Goal: Task Accomplishment & Management: Complete application form

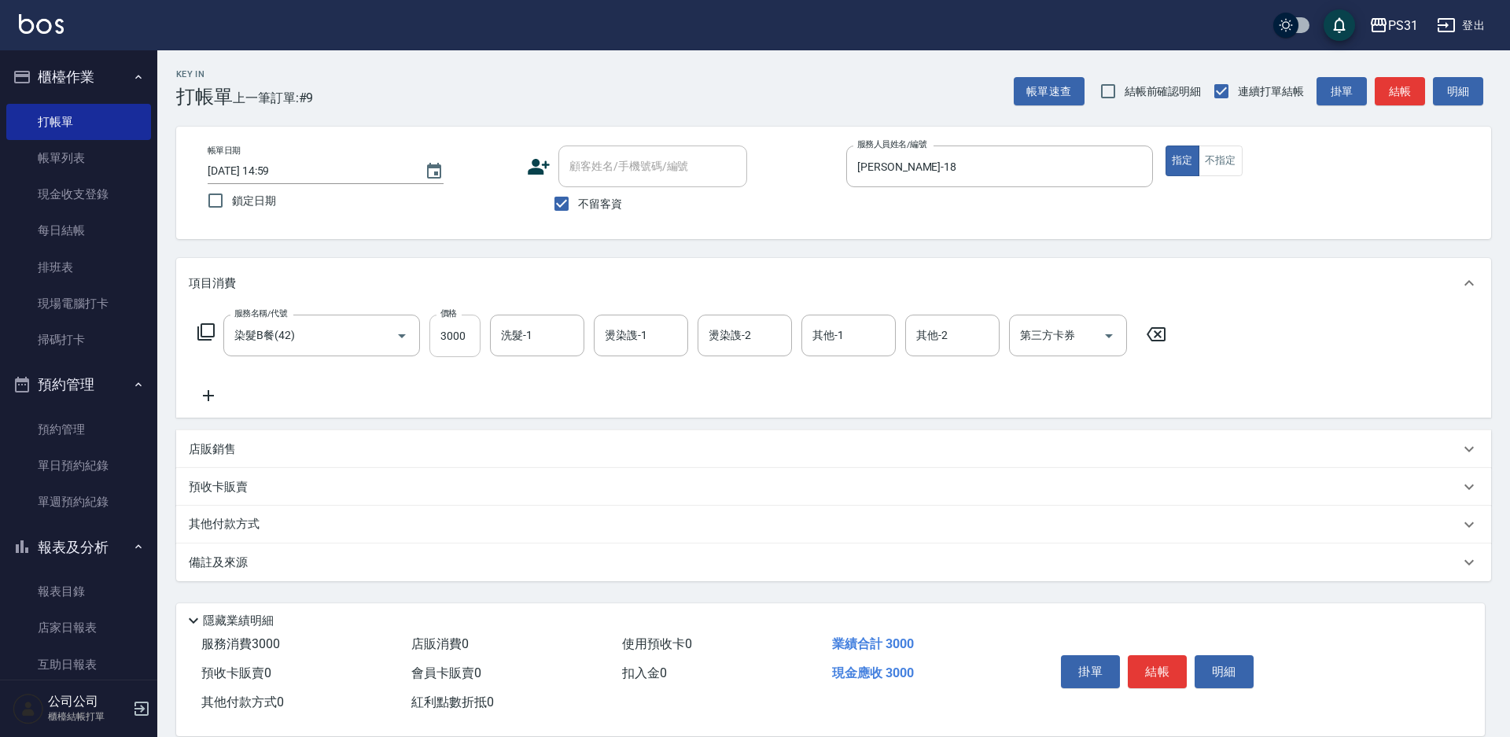
click at [473, 344] on input "3000" at bounding box center [454, 336] width 51 height 42
type input "2500"
type input "羊羊-23"
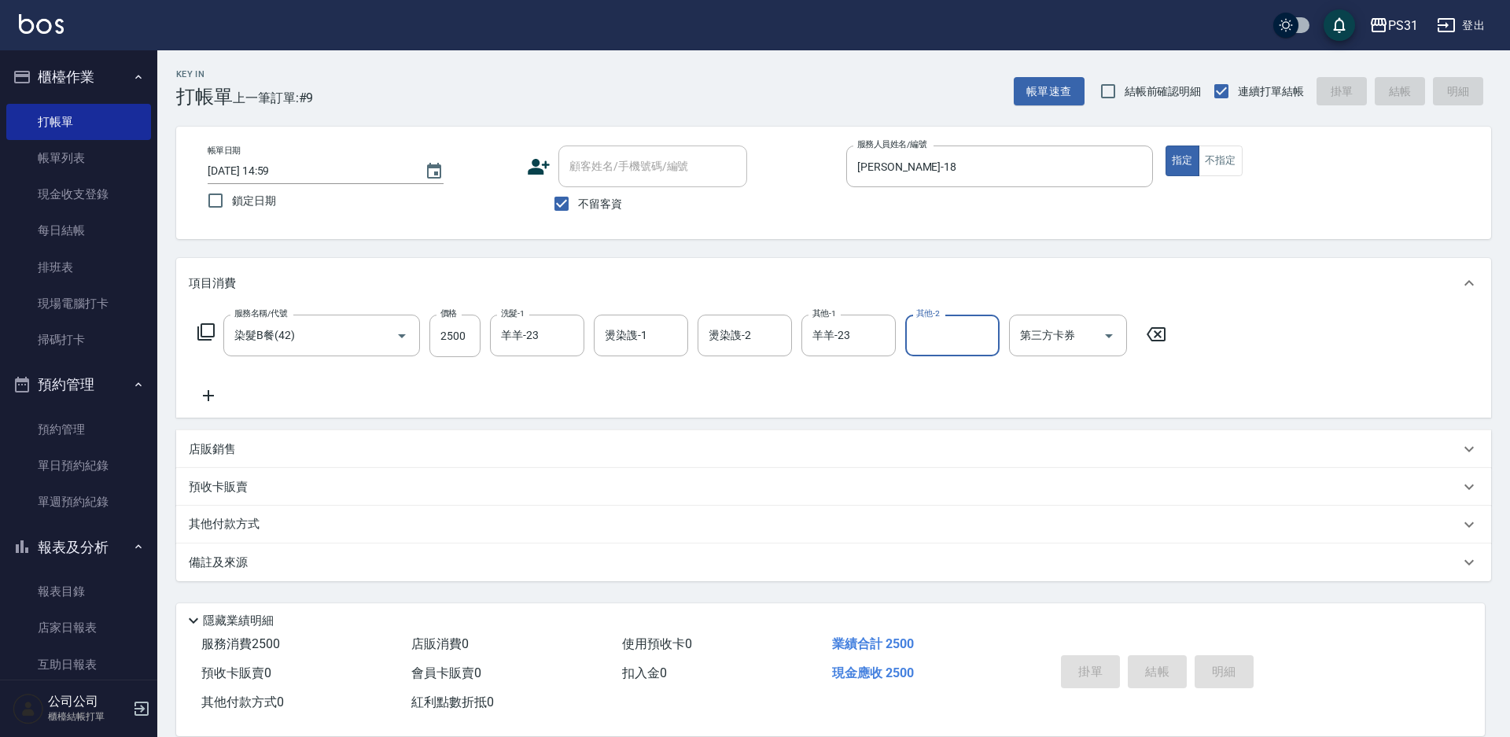
type input "[DATE] 18:04"
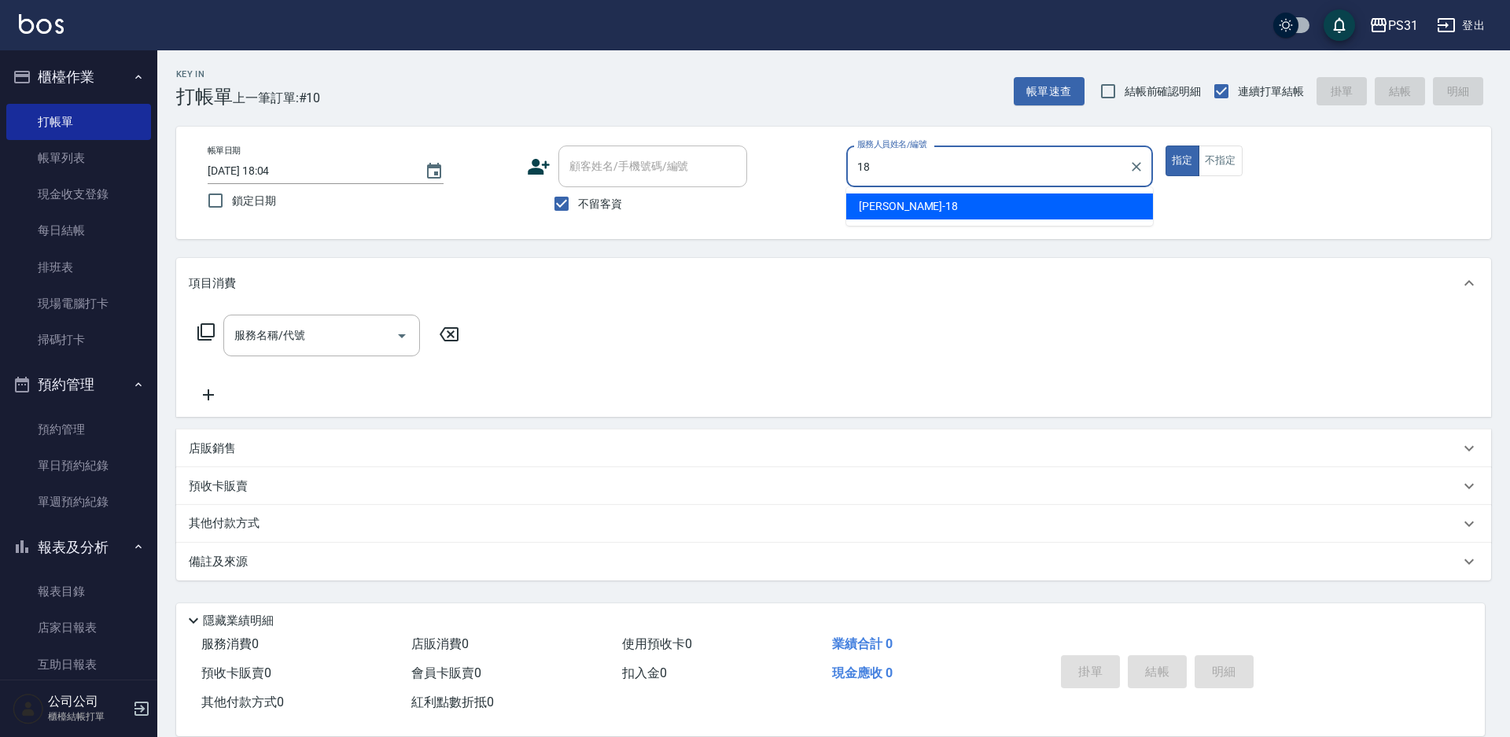
type input "18"
type button "true"
type input "[PERSON_NAME]-18"
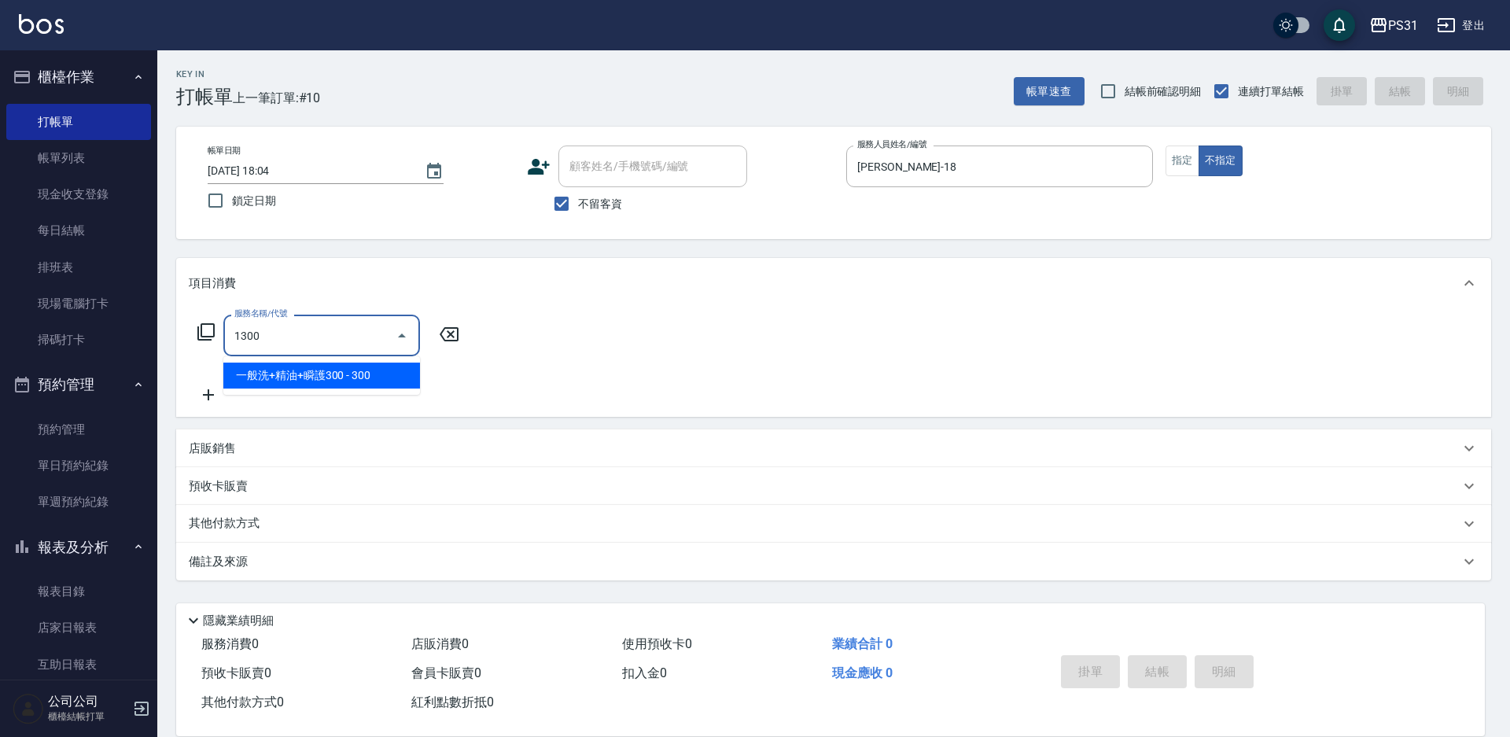
type input "一般洗+精油+瞬護300(1300)"
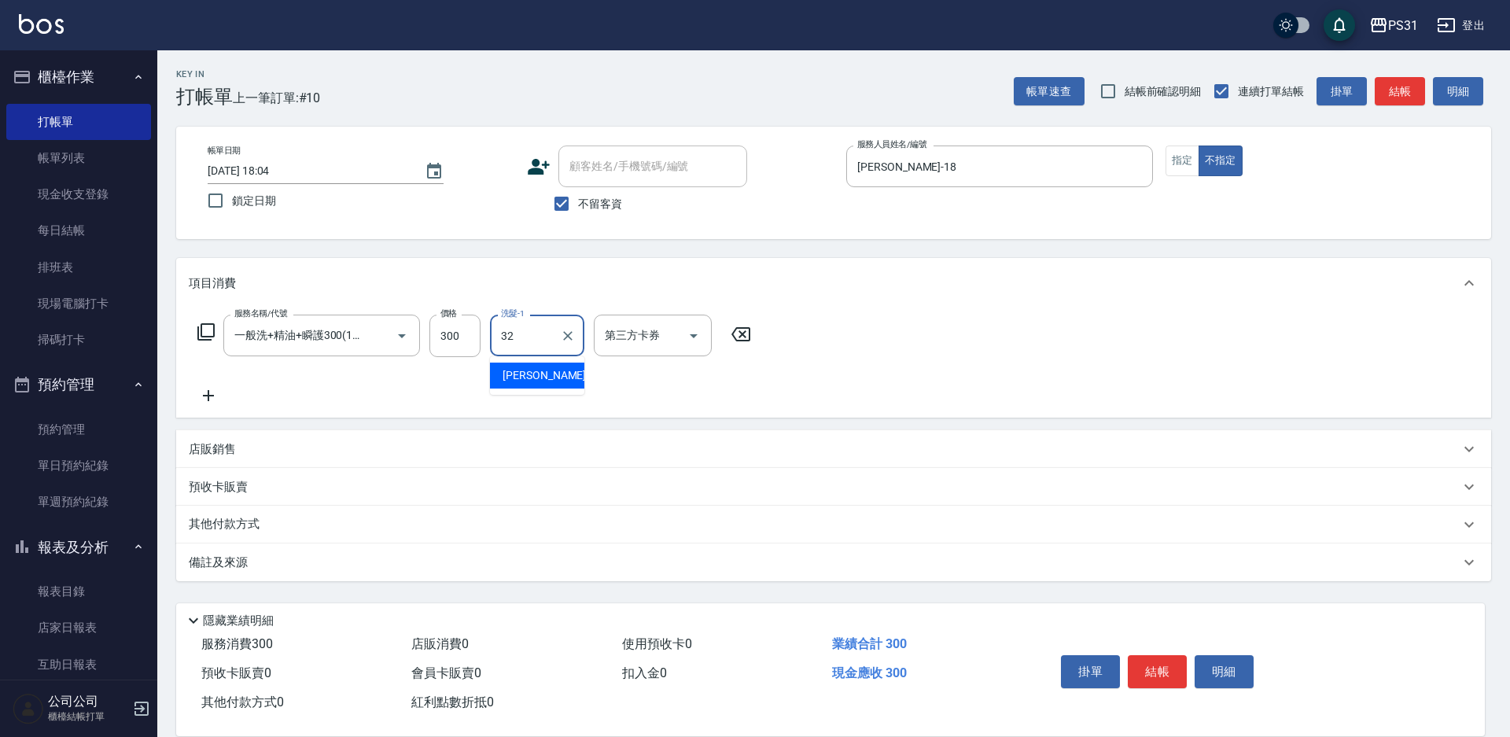
type input "[PERSON_NAME]-32"
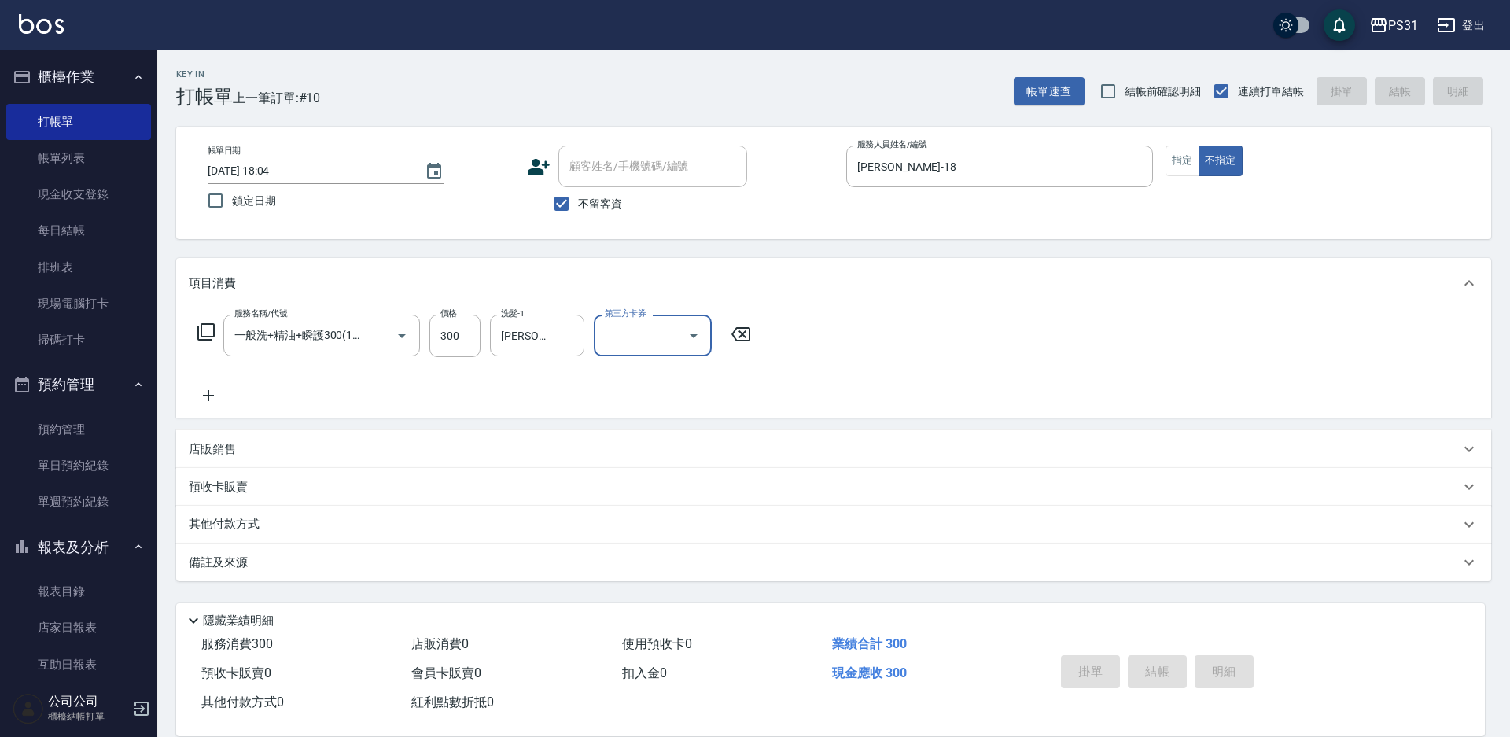
type input "[DATE] 18:05"
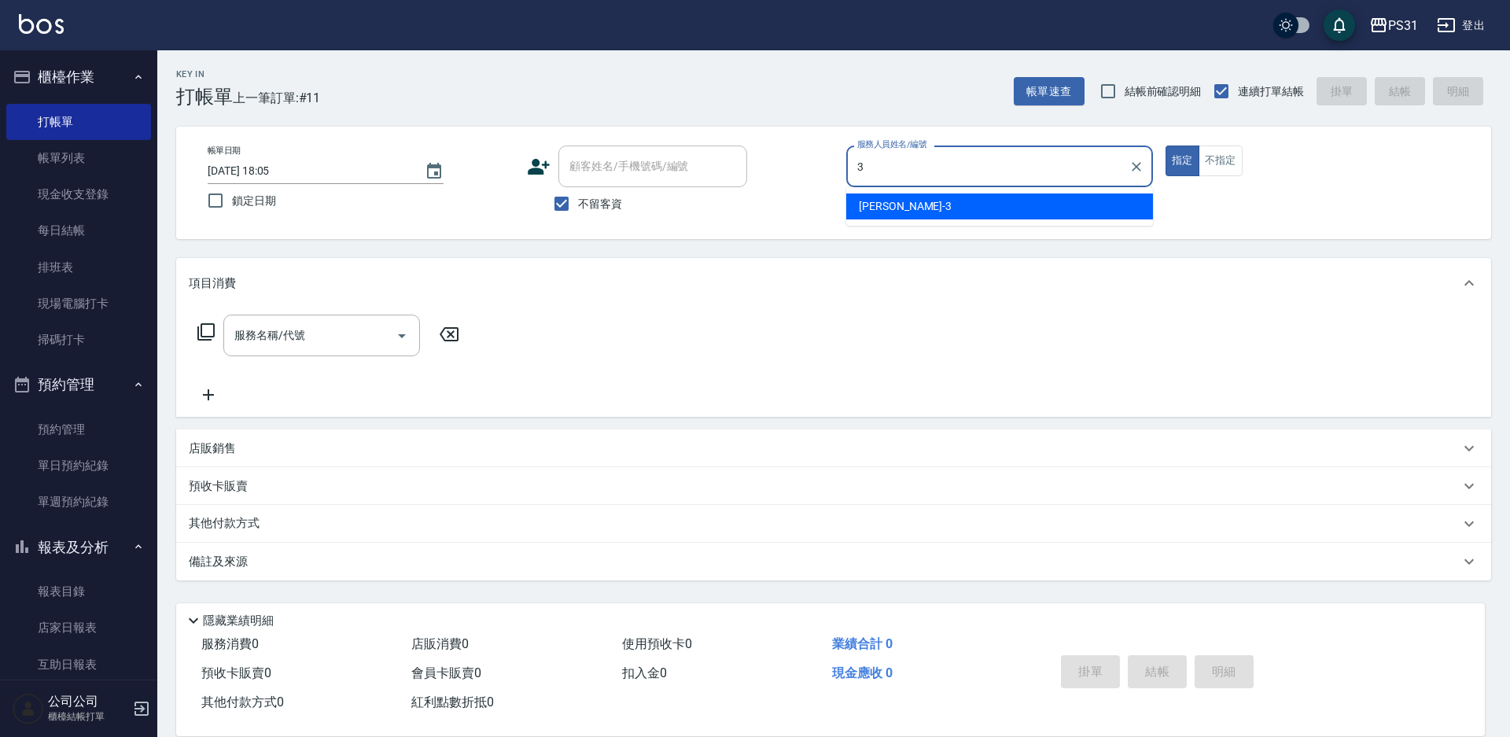
type input "[PERSON_NAME]-3"
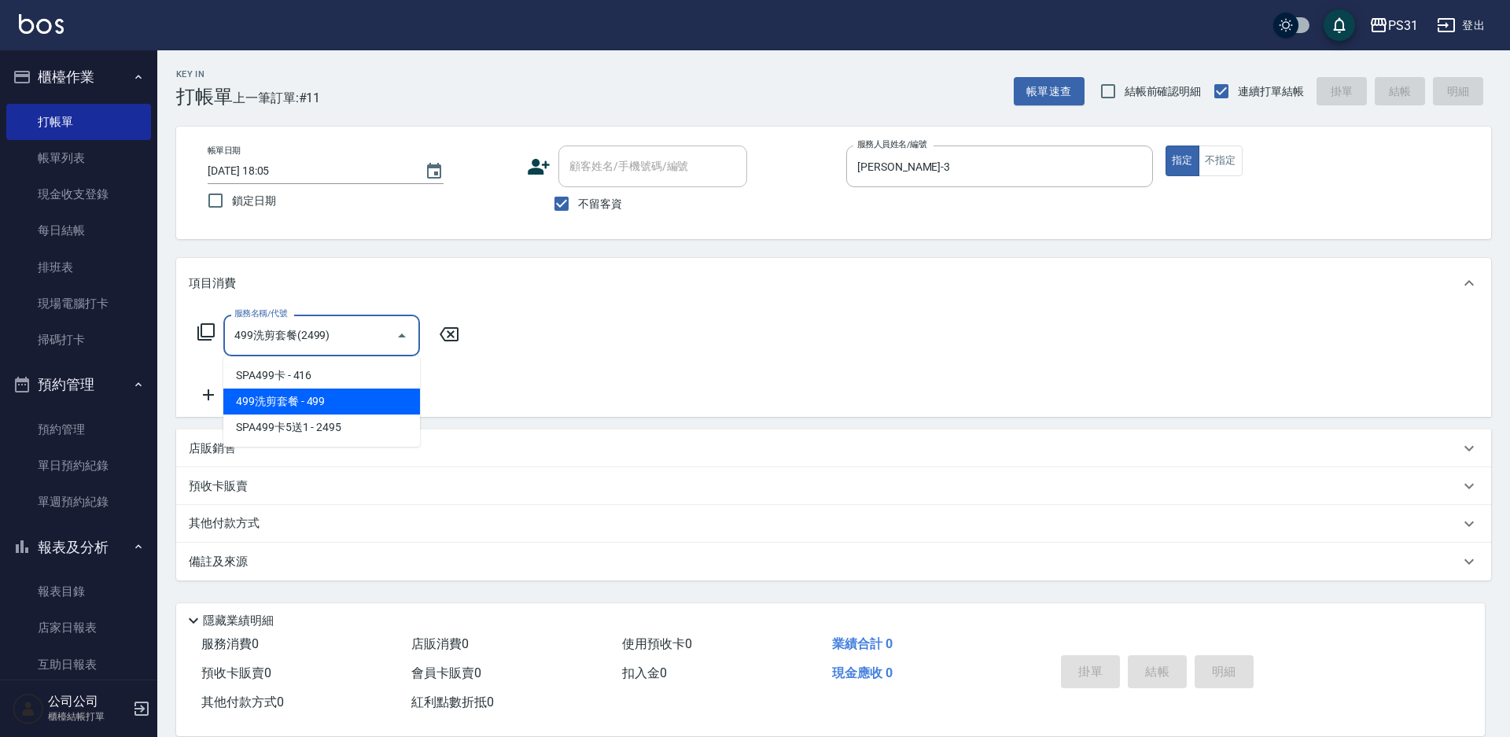
type input "499洗剪套餐(2499)"
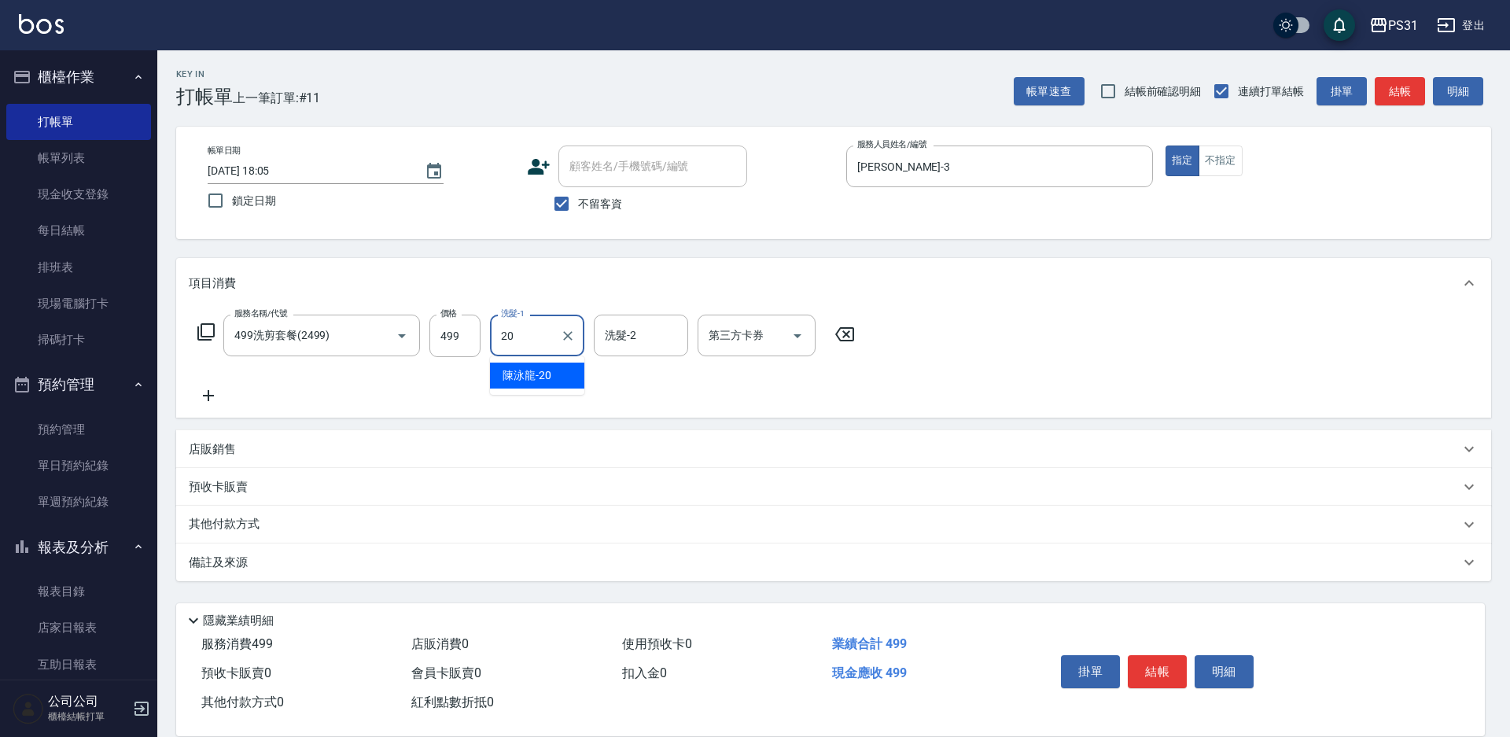
type input "[PERSON_NAME]-20"
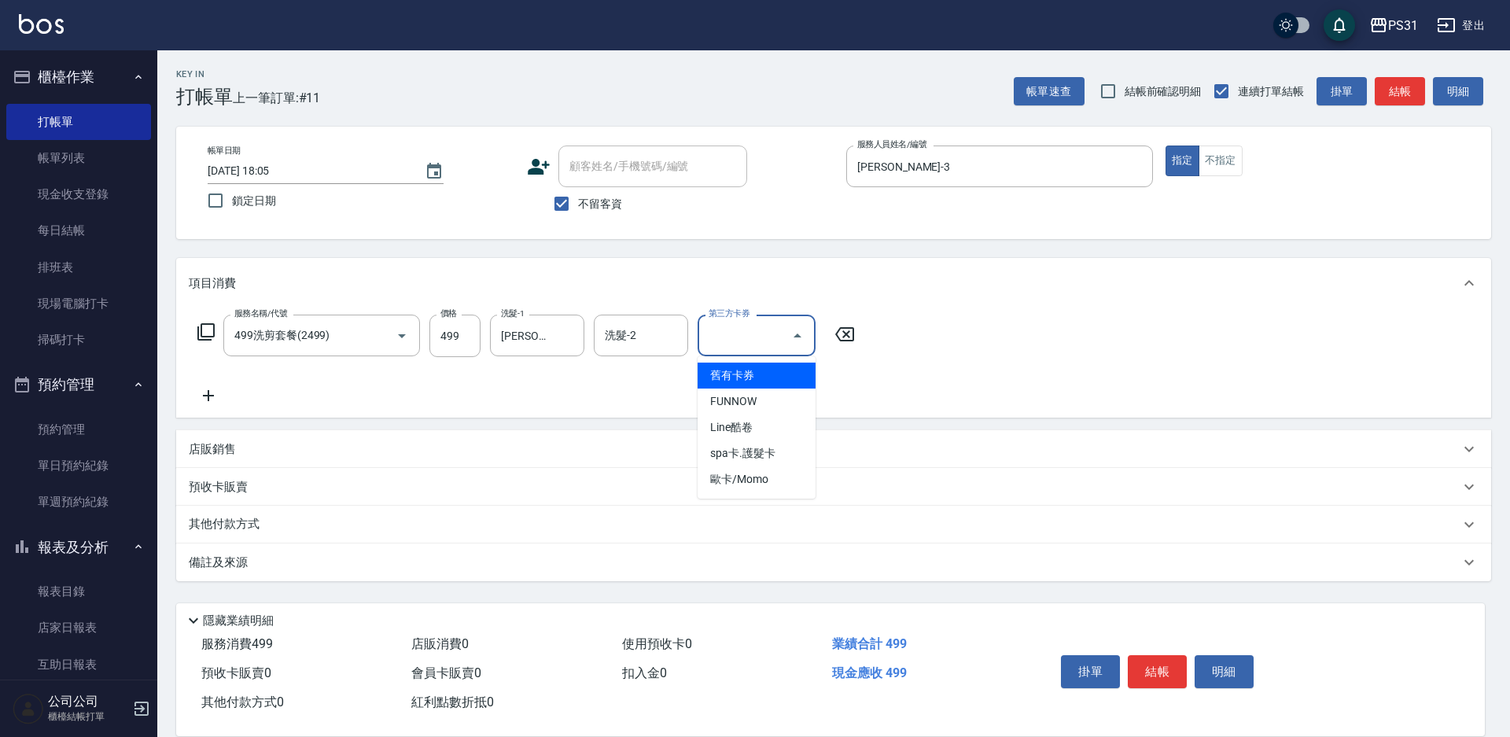
type input "舊有卡券"
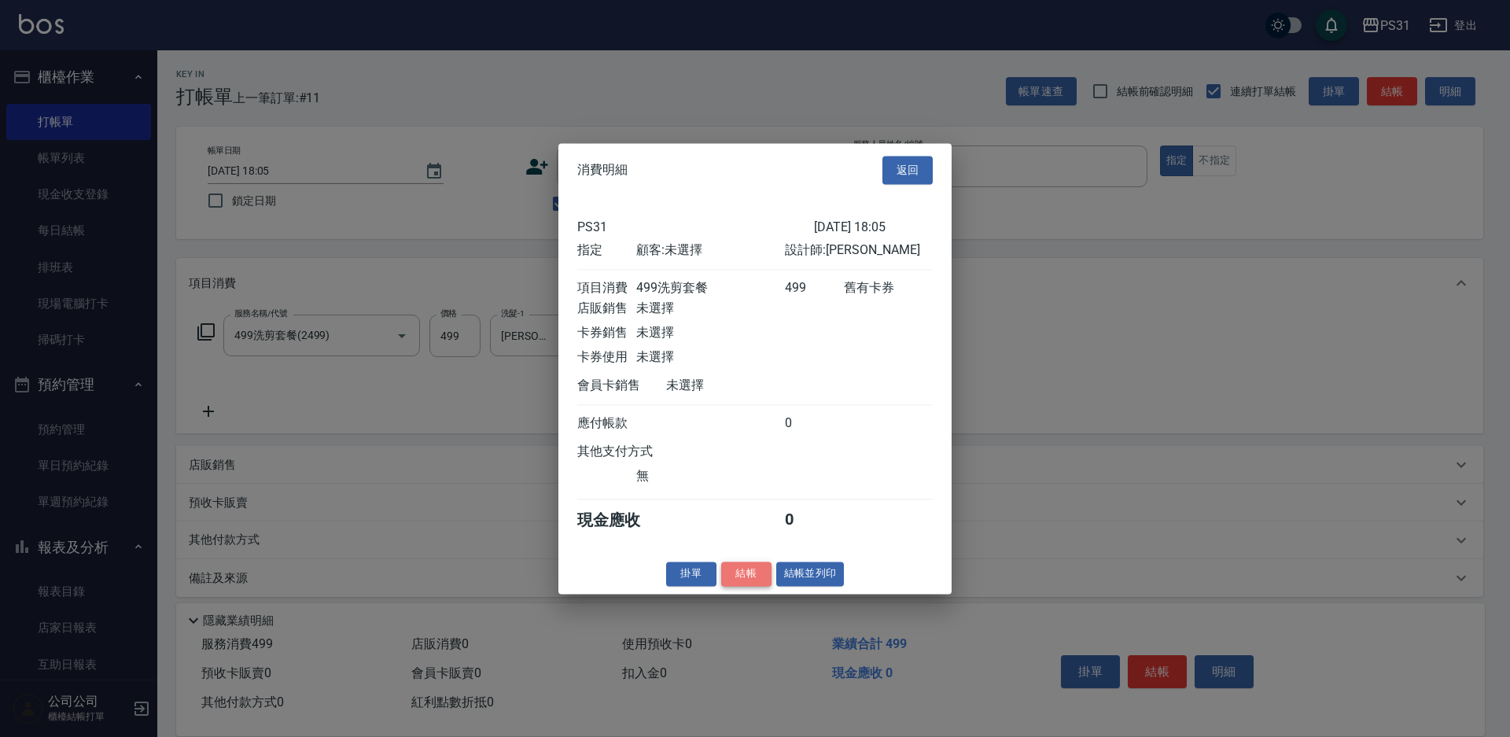
click at [744, 584] on button "結帳" at bounding box center [746, 574] width 50 height 24
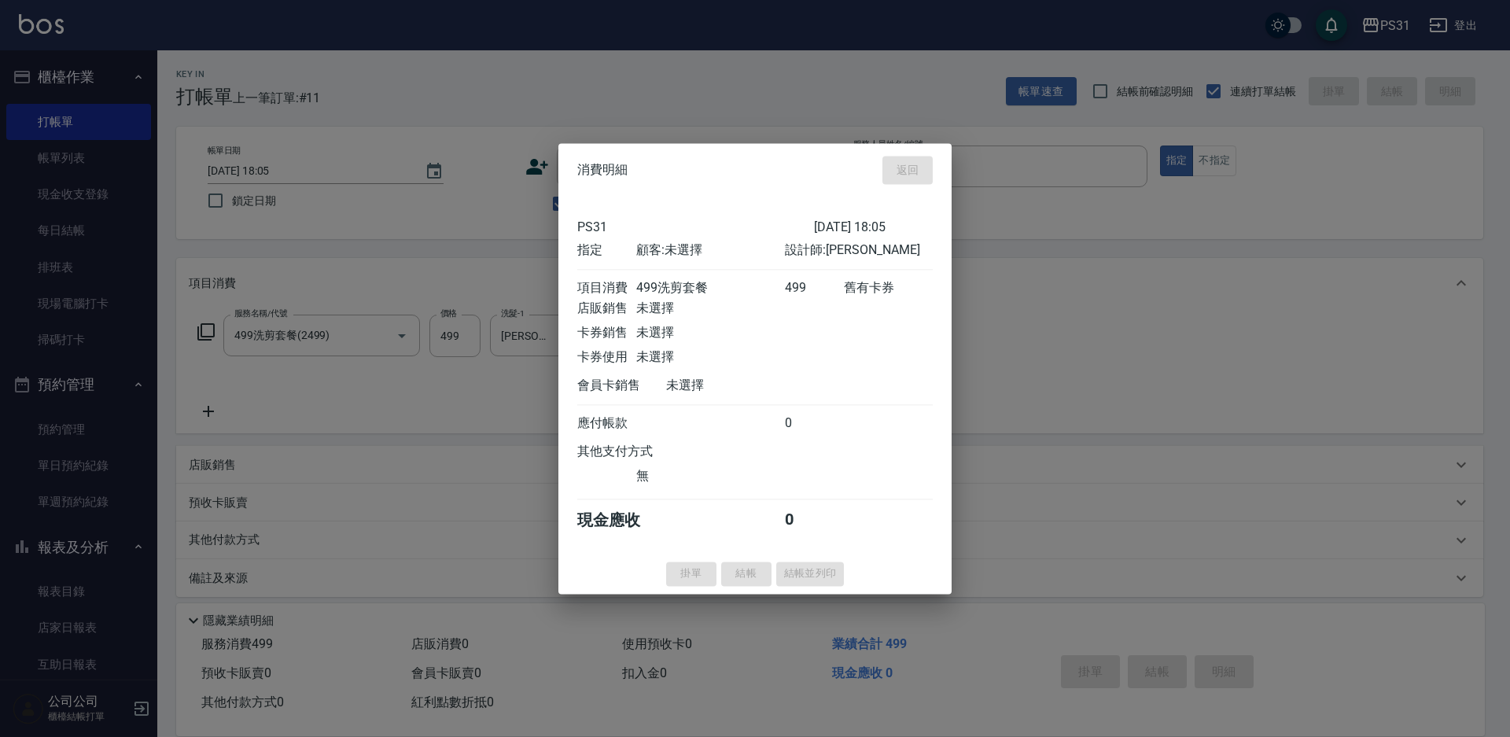
type input "[DATE] 18:06"
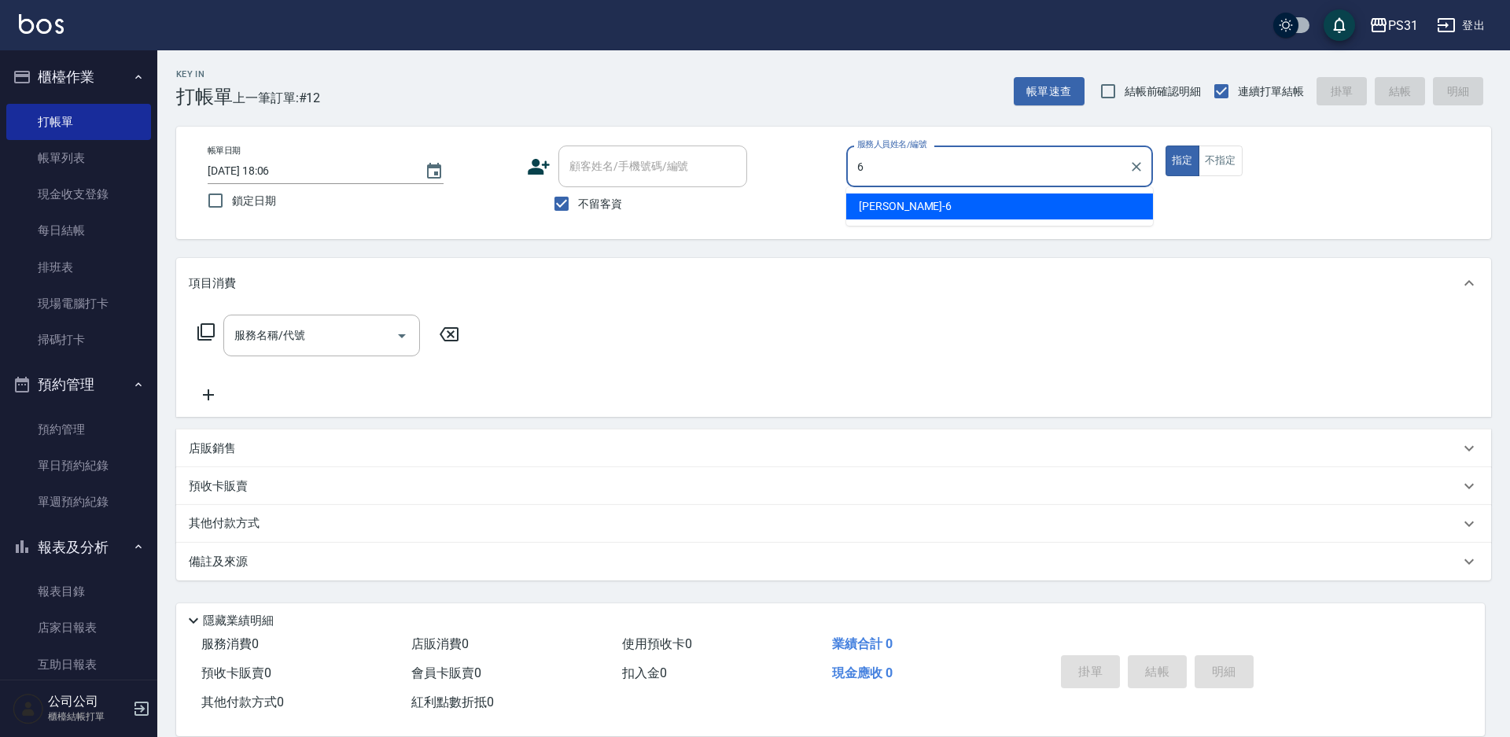
type input "Aki-6"
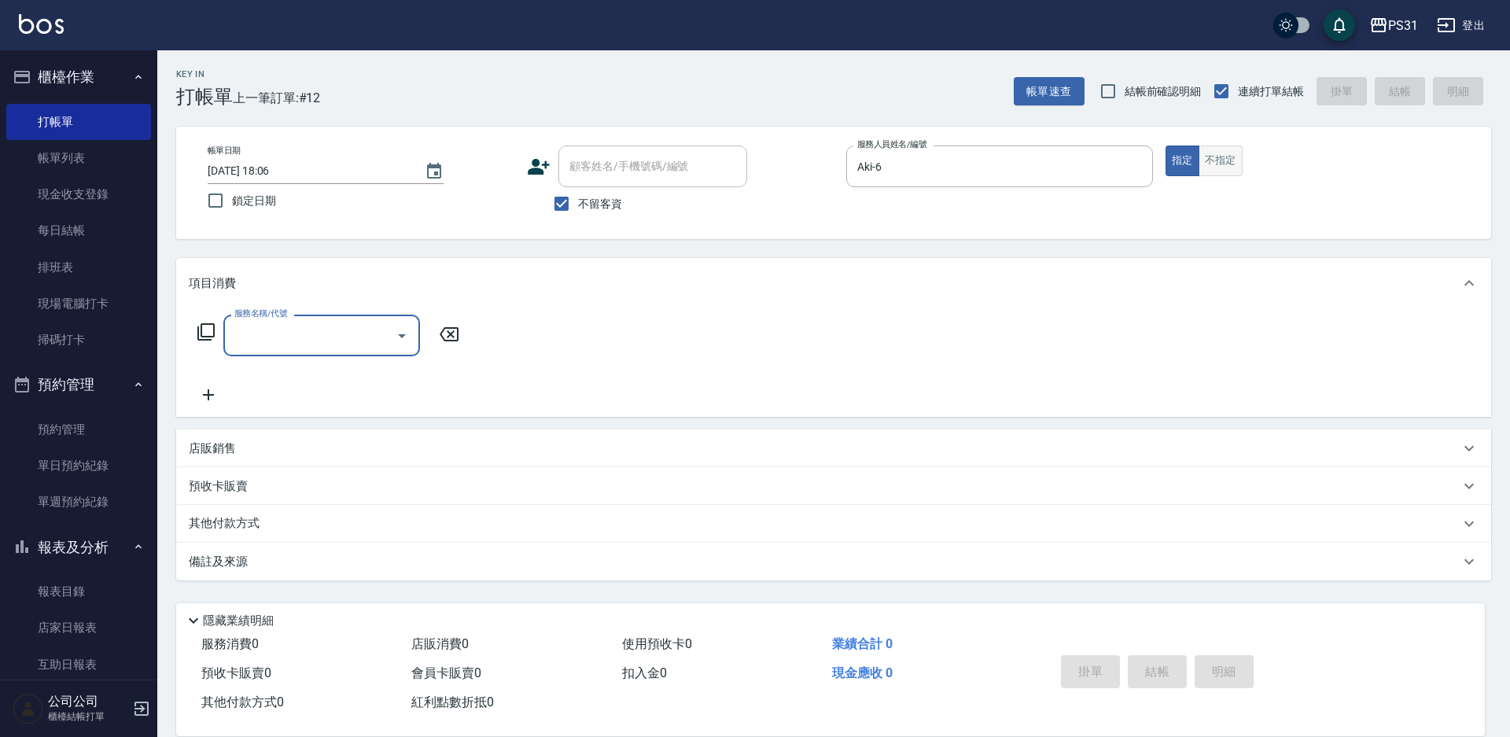
click at [1236, 161] on button "不指定" at bounding box center [1221, 161] width 44 height 31
type button "false"
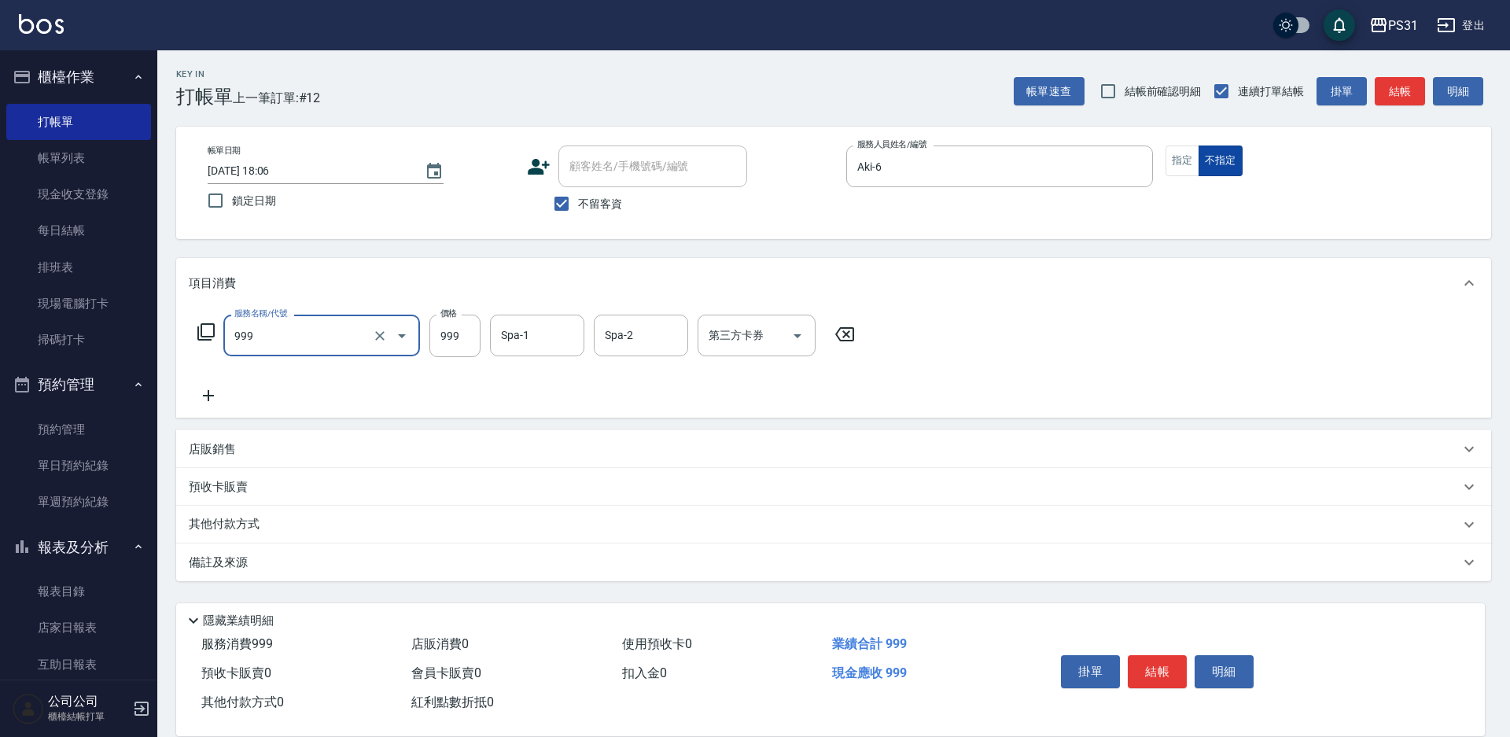
type input "精油套餐999(999)"
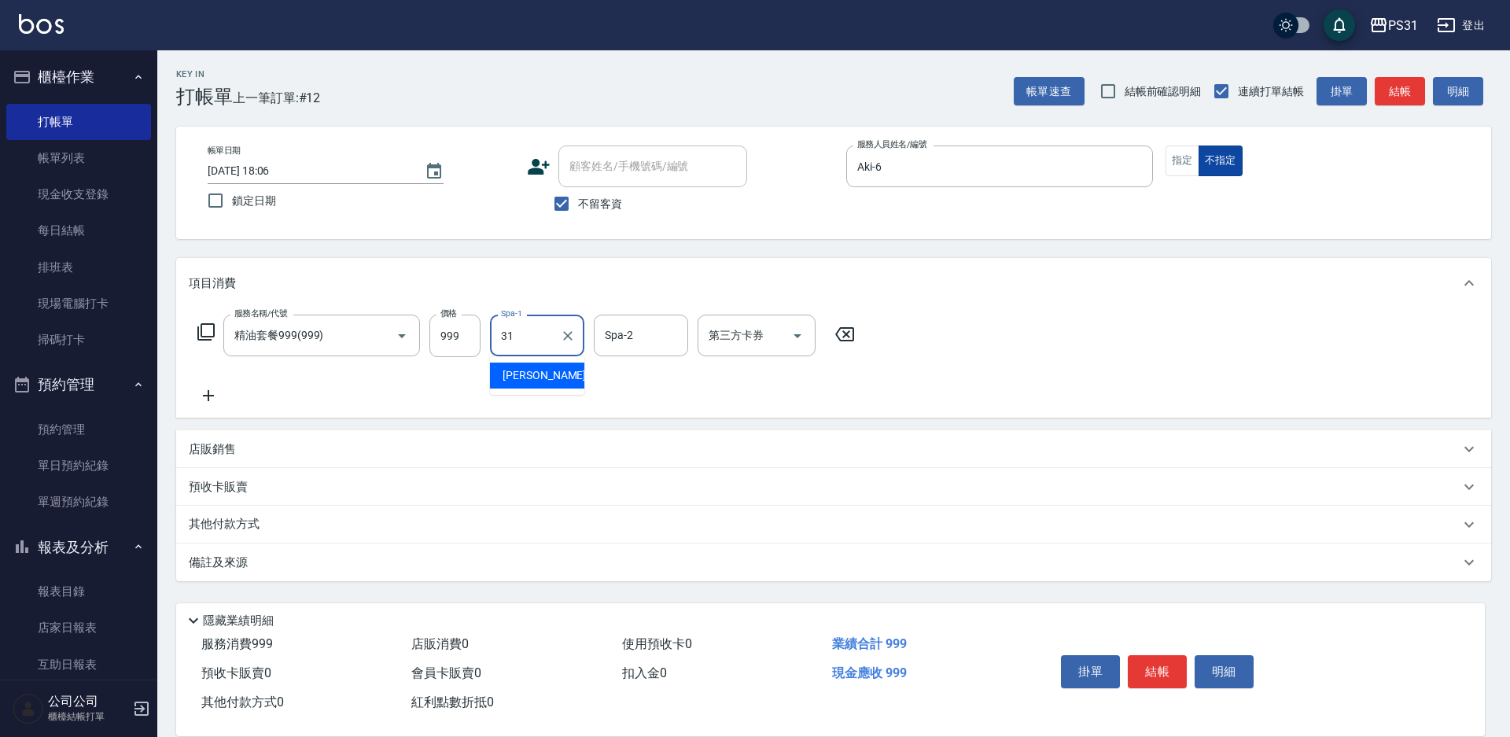
type input "[PERSON_NAME]-31"
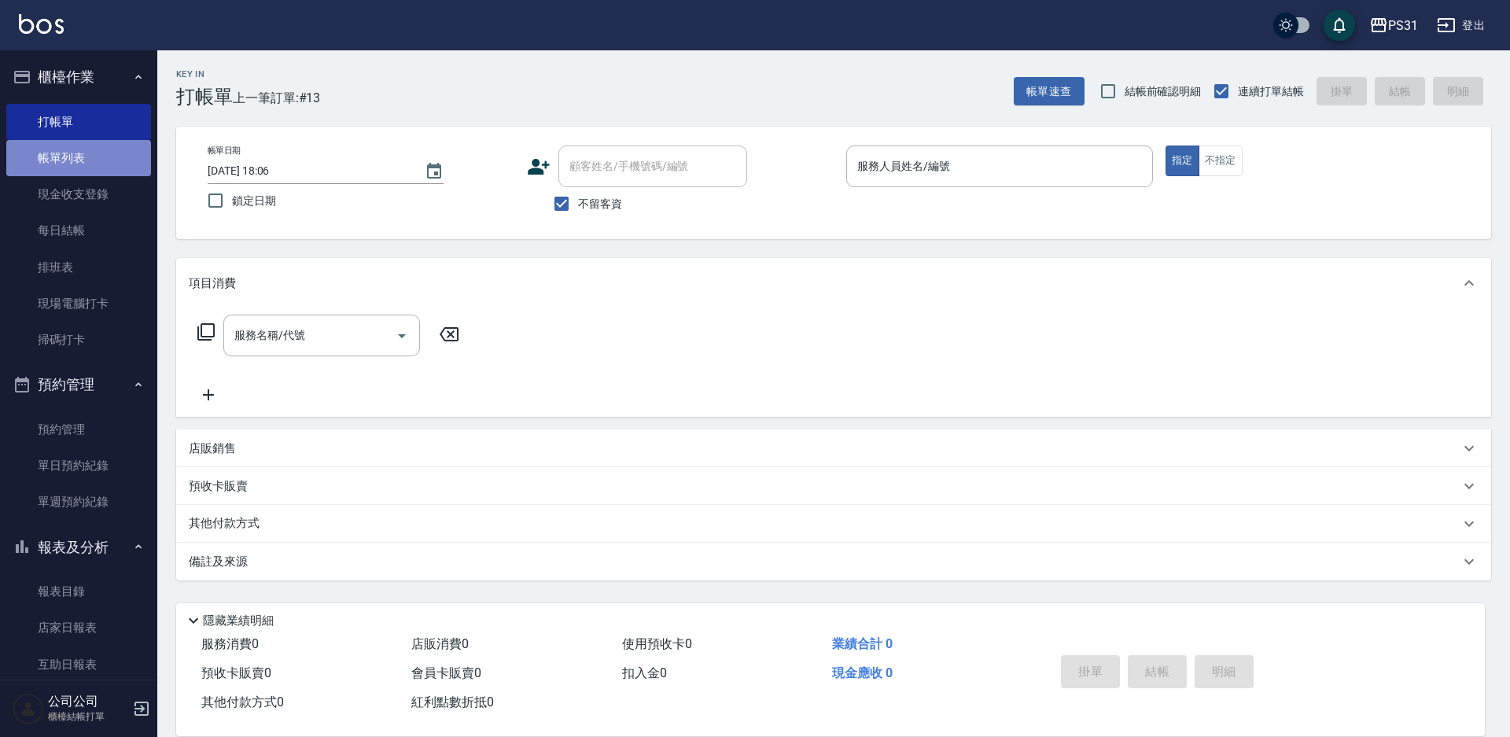
click at [113, 152] on link "帳單列表" at bounding box center [78, 158] width 145 height 36
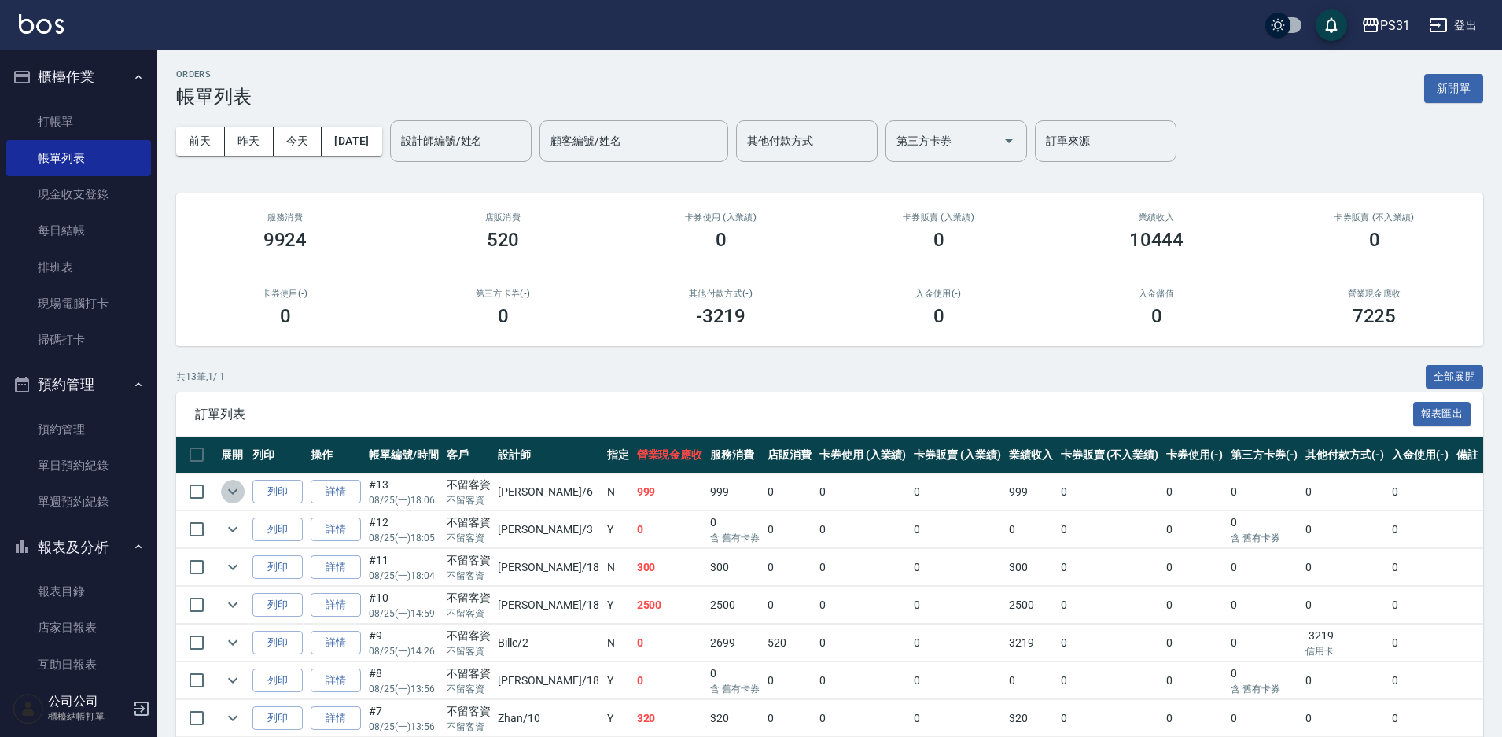
click at [240, 494] on icon "expand row" at bounding box center [232, 491] width 19 height 19
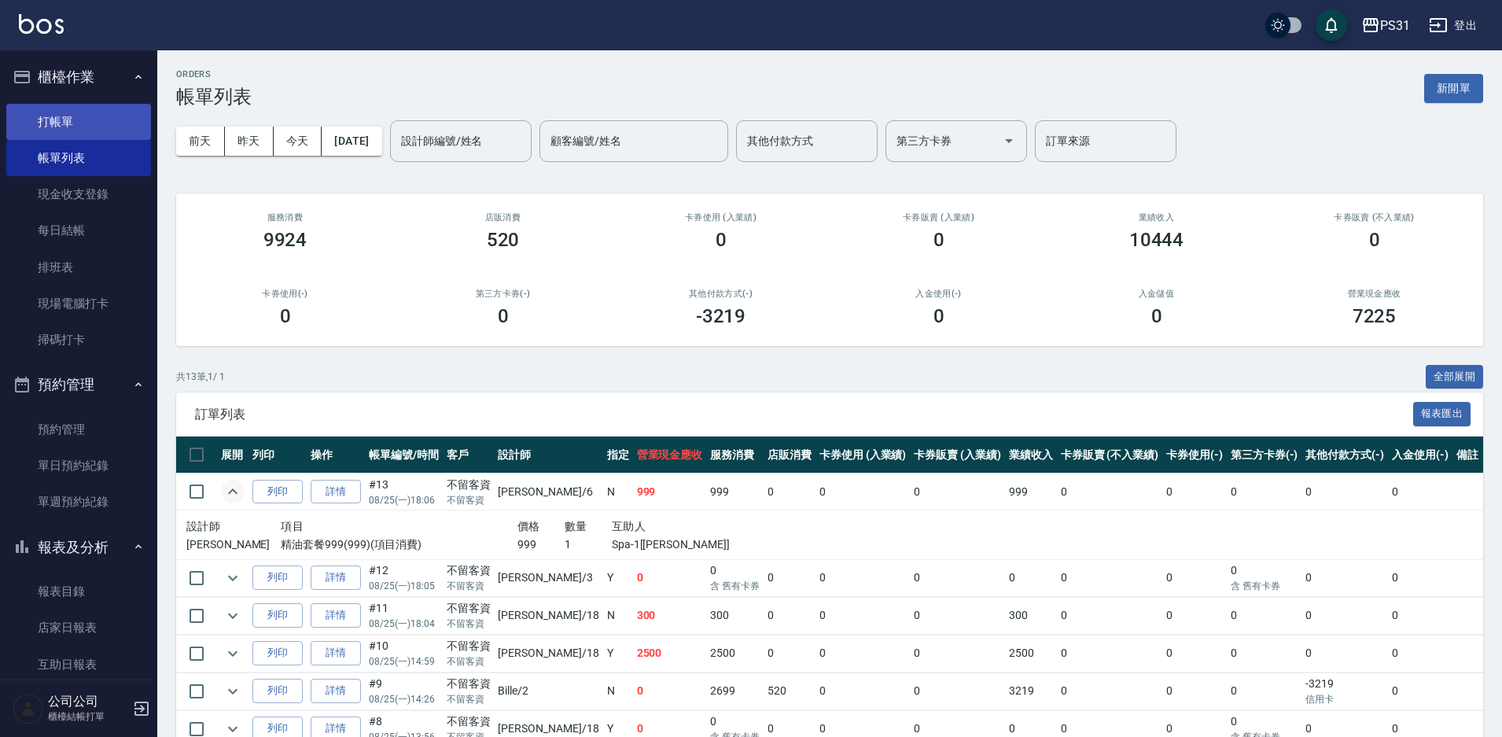
click at [96, 120] on link "打帳單" at bounding box center [78, 122] width 145 height 36
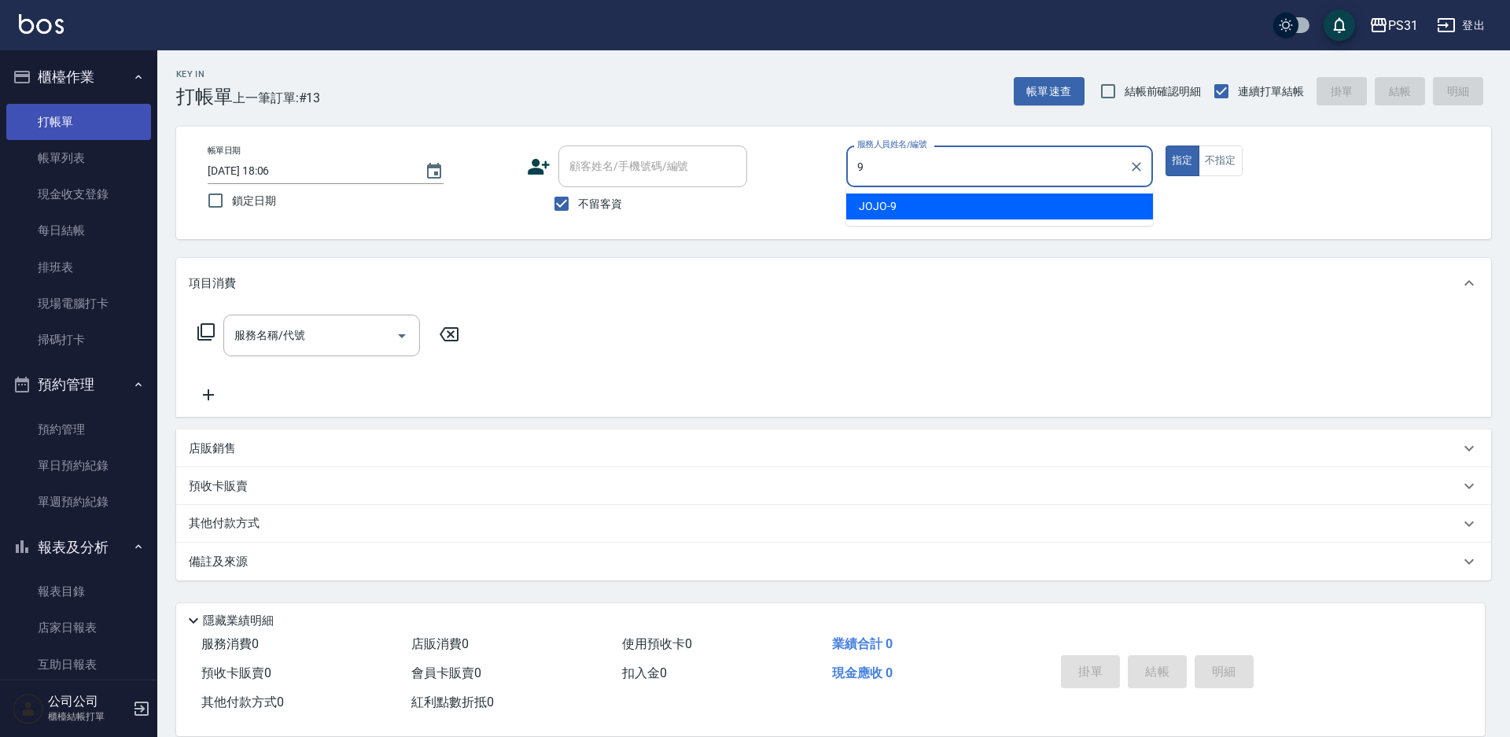
type input "JOJO-9"
type button "true"
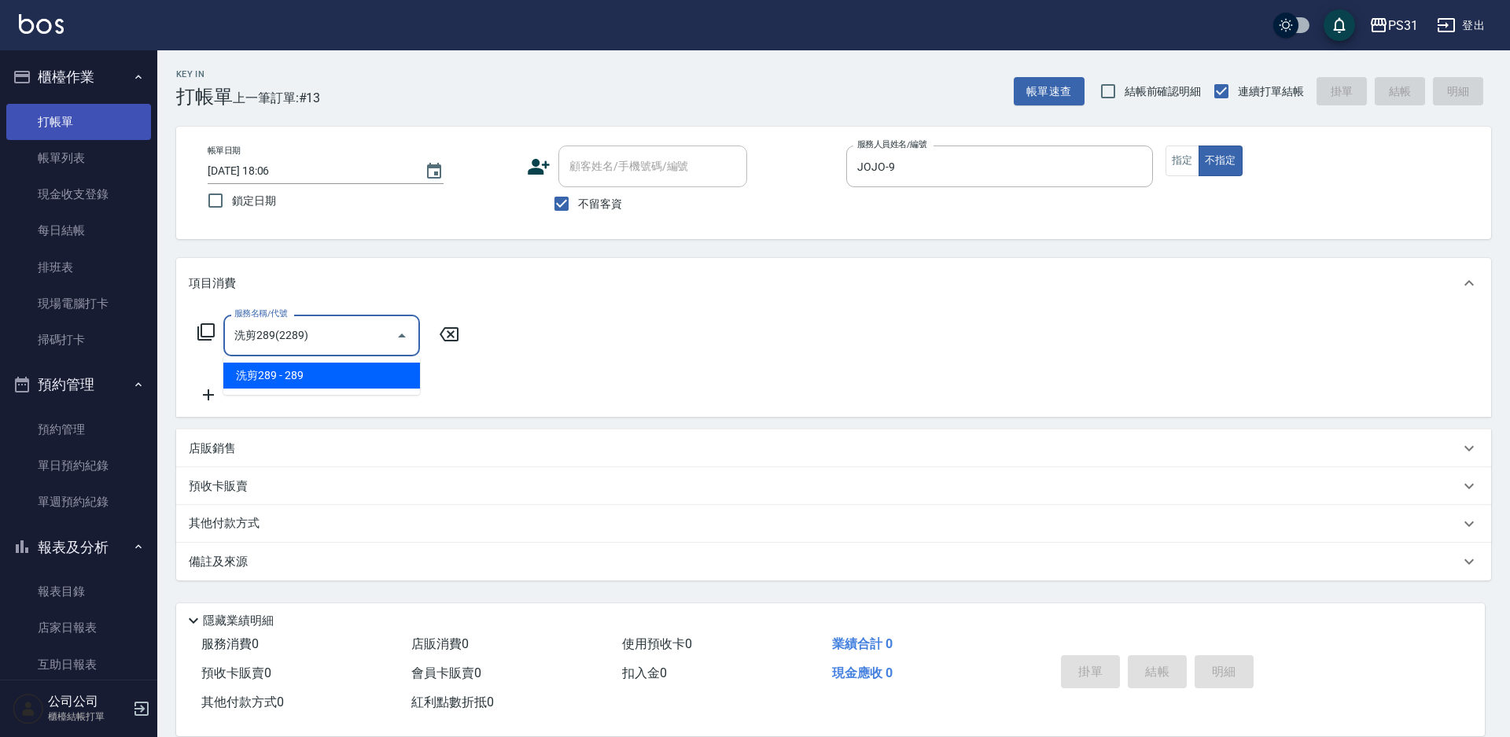
type input "洗剪289(2289)"
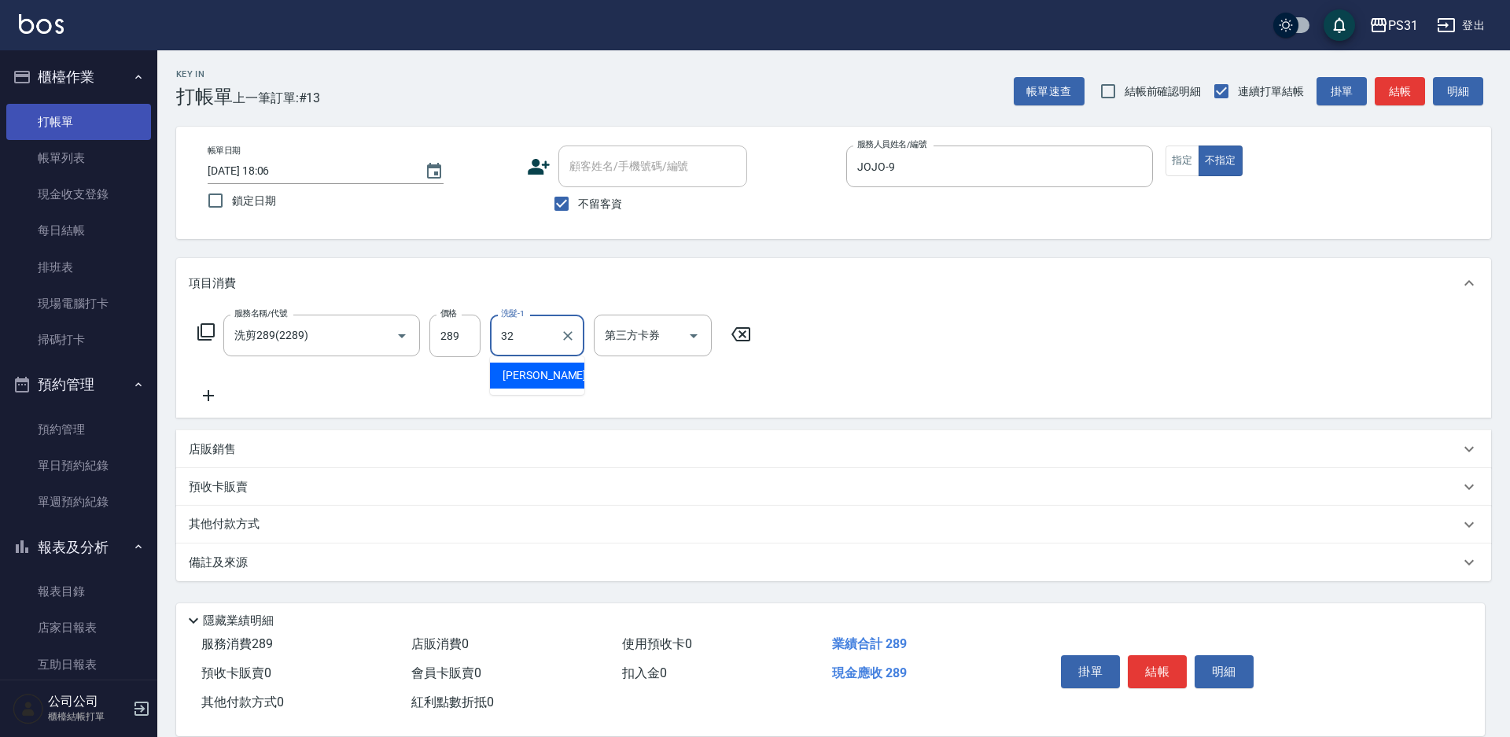
type input "[PERSON_NAME]-32"
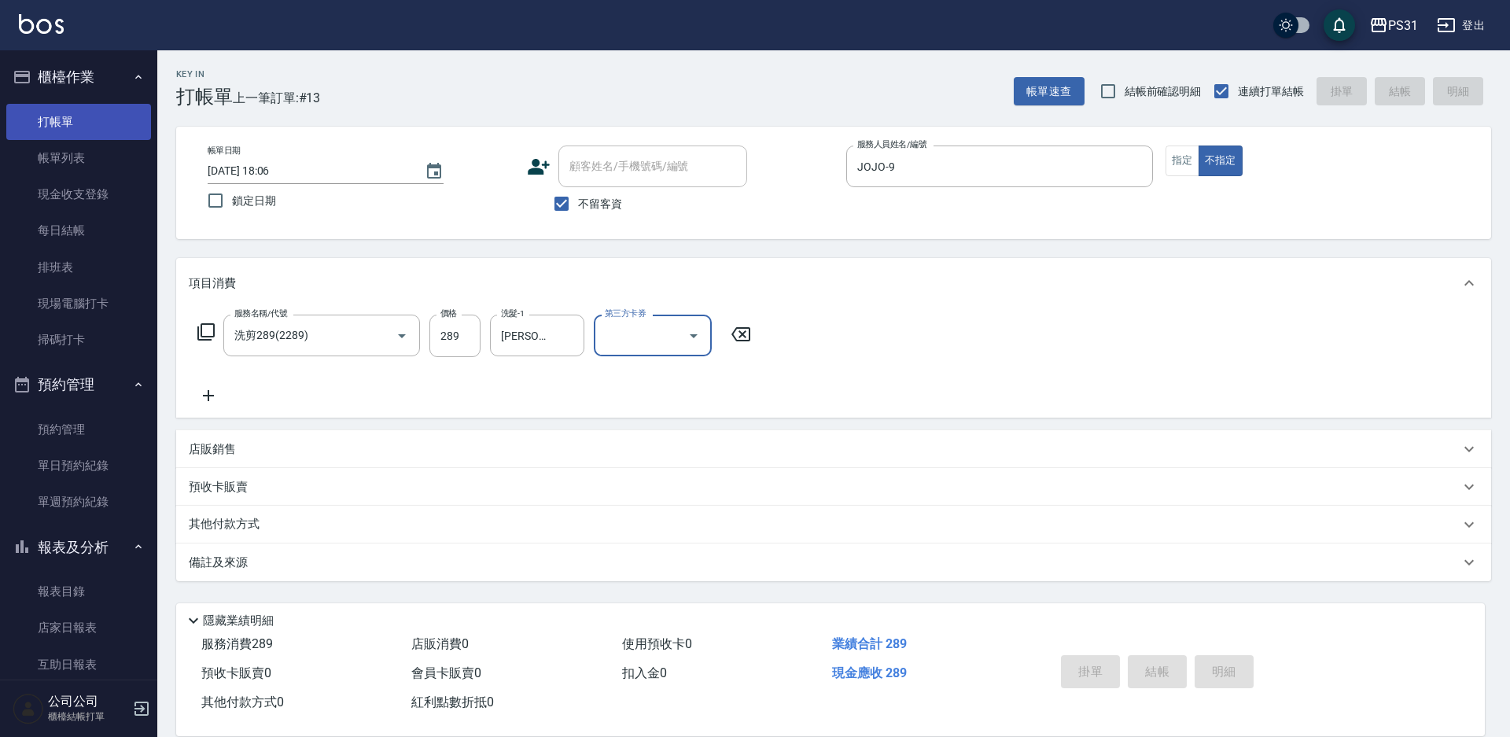
type input "[DATE] 18:07"
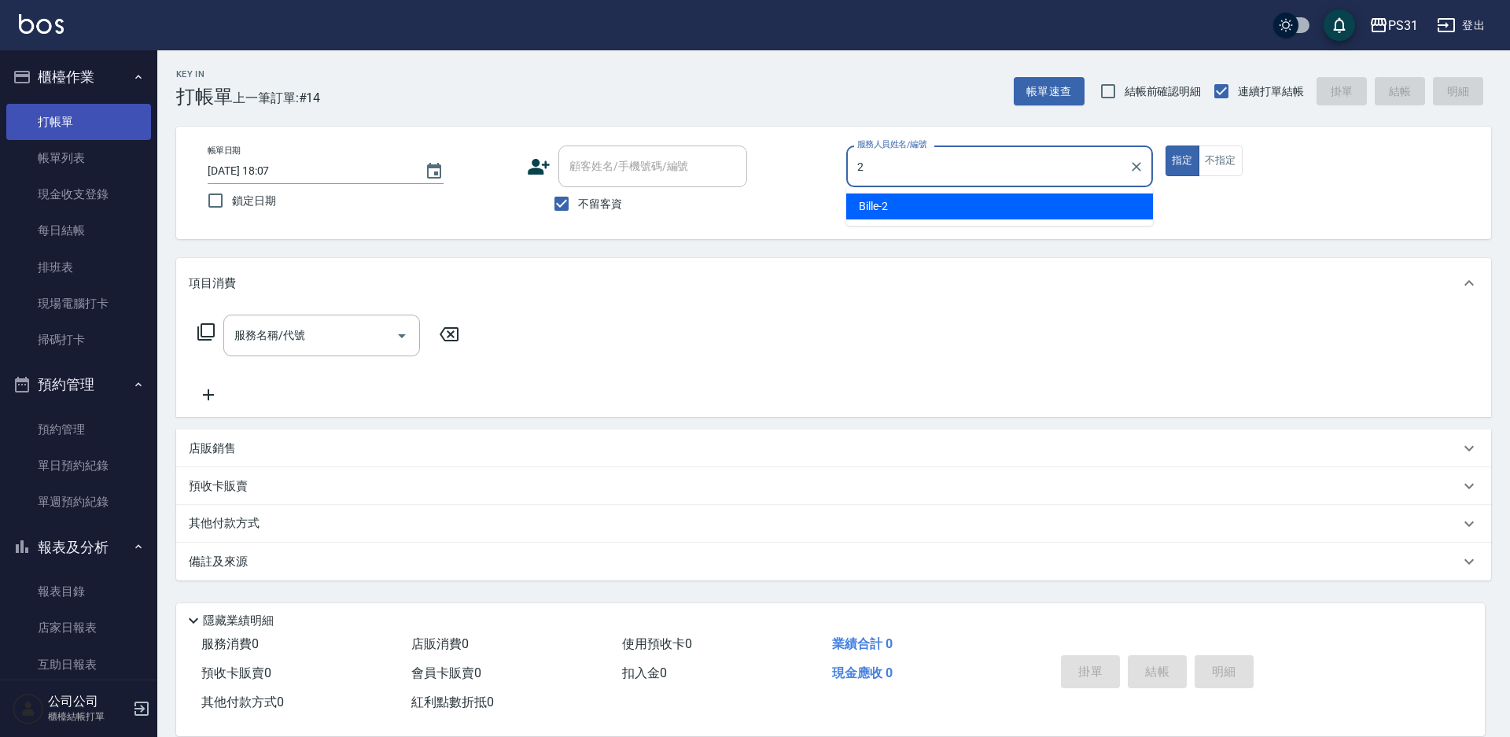
type input "Bille-2"
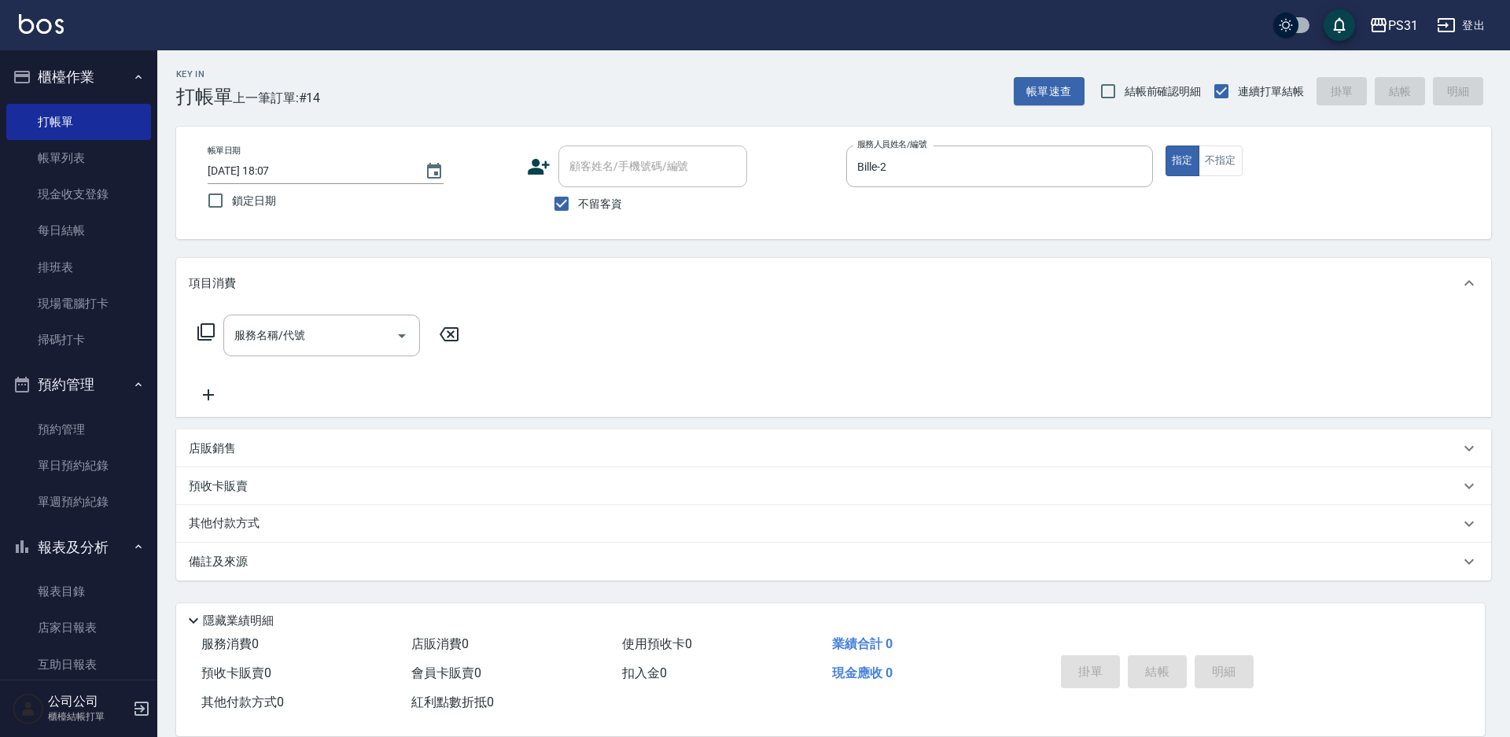
click at [216, 338] on div "服務名稱/代號 服務名稱/代號" at bounding box center [329, 336] width 280 height 42
click at [199, 334] on icon at bounding box center [205, 331] width 17 height 17
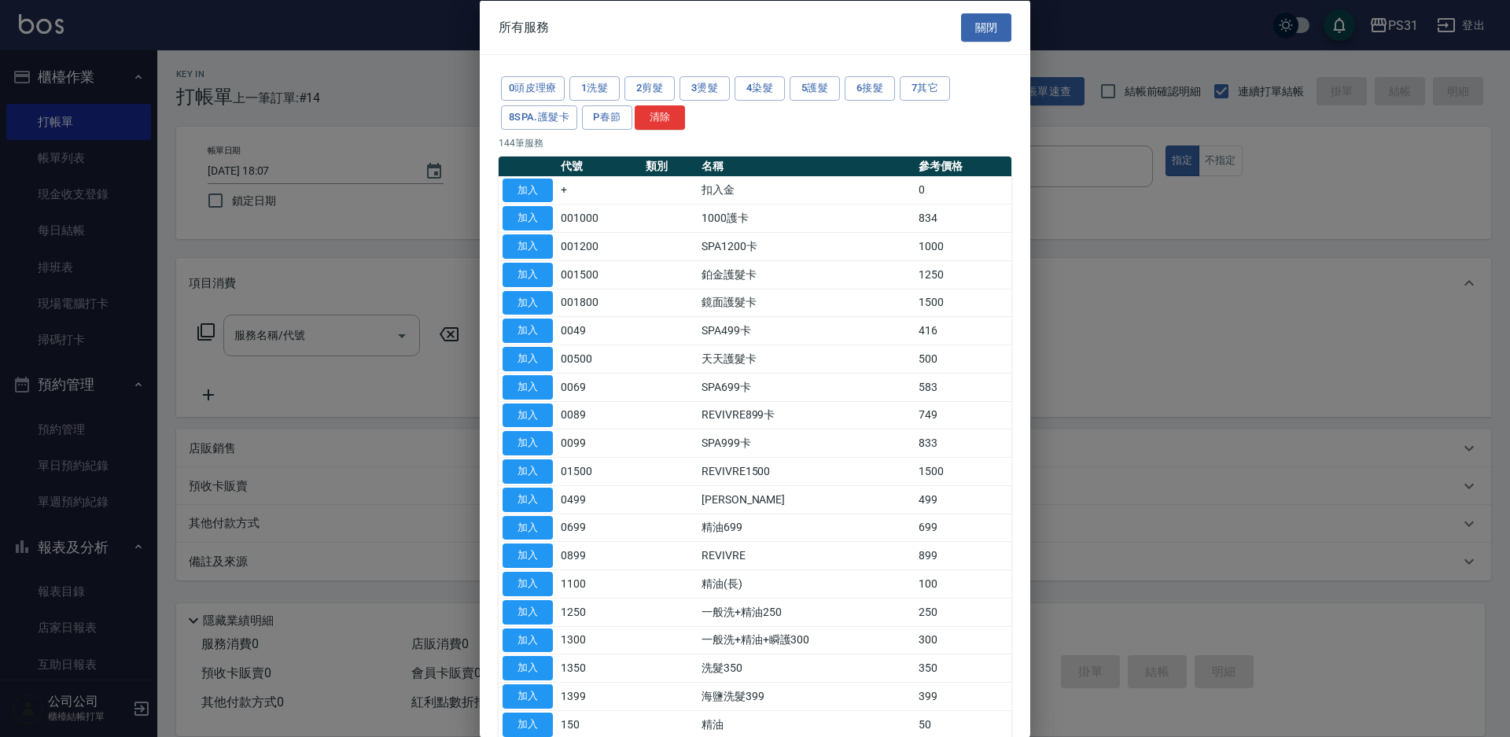
click at [1181, 328] on div at bounding box center [755, 368] width 1510 height 737
click at [740, 88] on button "4染髮" at bounding box center [760, 88] width 50 height 24
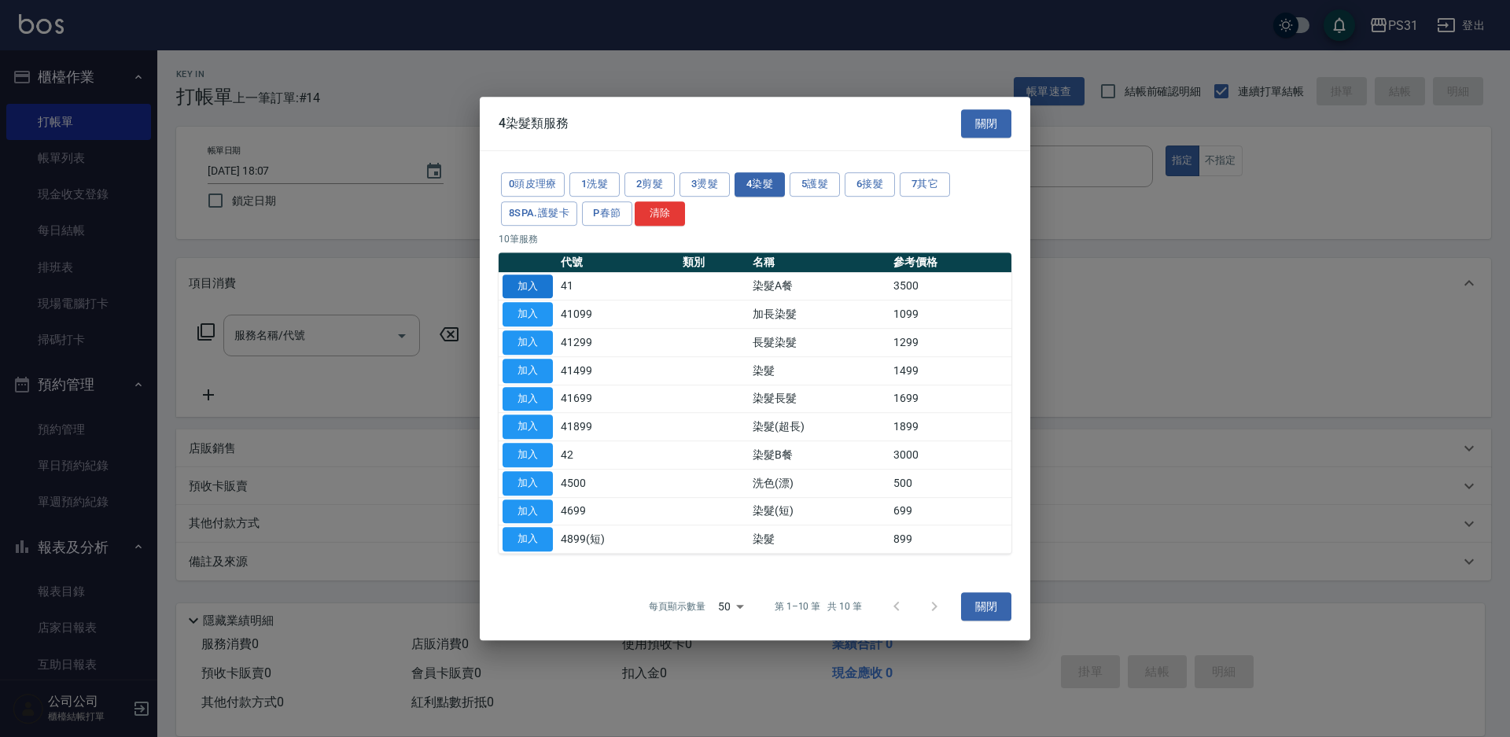
click at [523, 283] on button "加入" at bounding box center [528, 287] width 50 height 24
type input "染髮A餐(41)"
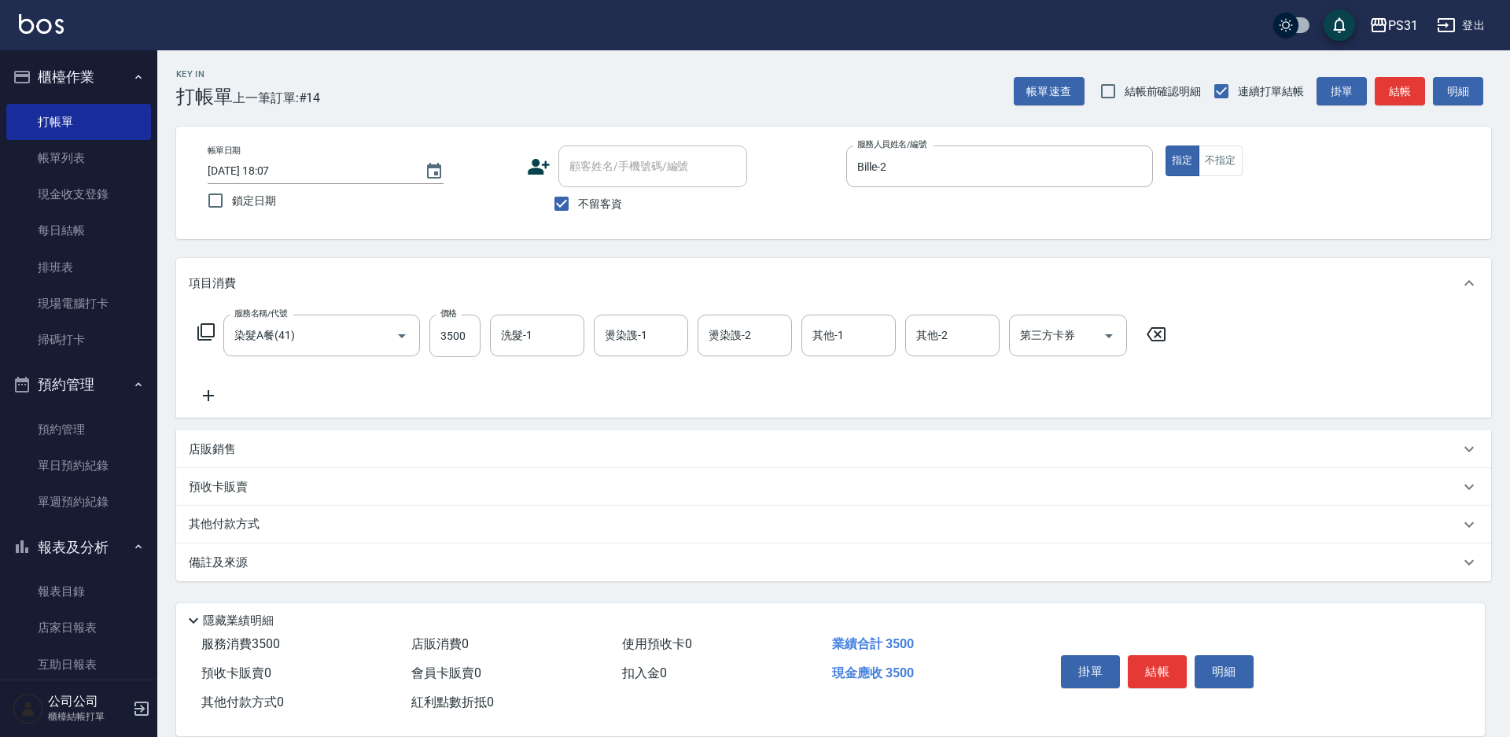
click at [481, 339] on div "服務名稱/代號 染髮A餐(41) 服務名稱/代號 價格 3500 價格 洗髮-1 洗髮-1 燙染謢-1 燙染謢-1 燙染謢-2 燙染謢-2 其他-1 其他-1…" at bounding box center [682, 336] width 987 height 42
click at [460, 338] on input "3500" at bounding box center [454, 336] width 51 height 42
type input "3299"
type input "[PERSON_NAME]-20"
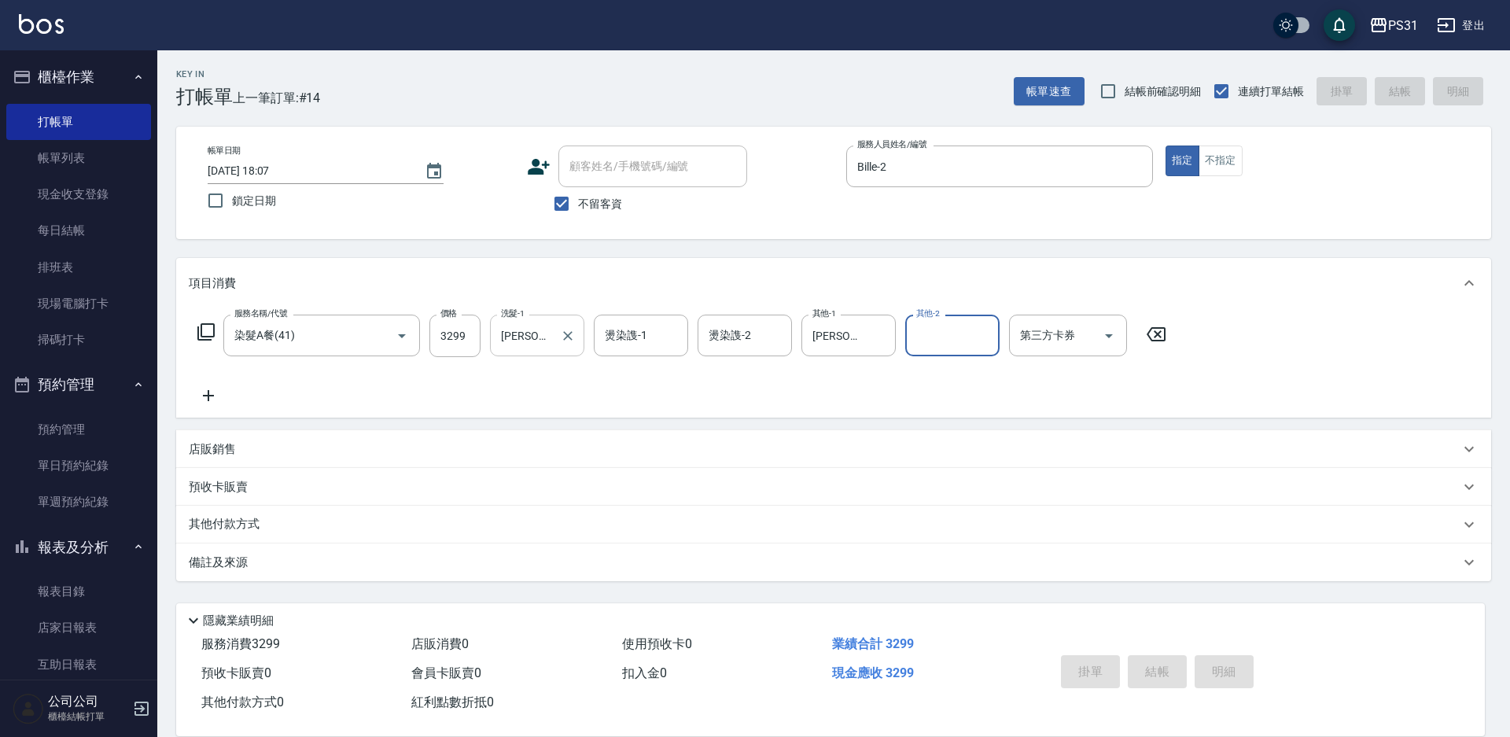
type input "[DATE] 18:10"
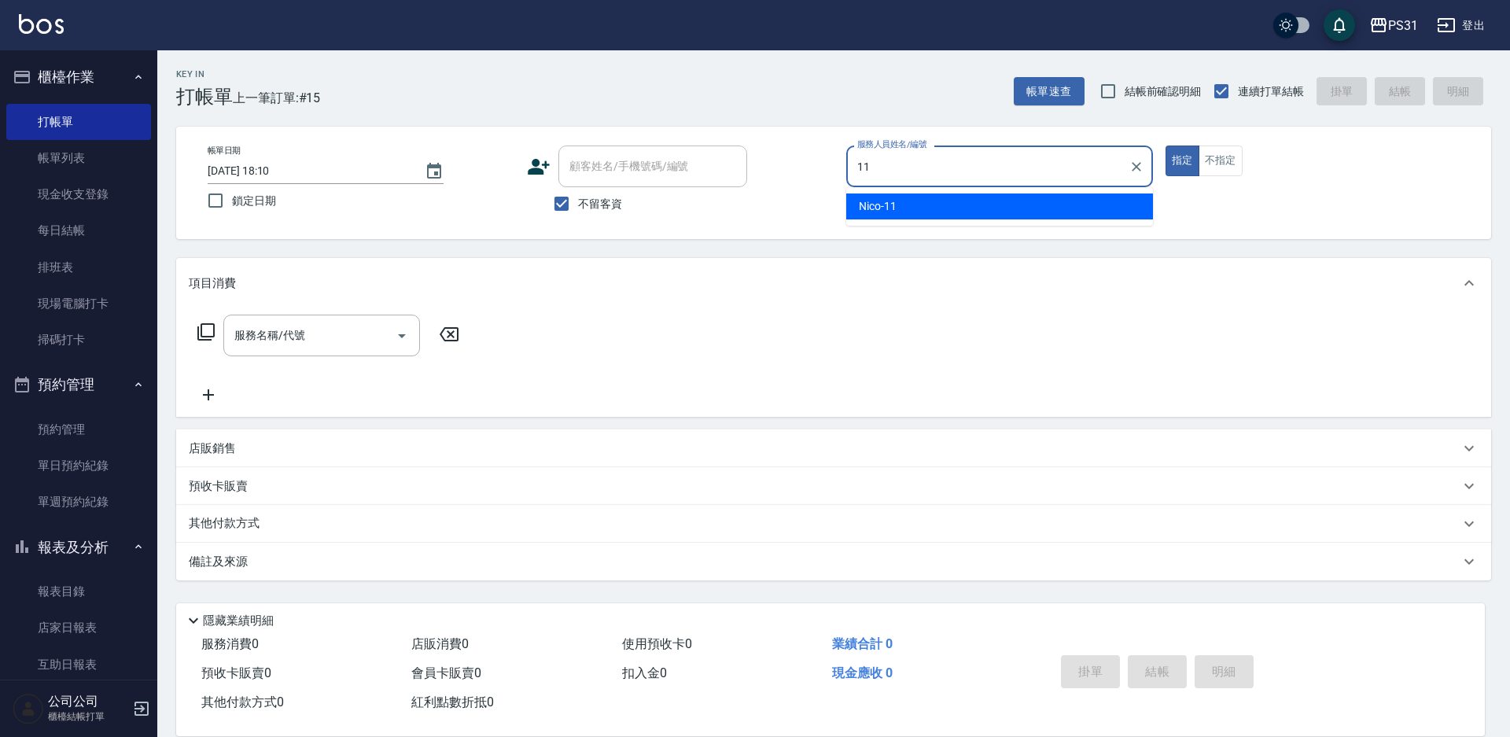
type input "Nico-11"
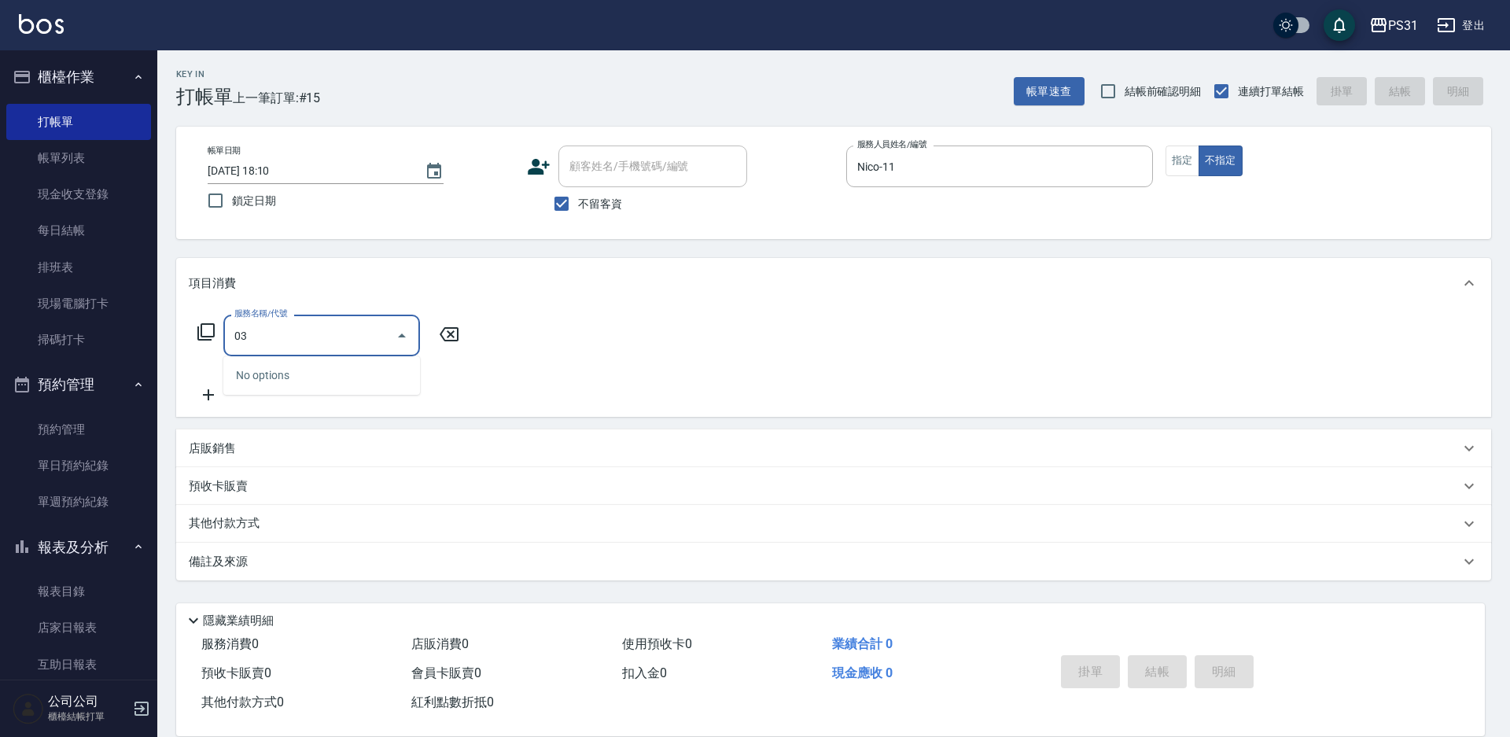
type input "0"
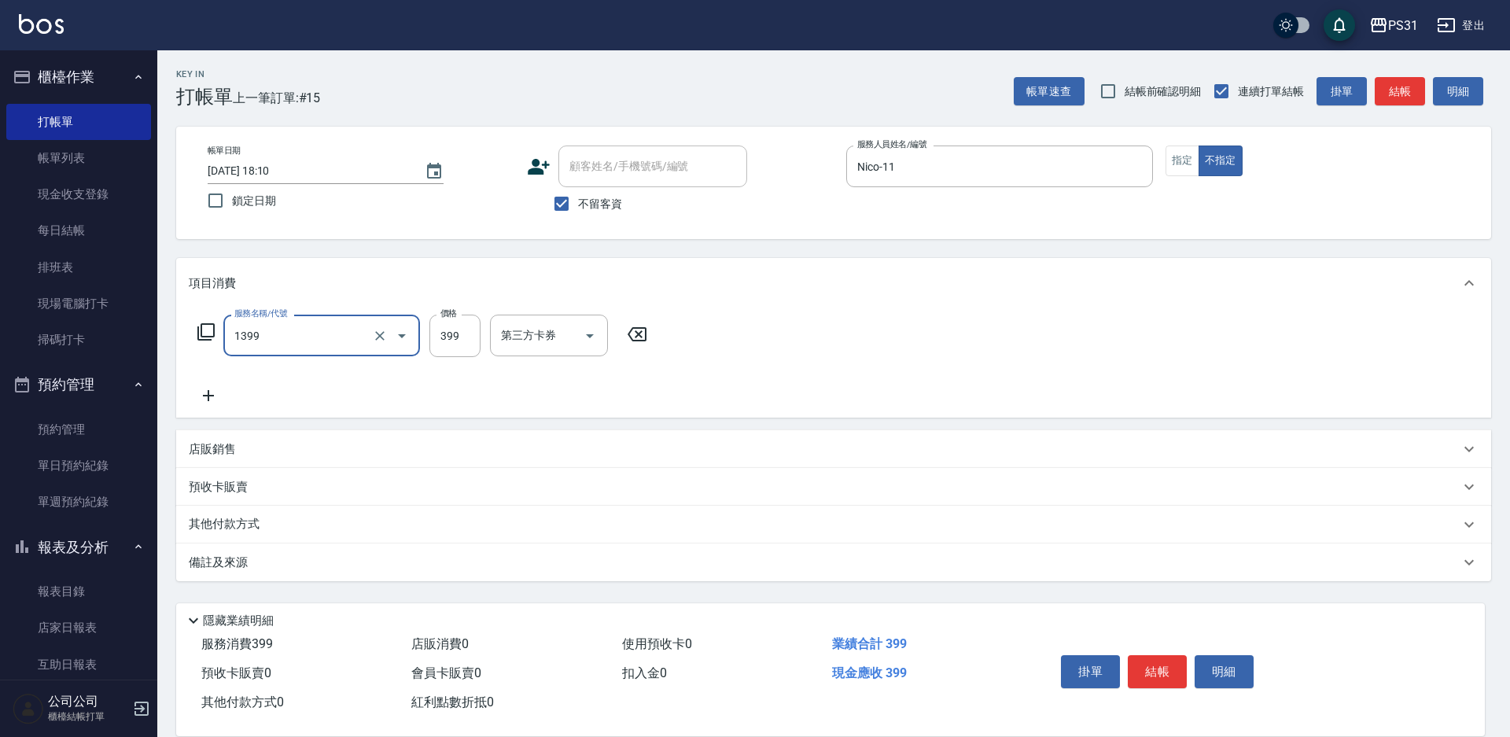
type input "海鹽洗髮399(1399)"
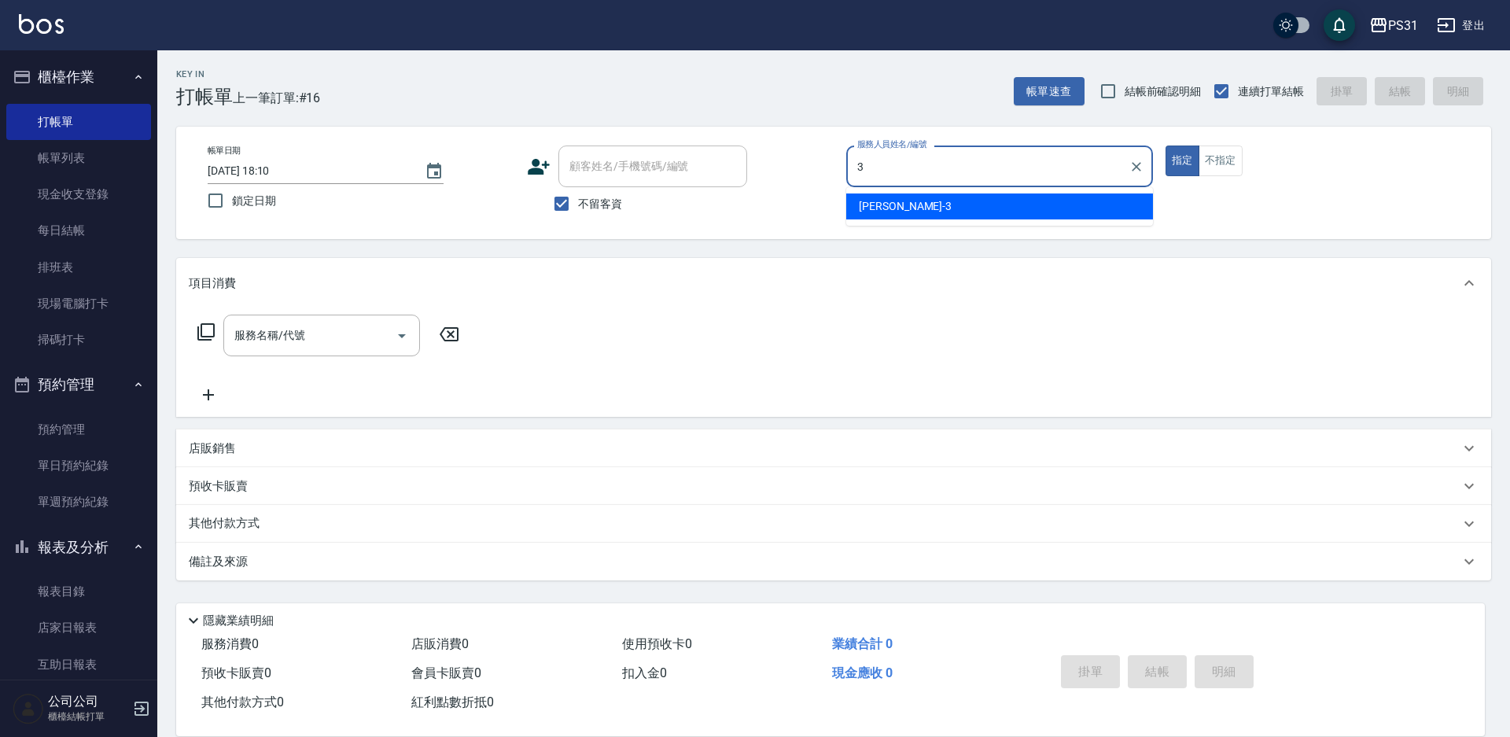
type input "[PERSON_NAME]-3"
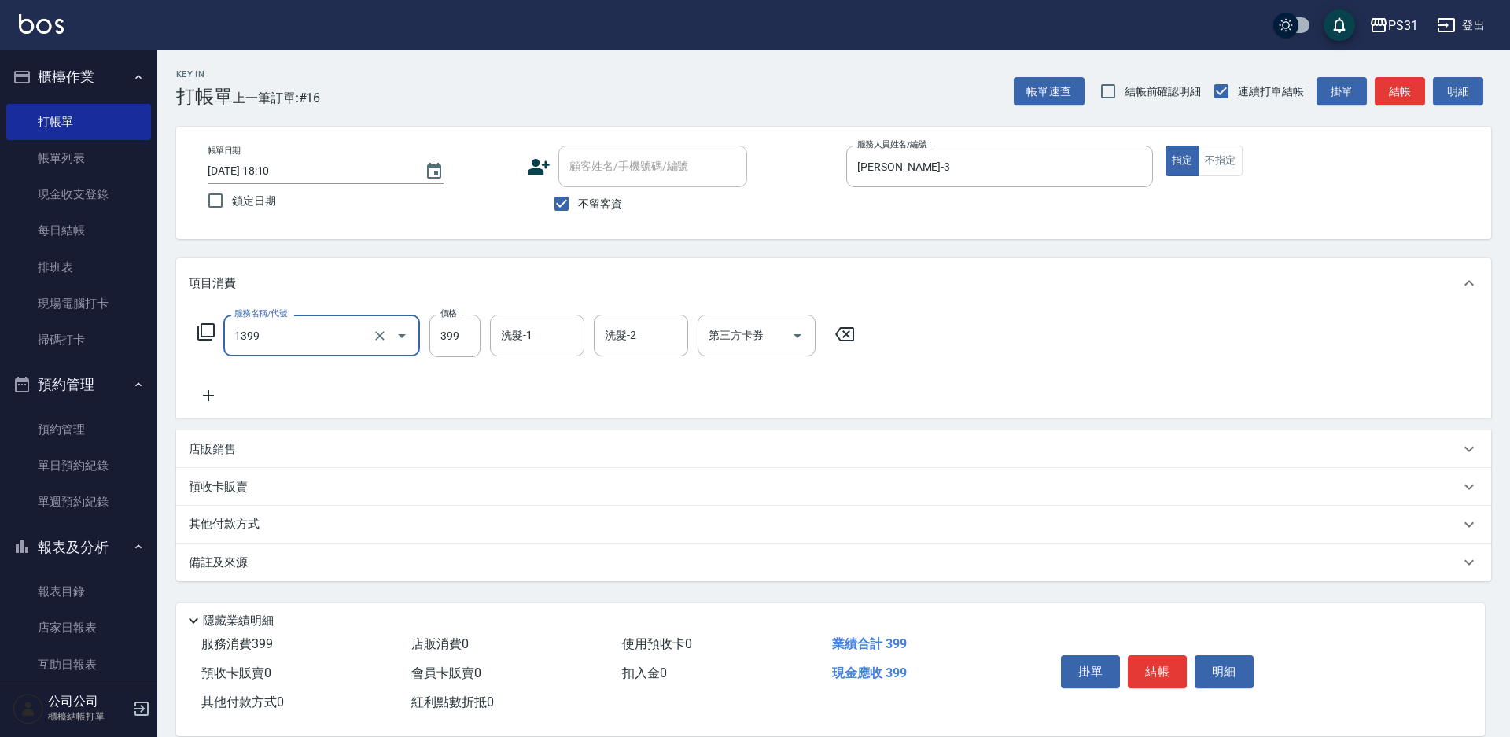
type input "海鹽洗髮399(1399)"
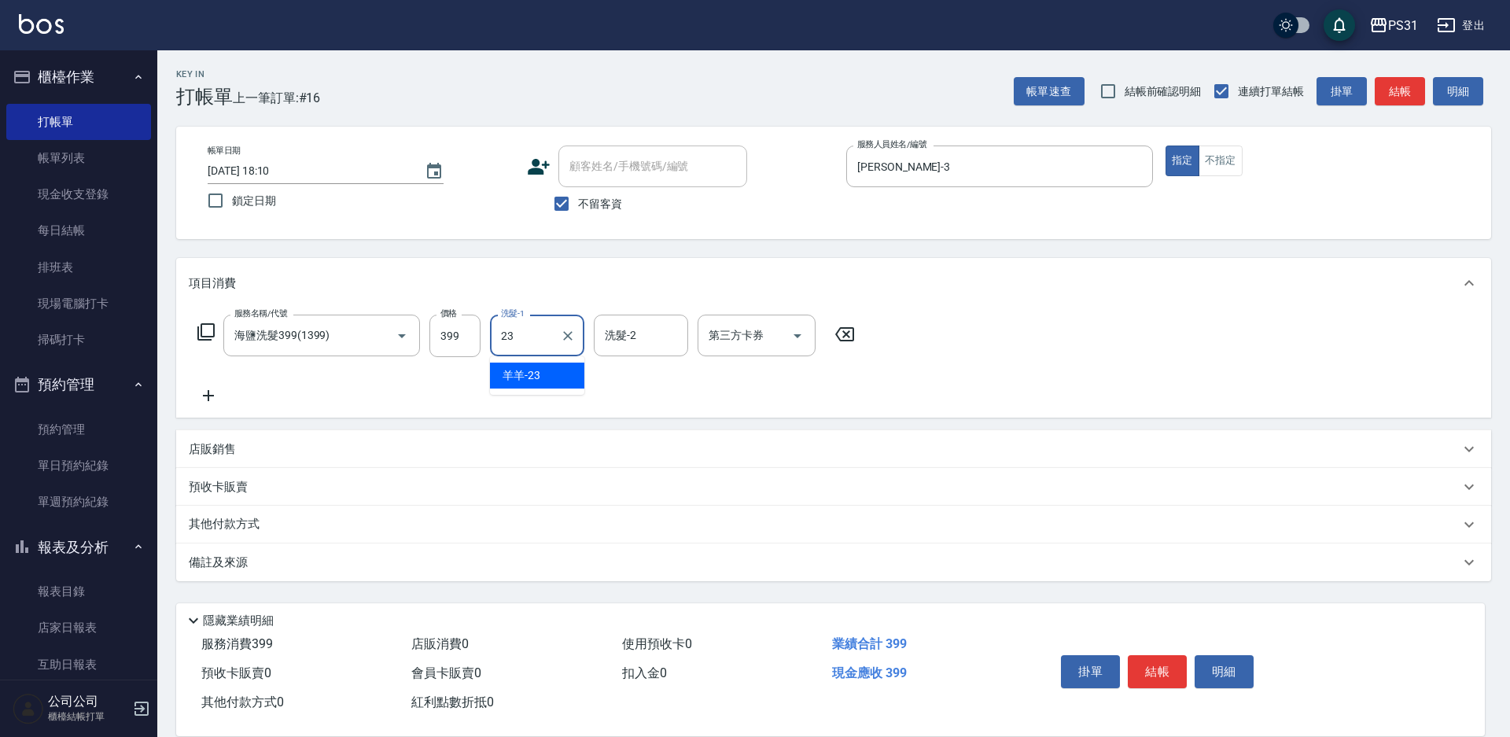
type input "羊羊-23"
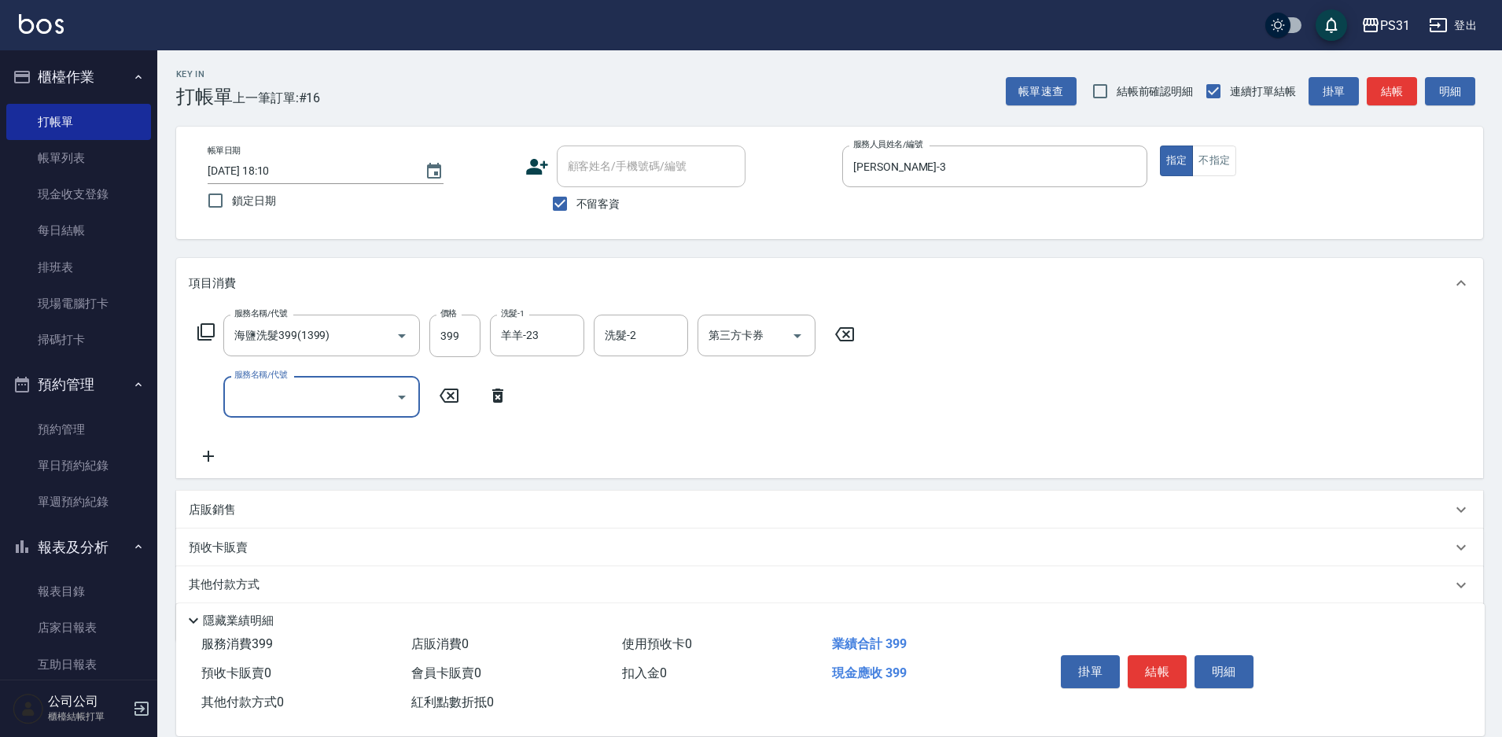
click at [200, 333] on icon at bounding box center [206, 332] width 19 height 19
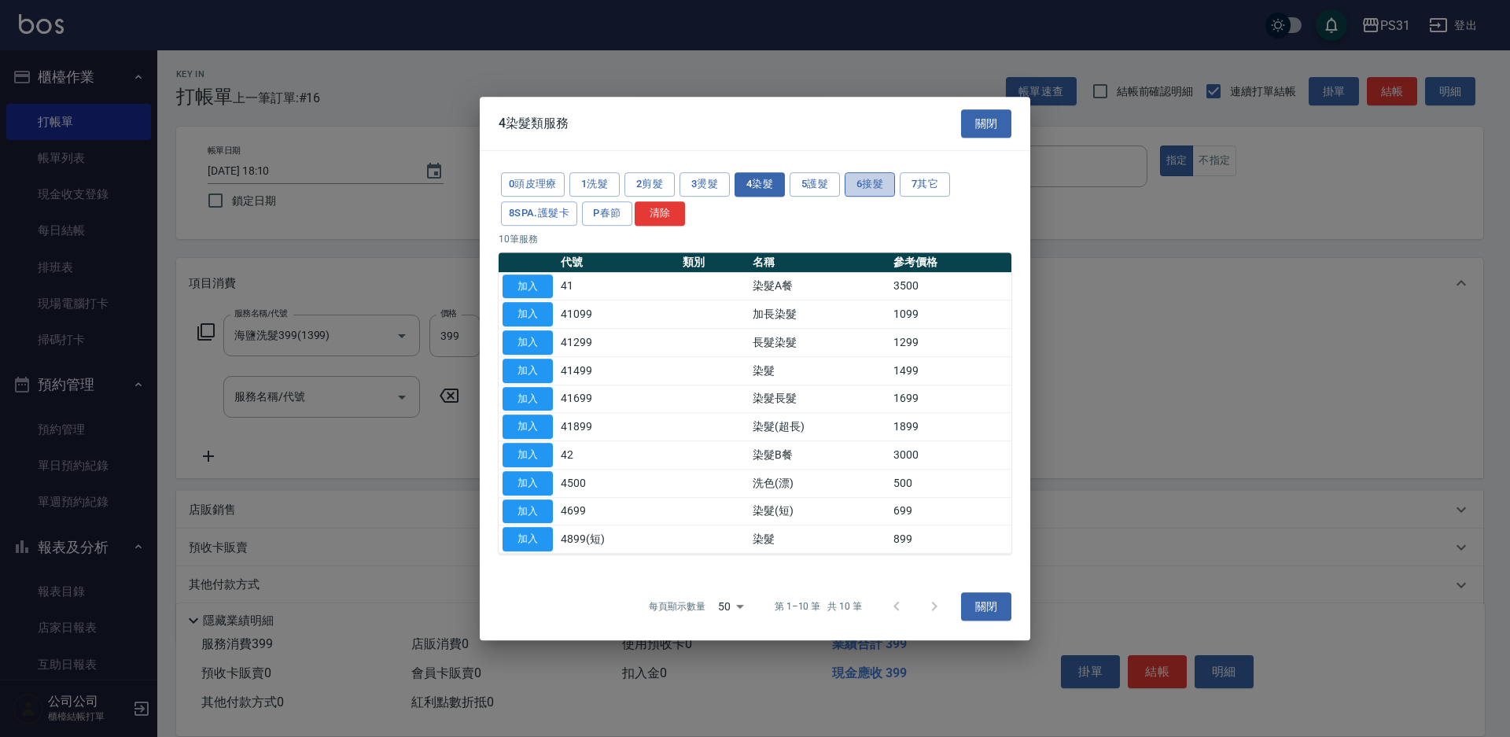
click at [874, 190] on button "6接髮" at bounding box center [870, 184] width 50 height 24
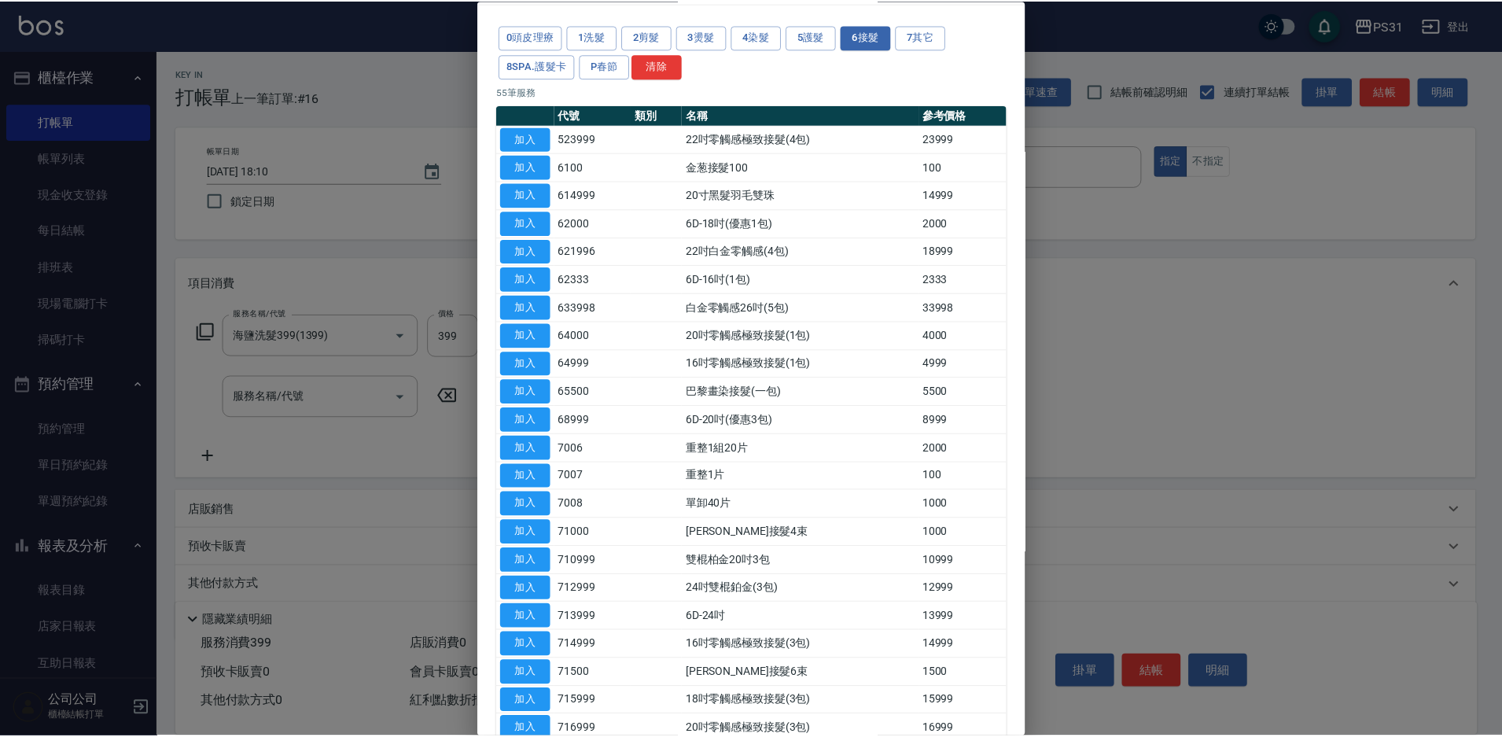
scroll to position [79, 0]
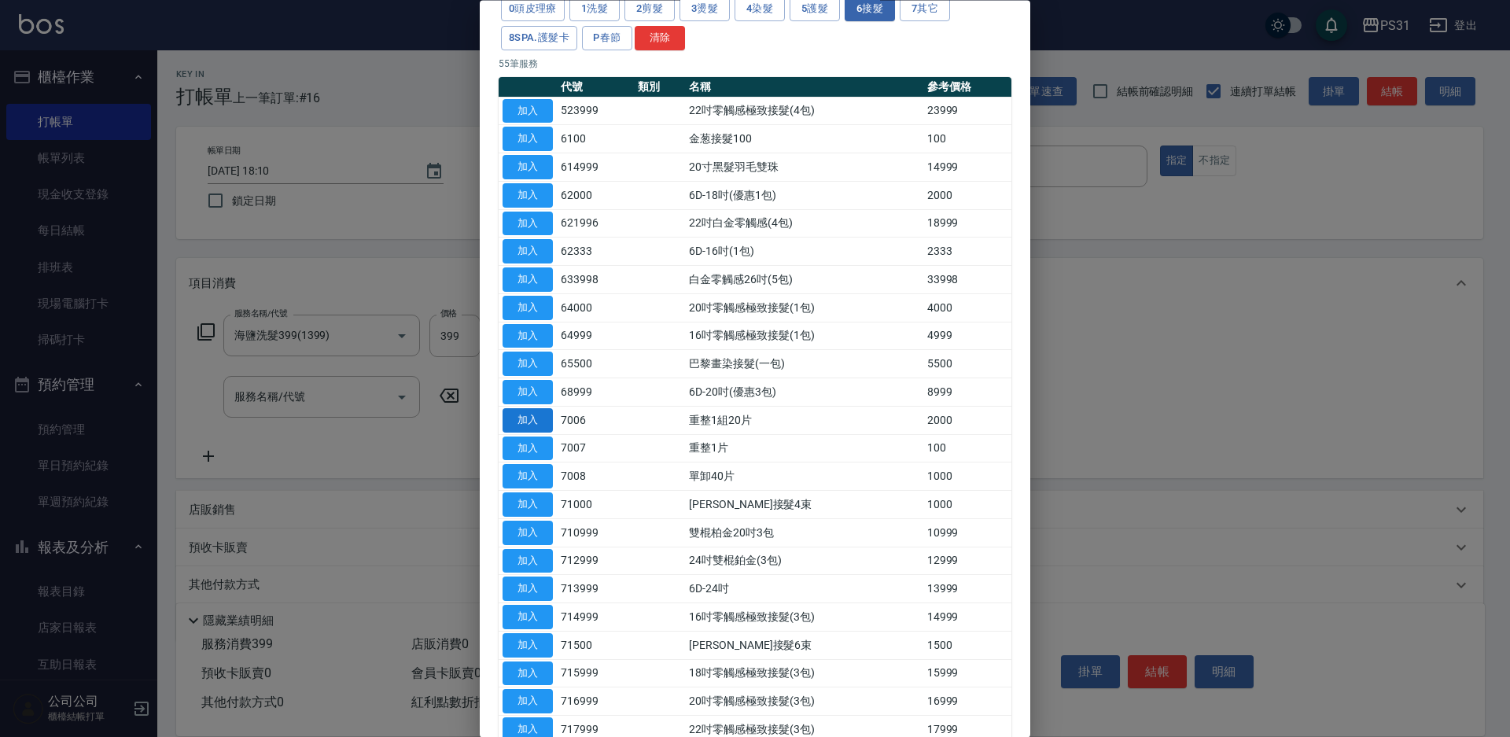
click at [533, 417] on button "加入" at bounding box center [528, 420] width 50 height 24
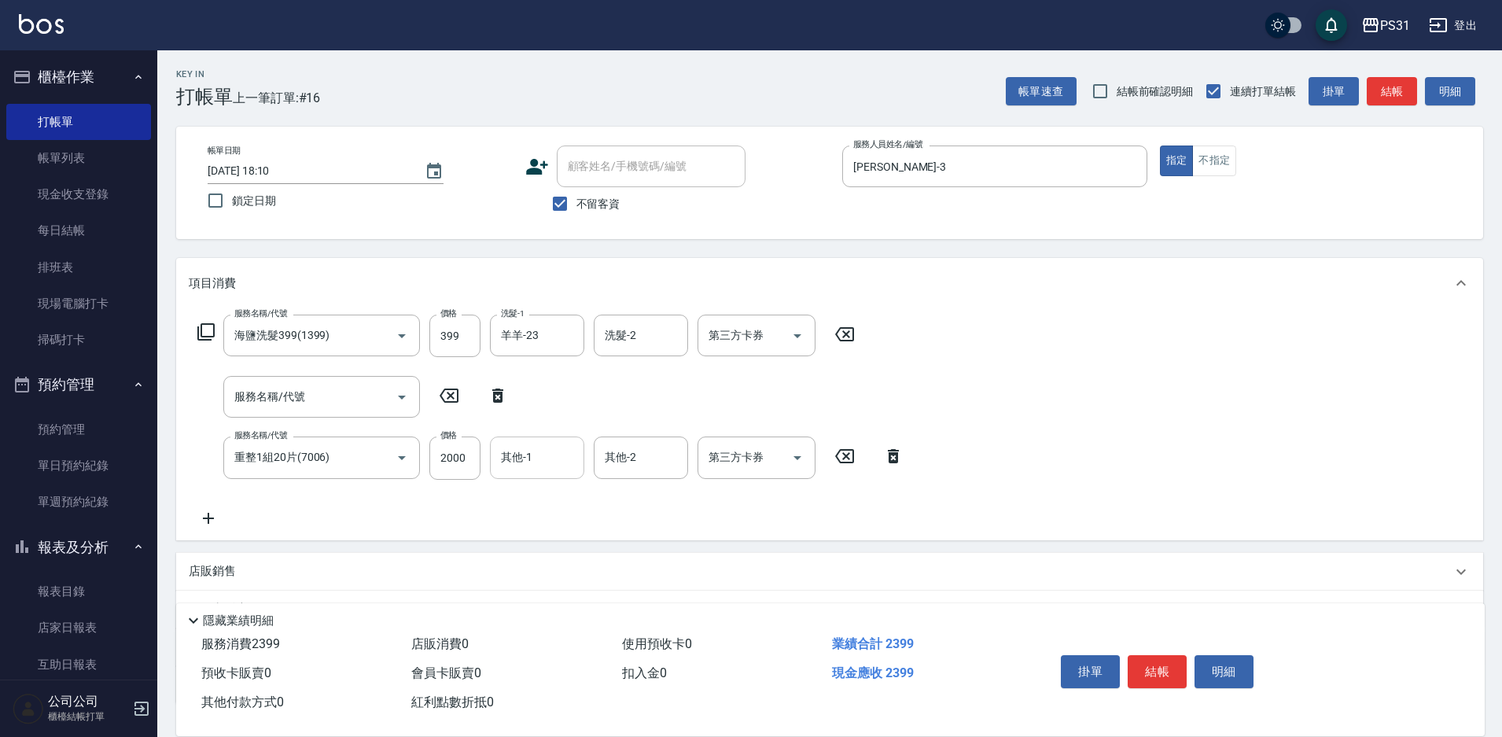
click at [537, 462] on input "其他-1" at bounding box center [537, 458] width 80 height 28
type input "[PERSON_NAME]-20"
type input "楊諺志-35"
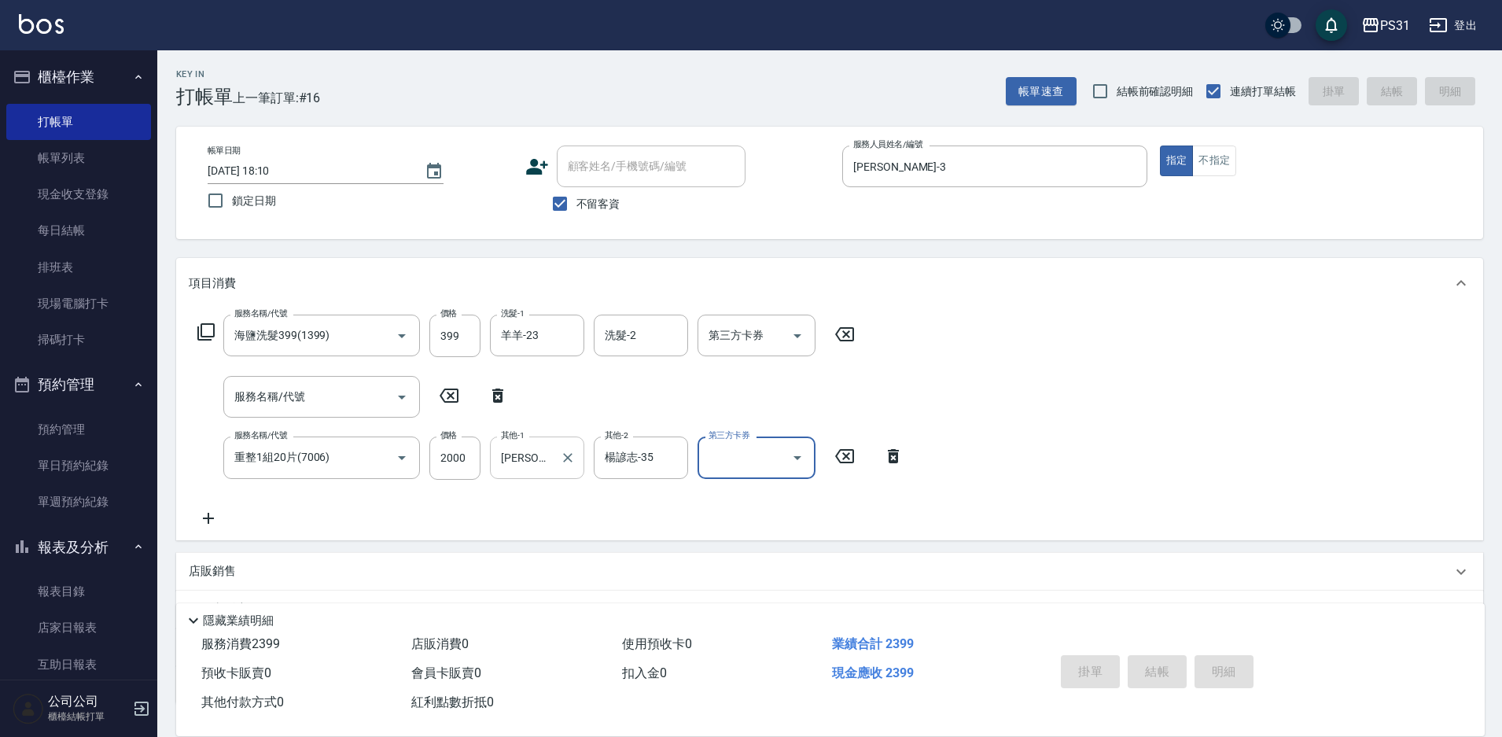
type input "[DATE] 18:11"
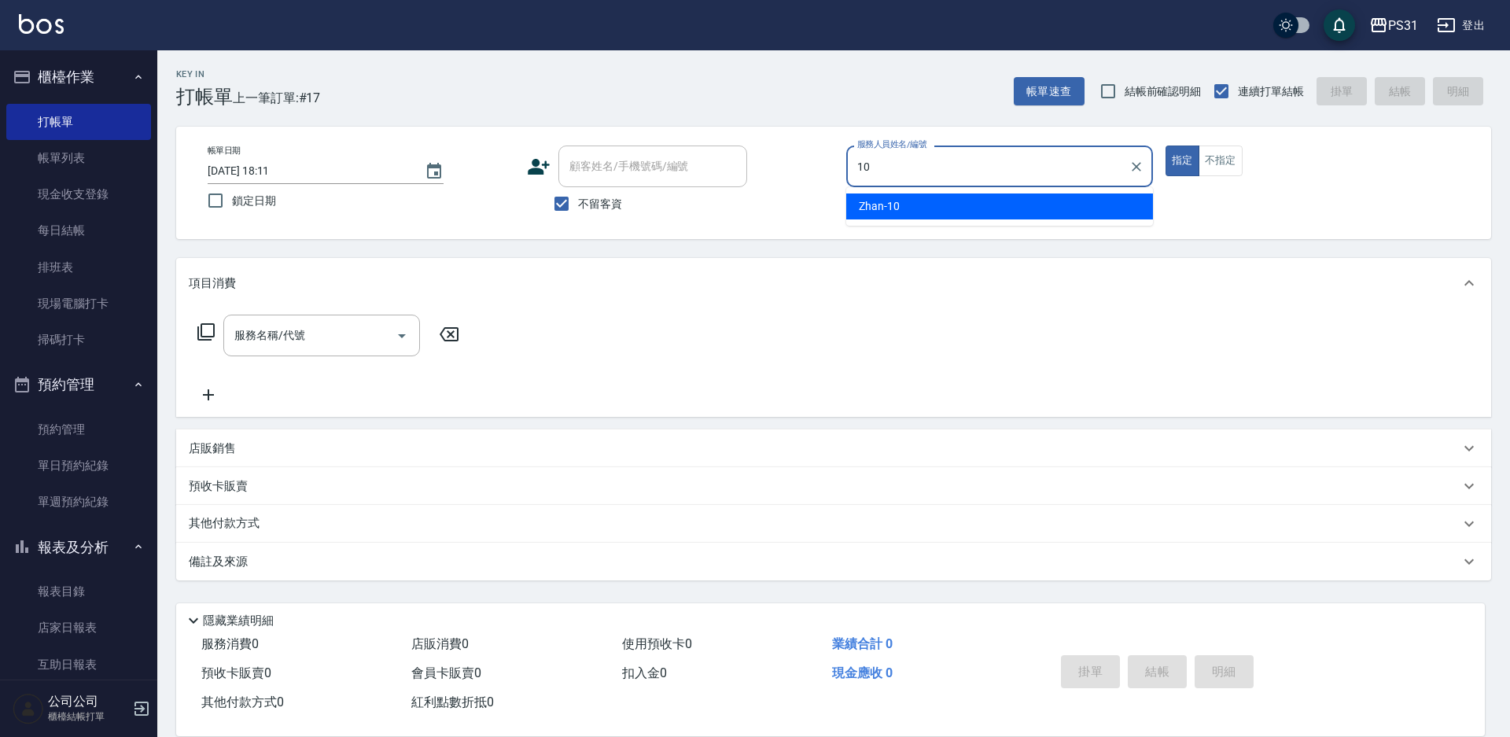
type input "Zhan-10"
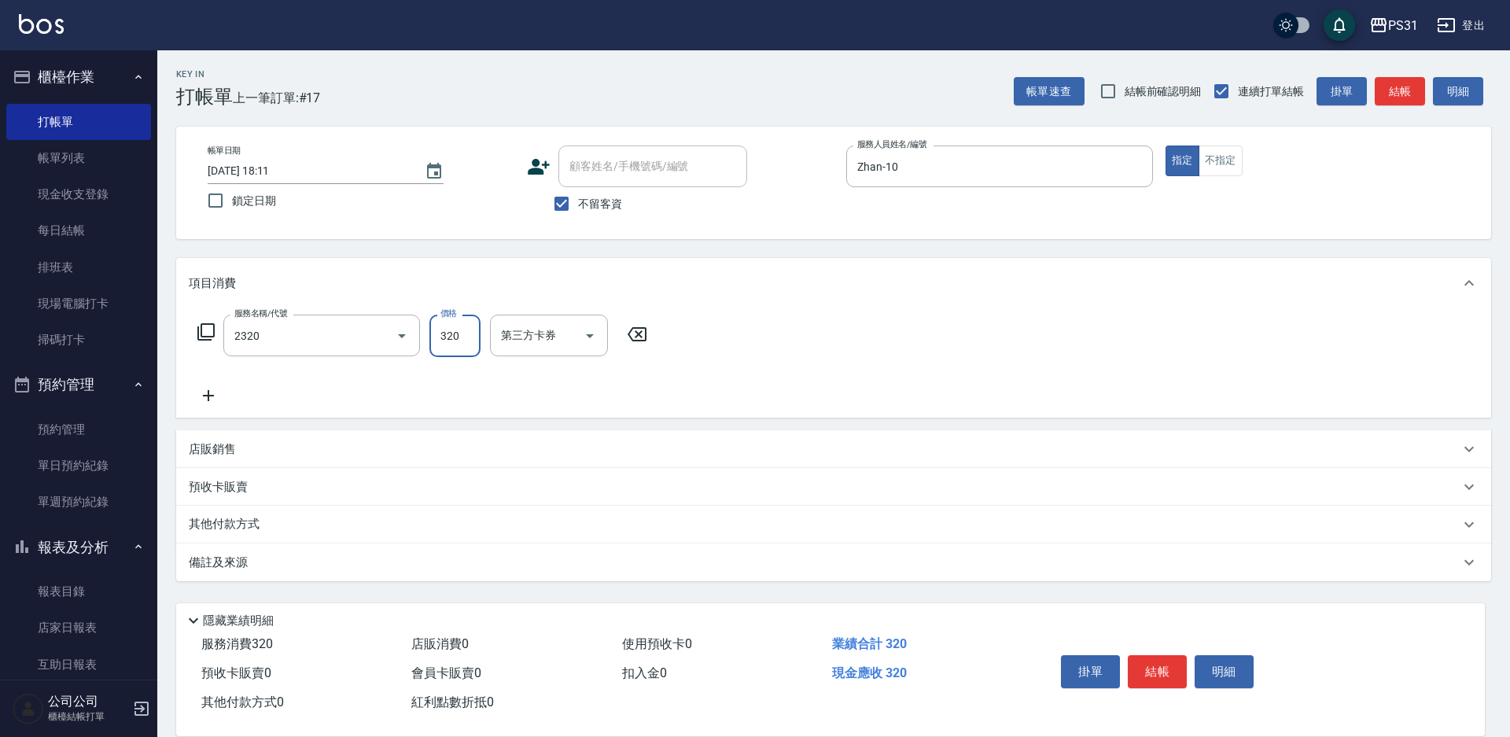
type input "洗剪320(2320)"
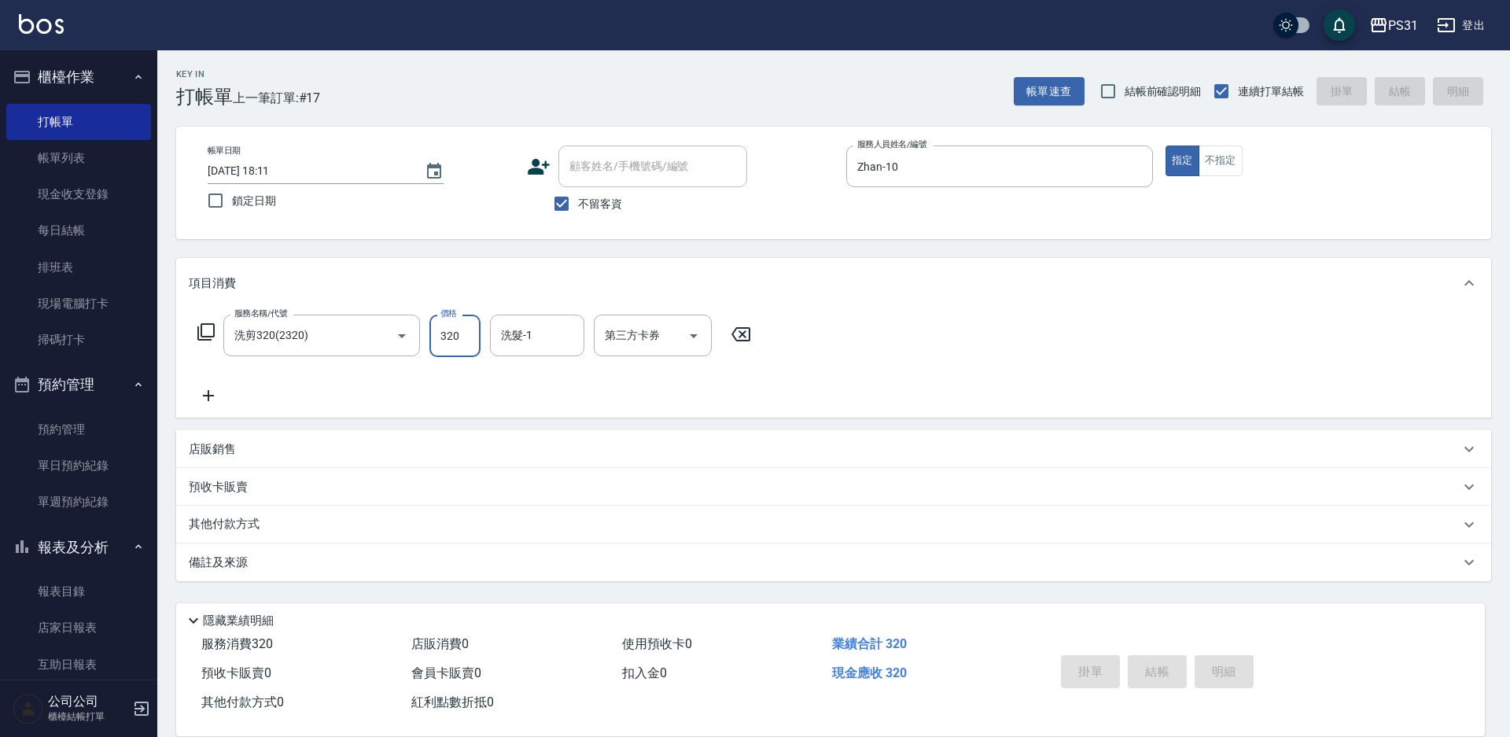
type input "[DATE] 18:13"
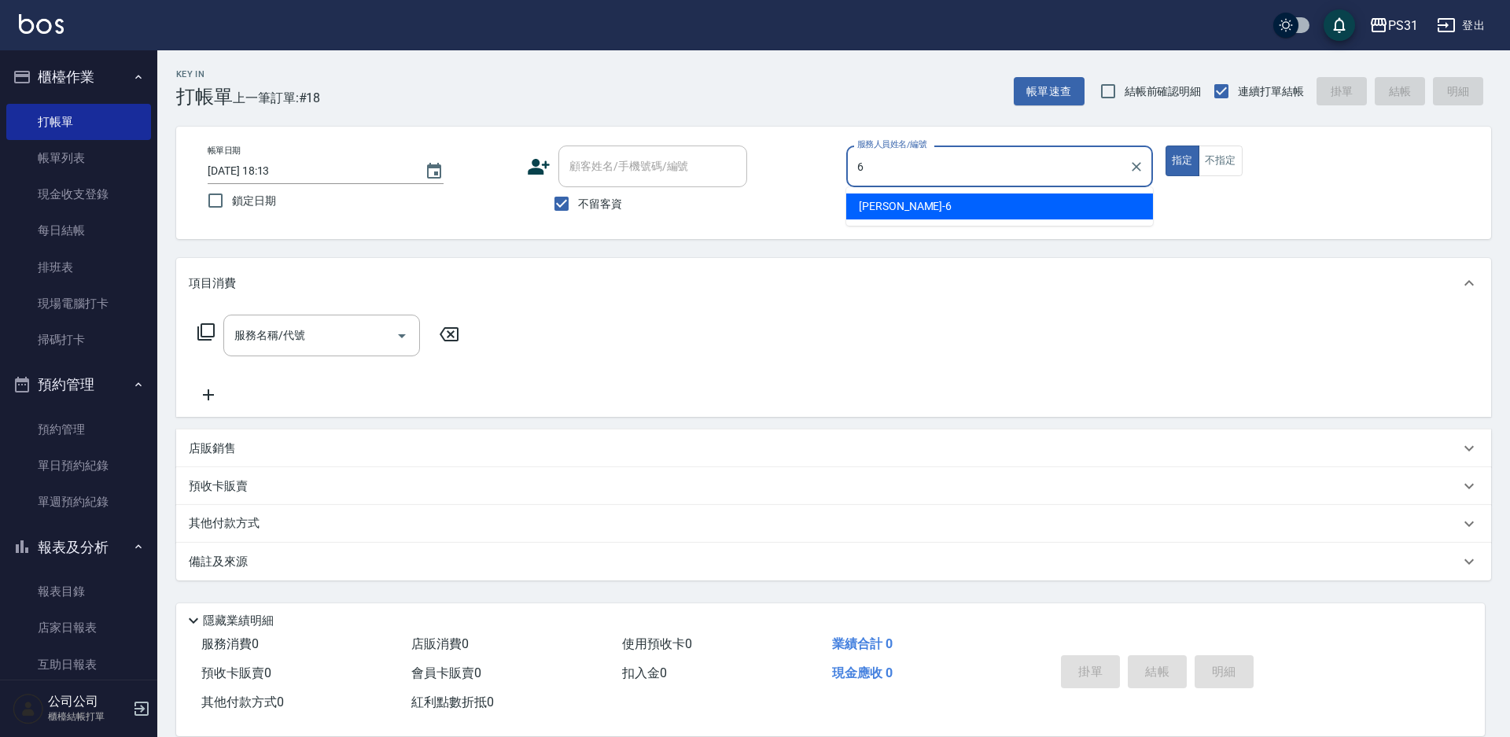
type input "Aki-6"
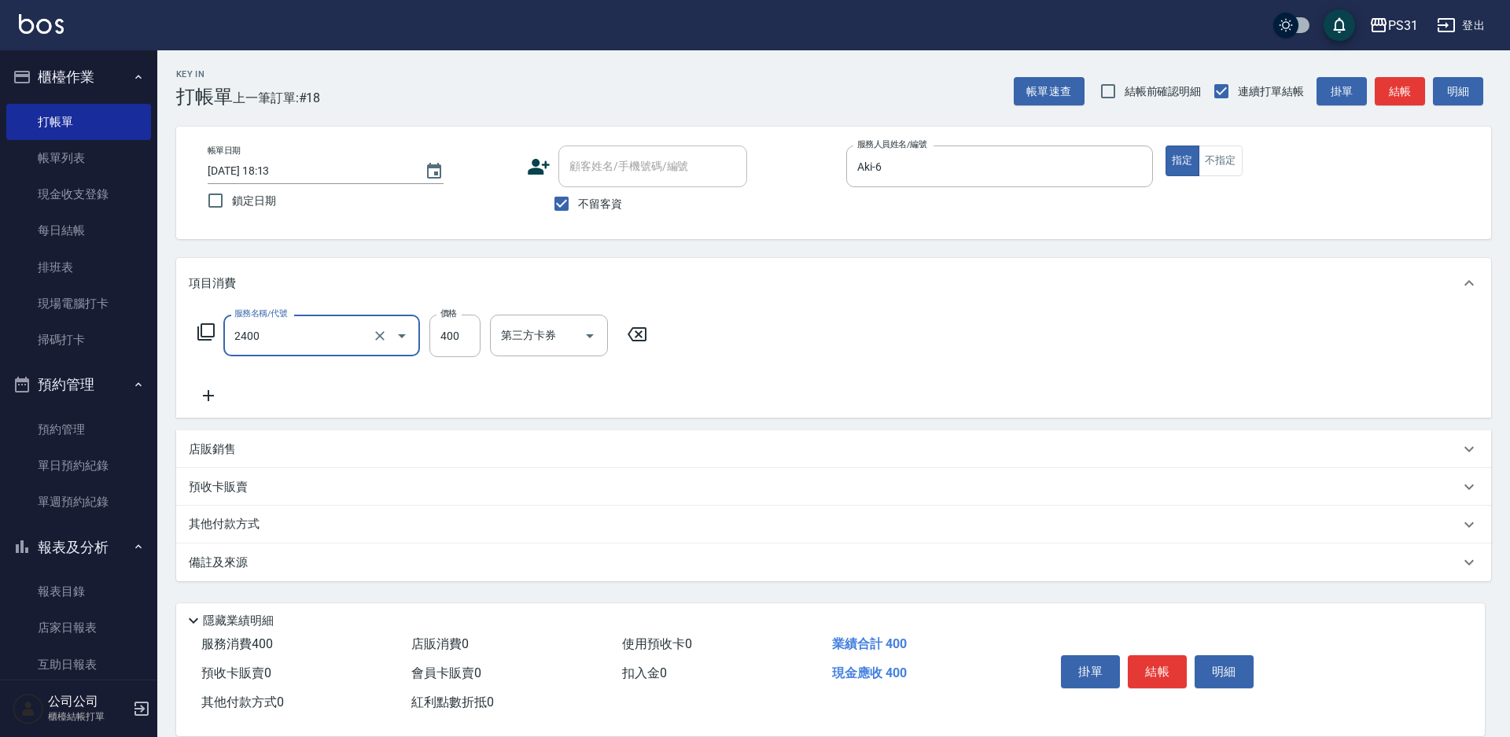
type input "洗剪400(2400)"
type input "500"
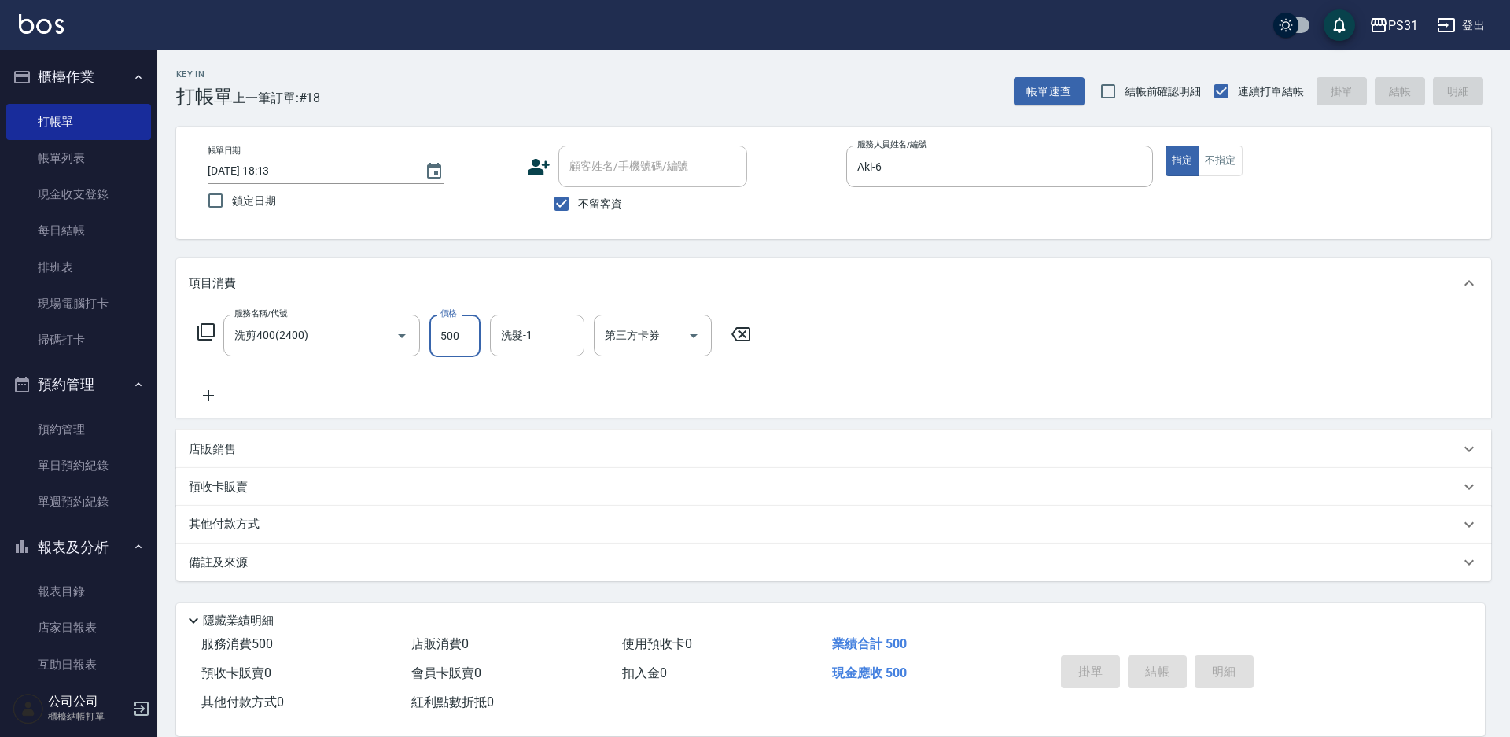
type input "[DATE] 18:14"
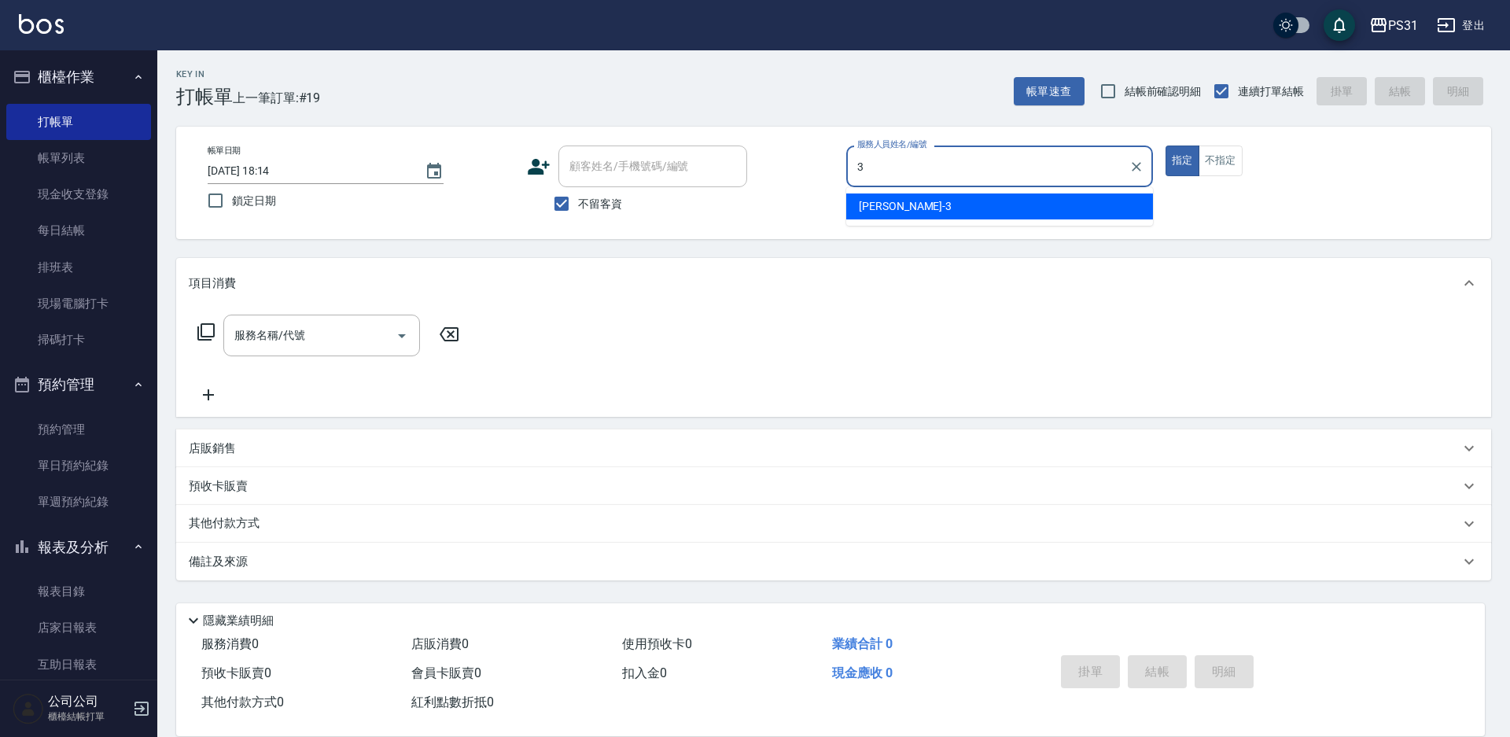
type input "[PERSON_NAME]-3"
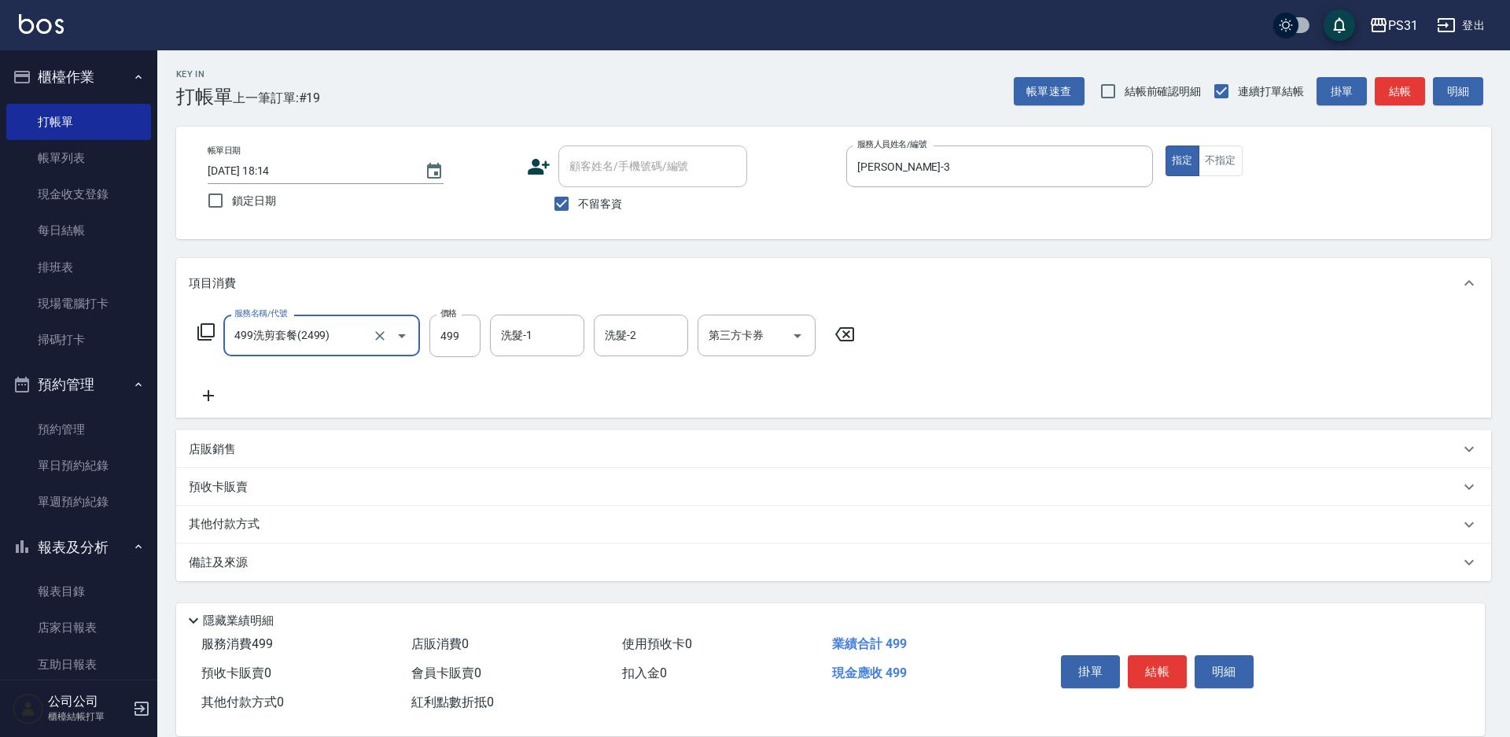
type input "499洗剪套餐(2499)"
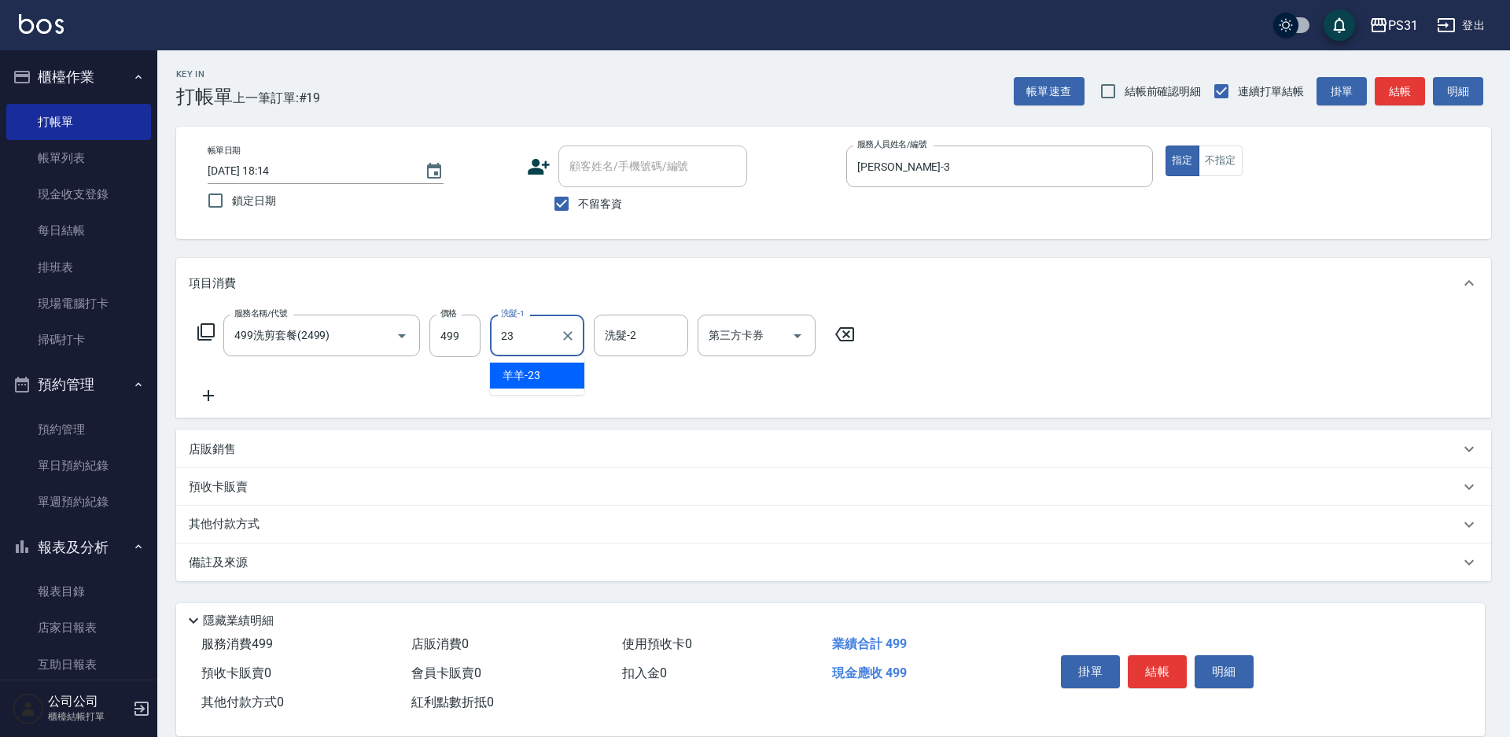
type input "羊羊-23"
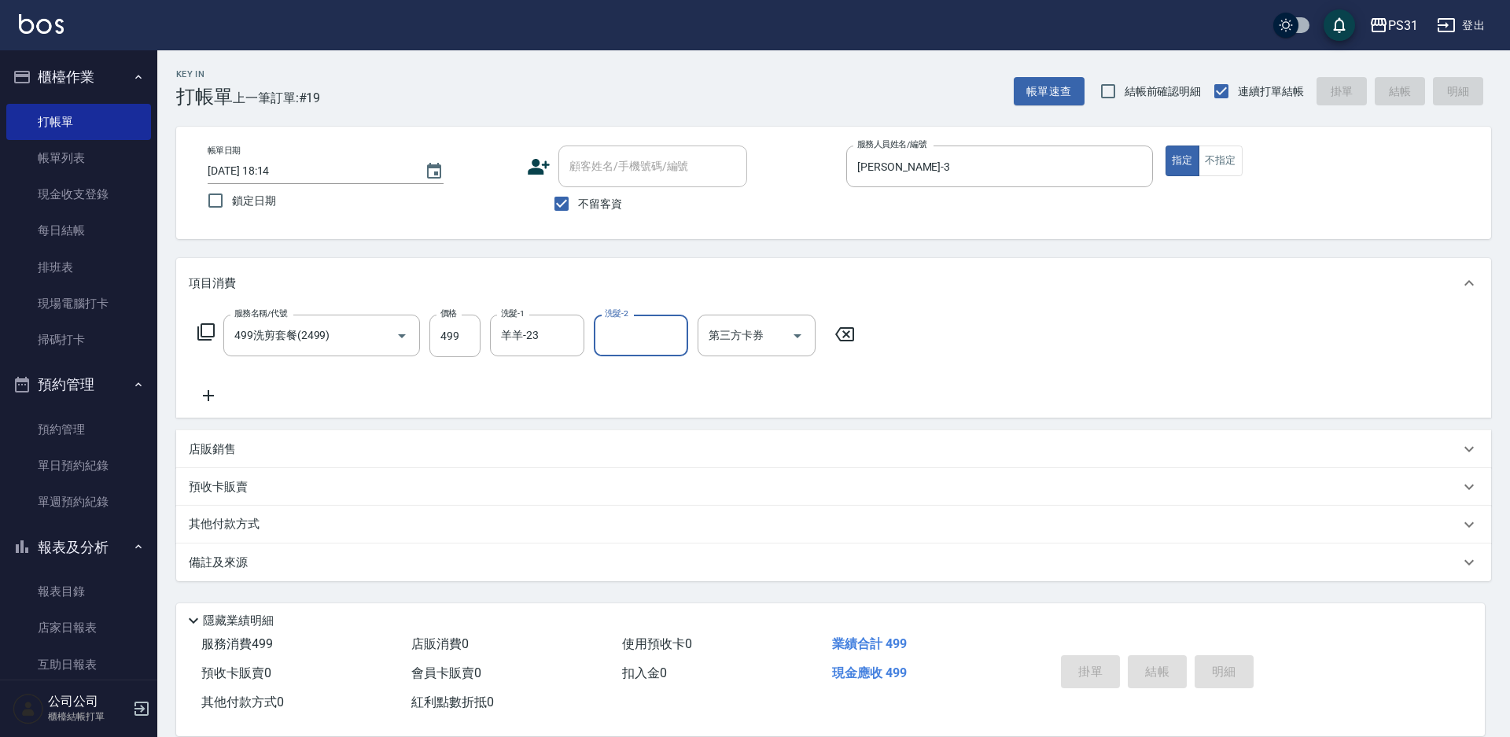
type input "[DATE] 18:16"
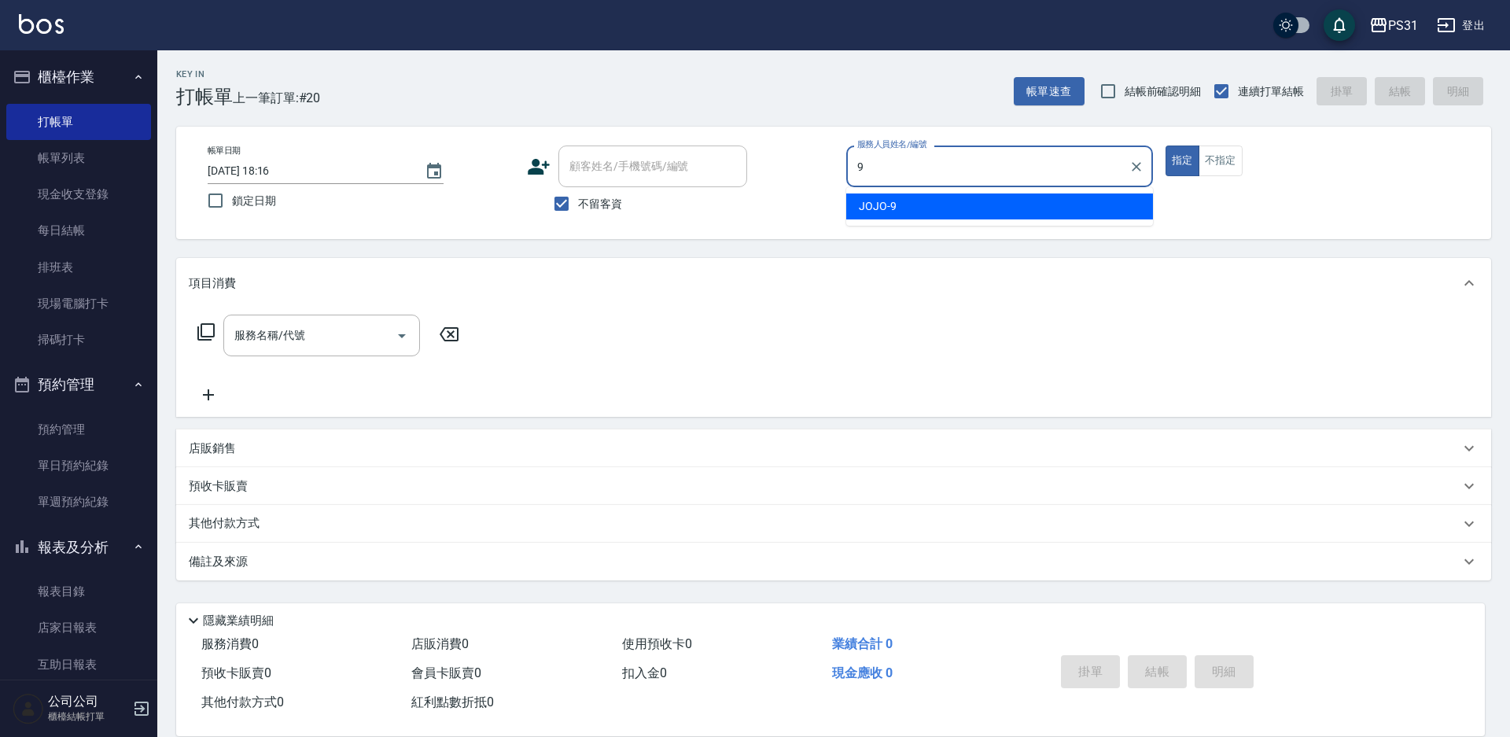
type input "JOJO-9"
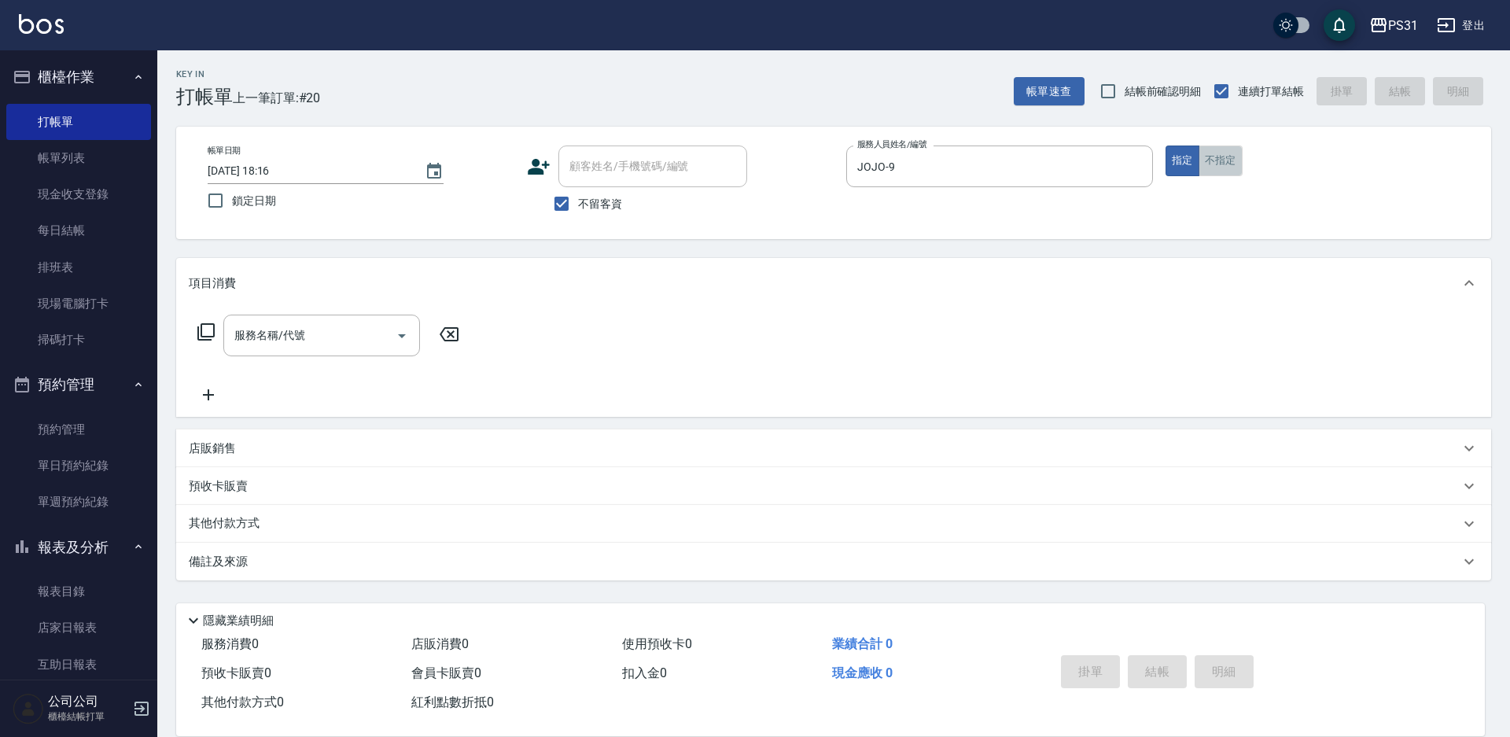
click at [1222, 152] on button "不指定" at bounding box center [1221, 161] width 44 height 31
type button "false"
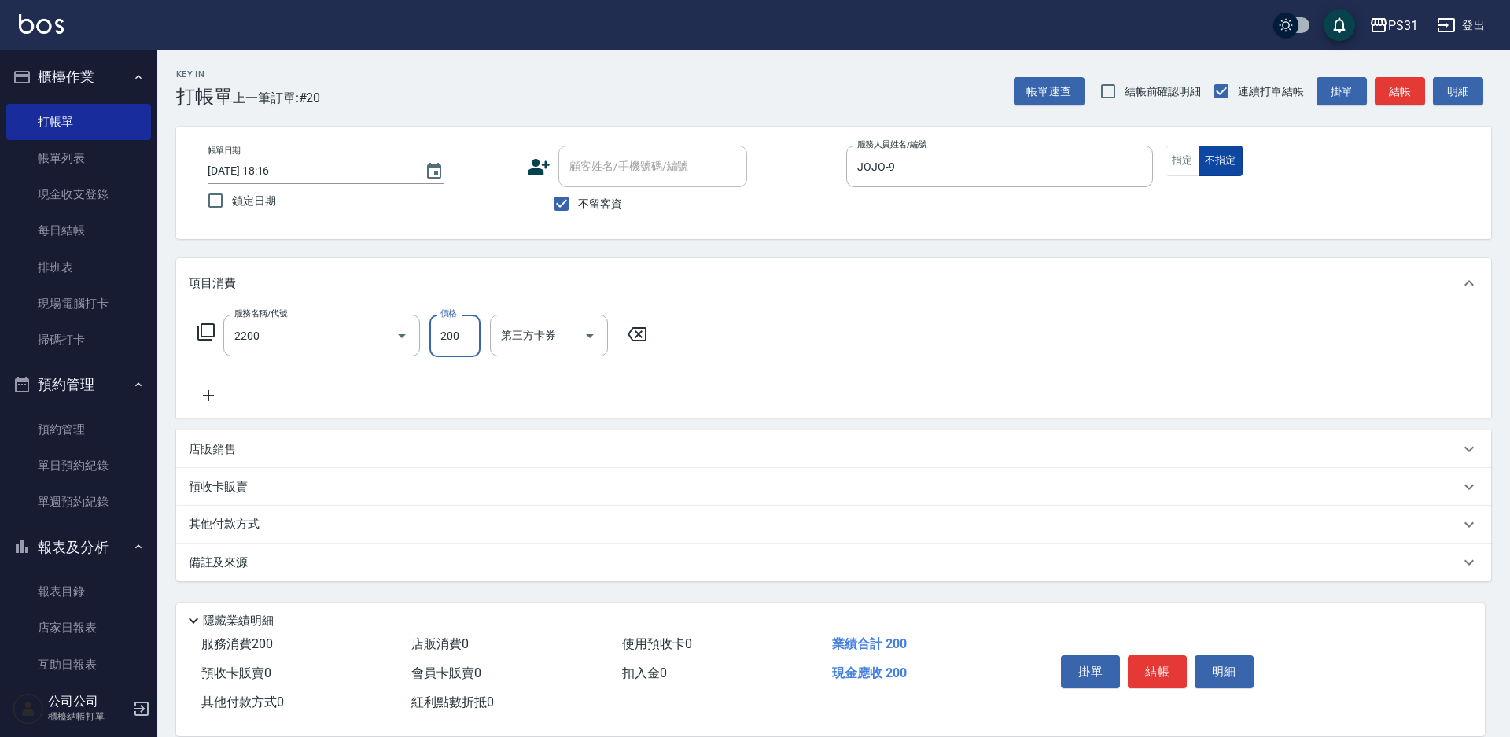
type input "剪髮200(2200)"
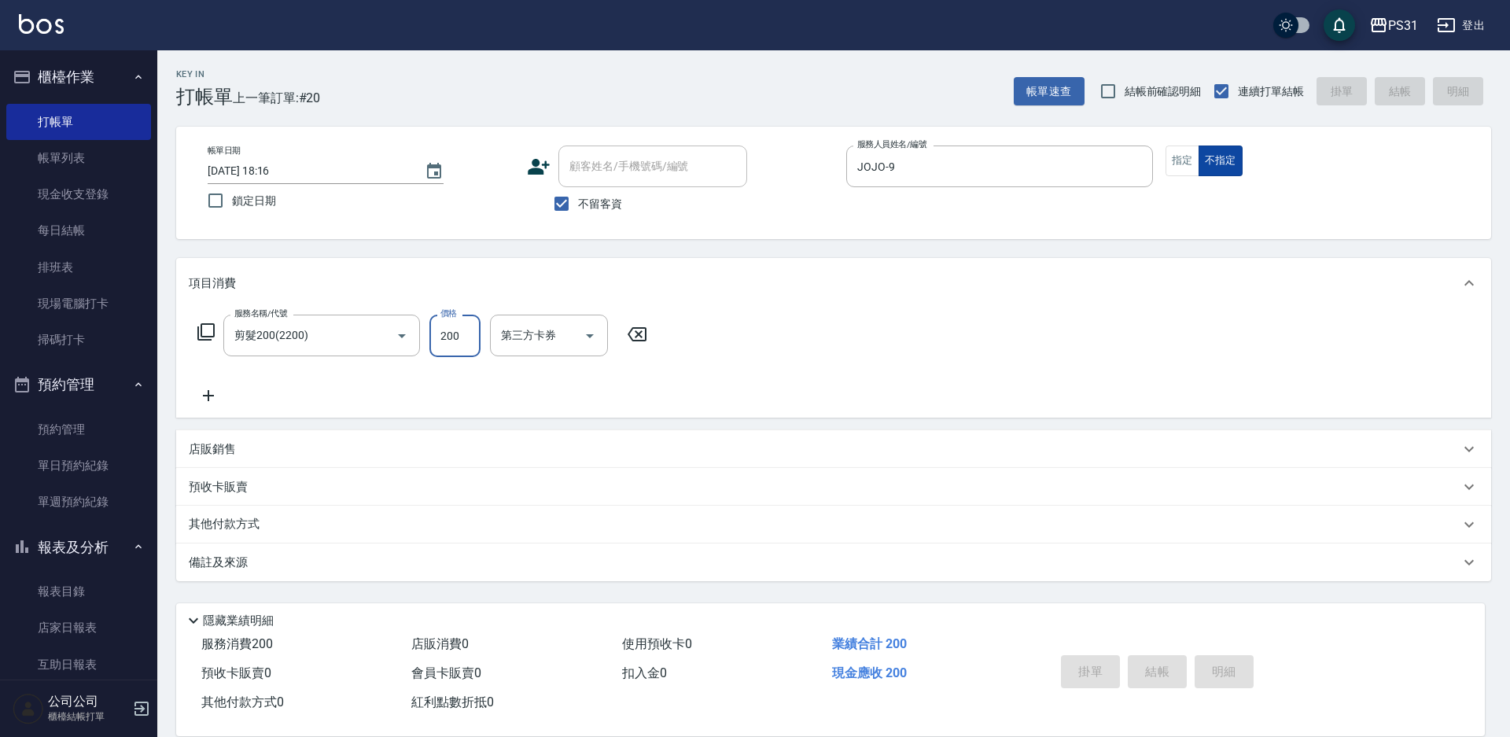
type input "[DATE] 18:17"
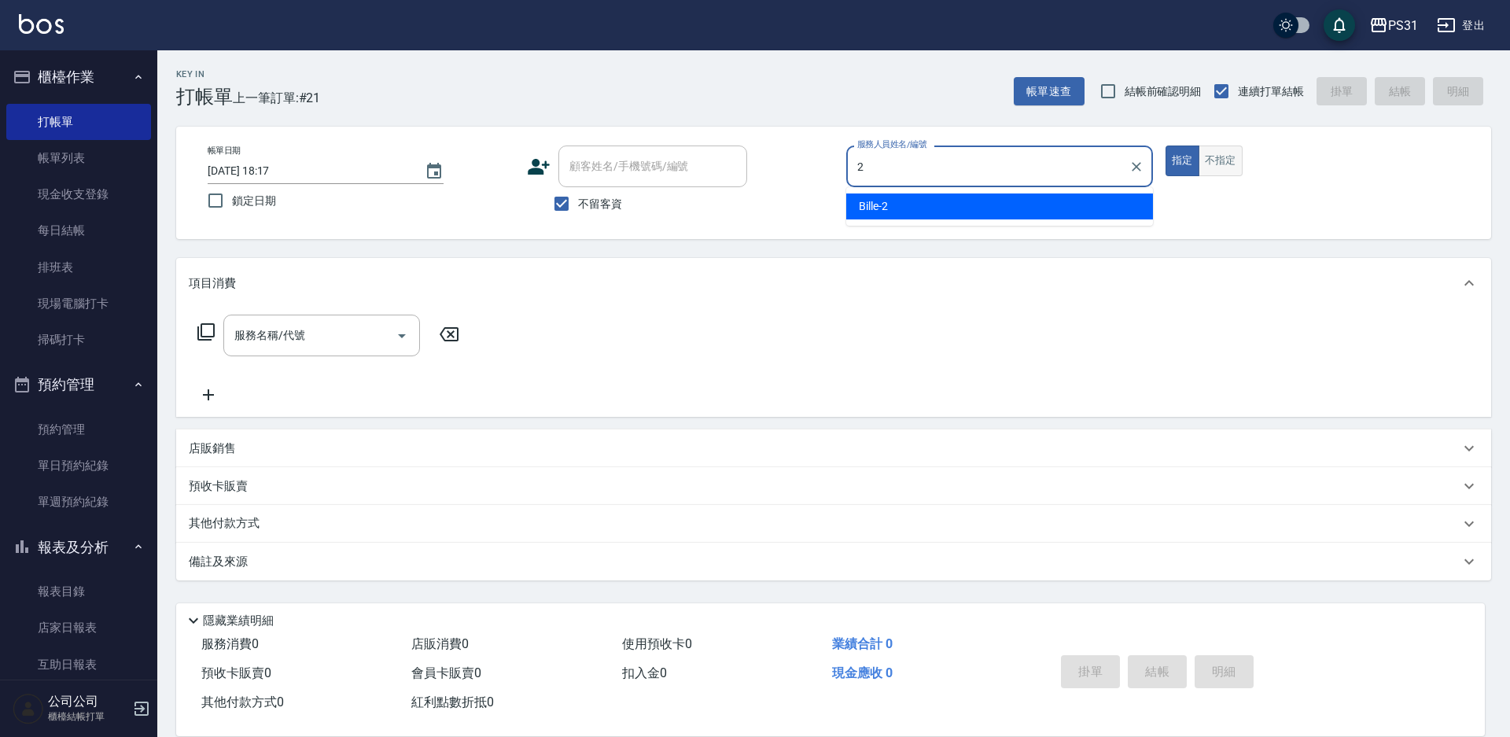
type input "Bille-2"
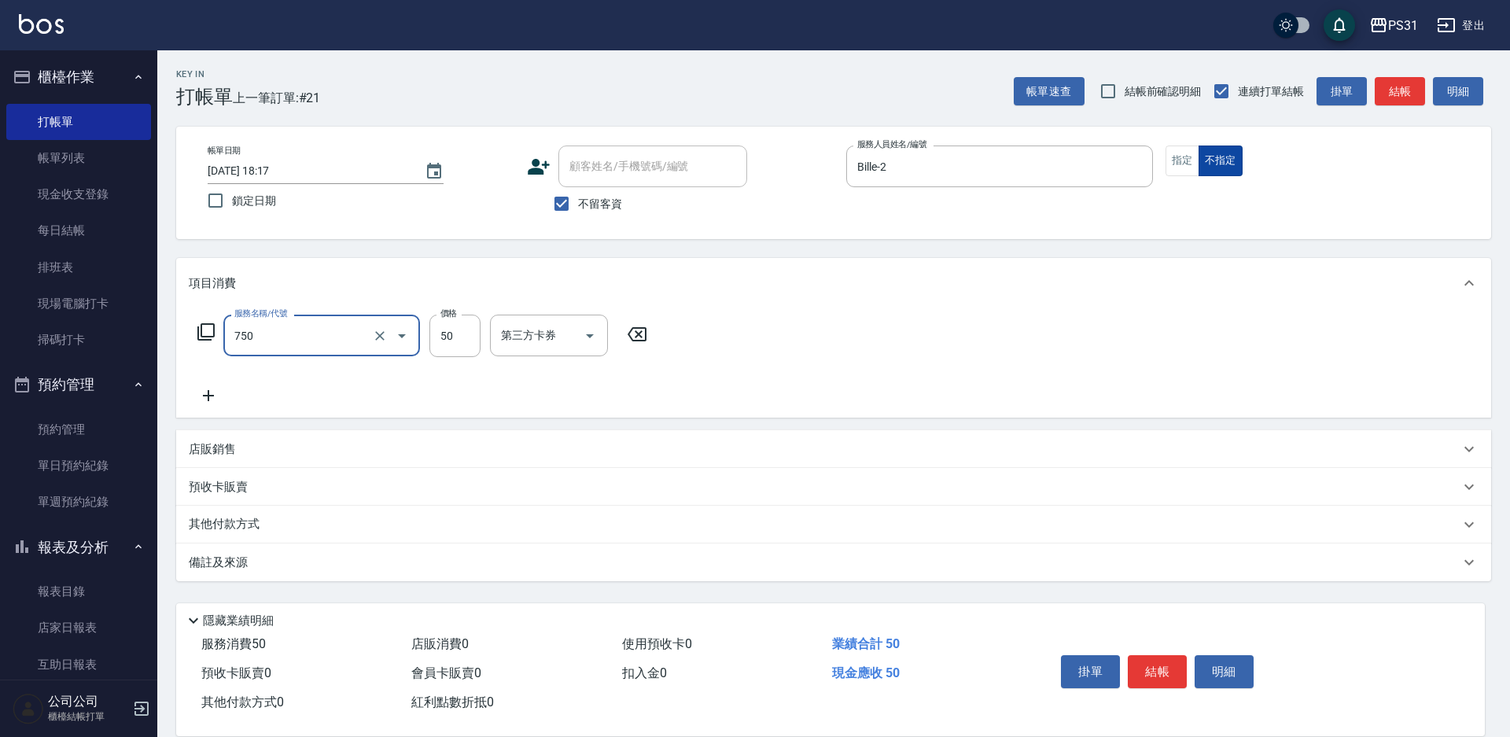
type input "造型(750)"
type input "100"
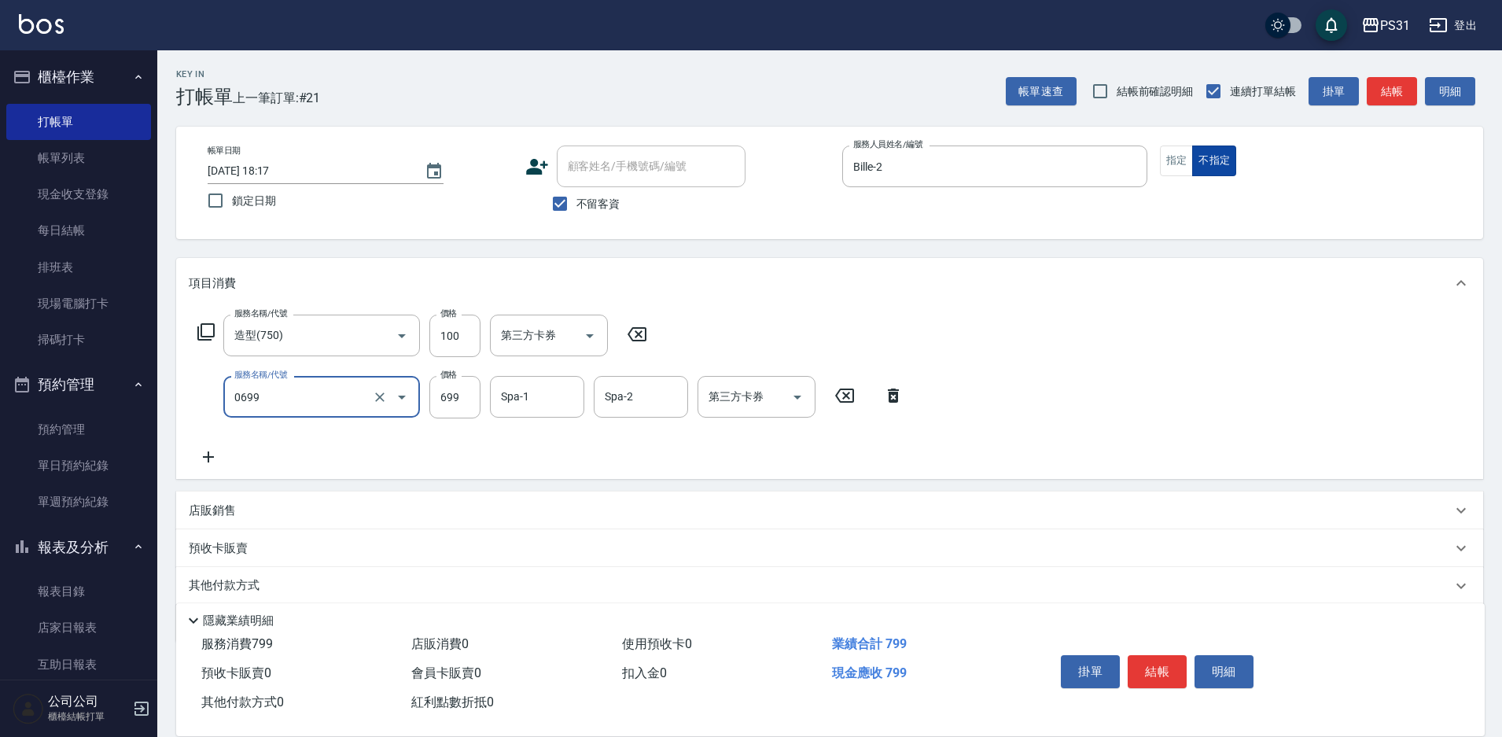
type input "精油699(0699)"
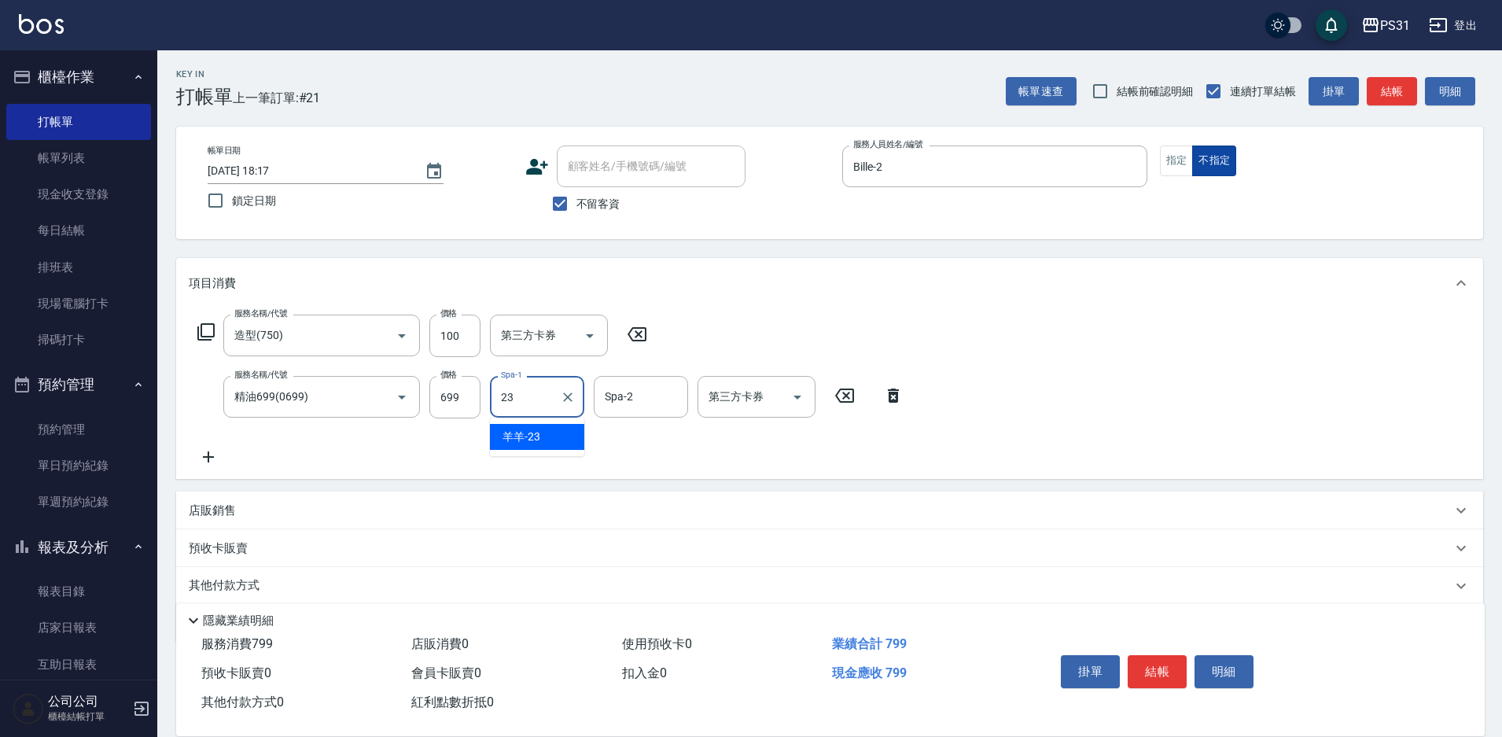
type input "羊羊-23"
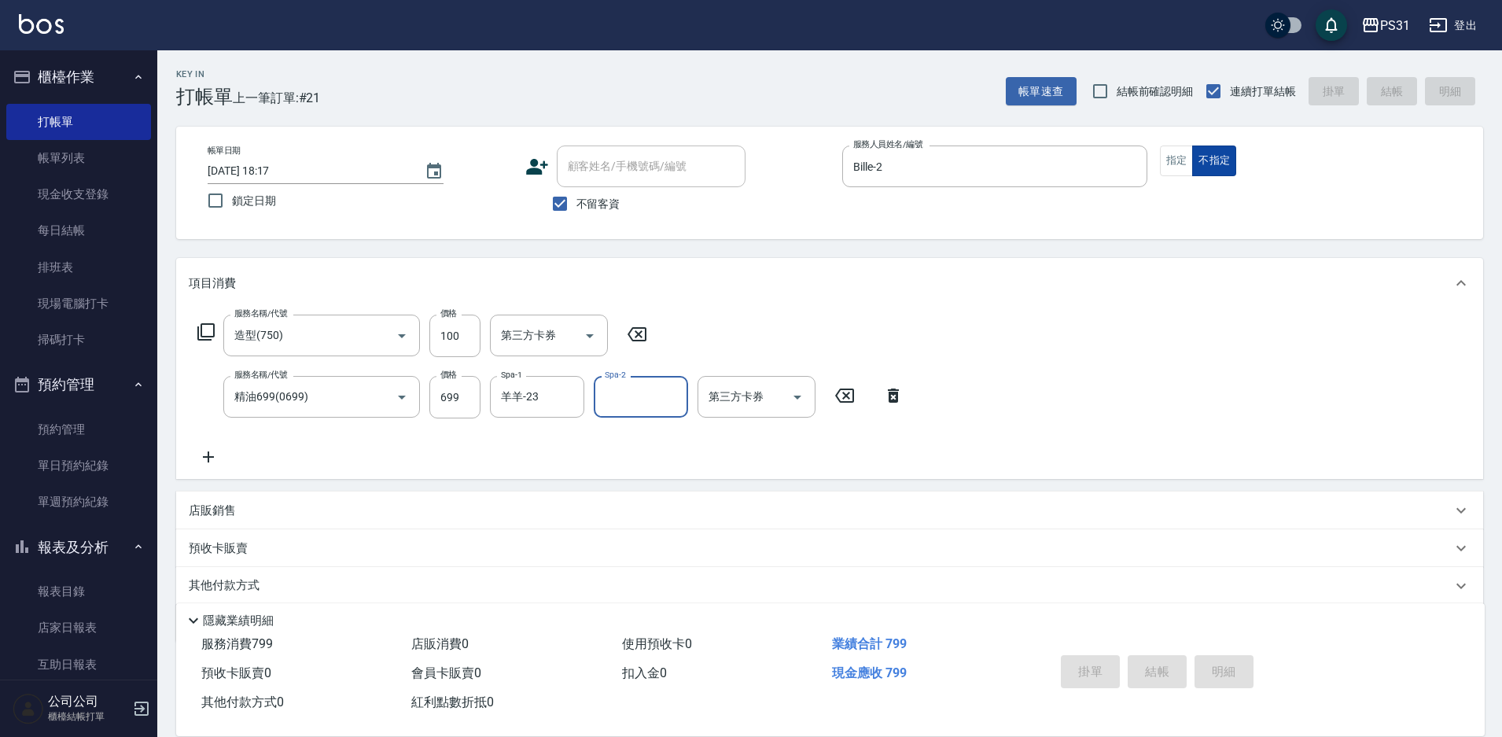
type input "[DATE] 18:18"
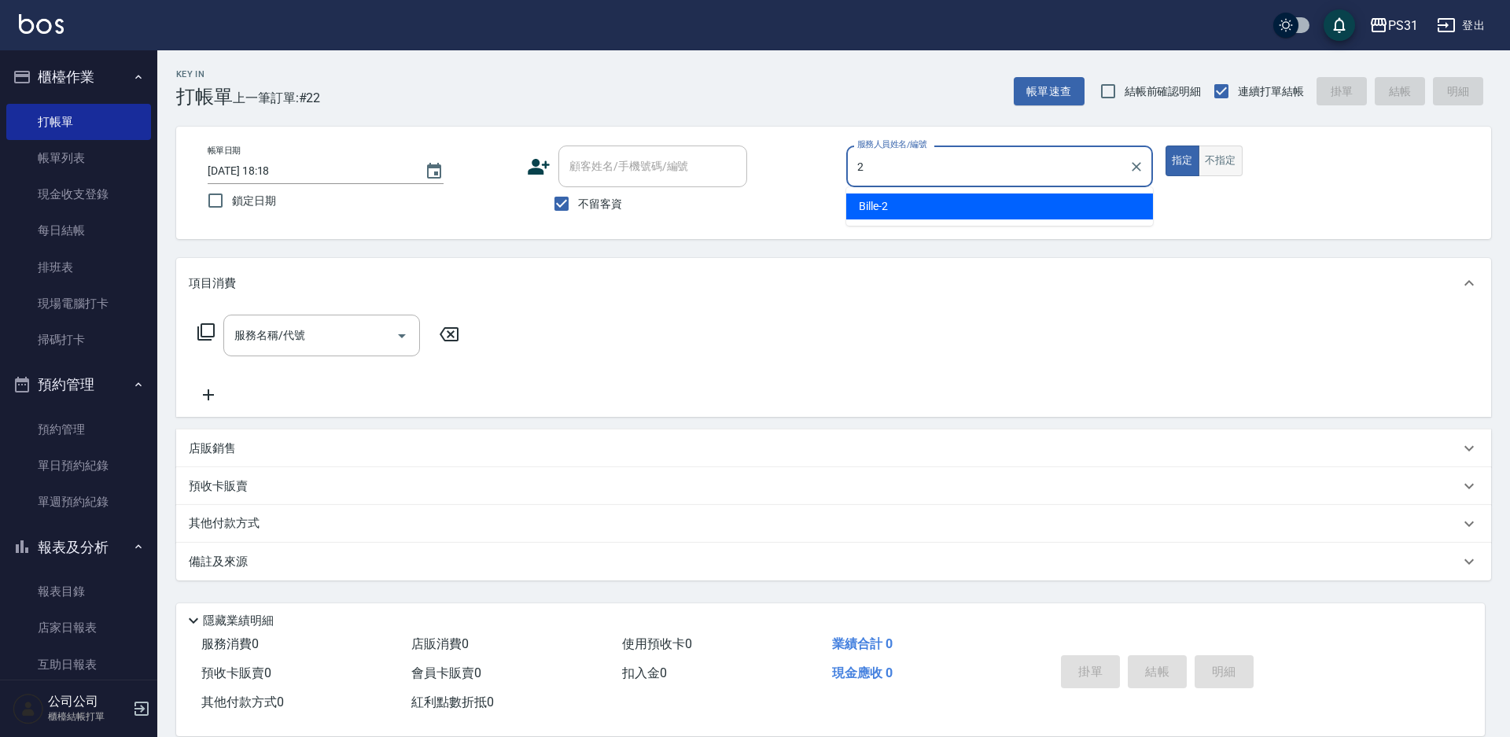
type input "Bille-2"
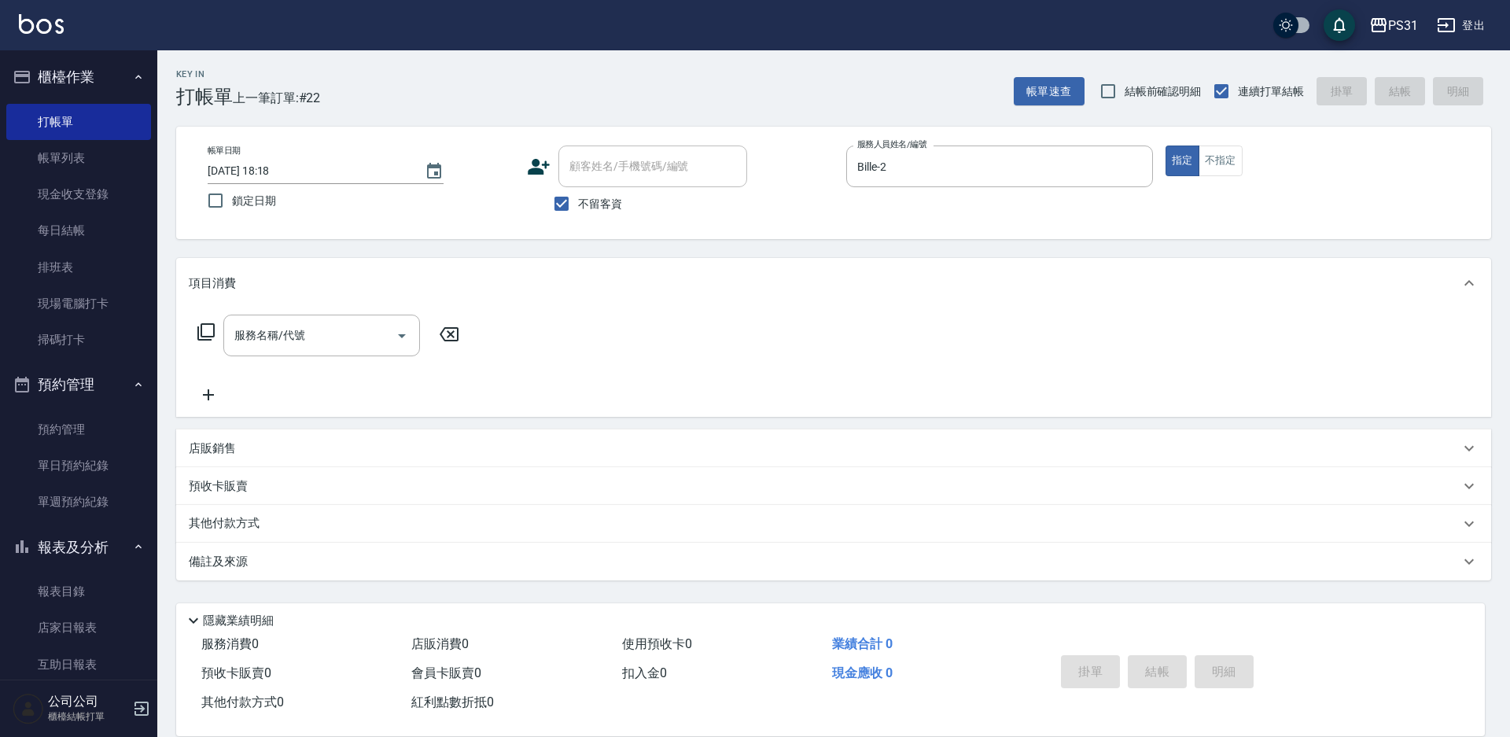
click at [205, 332] on icon at bounding box center [206, 332] width 19 height 19
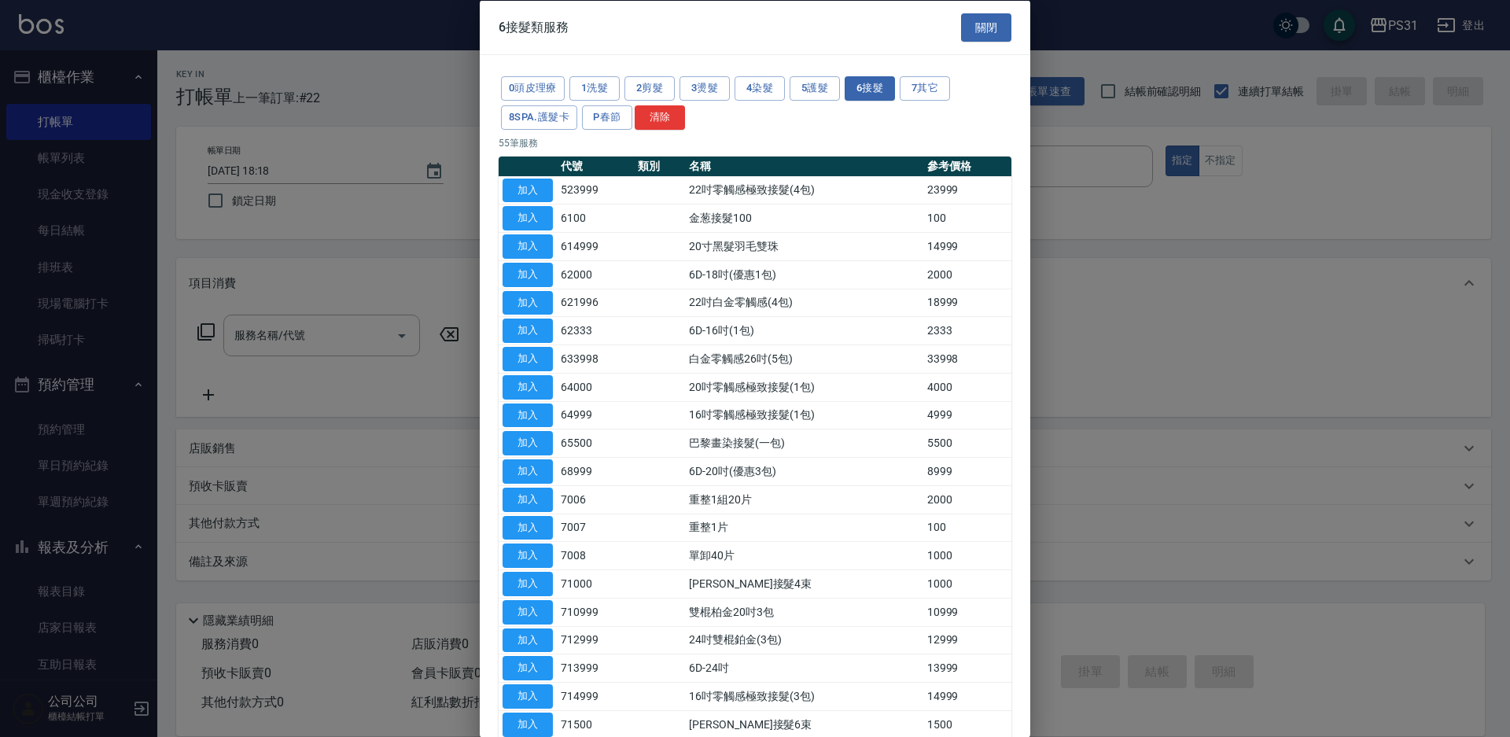
click at [205, 332] on div at bounding box center [755, 368] width 1510 height 737
click at [964, 20] on button "關閉" at bounding box center [986, 27] width 50 height 29
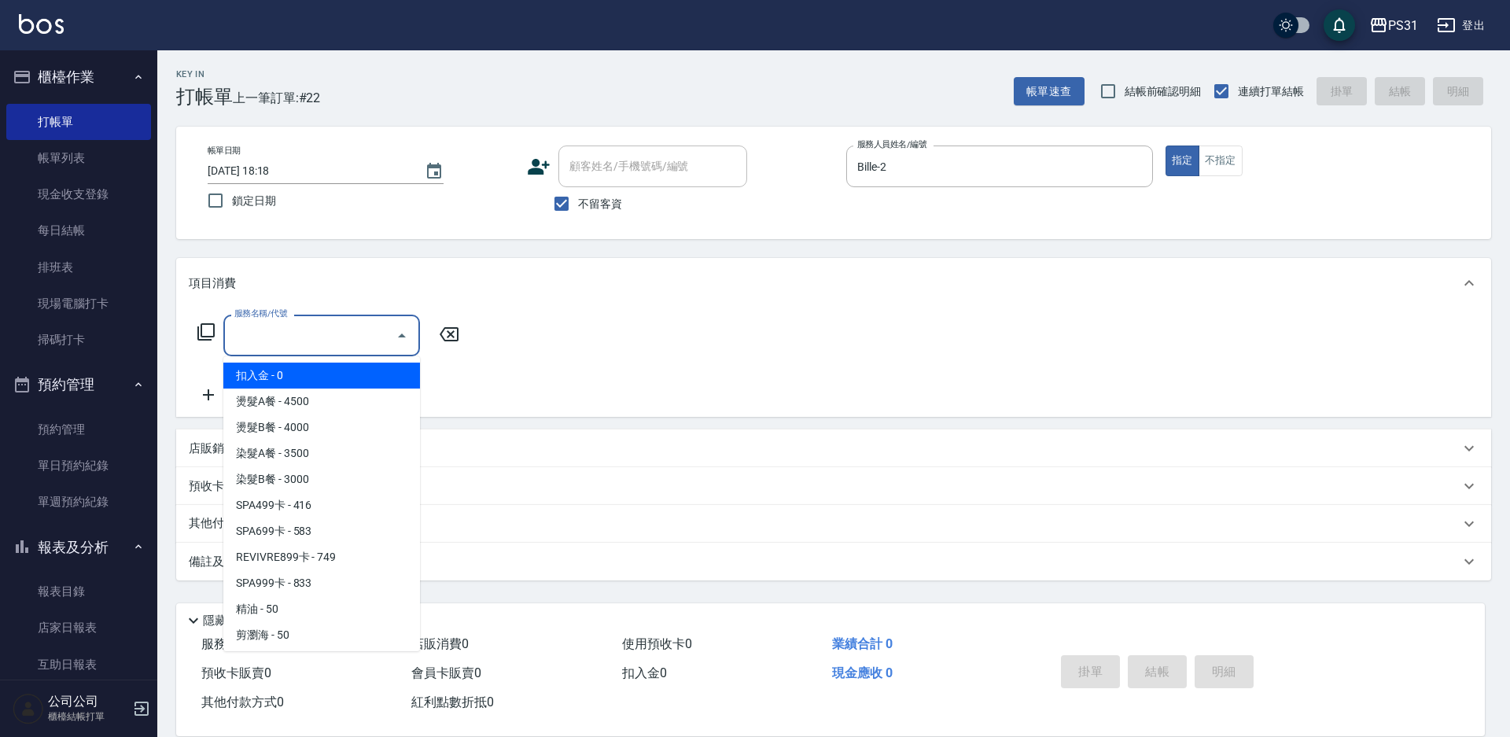
click at [273, 334] on input "服務名稱/代號" at bounding box center [309, 336] width 159 height 28
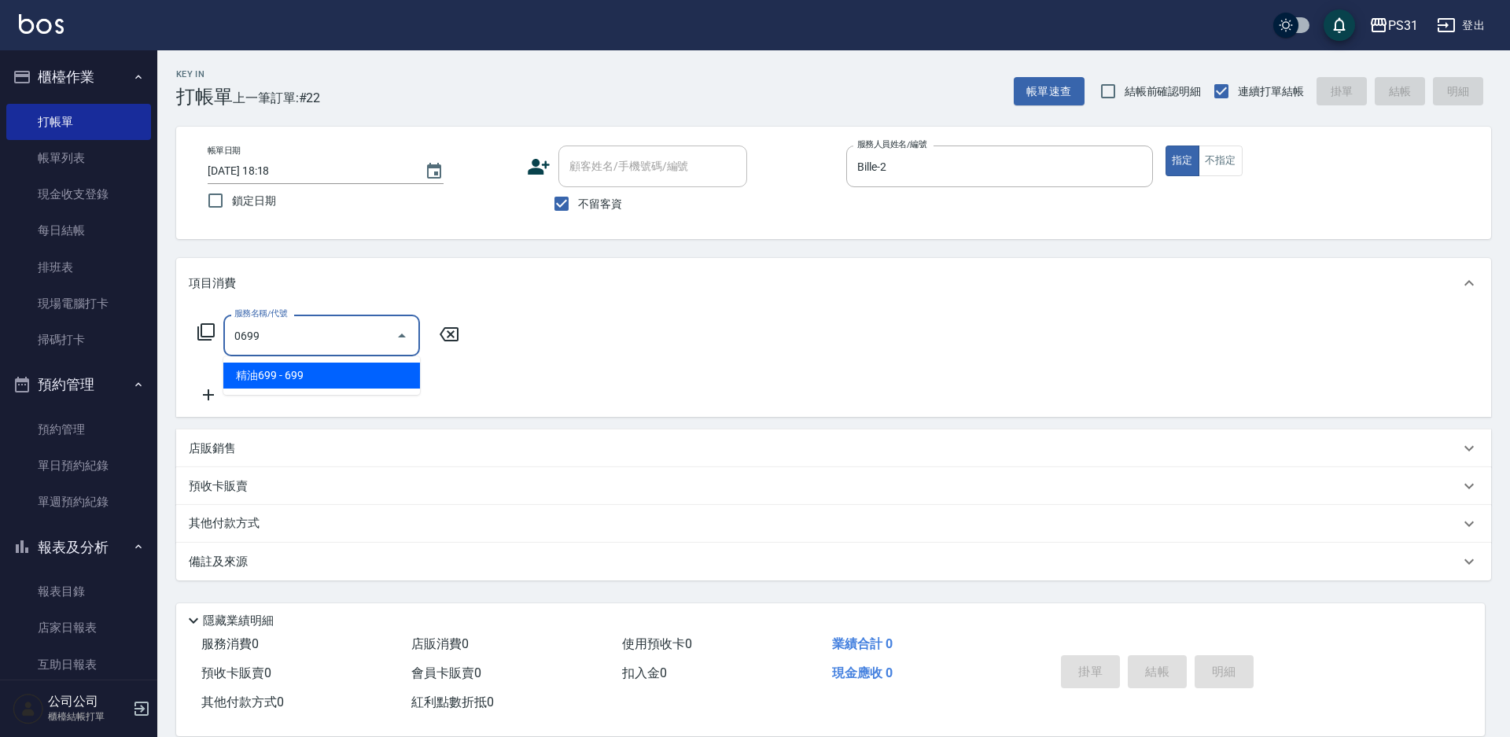
type input "精油699(0699)"
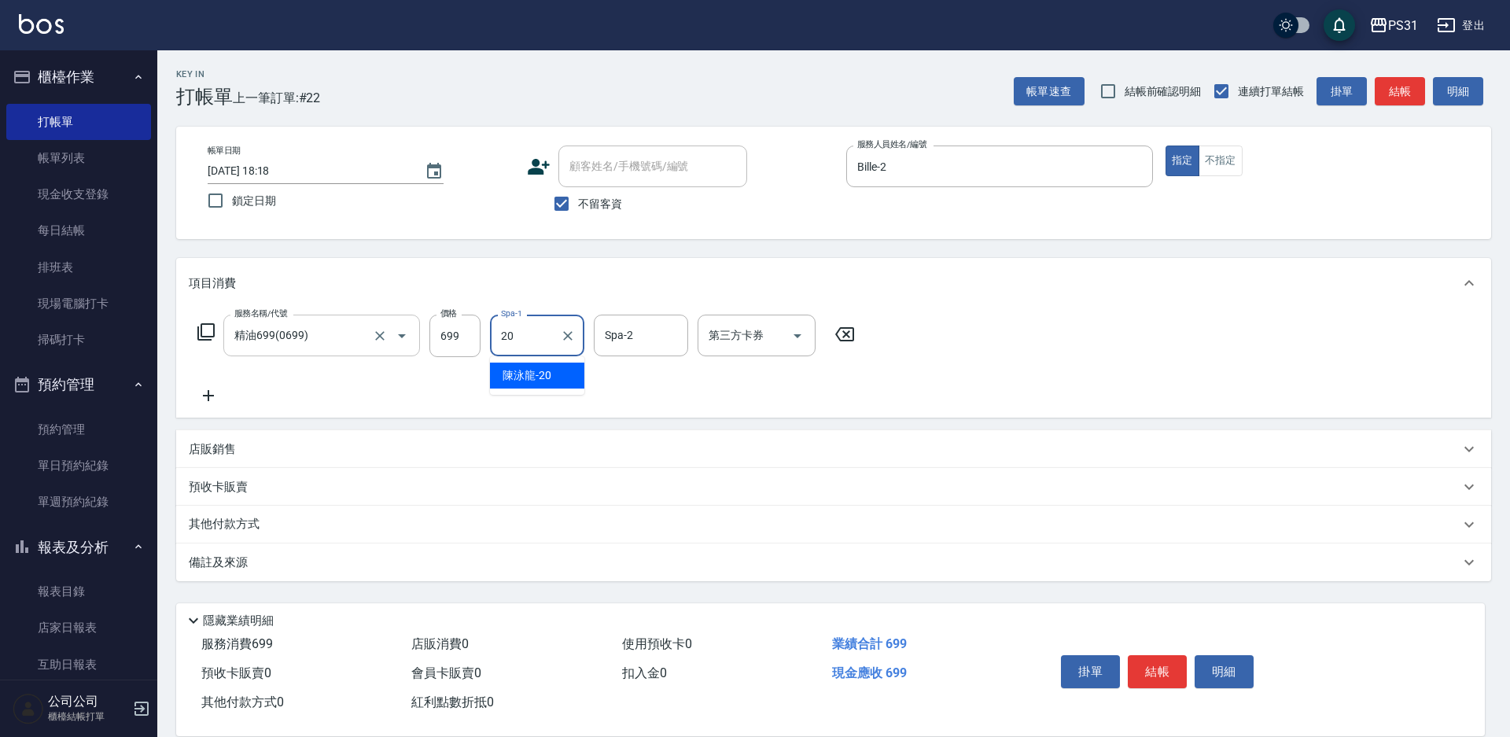
type input "[PERSON_NAME]-20"
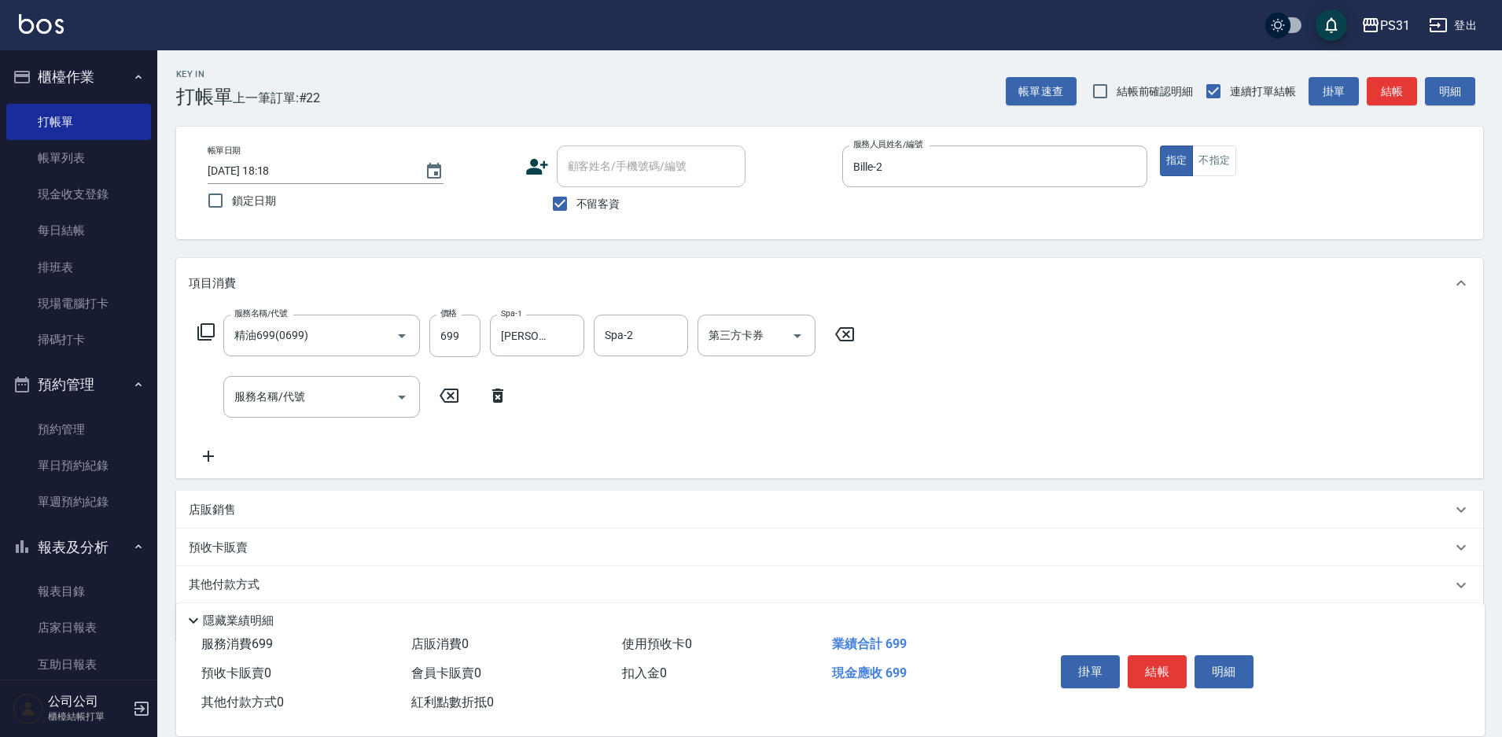
click at [205, 332] on icon at bounding box center [206, 332] width 19 height 19
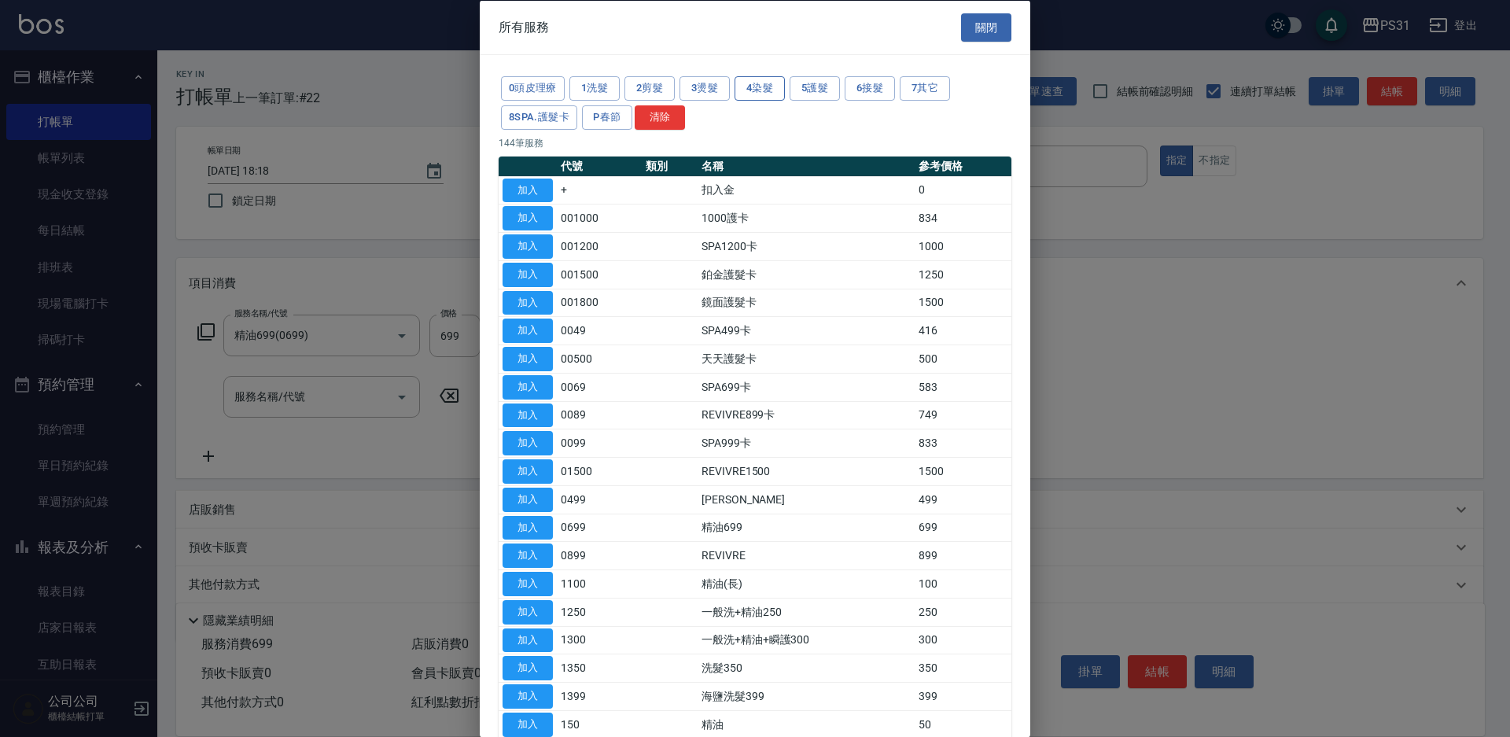
click at [745, 92] on button "4染髮" at bounding box center [760, 88] width 50 height 24
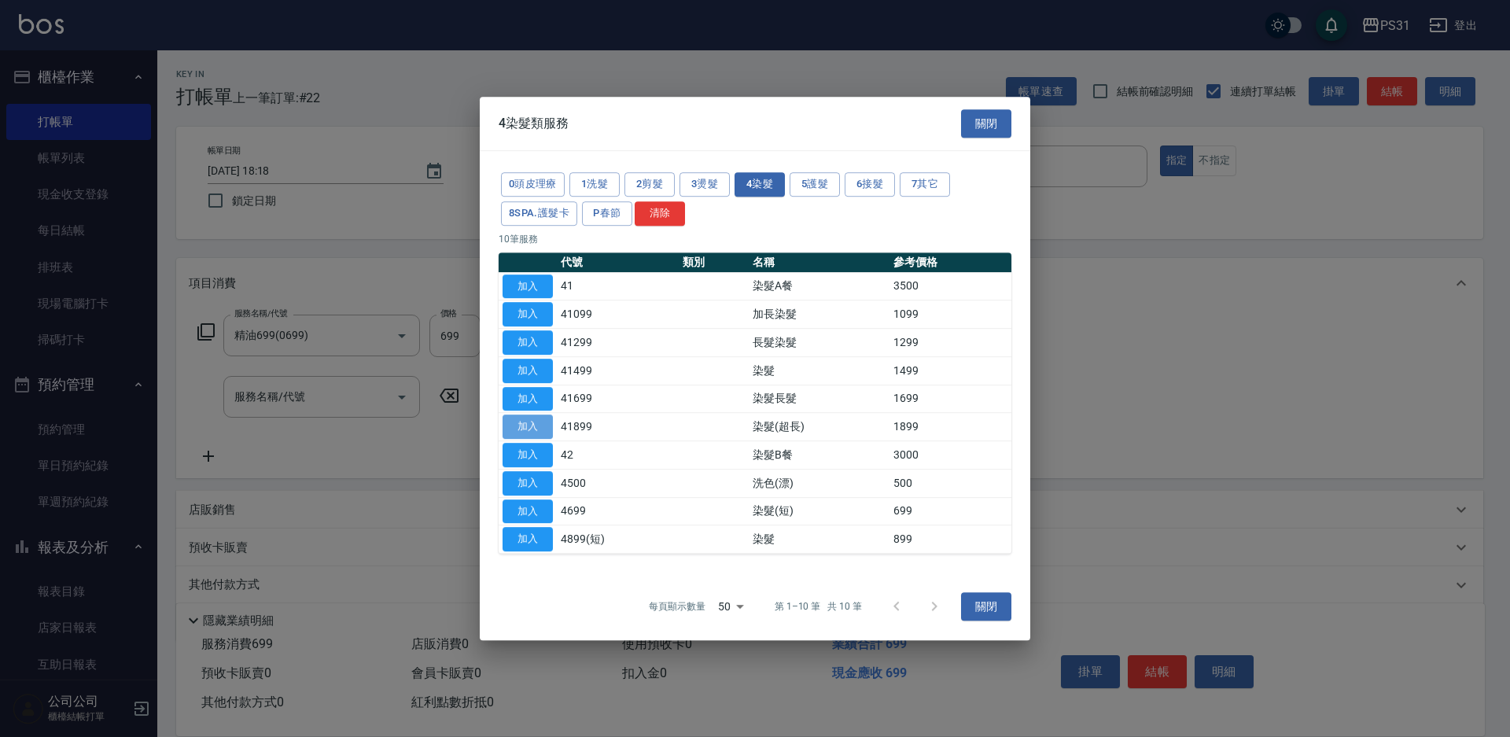
click at [525, 420] on button "加入" at bounding box center [528, 427] width 50 height 24
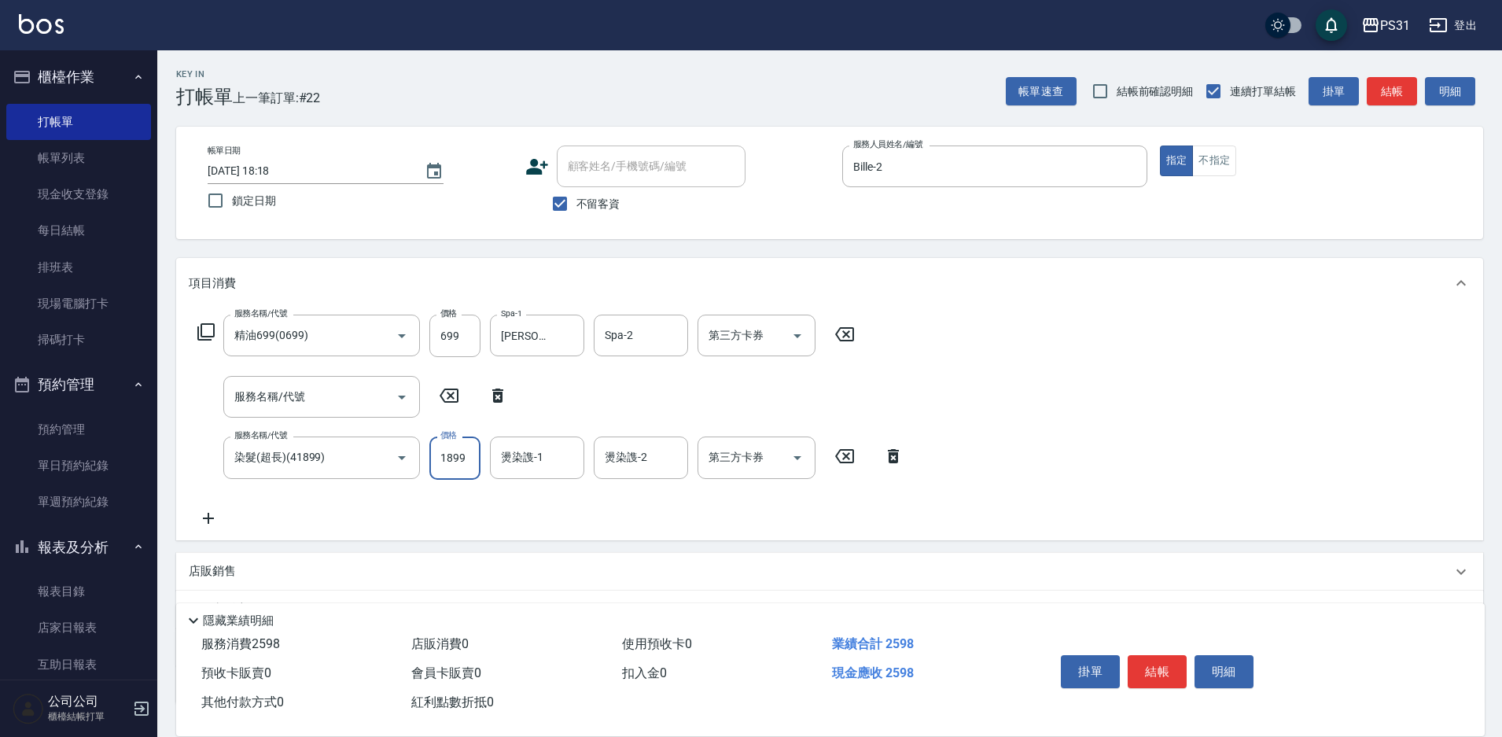
click at [469, 451] on input "1899" at bounding box center [454, 458] width 51 height 42
type input "2200"
type input "[PERSON_NAME]-20"
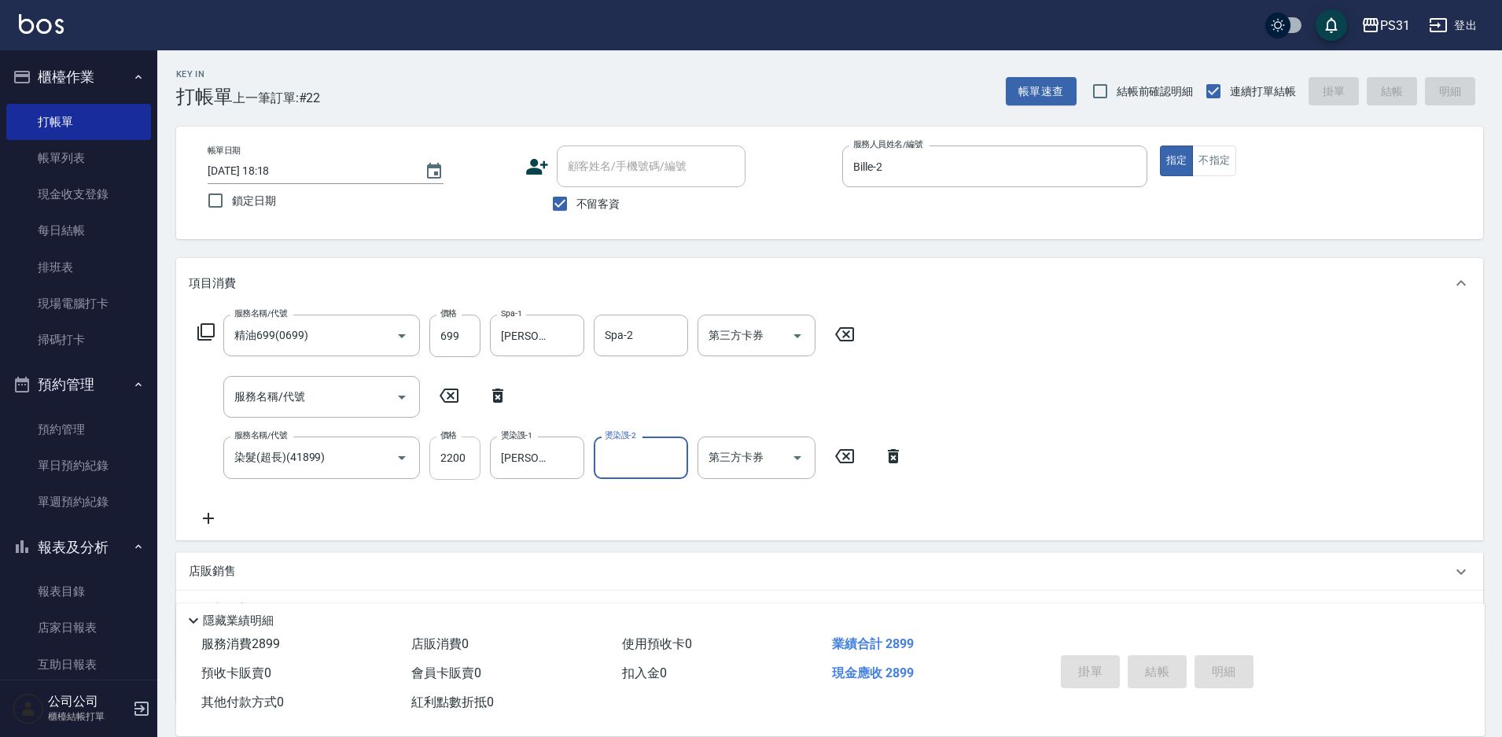
type input "[DATE] 18:22"
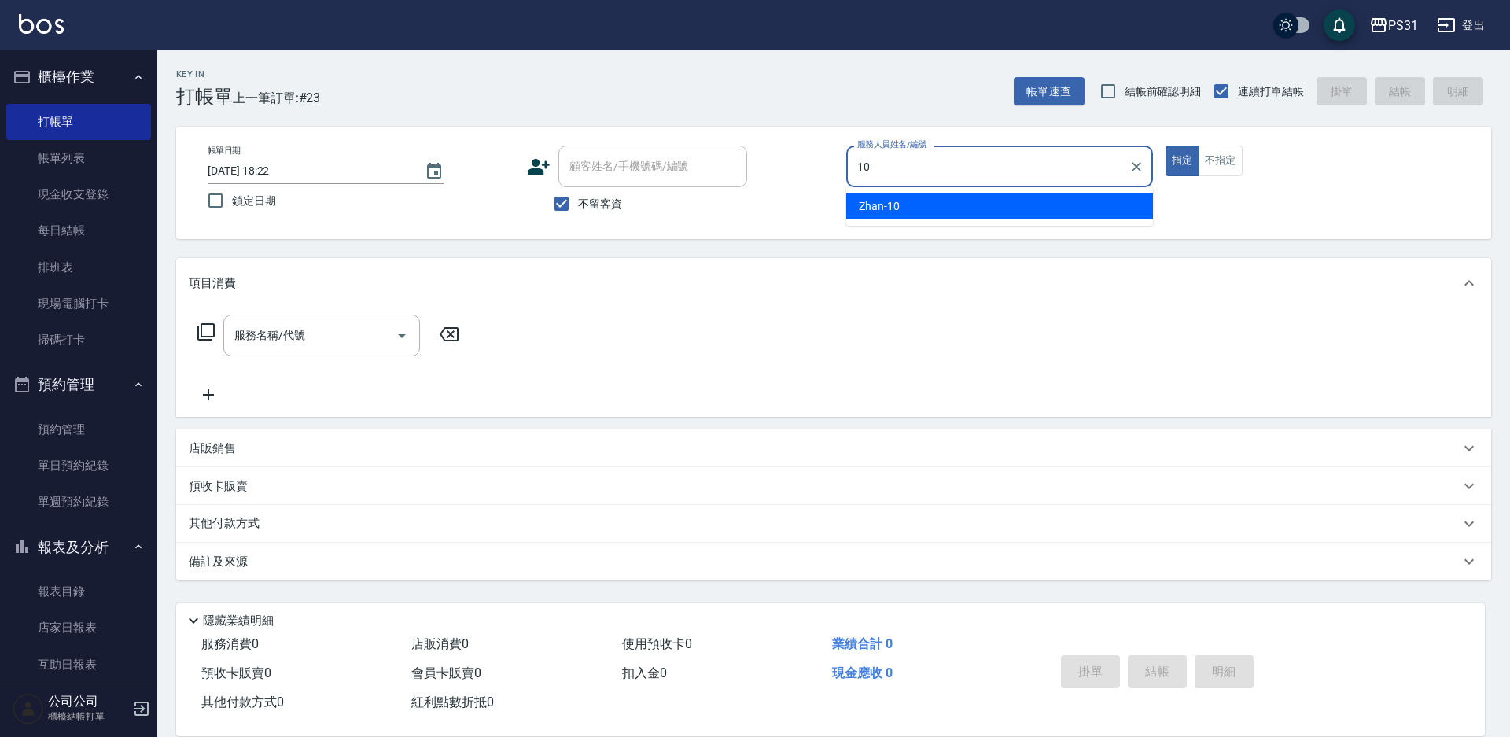
type input "Zhan-10"
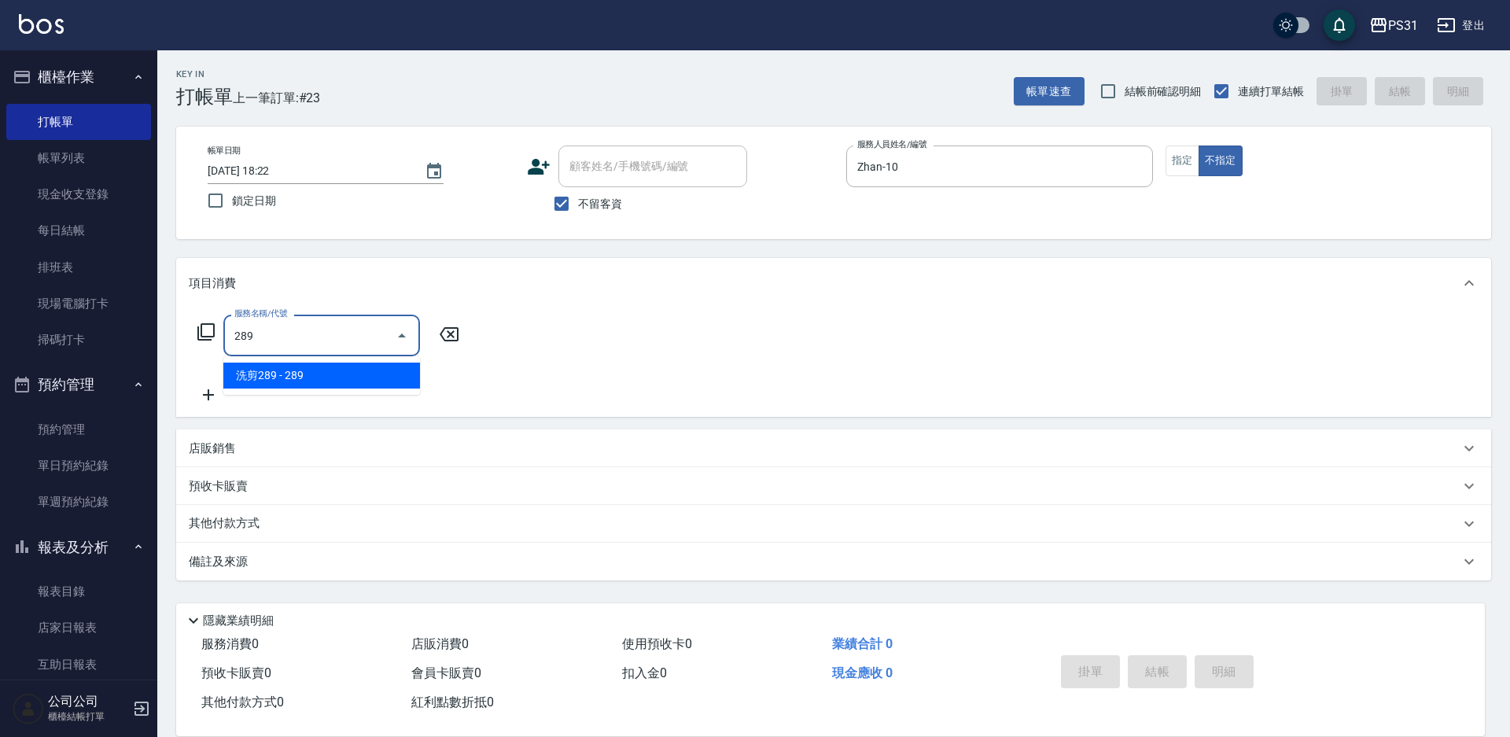
type input "洗剪289(2289)"
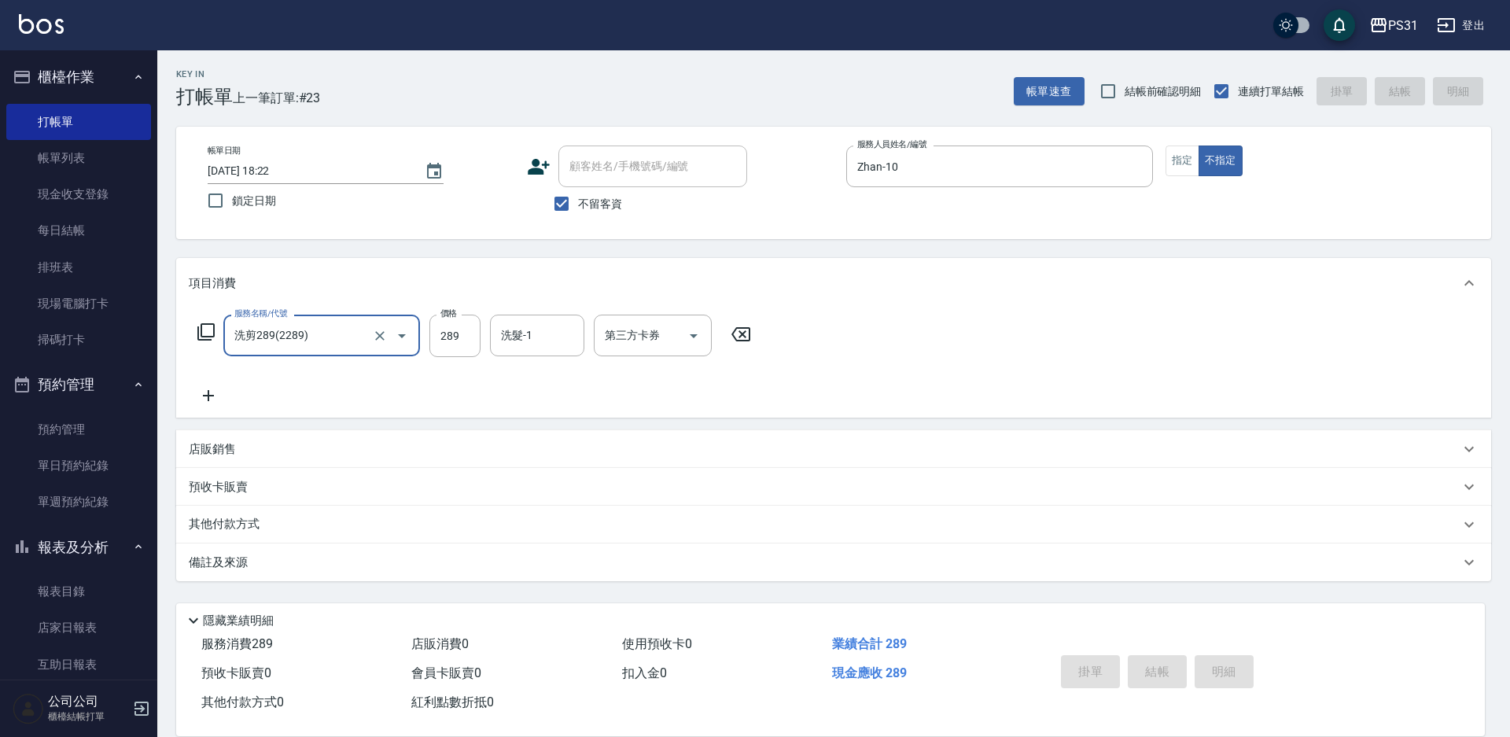
type input "洗剪289(2289)"
type input "[DATE] 18:23"
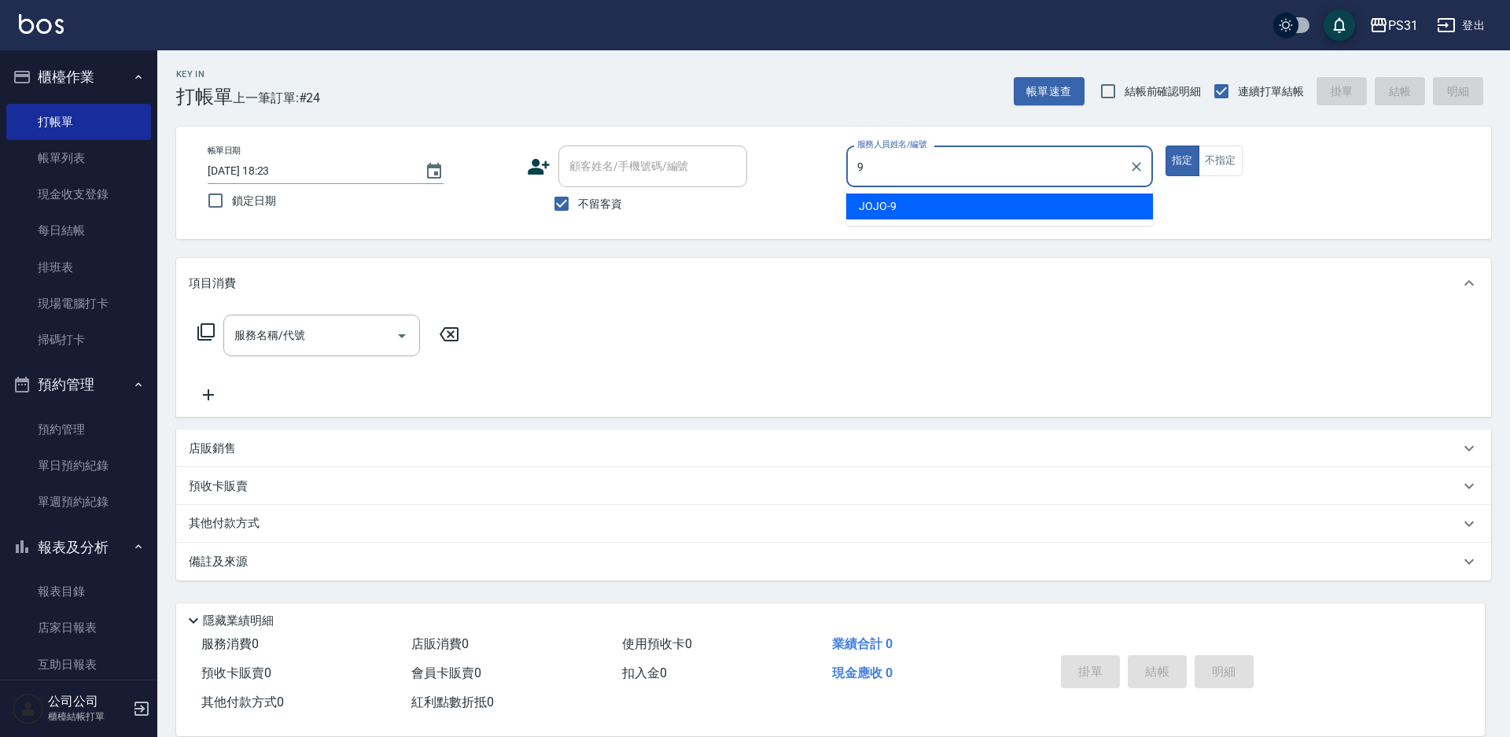
type input "JOJO-9"
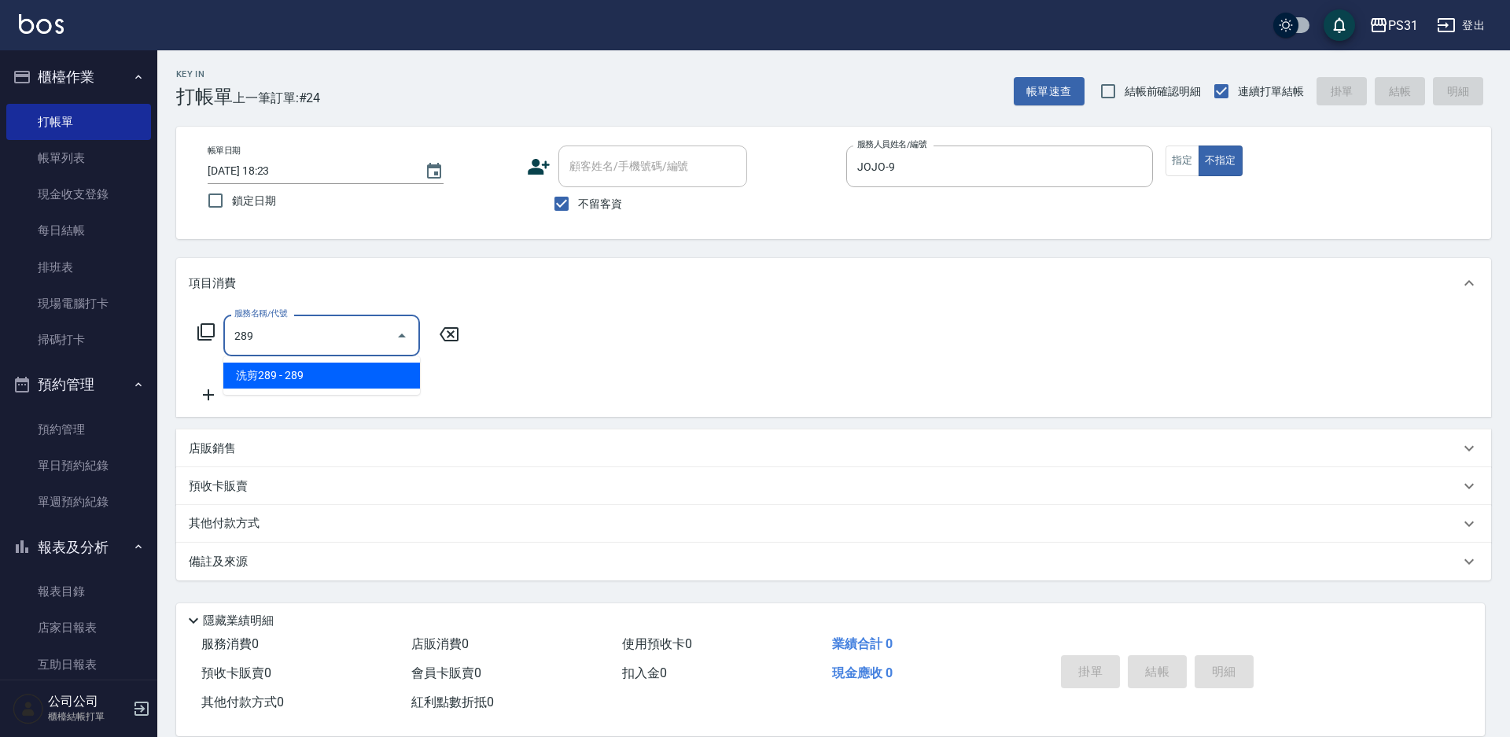
type input "洗剪289(2289)"
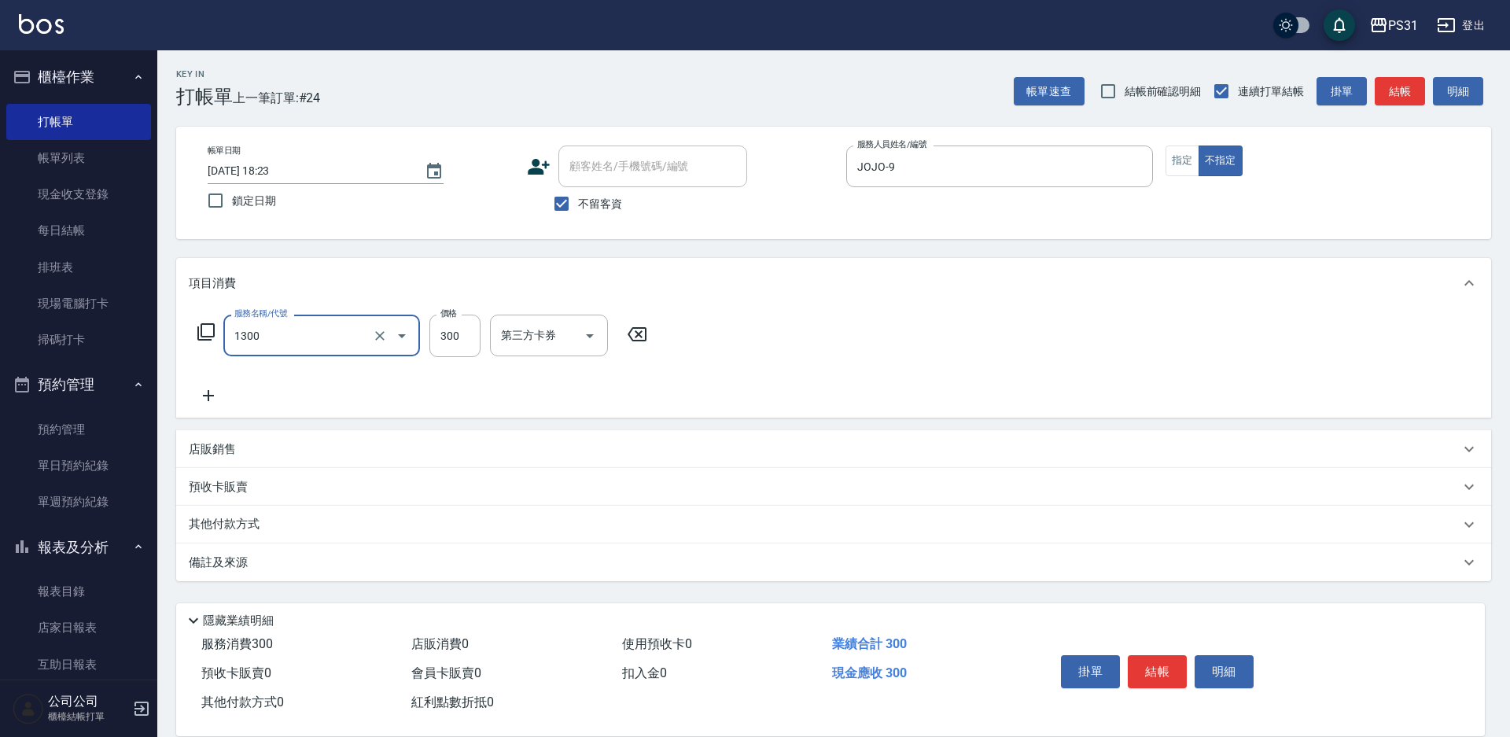
type input "一般洗+精油+瞬護300(1300)"
type input "270"
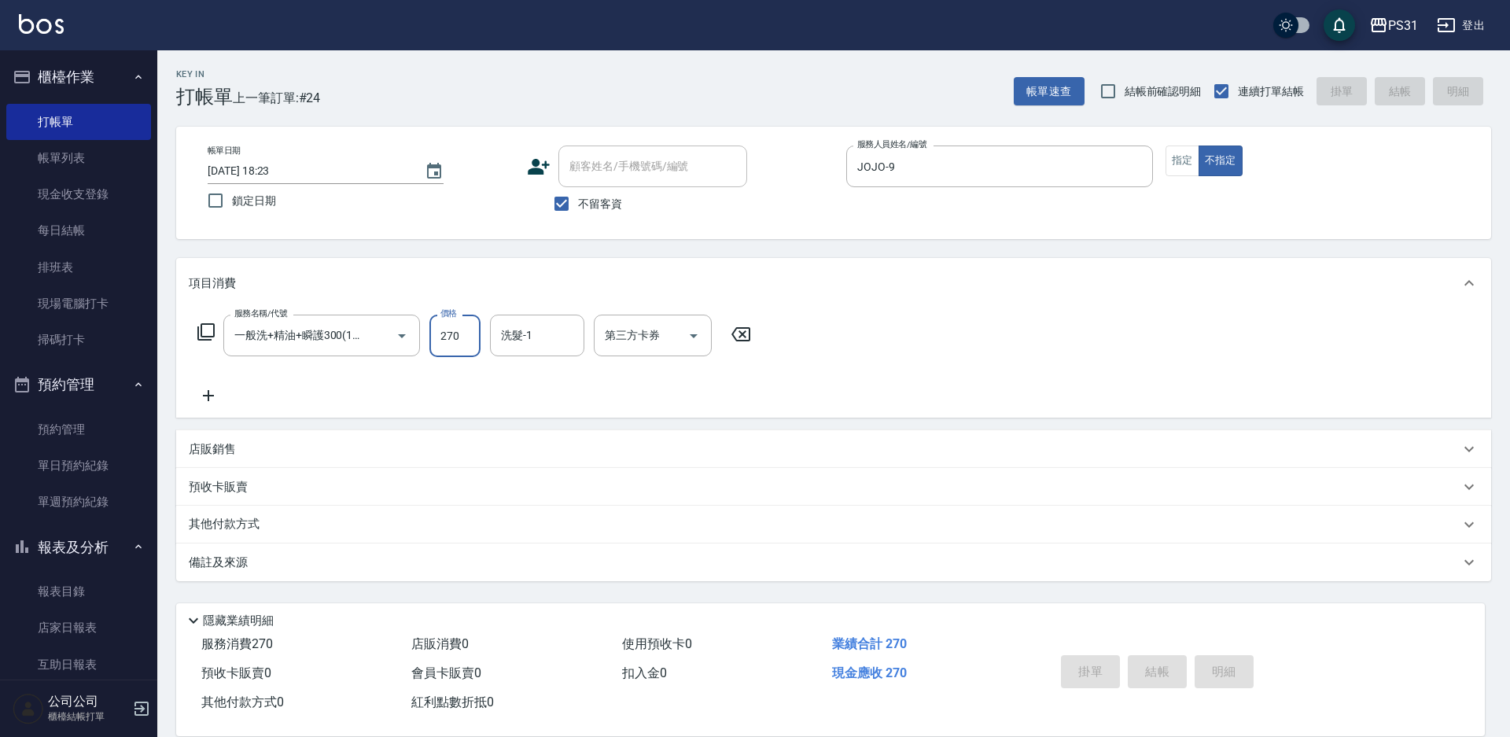
type input "[DATE] 18:24"
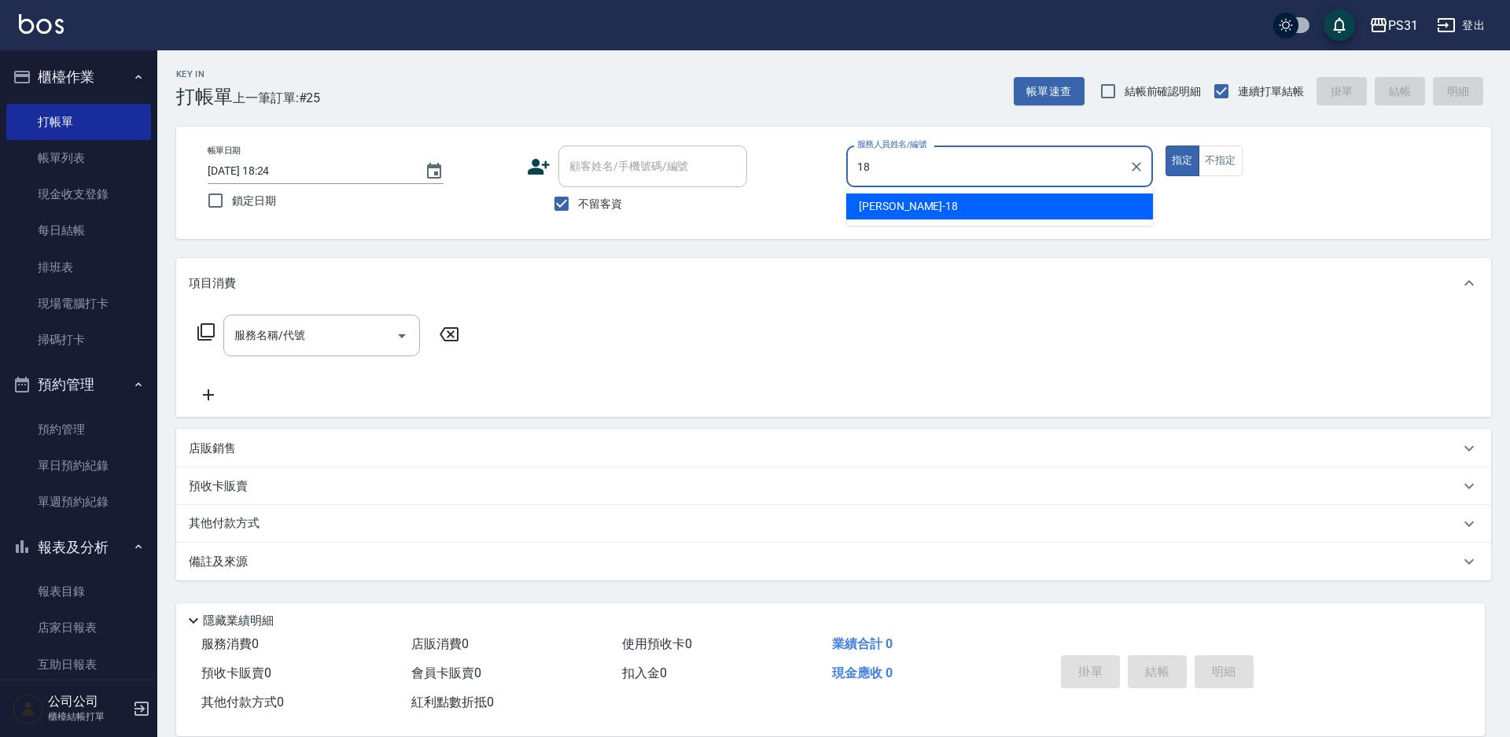
type input "[PERSON_NAME]-18"
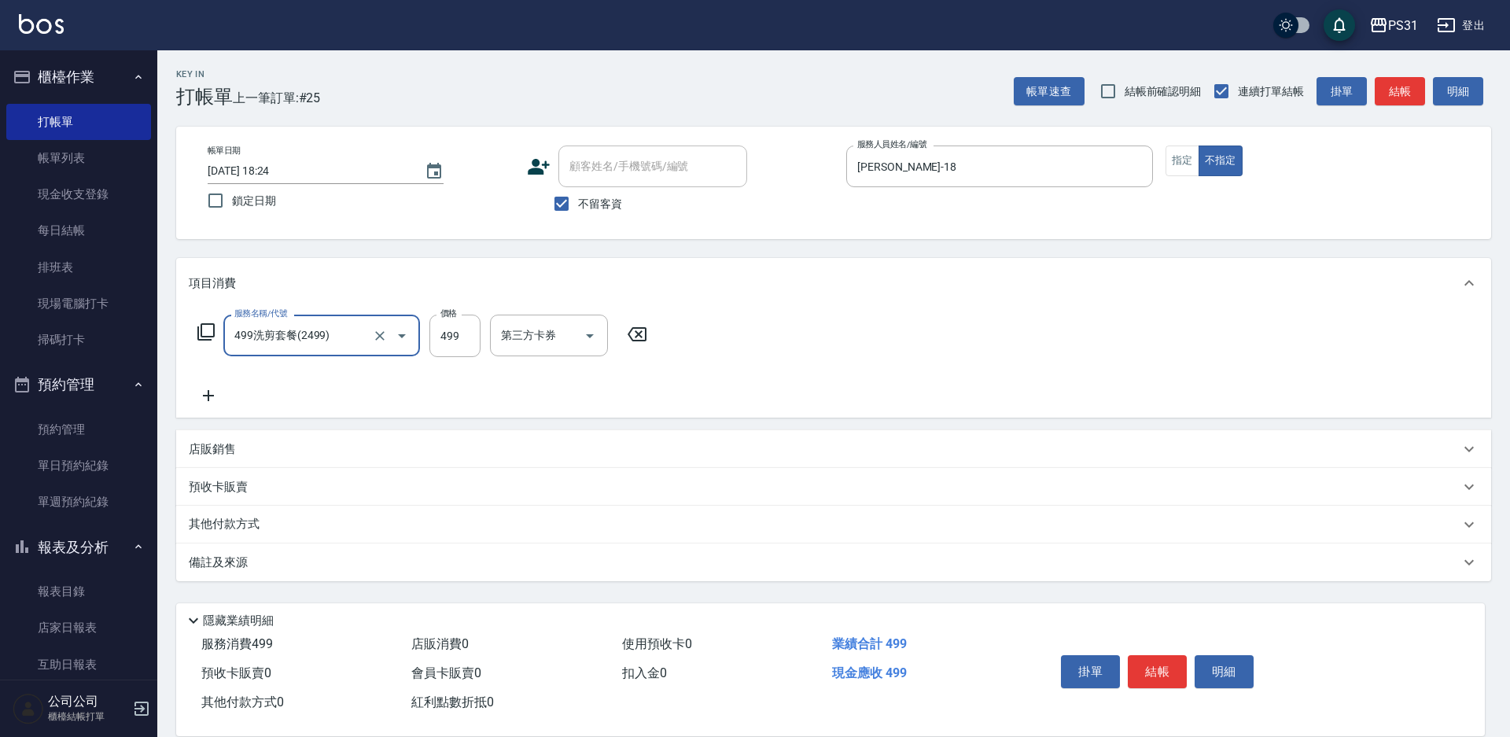
type input "499洗剪套餐(2499)"
type input "[PERSON_NAME]-32"
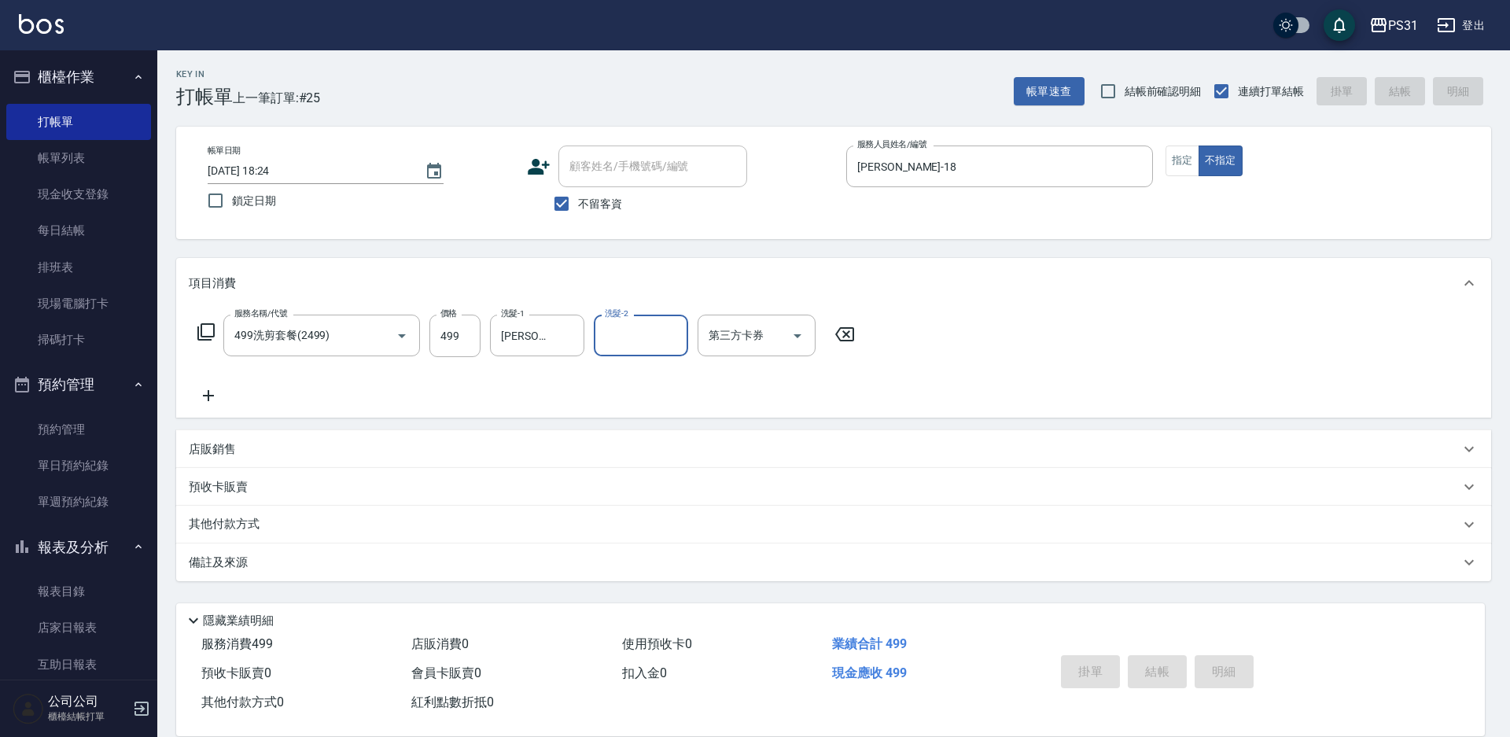
type input "[DATE] 18:25"
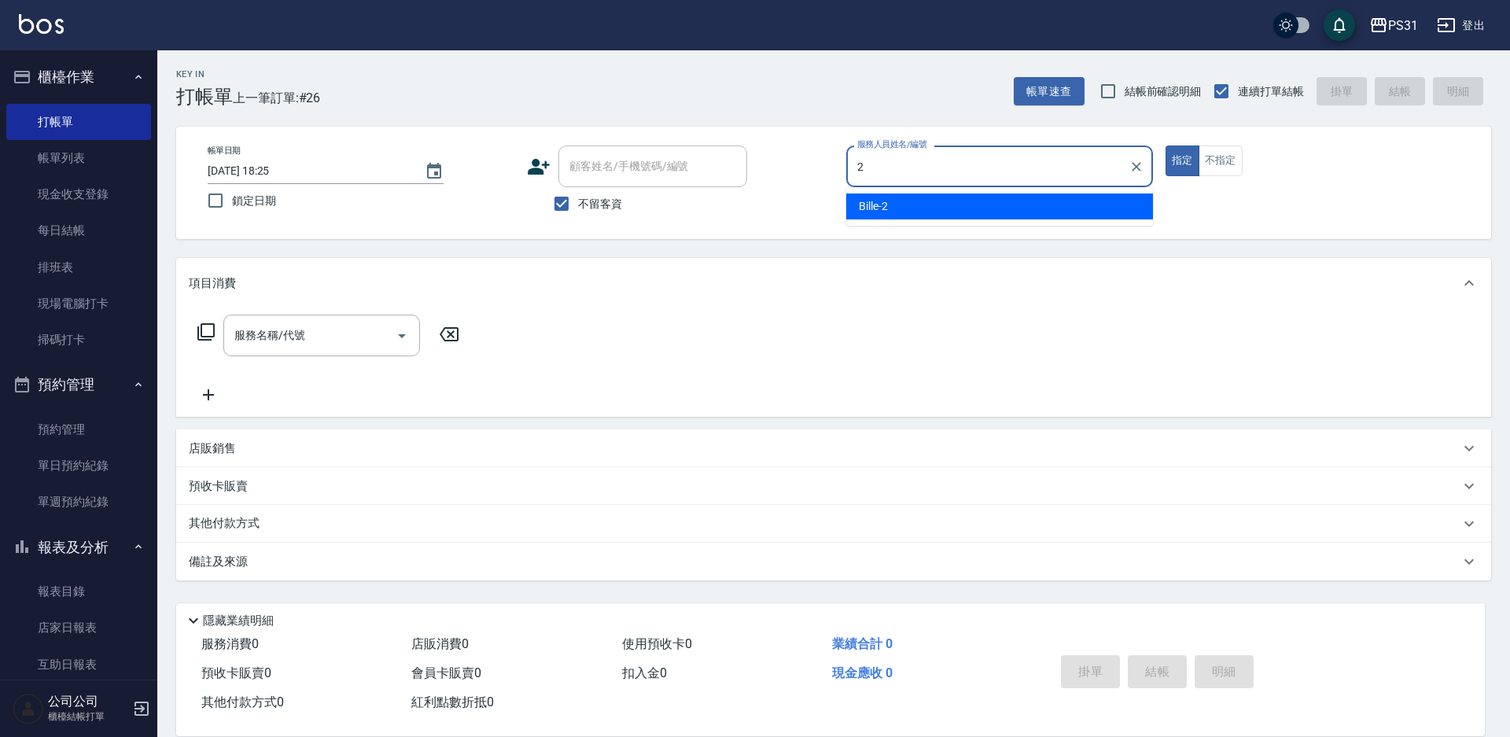
type input "Bille-2"
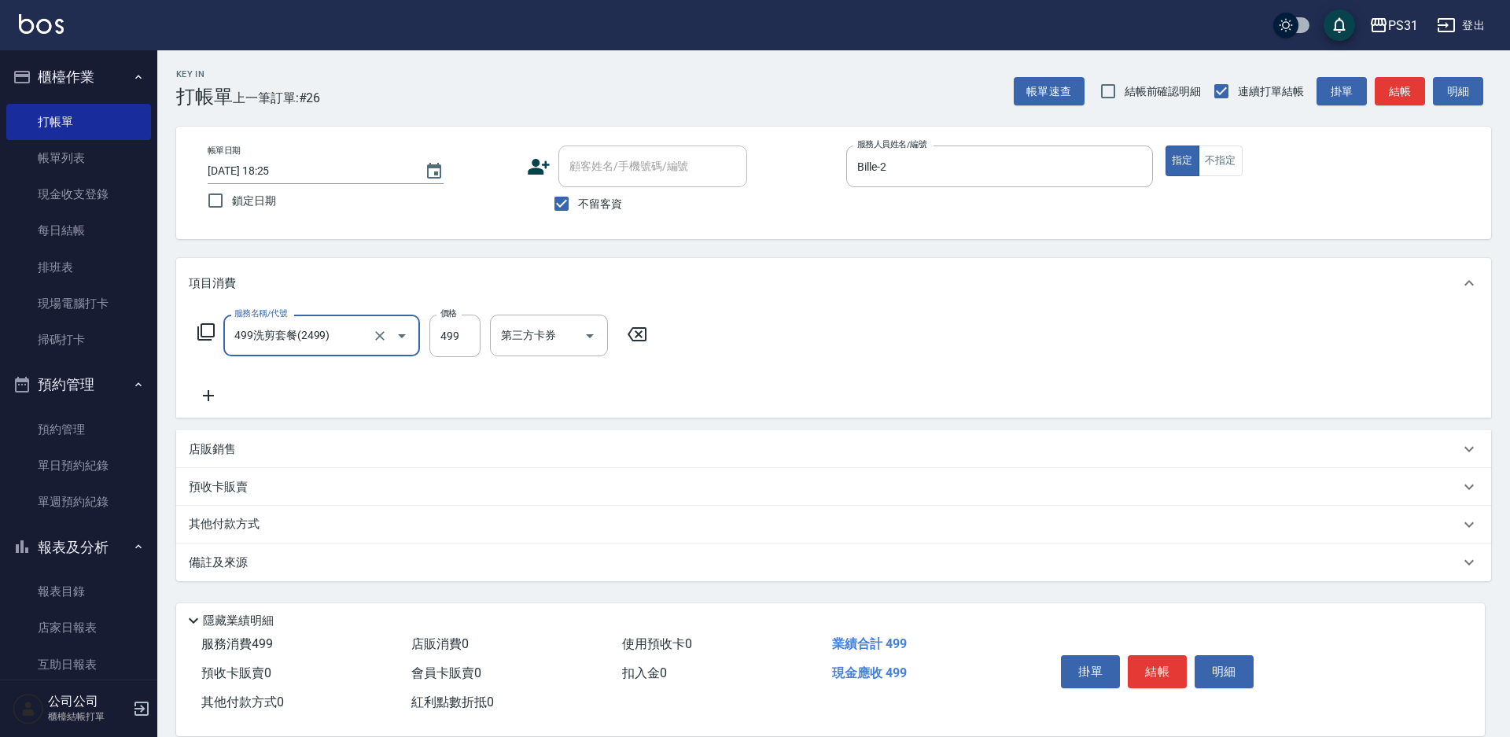
type input "499洗剪套餐(2499)"
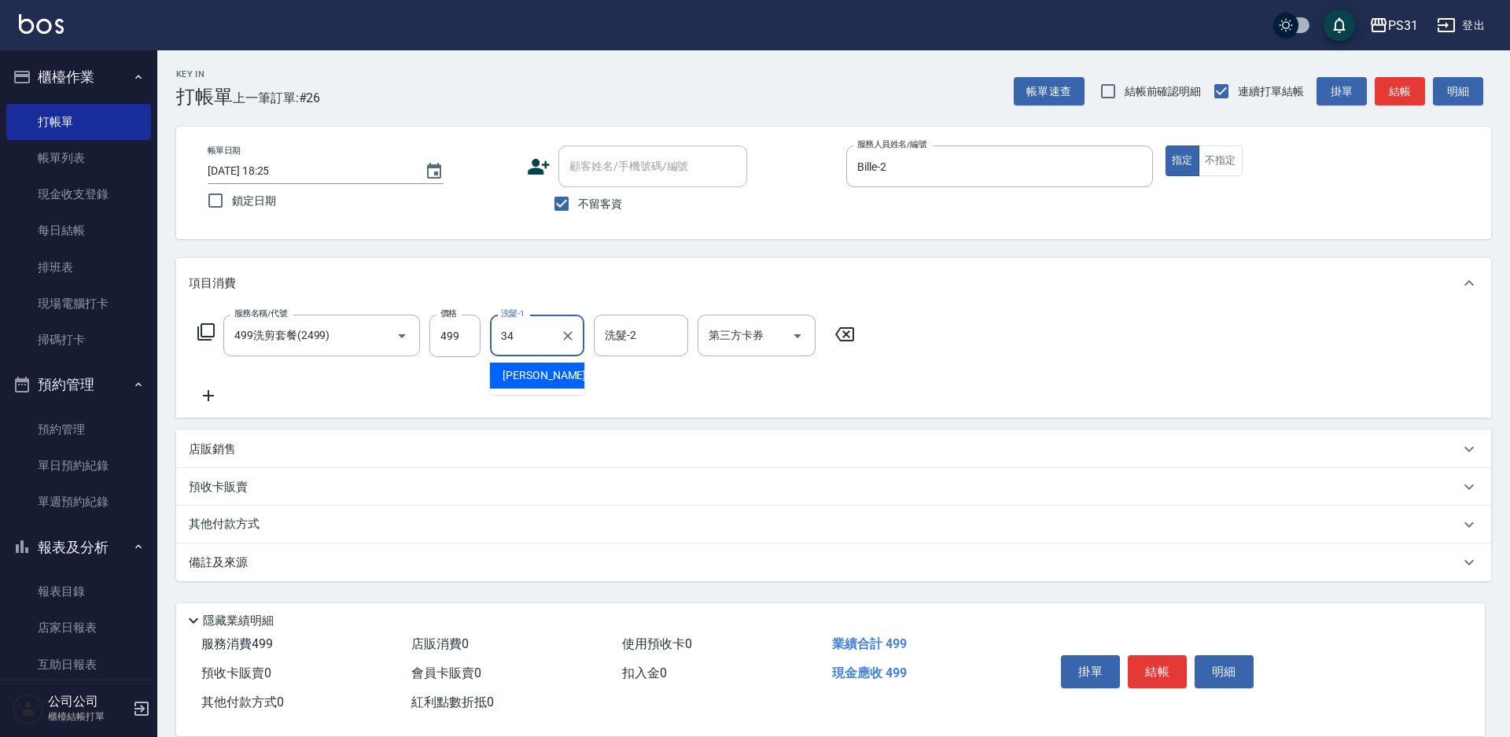
type input "[PERSON_NAME]-34"
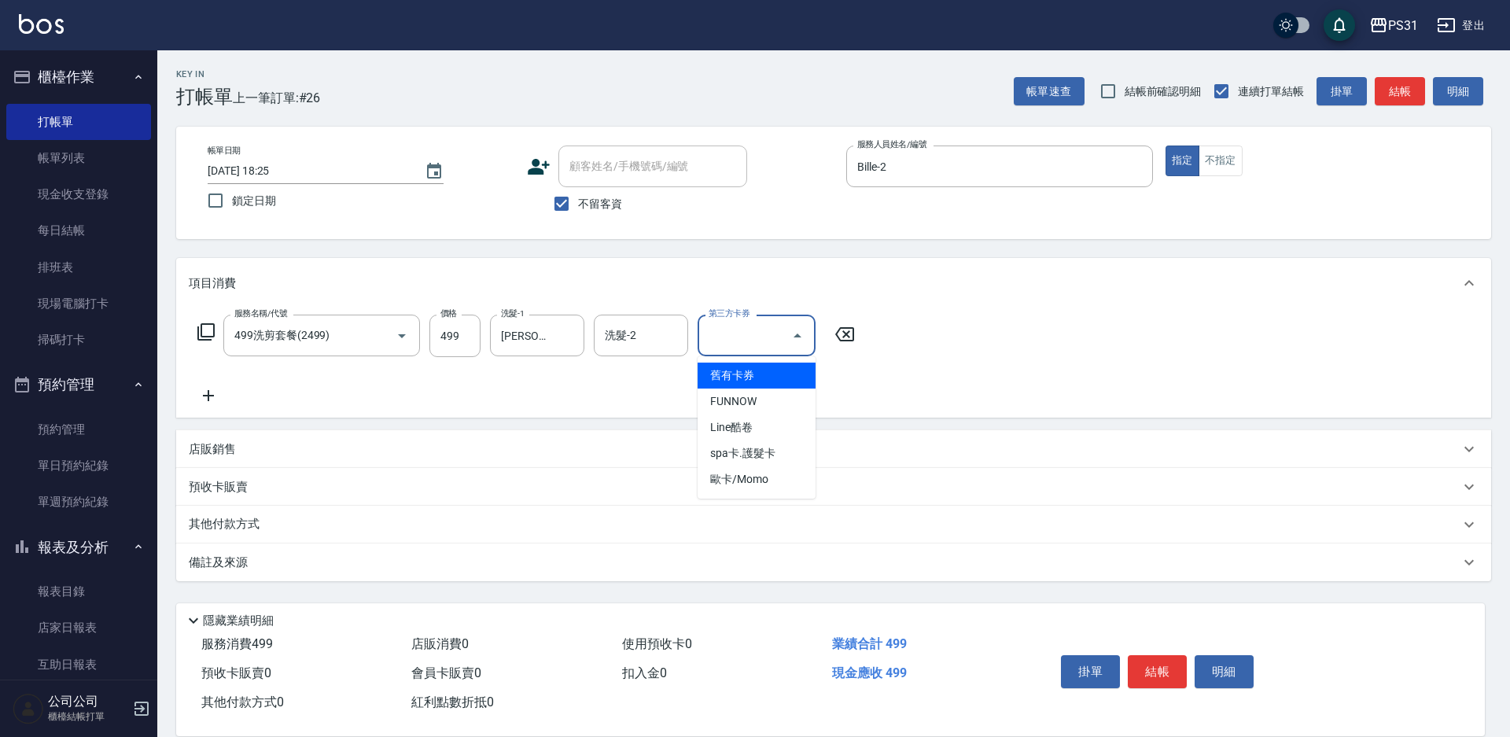
type input "舊有卡券"
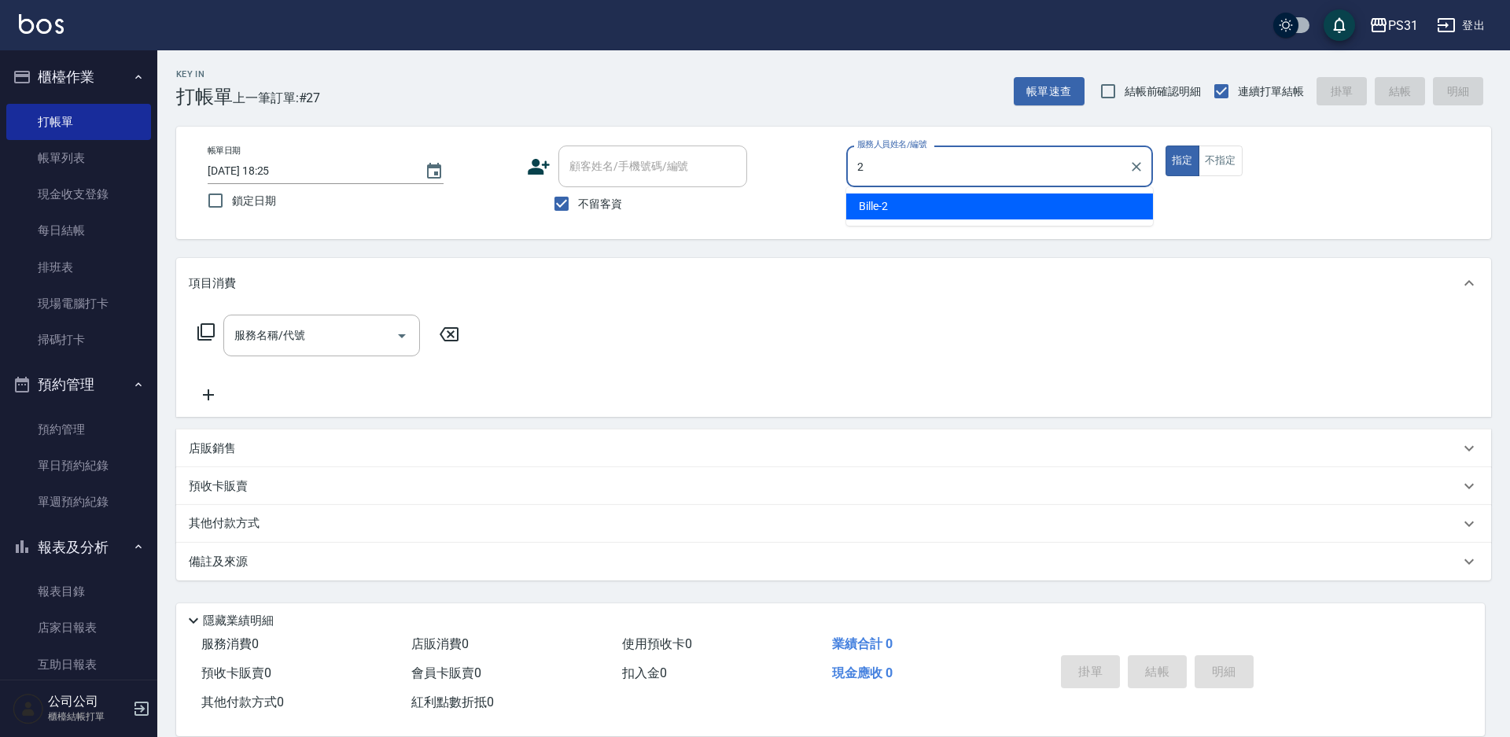
type input "Bille-2"
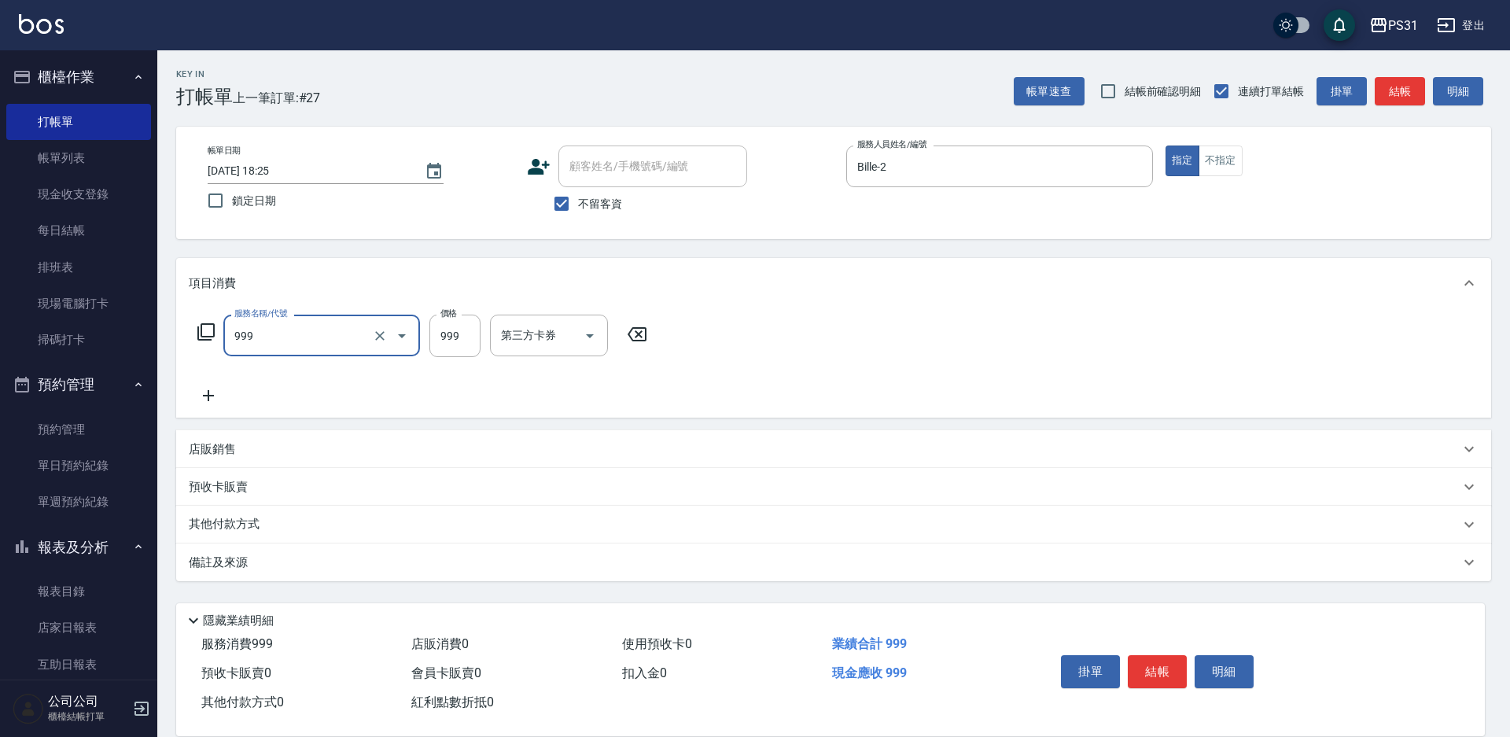
type input "精油套餐999(999)"
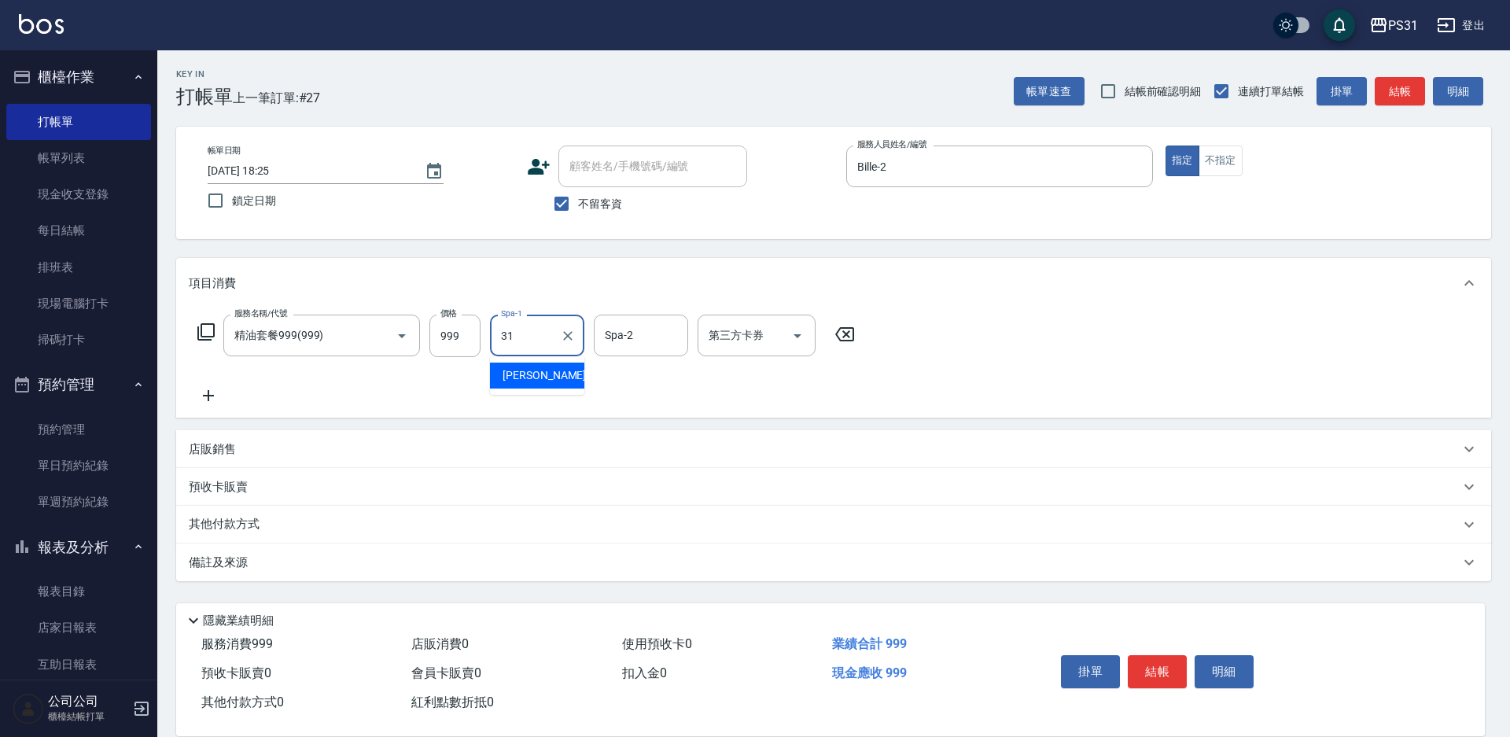
type input "[PERSON_NAME]-31"
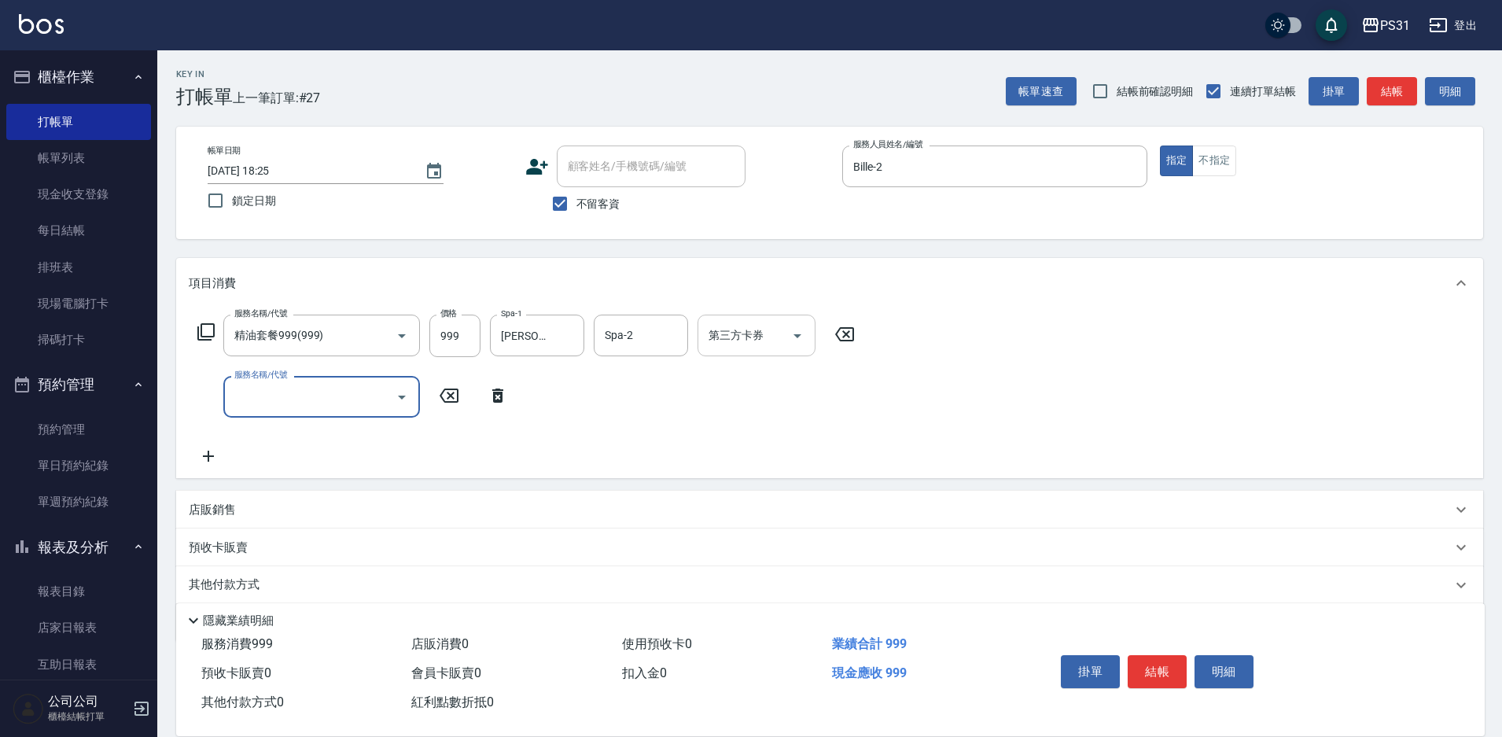
click at [801, 335] on icon "Open" at bounding box center [797, 335] width 19 height 19
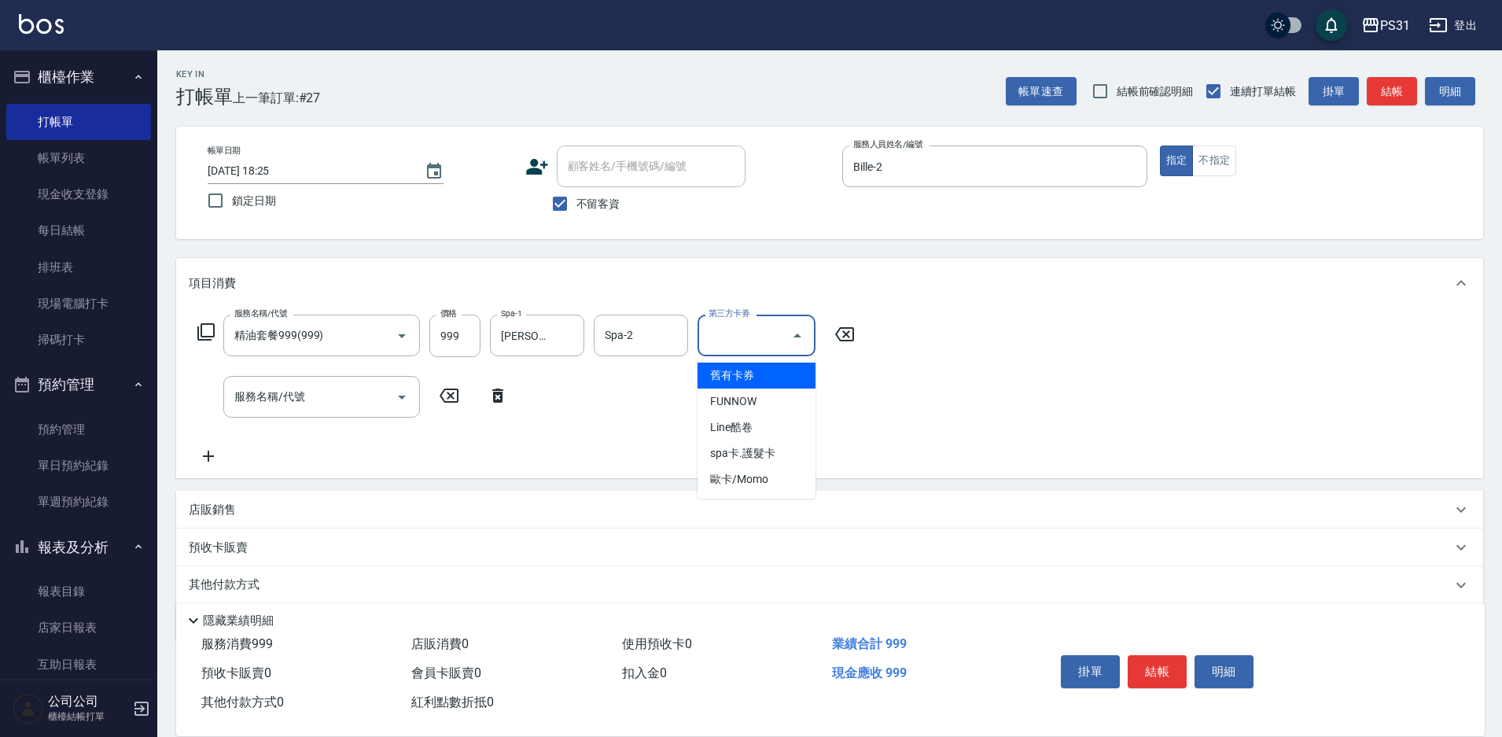
click at [752, 371] on span "舊有卡券" at bounding box center [757, 376] width 118 height 26
type input "舊有卡券"
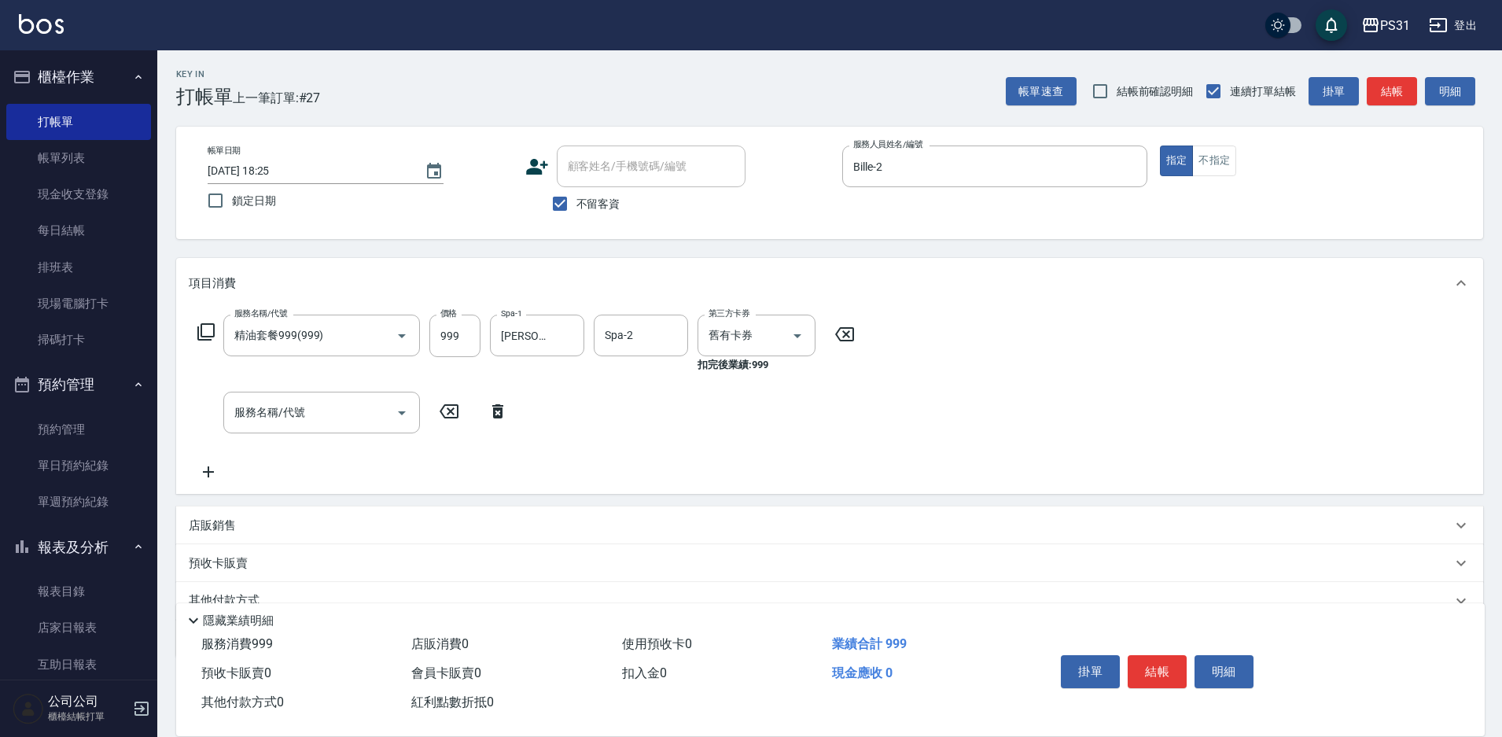
click at [202, 332] on icon at bounding box center [205, 331] width 17 height 17
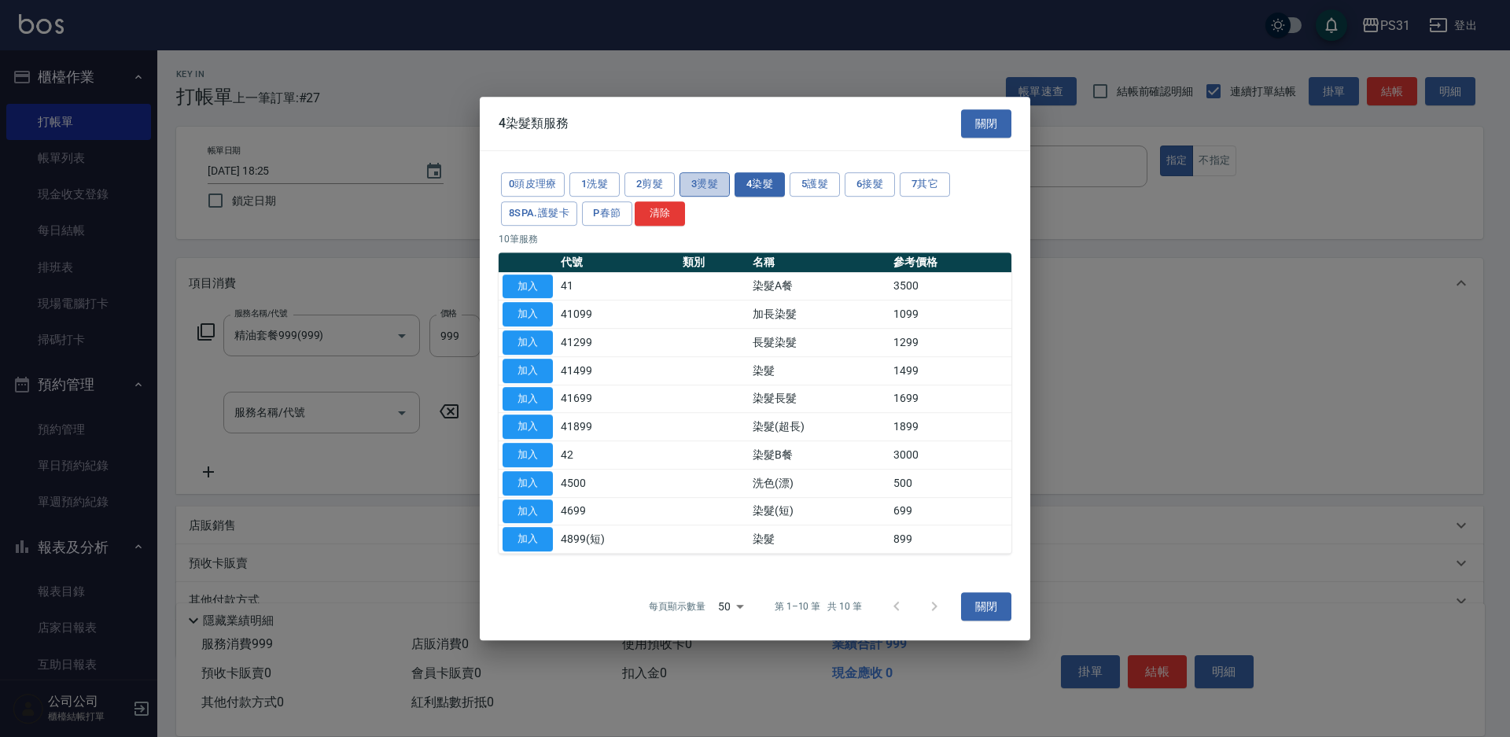
click at [699, 175] on button "3燙髮" at bounding box center [705, 184] width 50 height 24
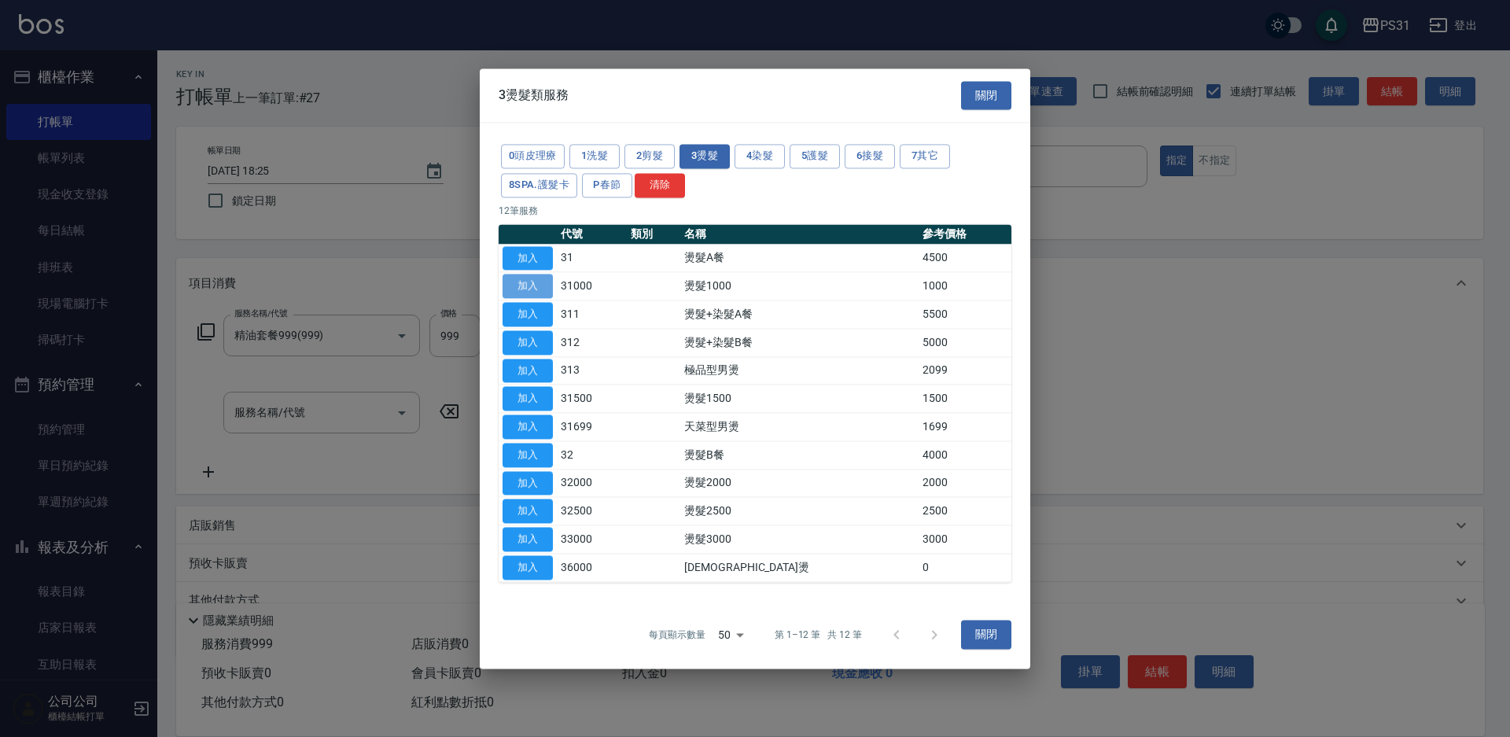
click at [523, 278] on button "加入" at bounding box center [528, 287] width 50 height 24
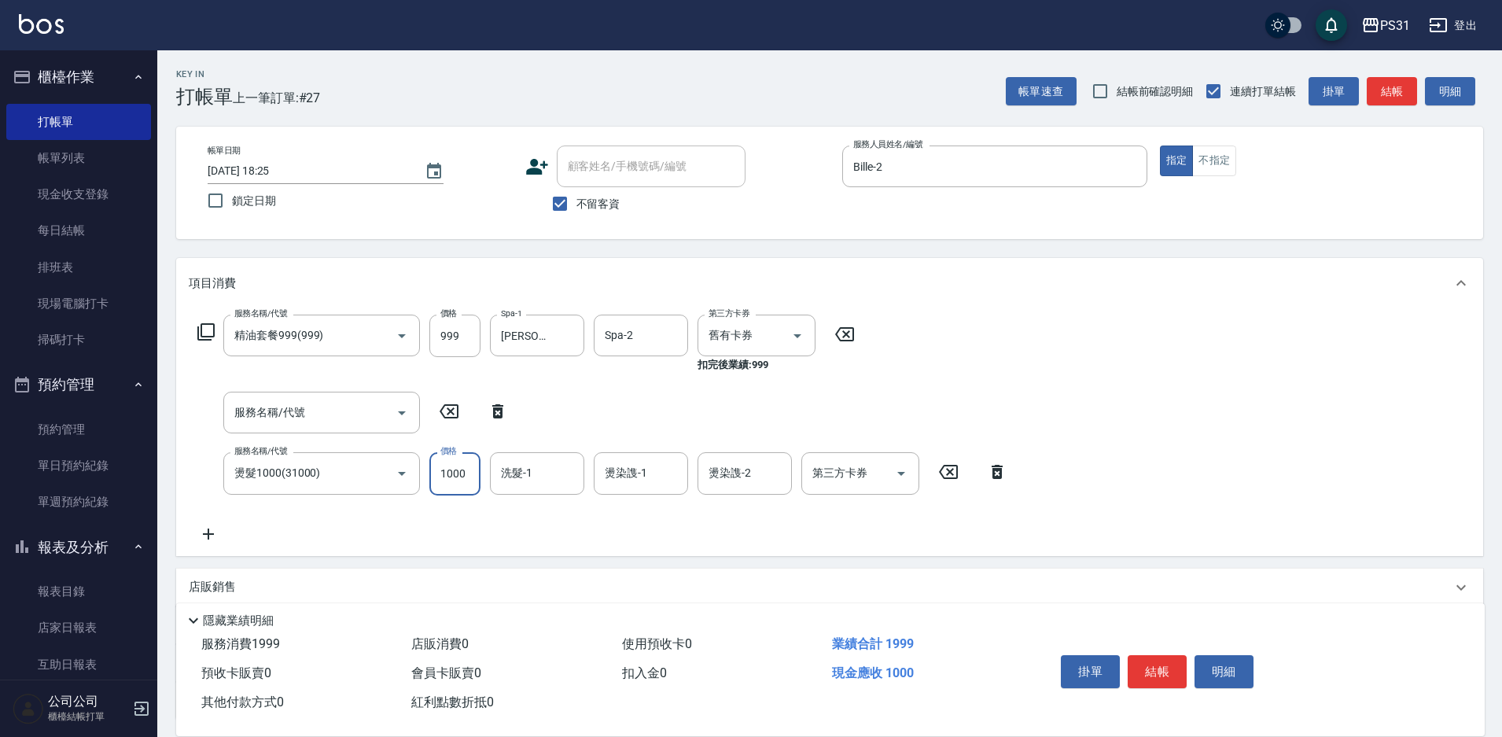
click at [459, 470] on input "1000" at bounding box center [454, 473] width 51 height 42
type input "899"
click at [537, 485] on input "洗髮-1" at bounding box center [537, 473] width 80 height 28
type input "[PERSON_NAME]-31"
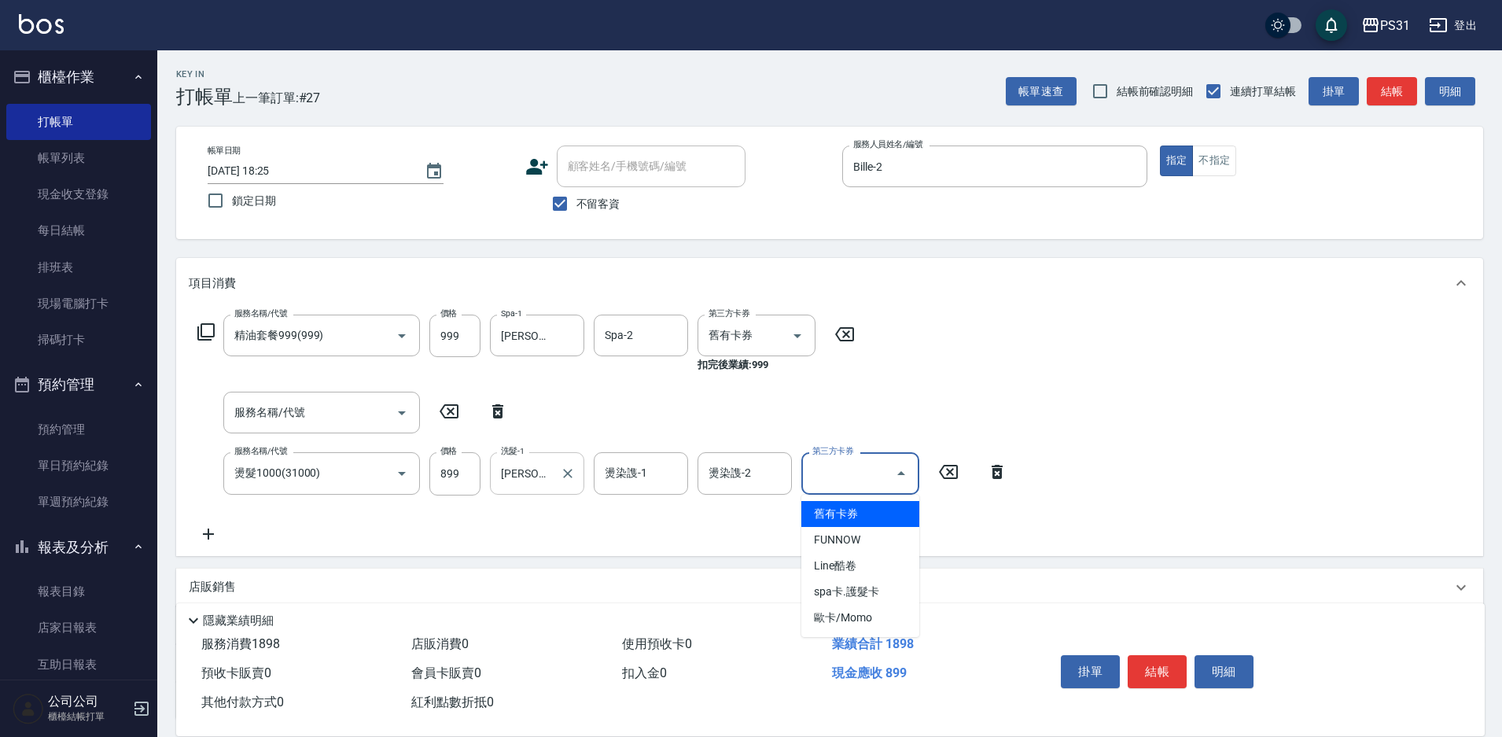
type input "舊有卡券"
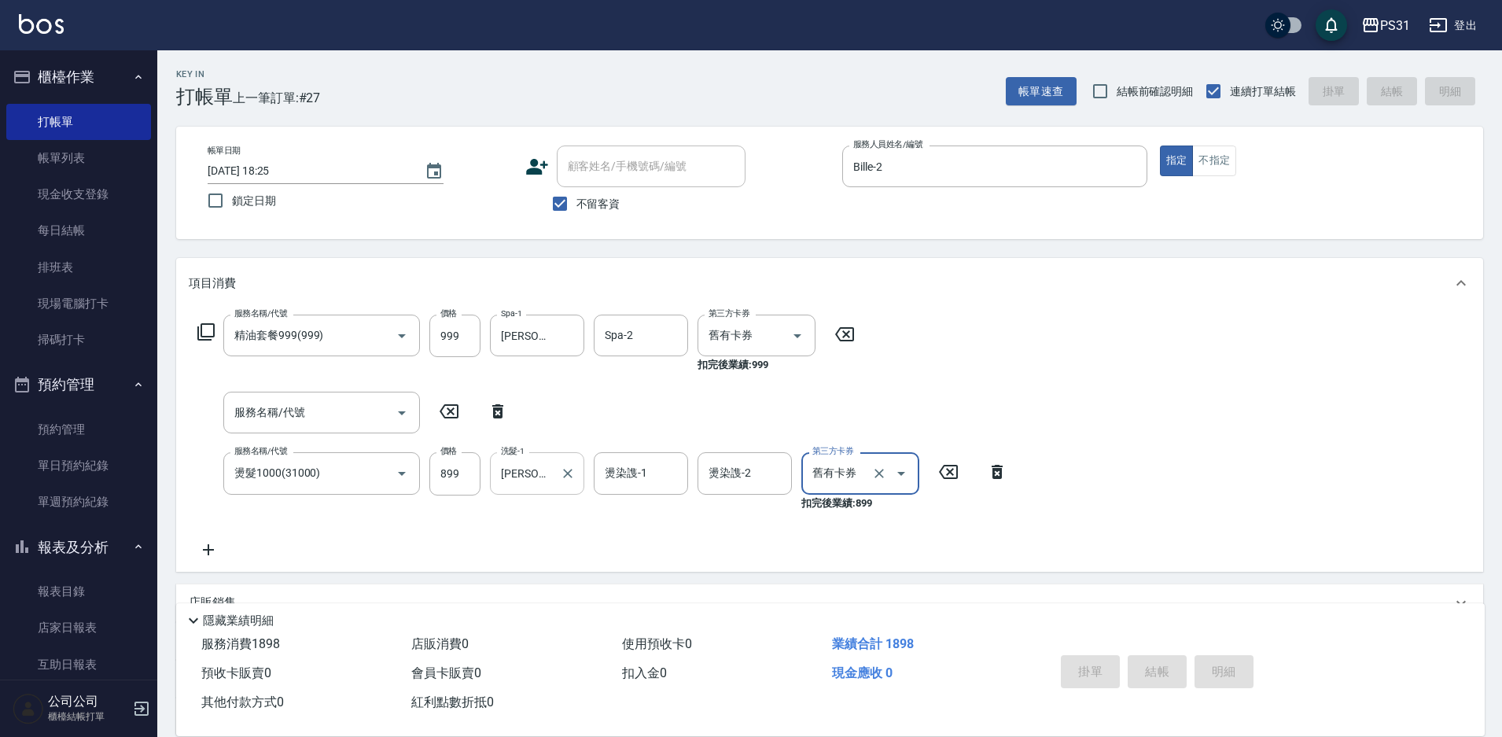
type input "[DATE] 18:27"
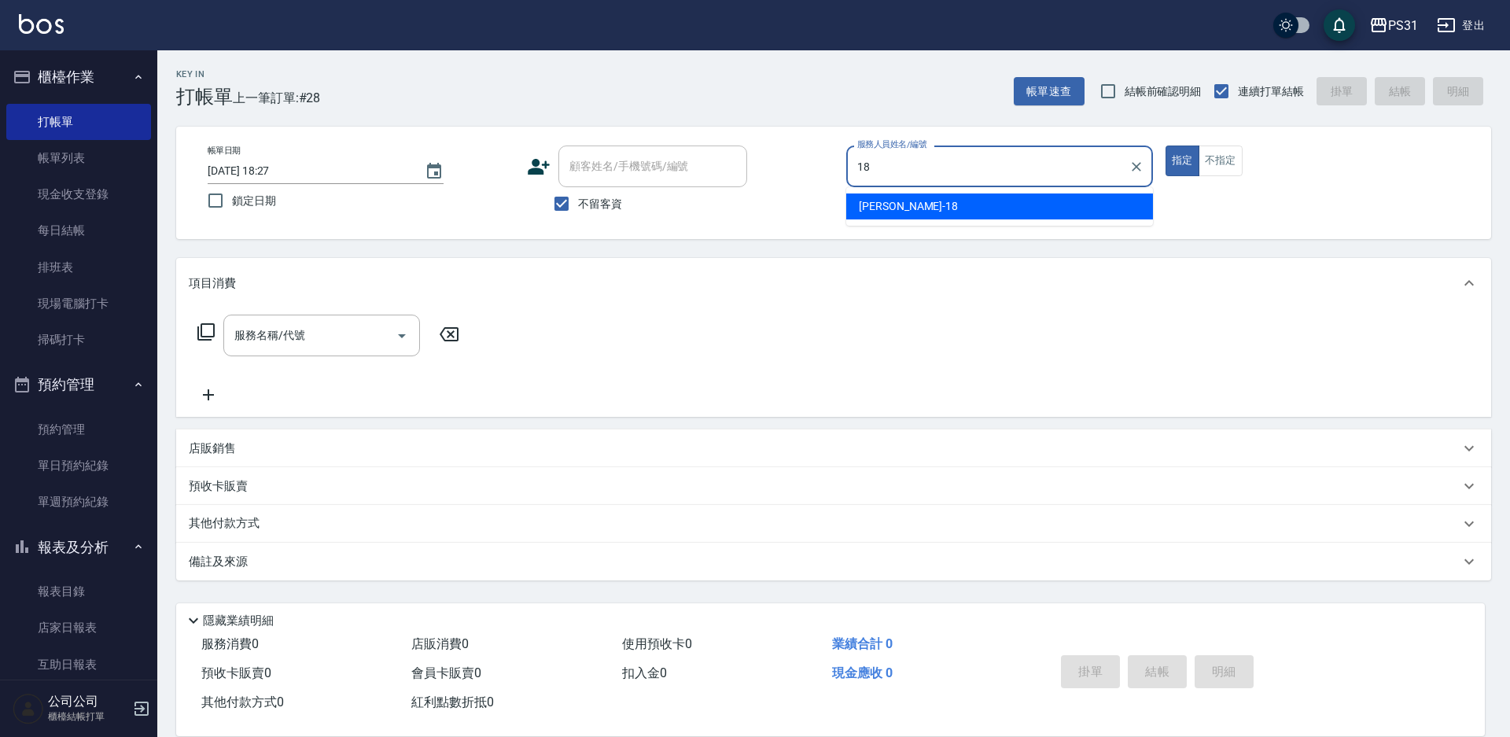
type input "[PERSON_NAME]-18"
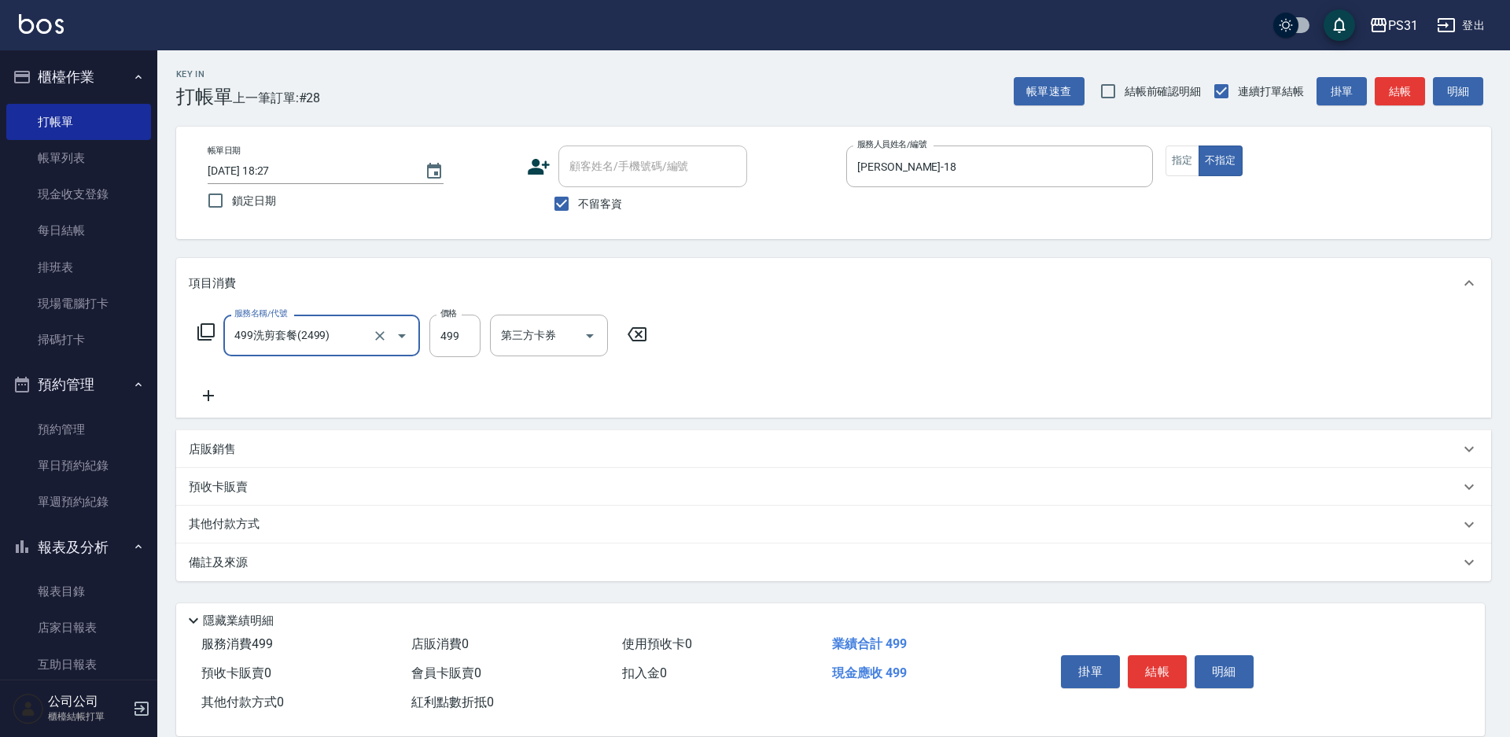
type input "499洗剪套餐(2499)"
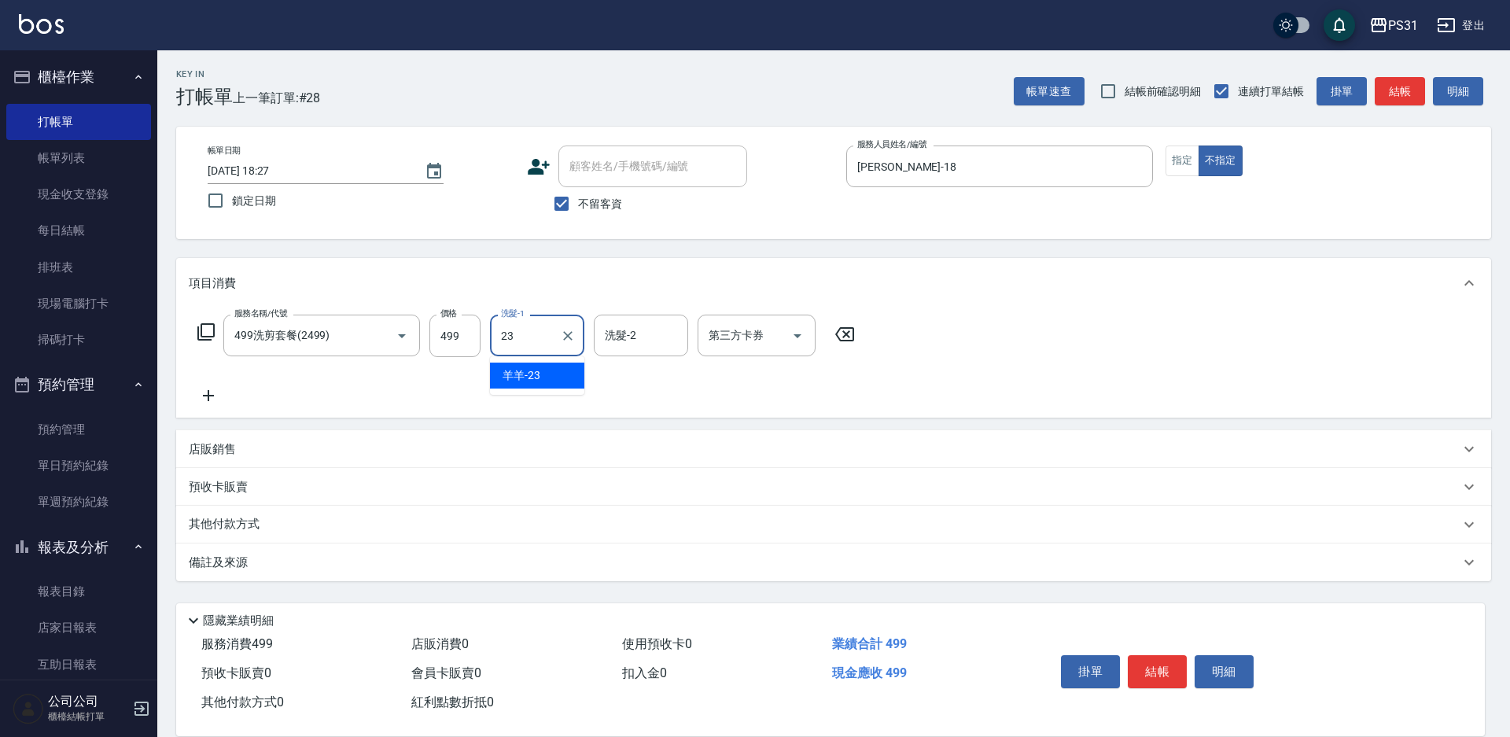
type input "羊羊-23"
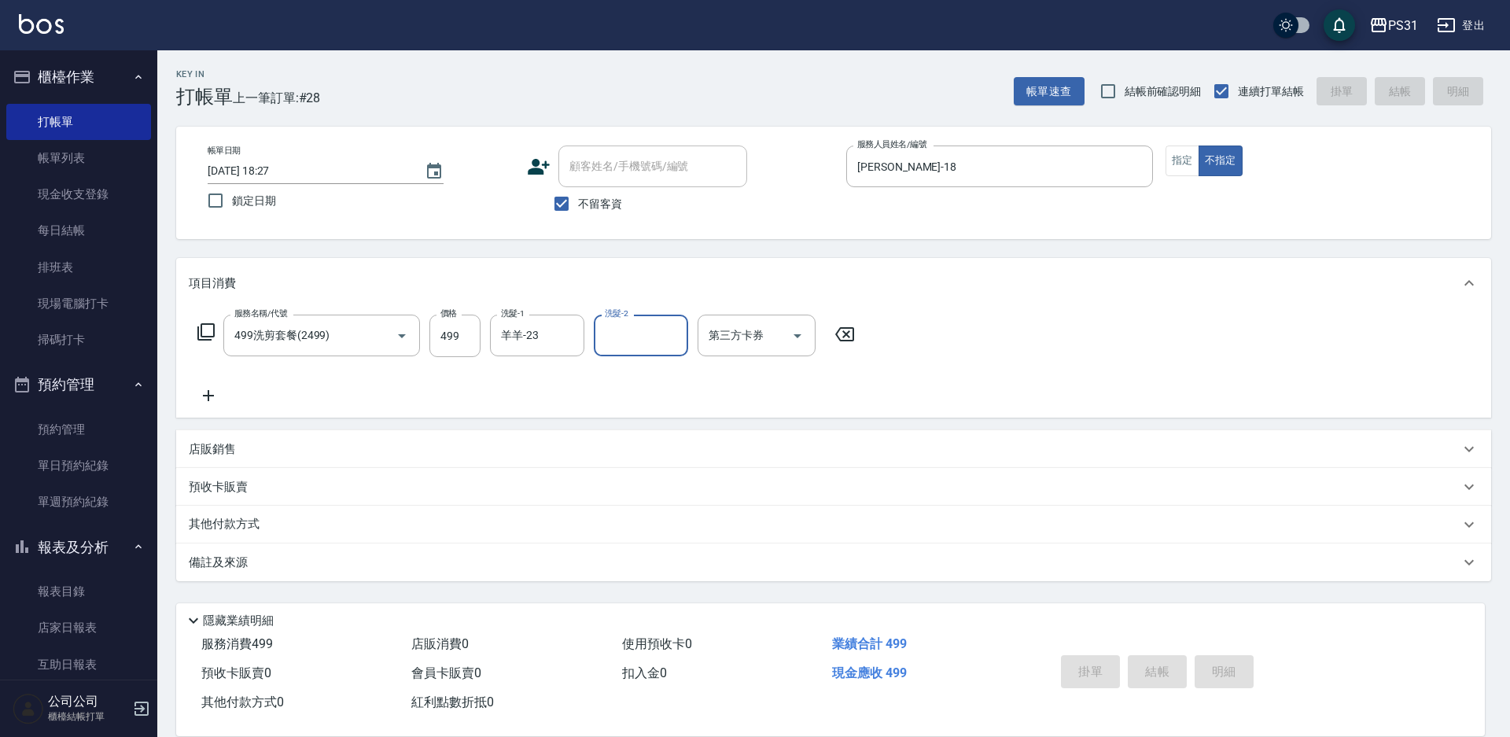
type input "[DATE] 18:28"
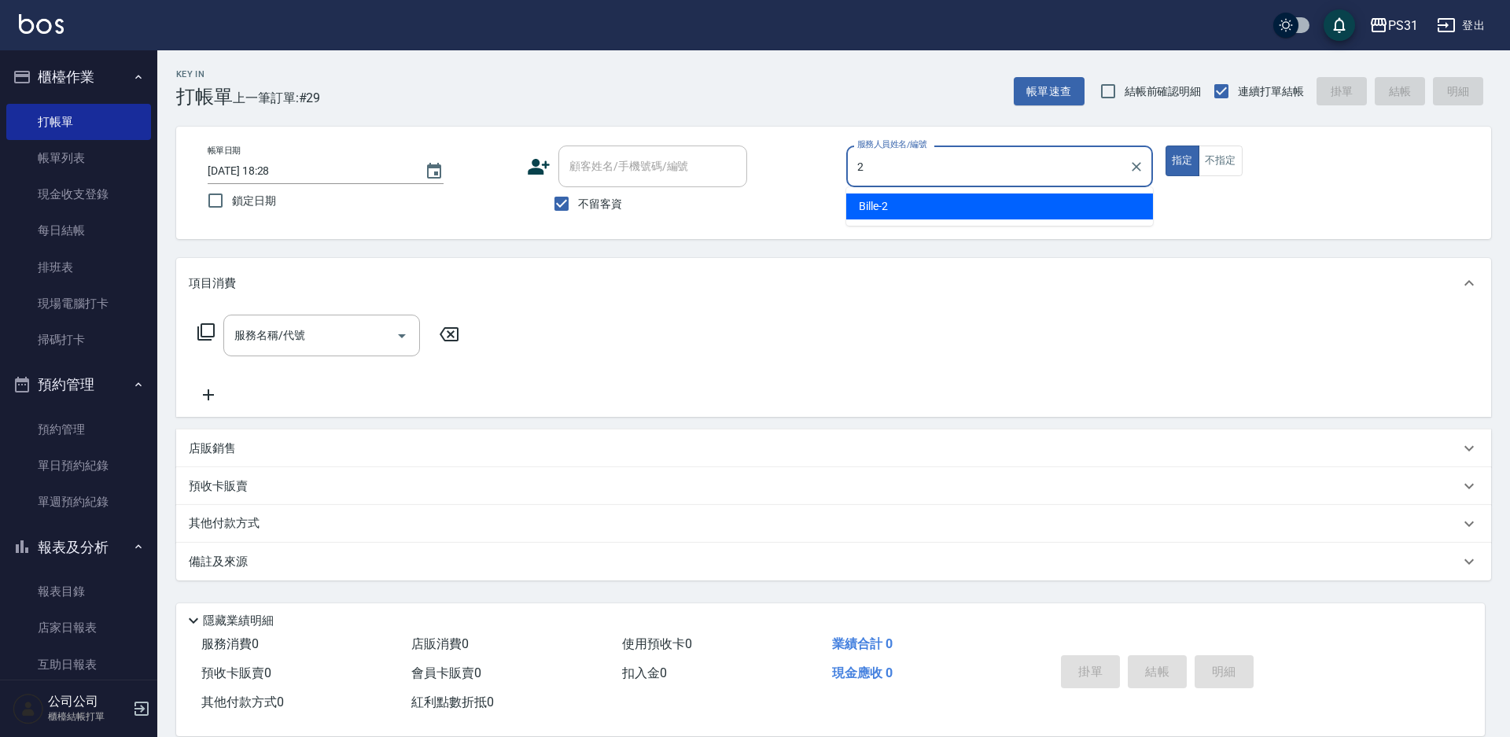
type input "Bille-2"
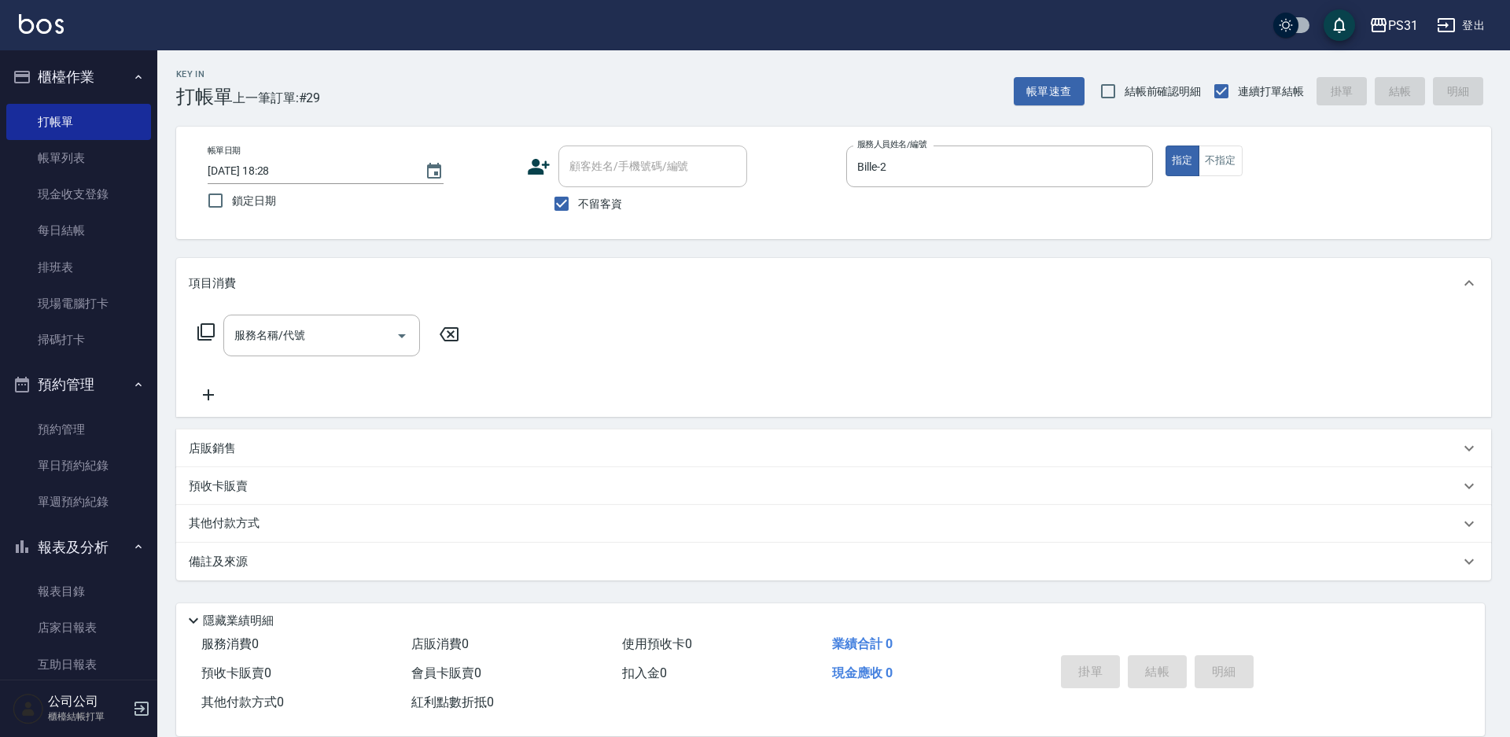
click at [201, 330] on icon at bounding box center [205, 331] width 17 height 17
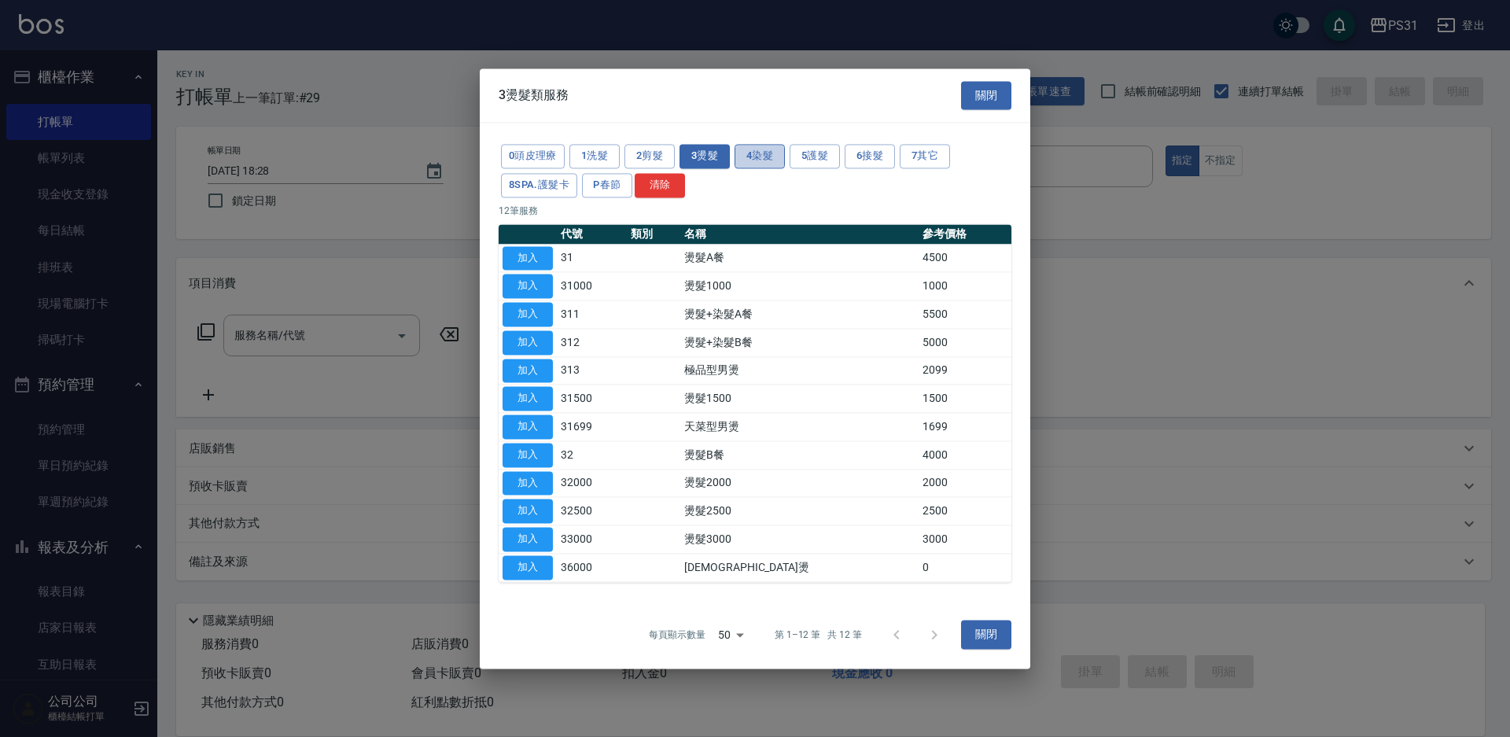
click at [749, 148] on button "4染髮" at bounding box center [760, 156] width 50 height 24
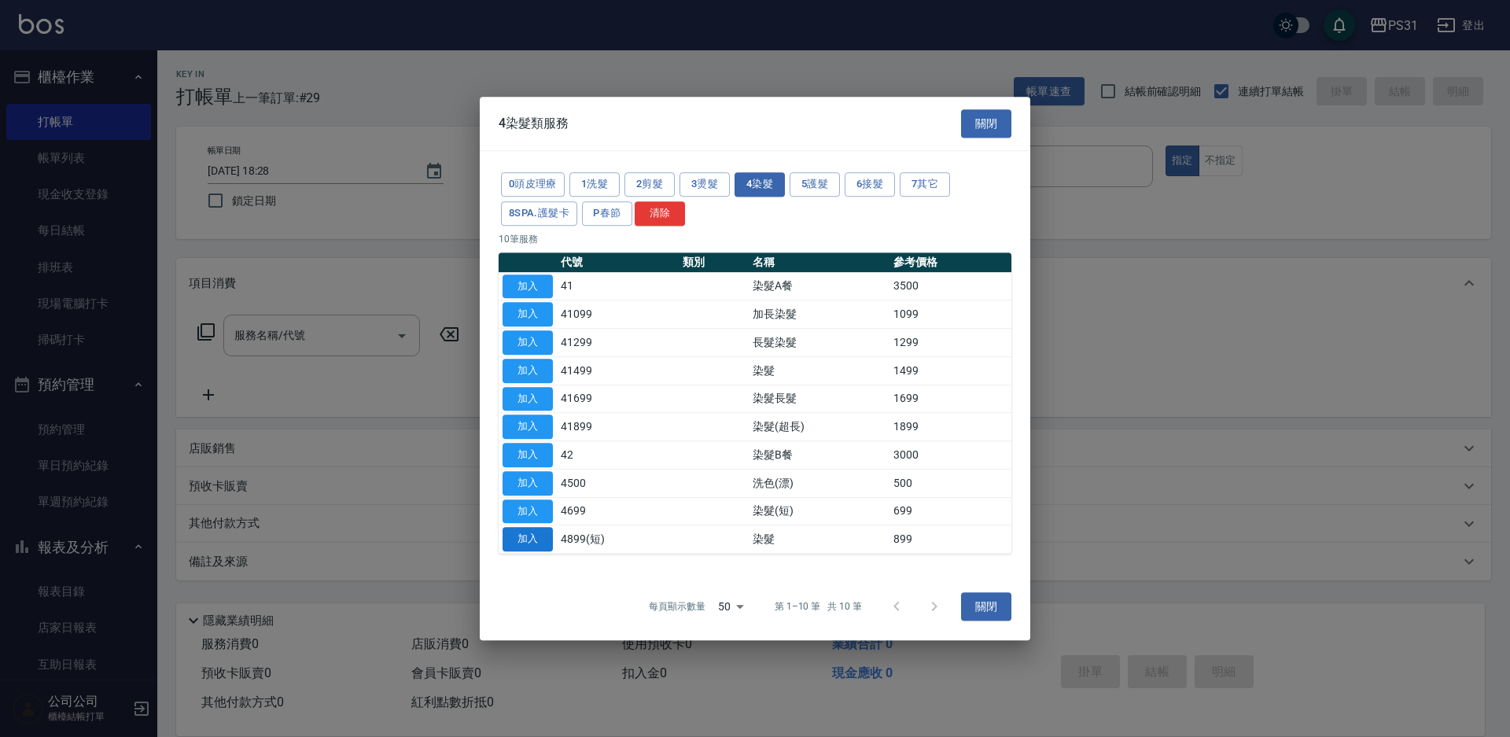
click at [514, 538] on button "加入" at bounding box center [528, 539] width 50 height 24
type input "染髮(4899(短))"
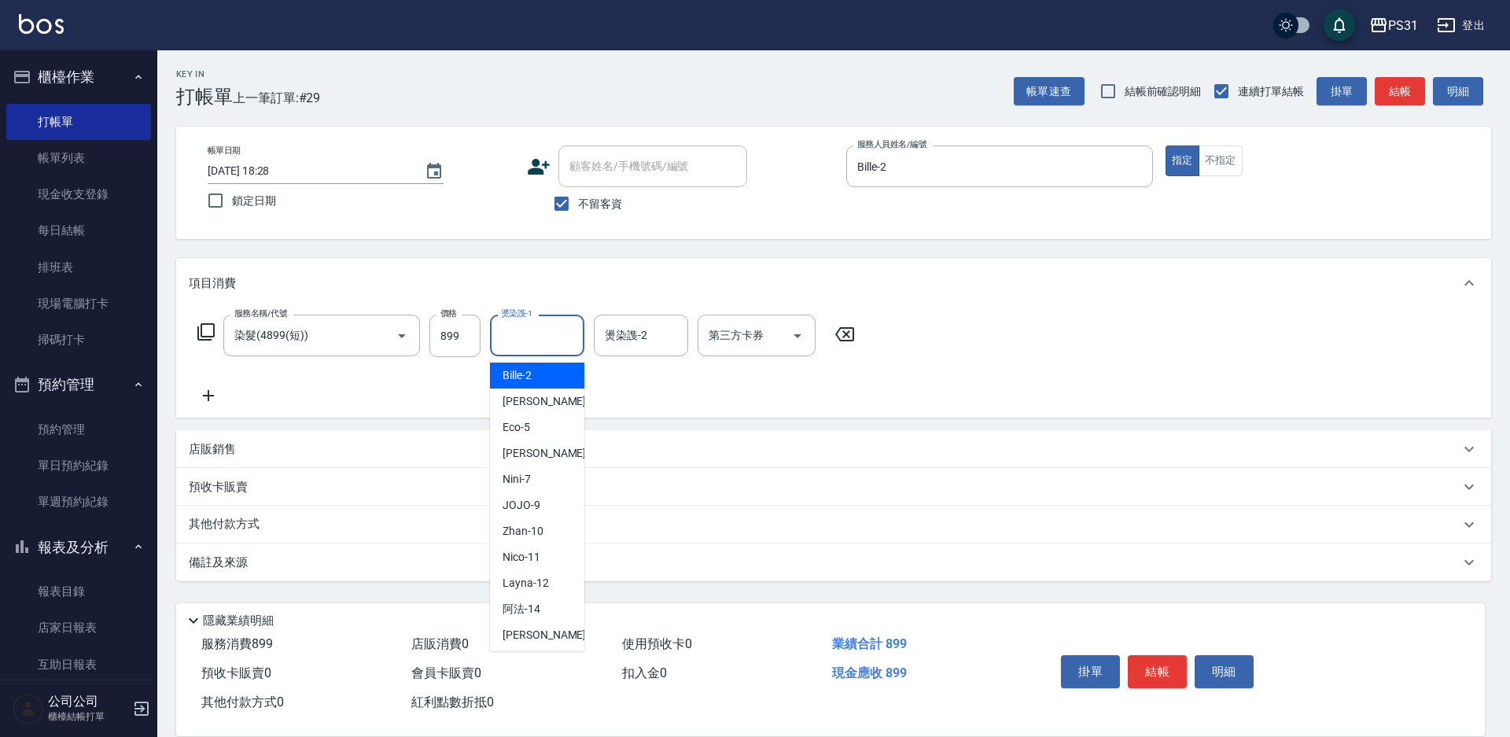
click at [536, 348] on input "燙染謢-1" at bounding box center [537, 336] width 80 height 28
type input "楊諺志-35"
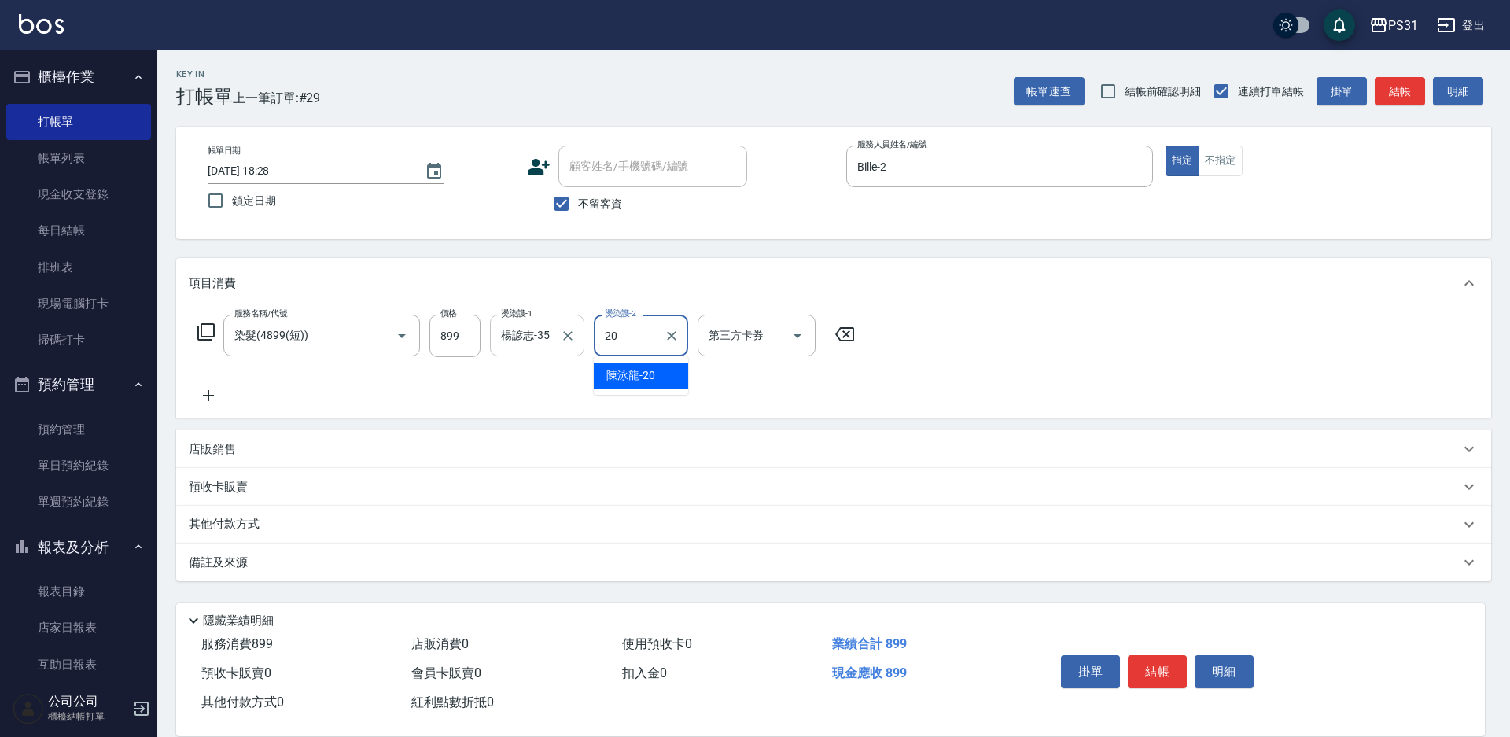
type input "[PERSON_NAME]-20"
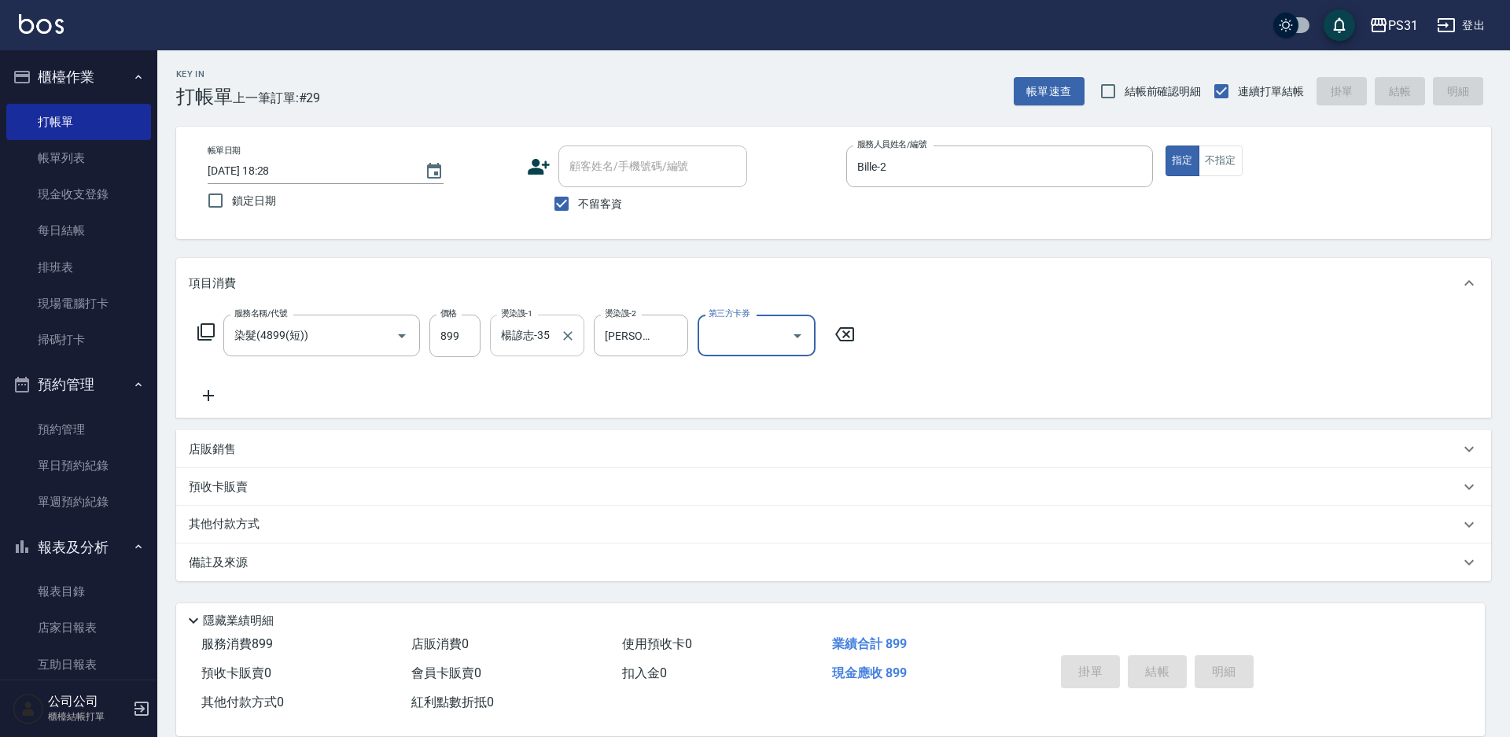
type input "[DATE] 18:29"
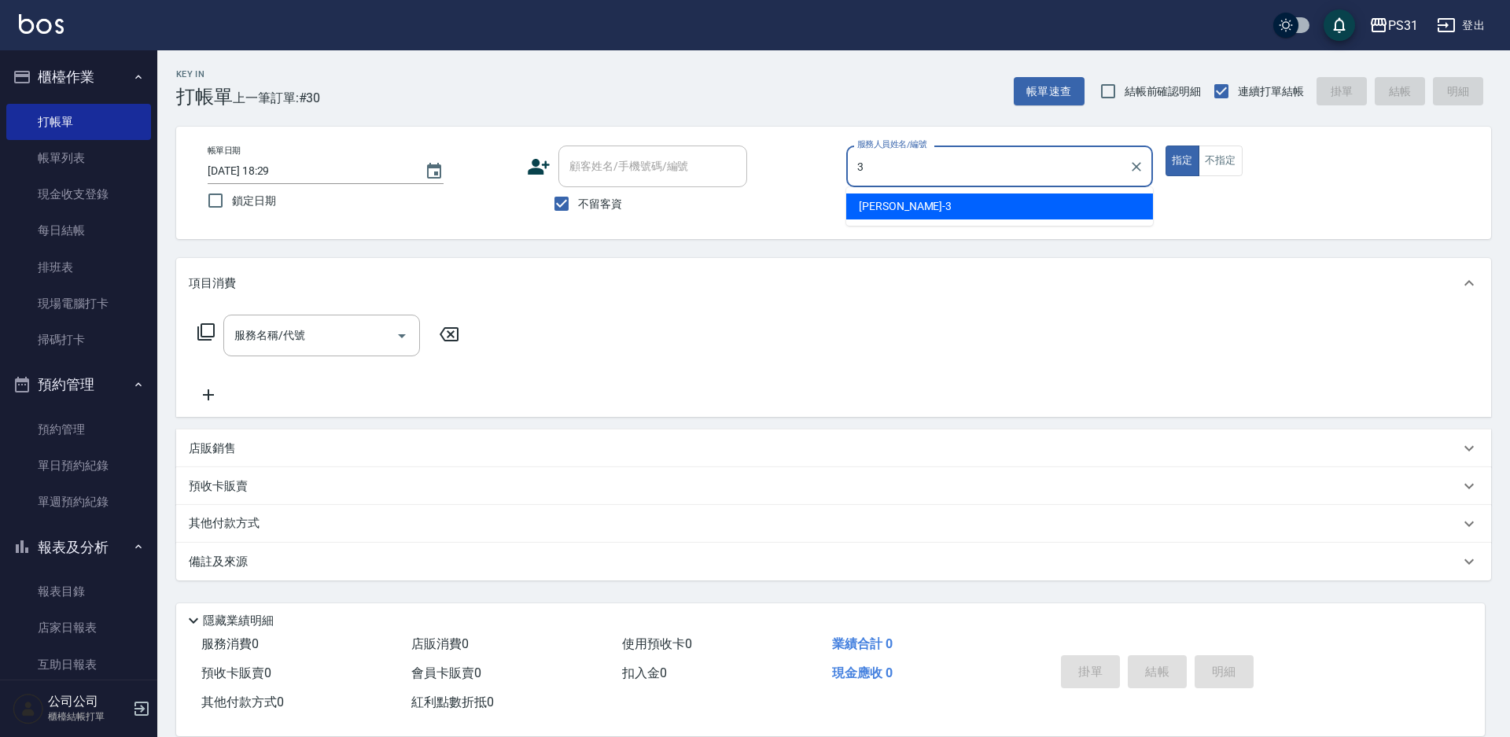
type input "[PERSON_NAME]-3"
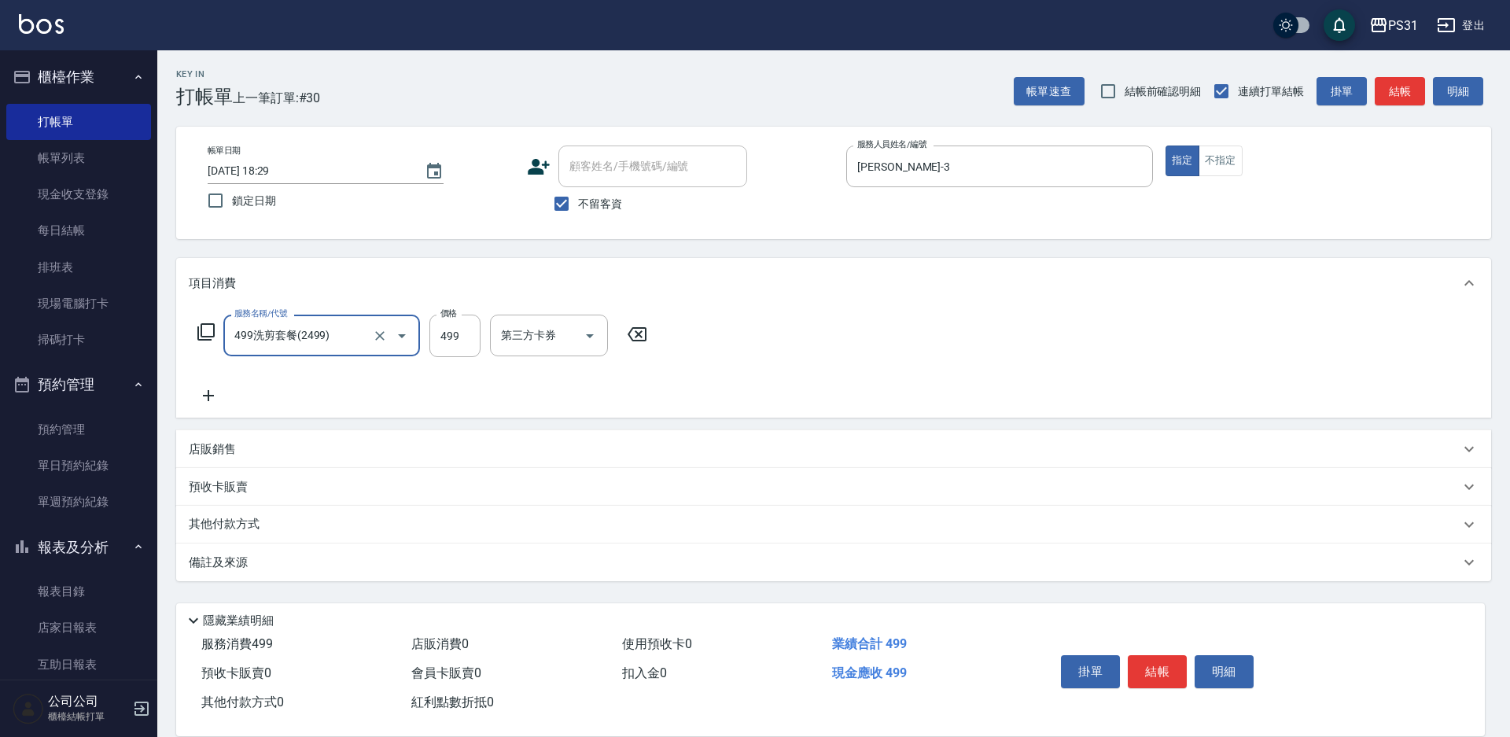
type input "499洗剪套餐(2499)"
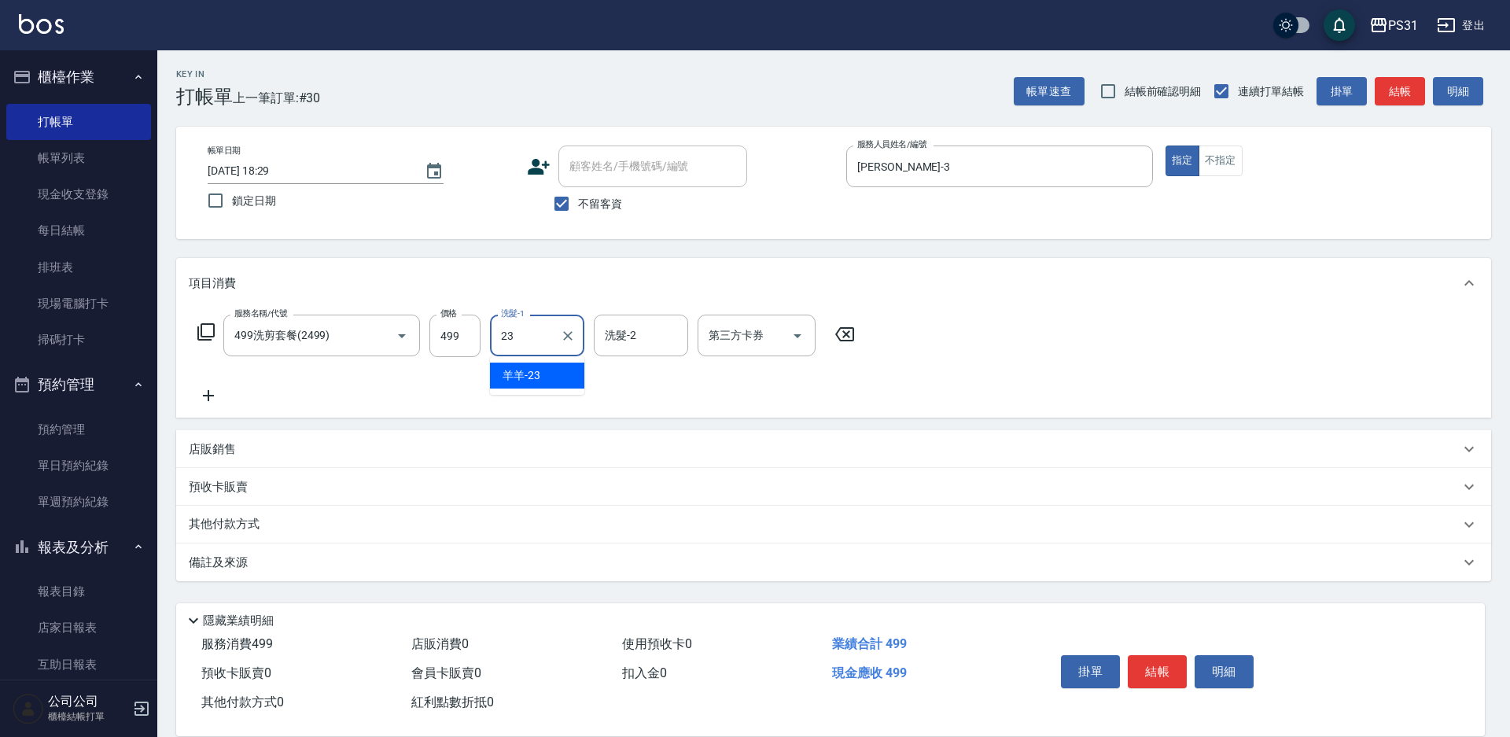
type input "羊羊-23"
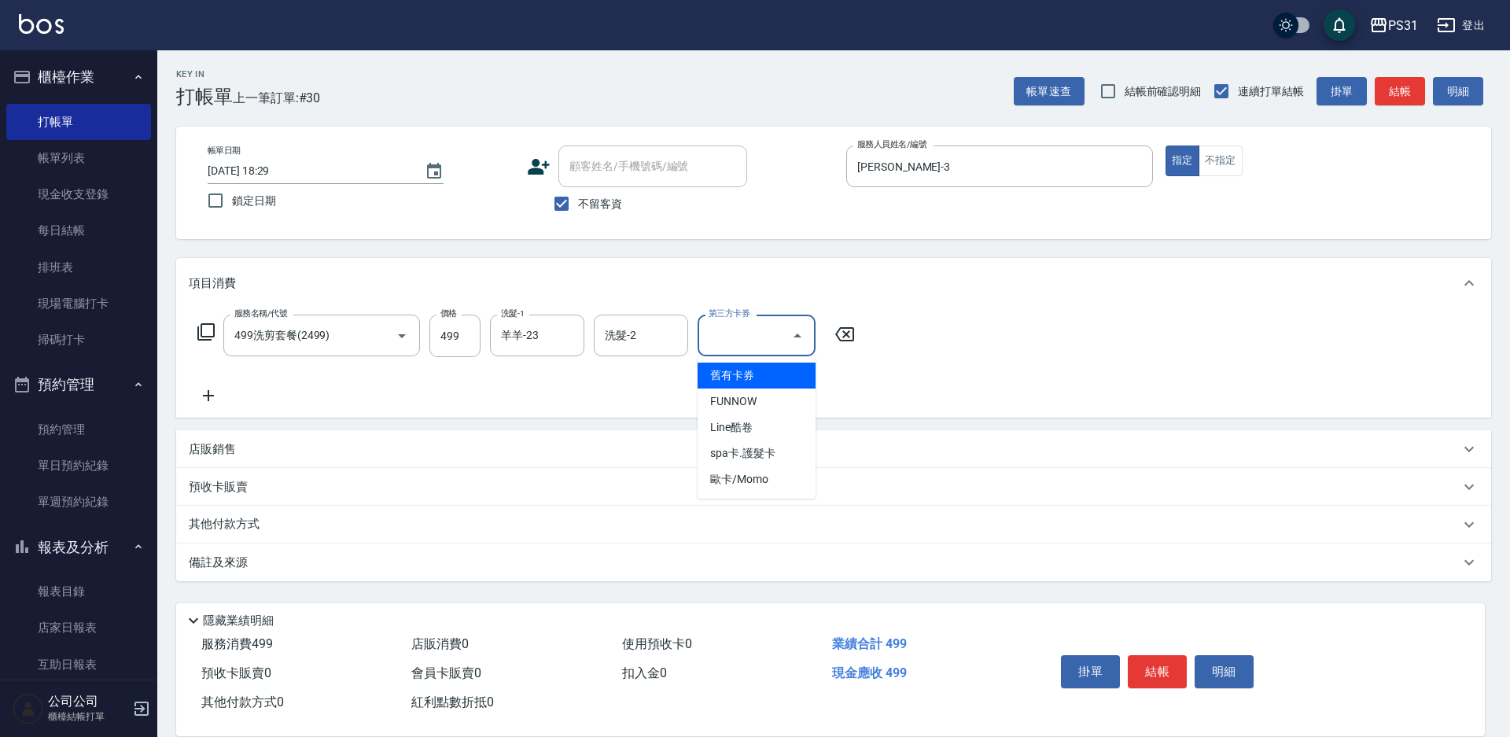
type input "舊有卡券"
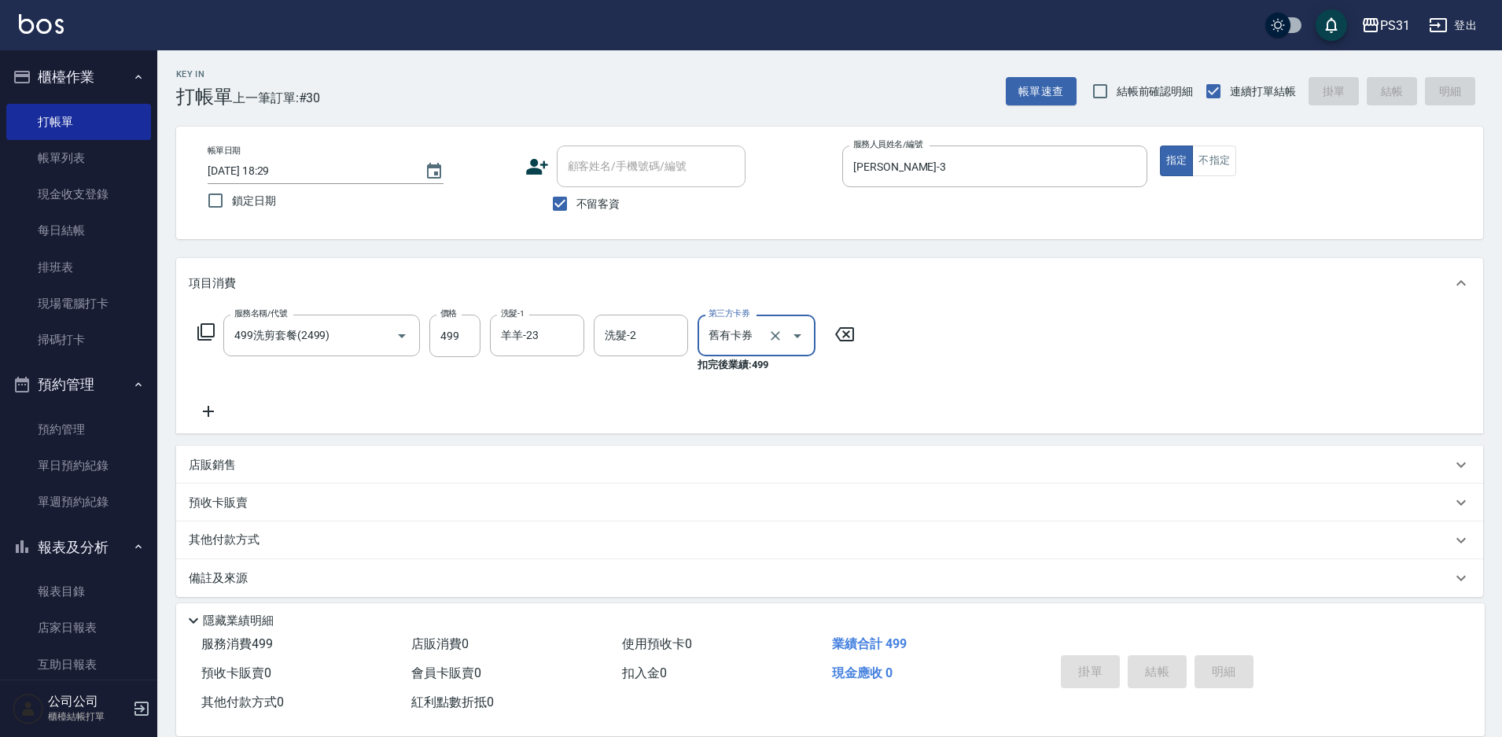
type input "[DATE] 18:30"
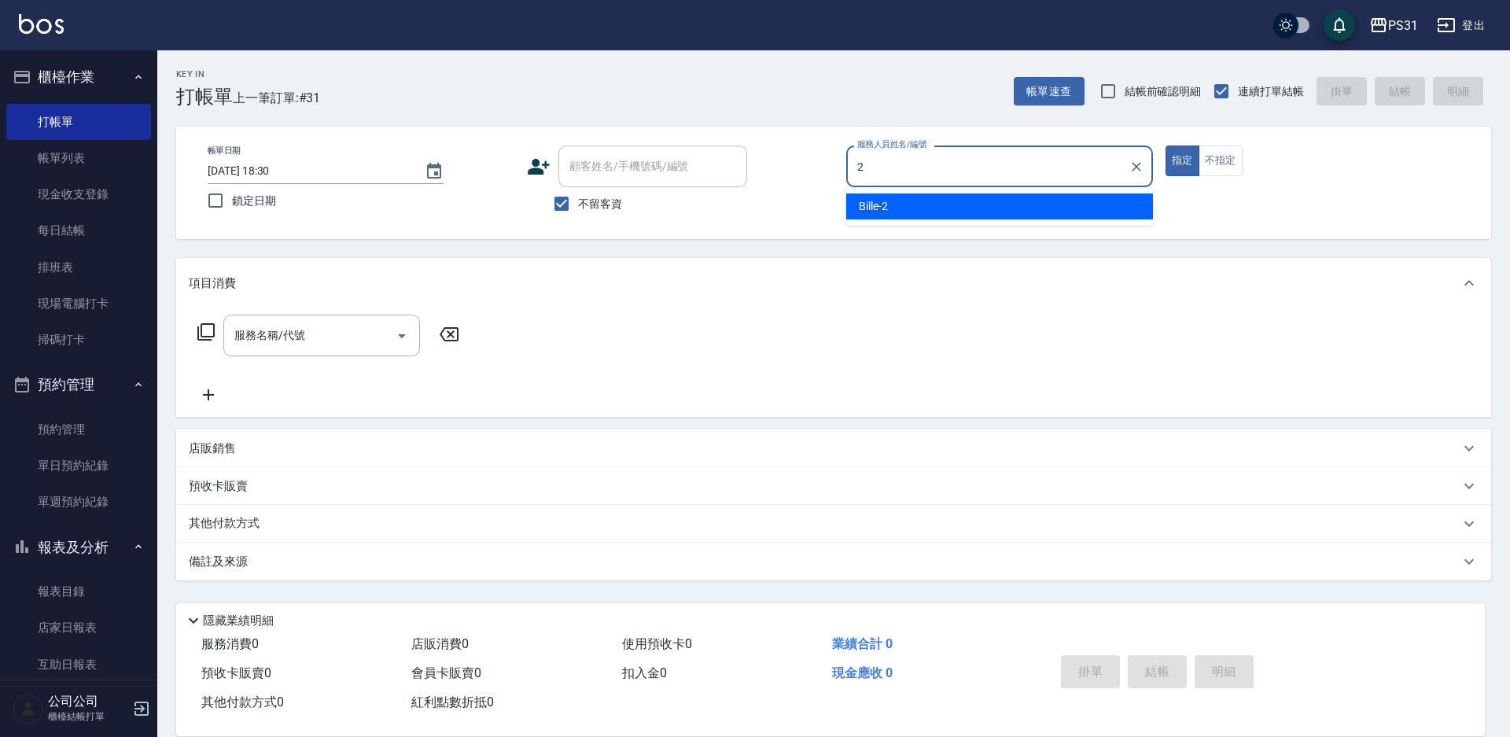
type input "Bille-2"
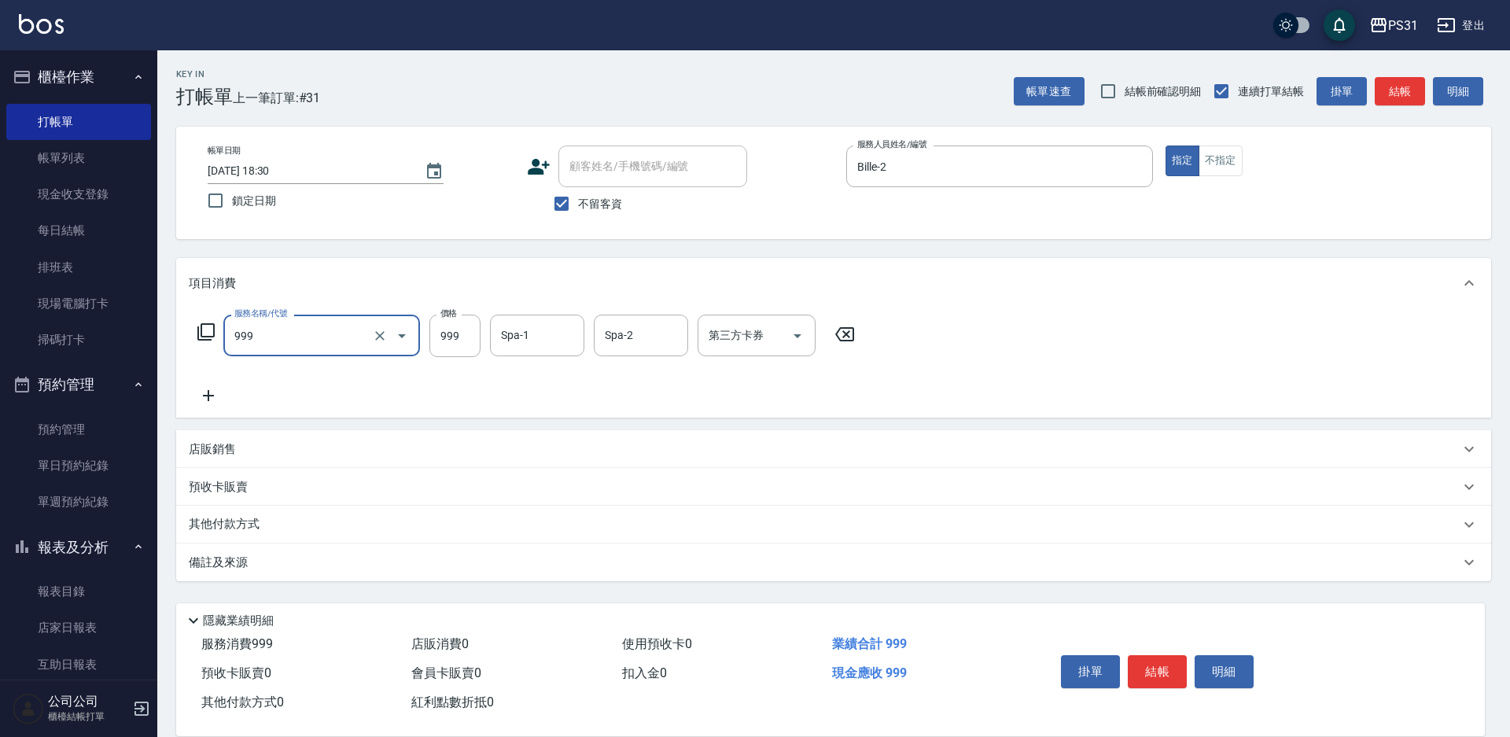
type input "精油套餐999(999)"
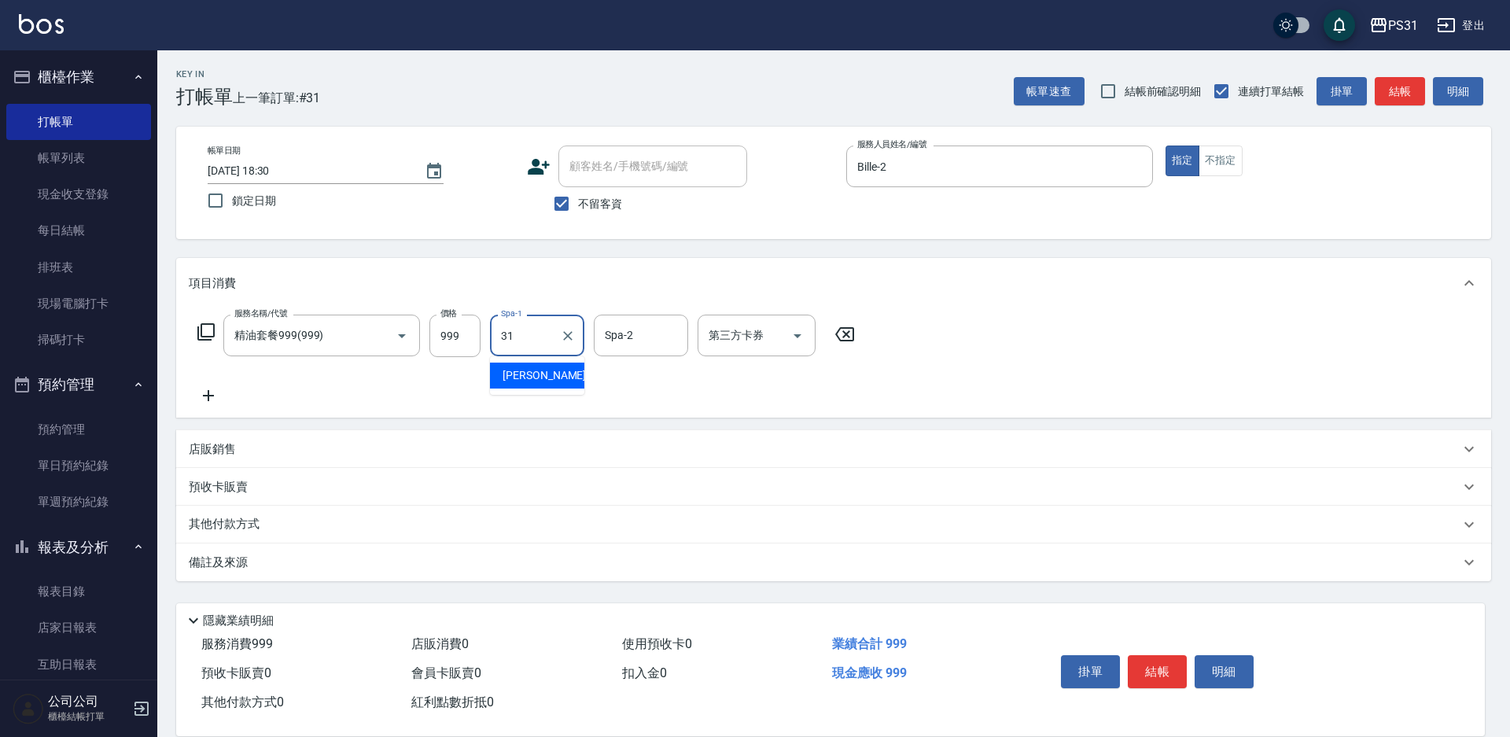
type input "[PERSON_NAME]-31"
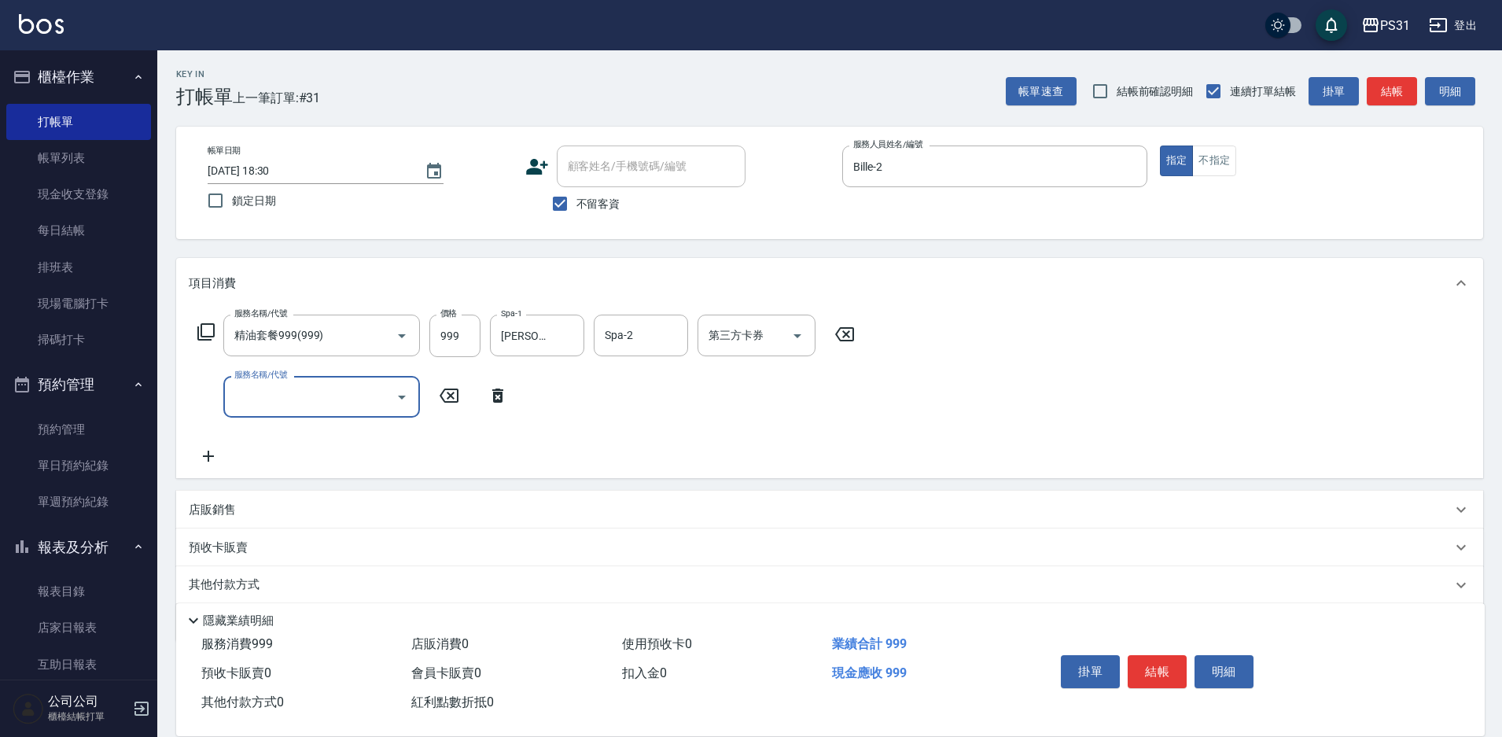
click at [216, 342] on div "服務名稱/代號 精油套餐999(999) 服務名稱/代號 價格 999 價格 Spa-1 [PERSON_NAME]-31 Spa-1 Spa-2 Spa-2…" at bounding box center [527, 336] width 676 height 42
click at [213, 332] on icon at bounding box center [205, 331] width 17 height 17
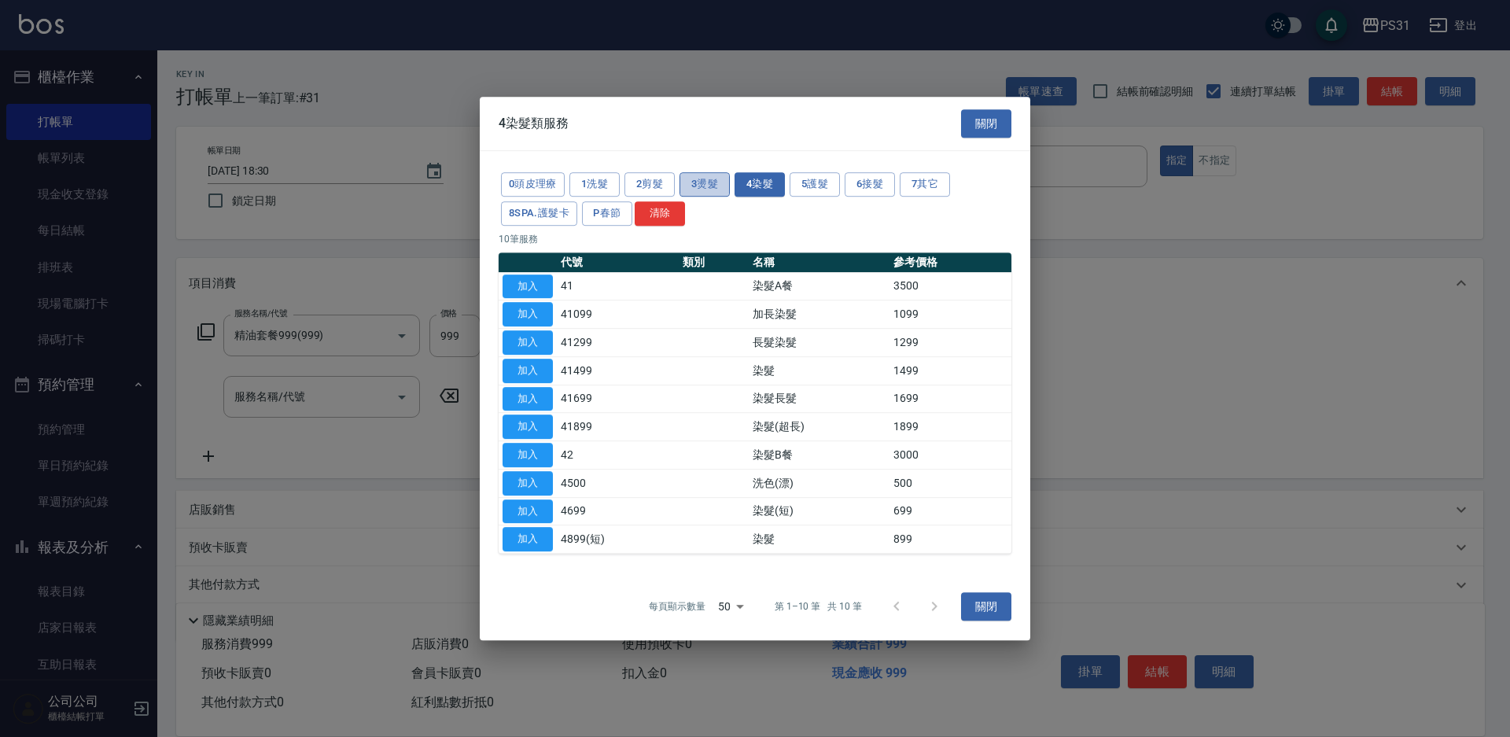
click at [702, 185] on button "3燙髮" at bounding box center [705, 184] width 50 height 24
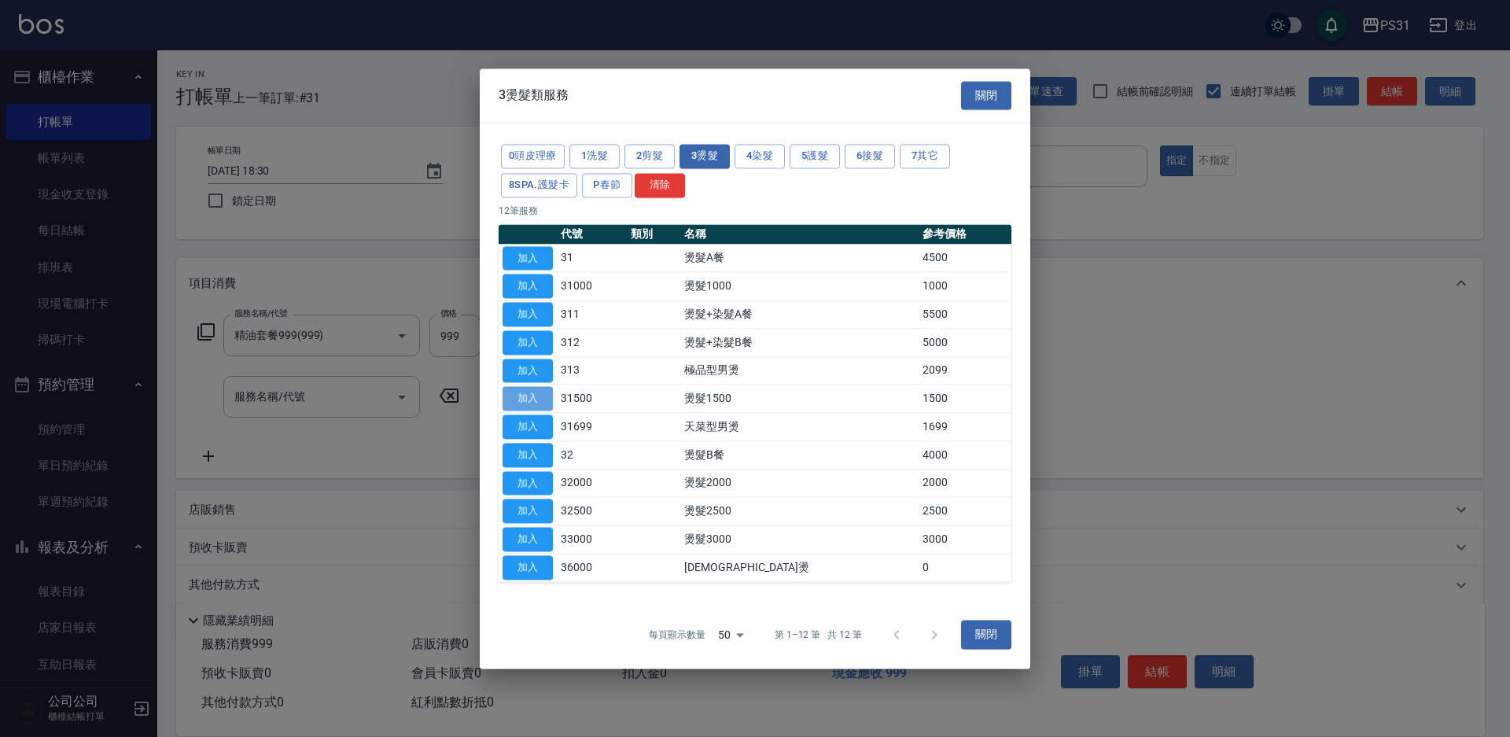
click at [522, 398] on button "加入" at bounding box center [528, 399] width 50 height 24
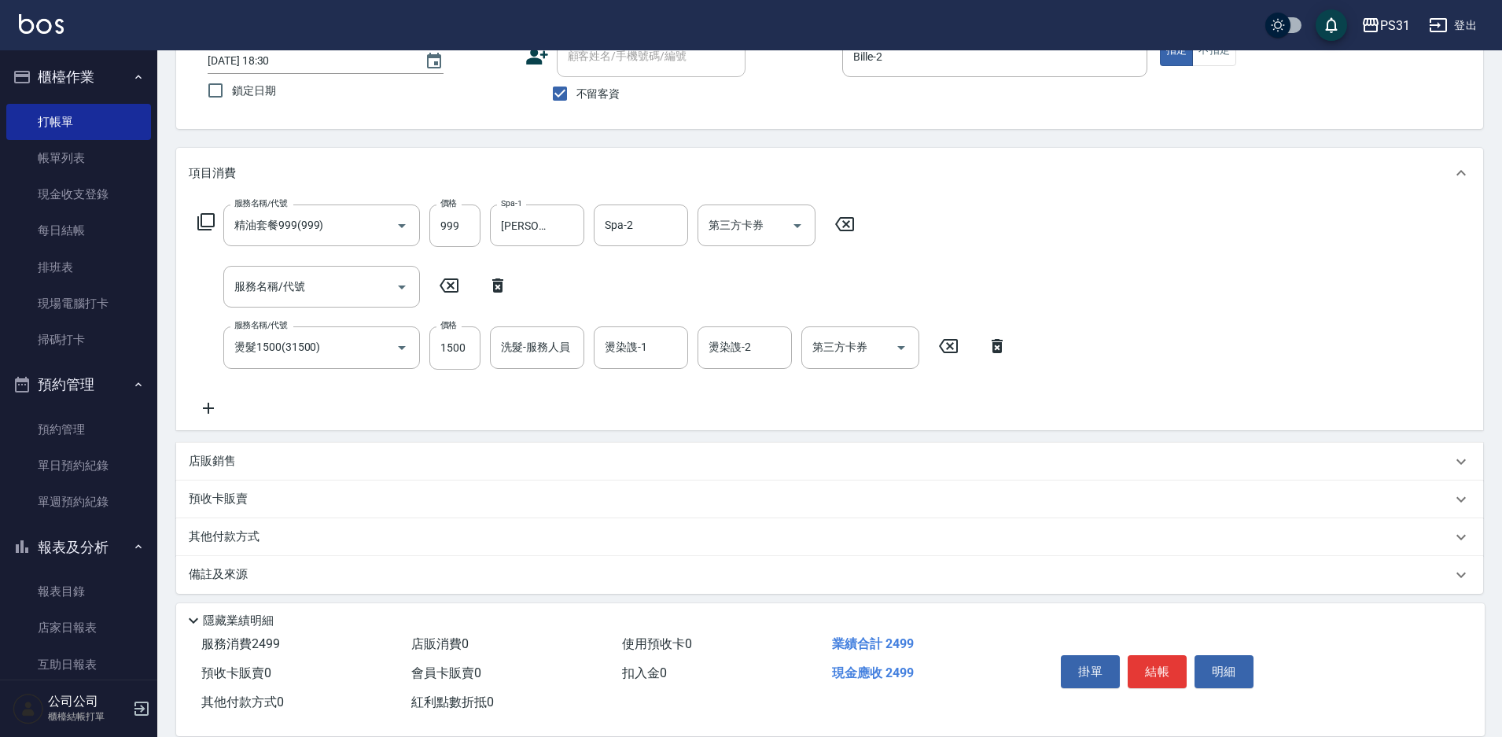
scroll to position [118, 0]
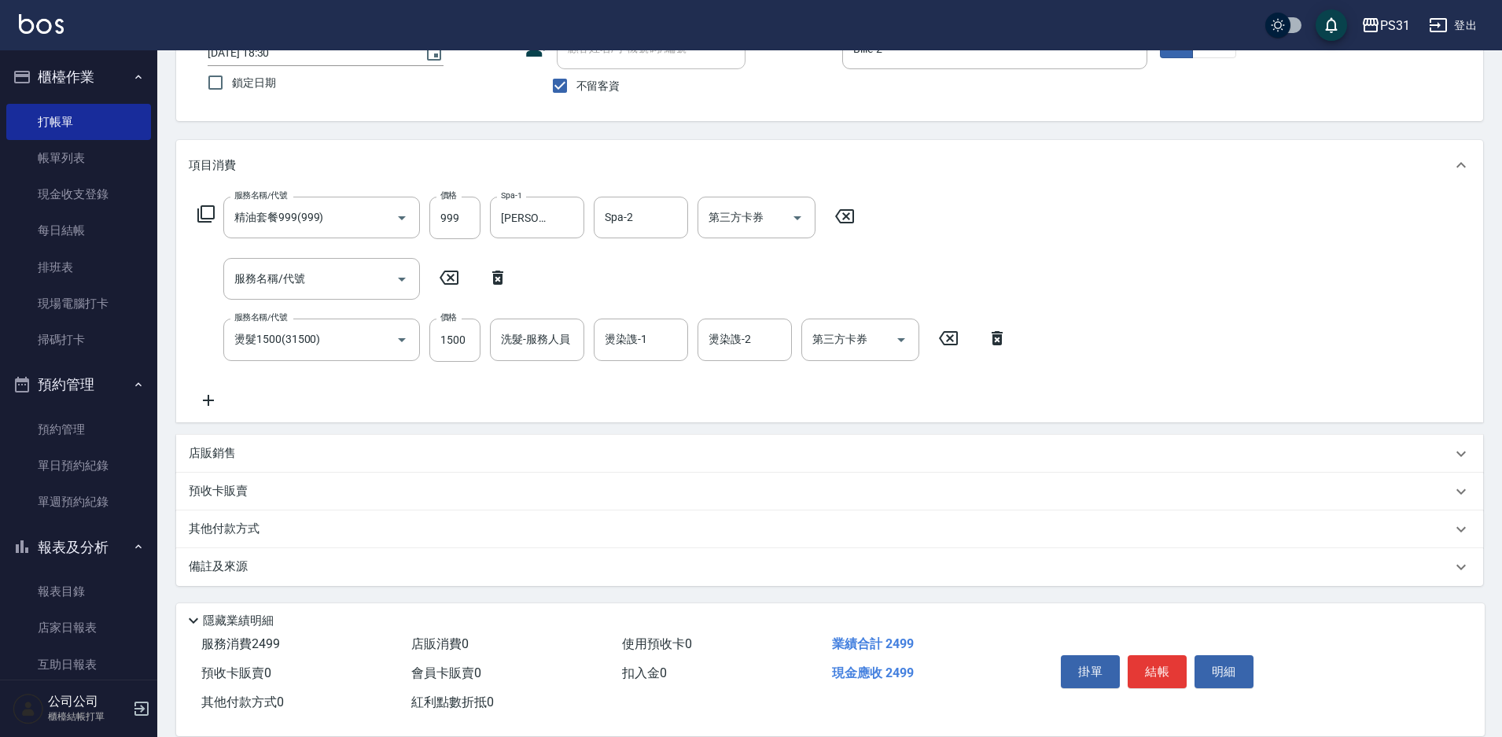
click at [261, 528] on p "其他付款方式" at bounding box center [228, 529] width 79 height 17
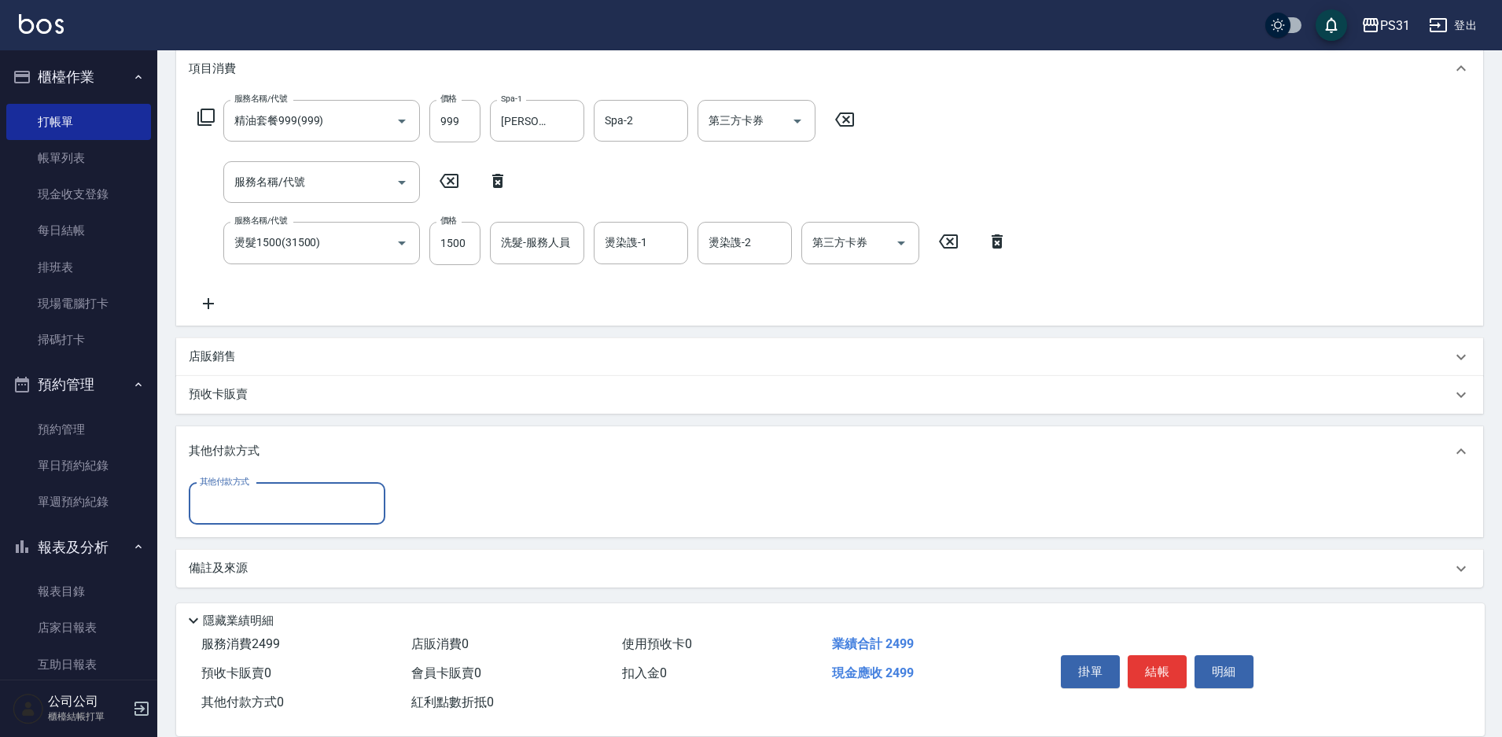
scroll to position [216, 0]
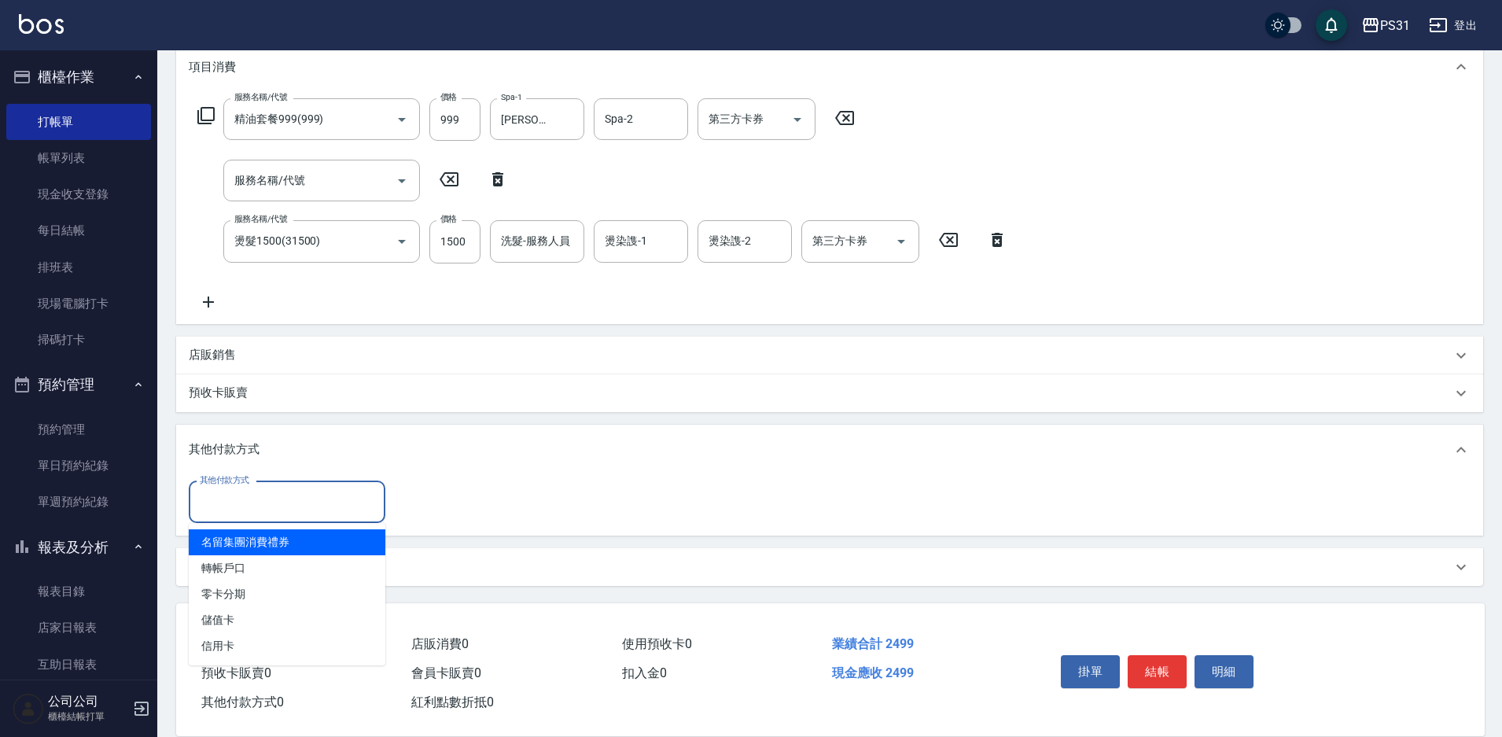
click at [308, 503] on input "其他付款方式" at bounding box center [287, 502] width 182 height 28
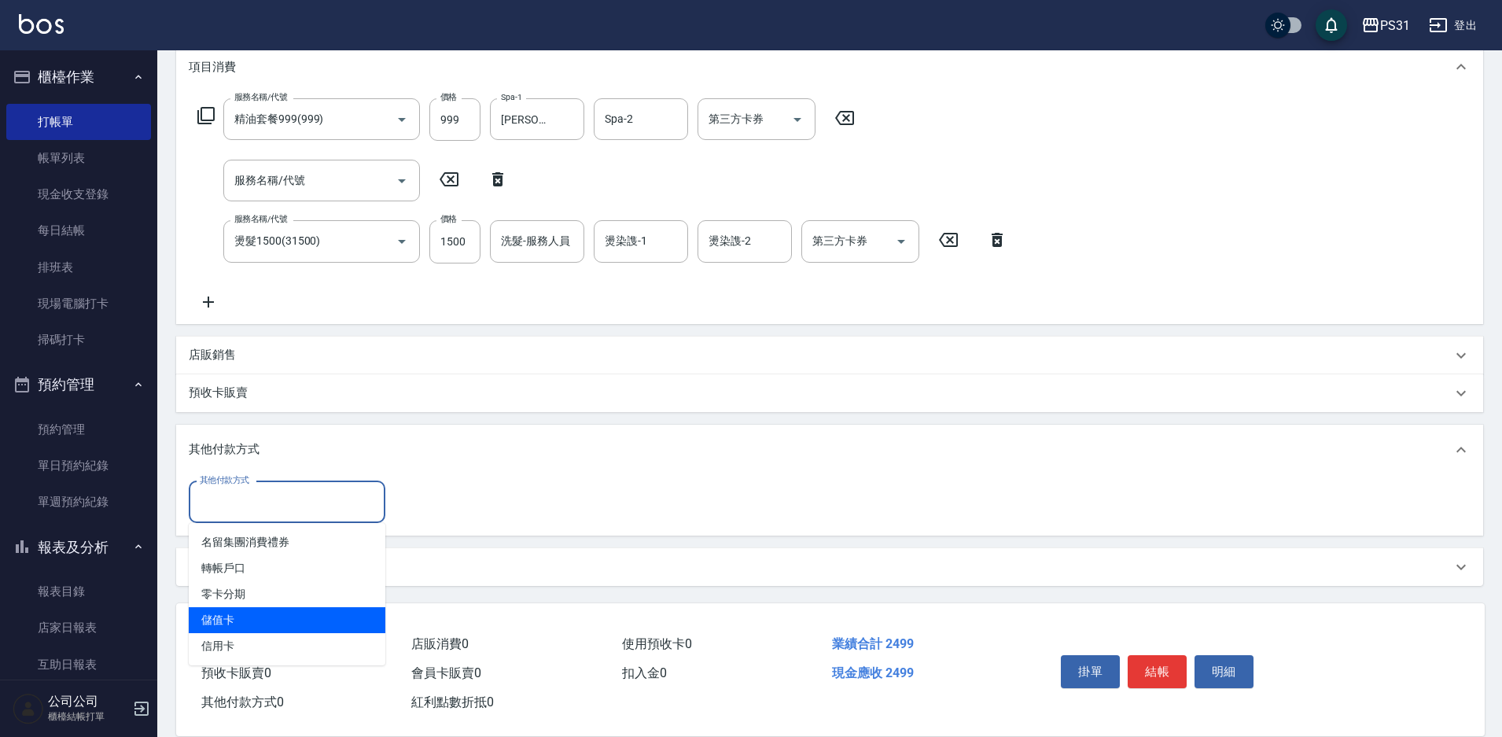
click at [272, 610] on span "儲值卡" at bounding box center [287, 620] width 197 height 26
type input "儲值卡"
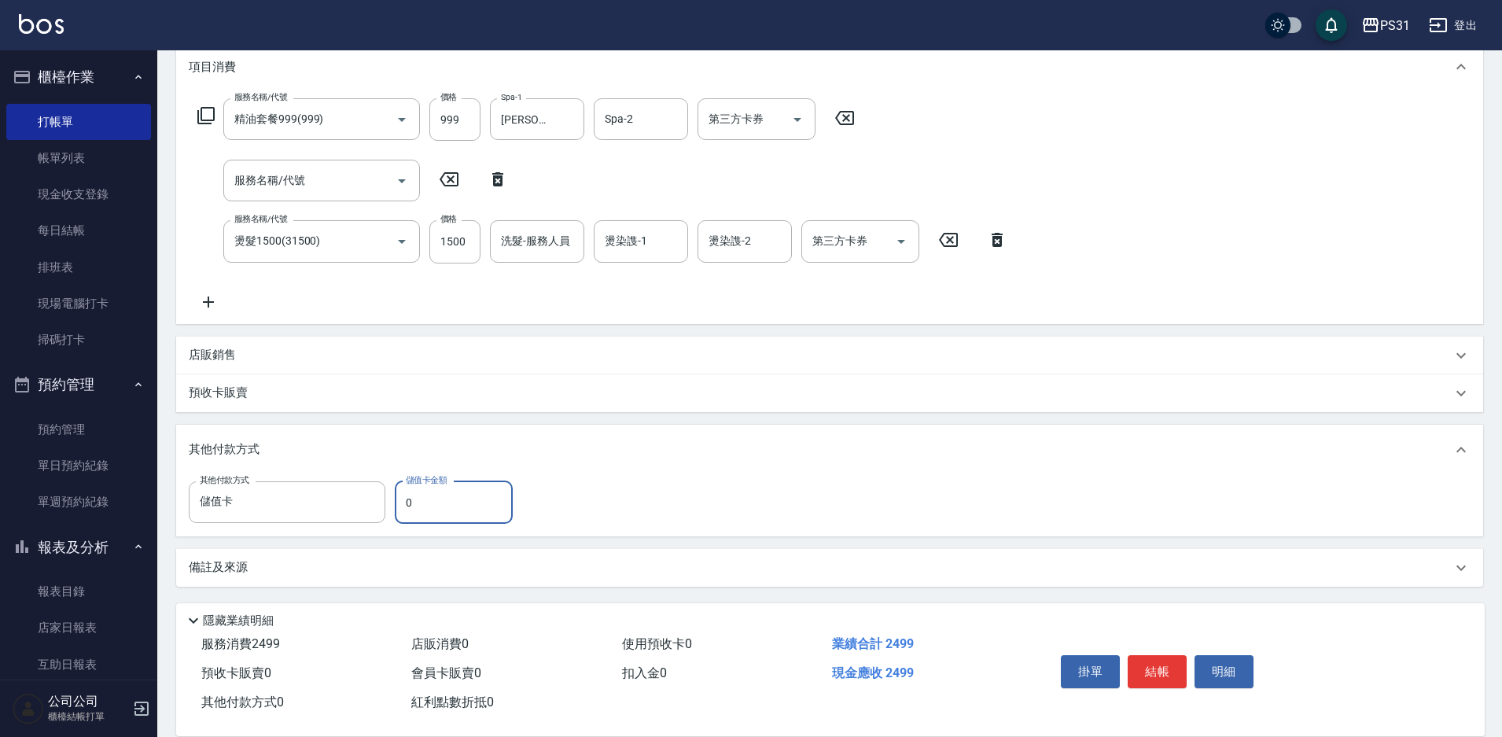
drag, startPoint x: 423, startPoint y: 503, endPoint x: 400, endPoint y: 503, distance: 22.8
click at [400, 503] on input "0" at bounding box center [454, 502] width 118 height 42
type input "1263"
type input "[DATE] 18:31"
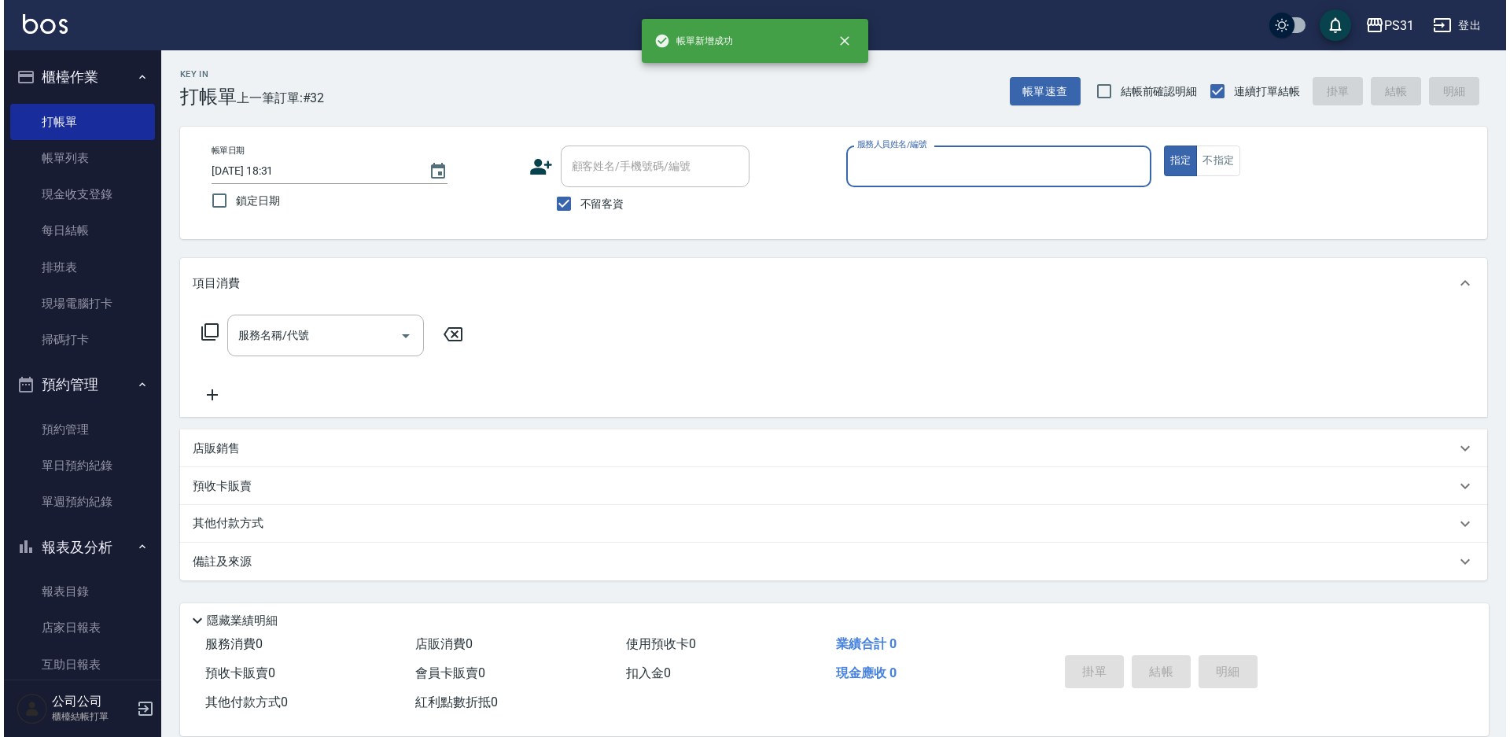
scroll to position [0, 0]
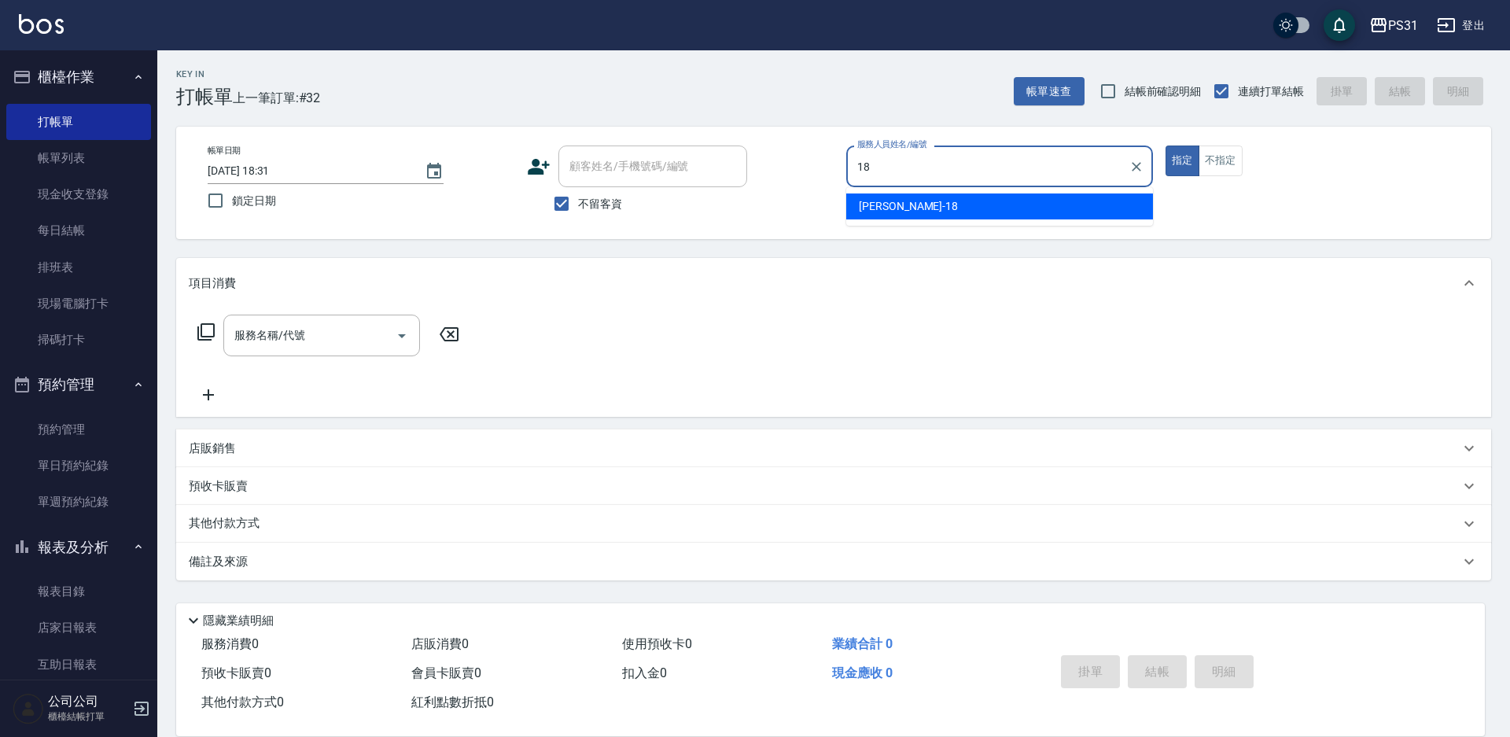
type input "[PERSON_NAME]-18"
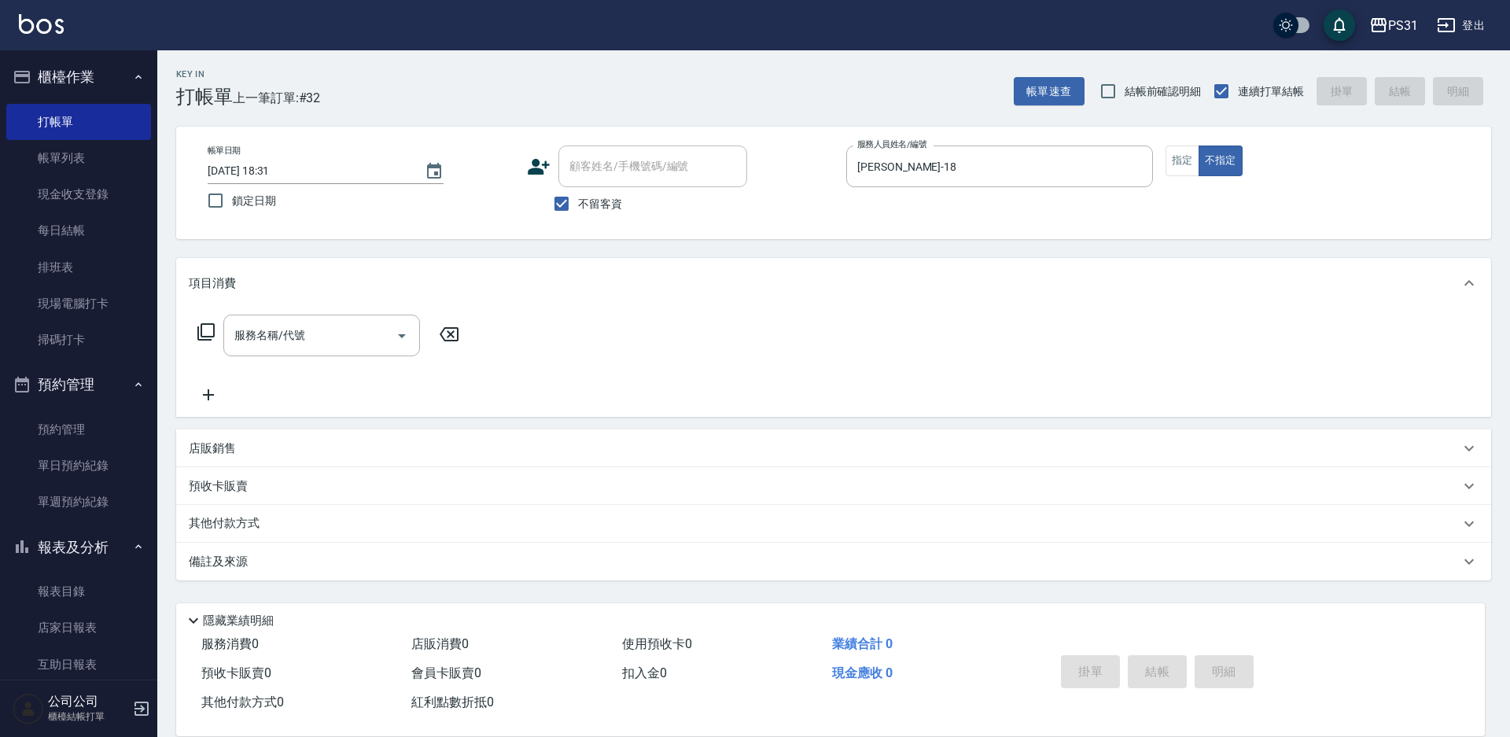
click at [204, 326] on icon at bounding box center [206, 332] width 19 height 19
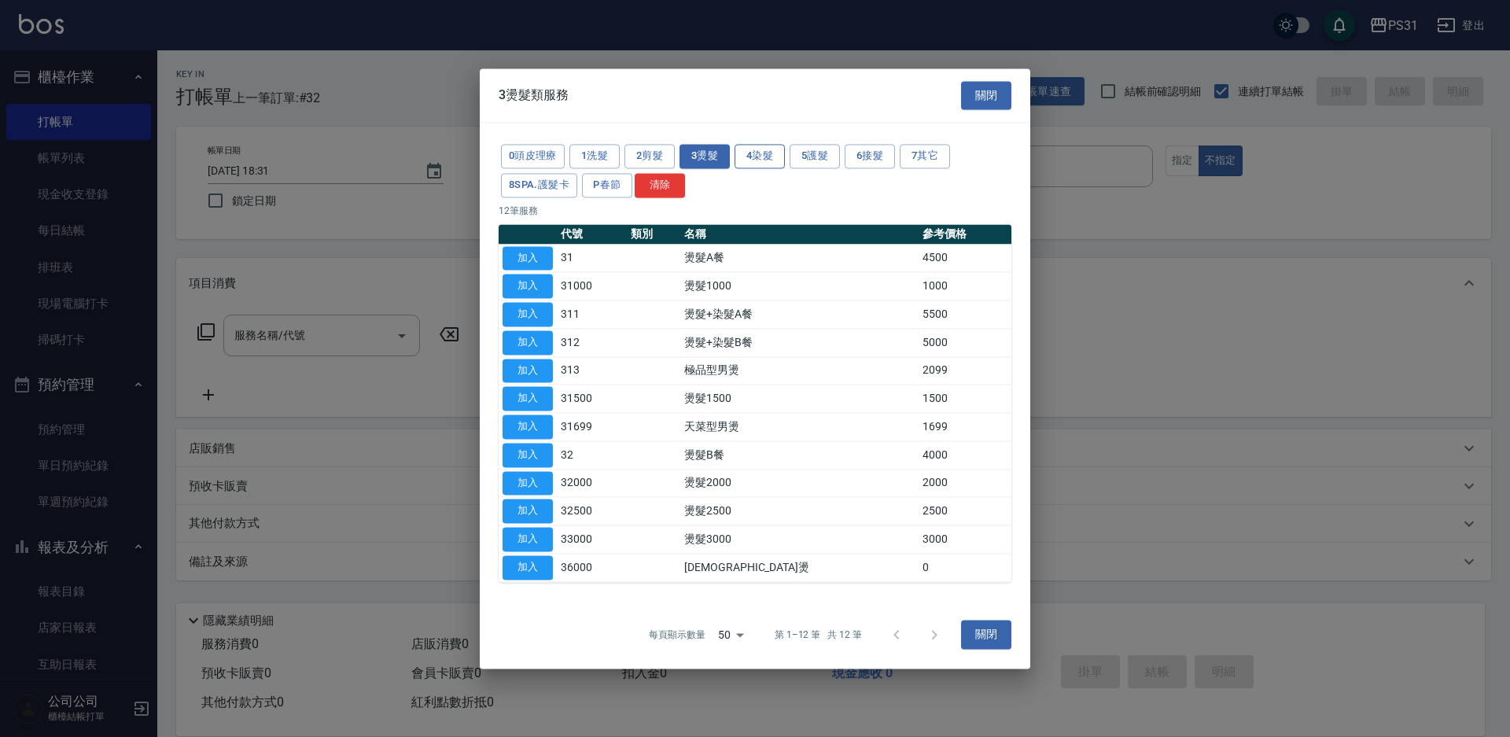
click at [758, 160] on button "4染髮" at bounding box center [760, 156] width 50 height 24
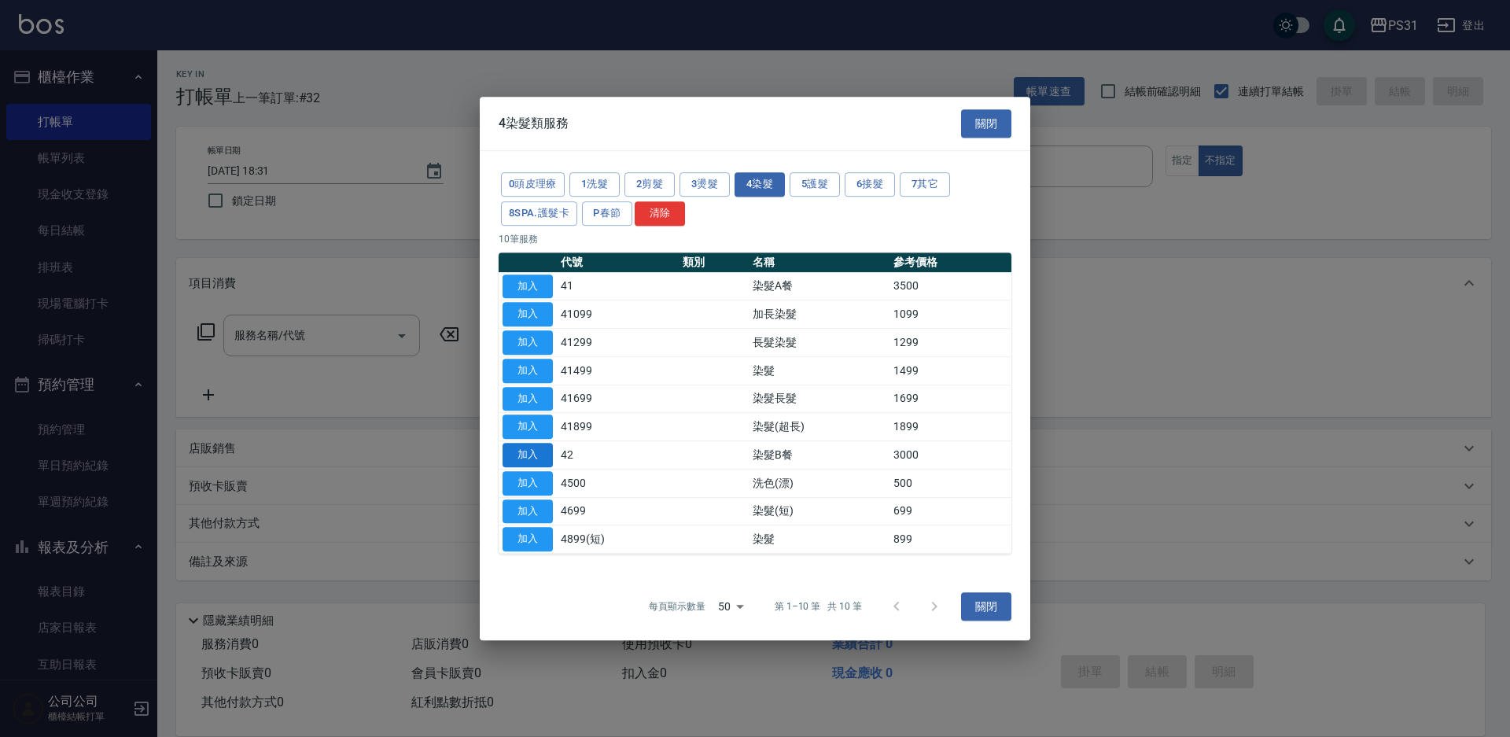
click at [536, 452] on button "加入" at bounding box center [528, 455] width 50 height 24
type input "染髮B餐(42)"
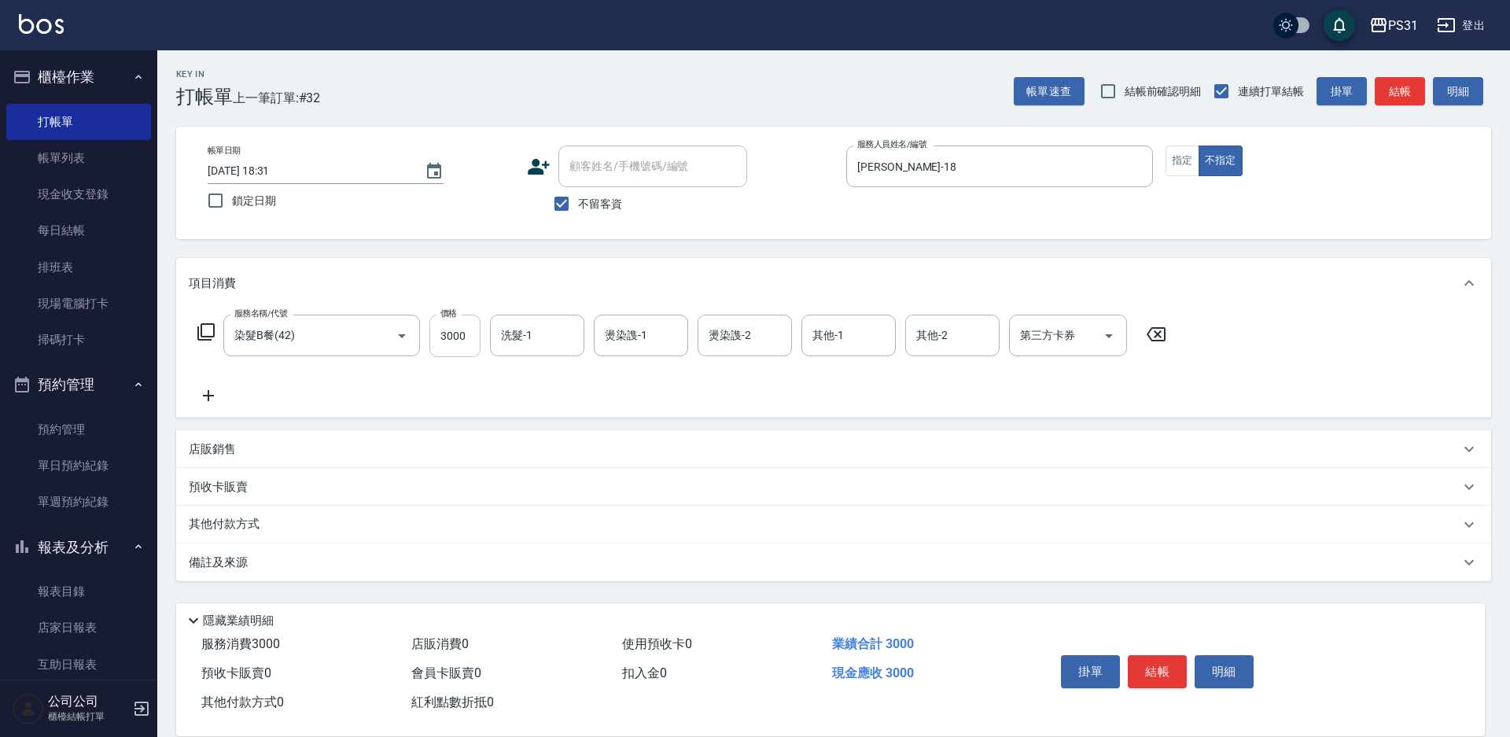
click at [462, 336] on input "3000" at bounding box center [454, 336] width 51 height 42
type input "2499"
type input "[PERSON_NAME]-34"
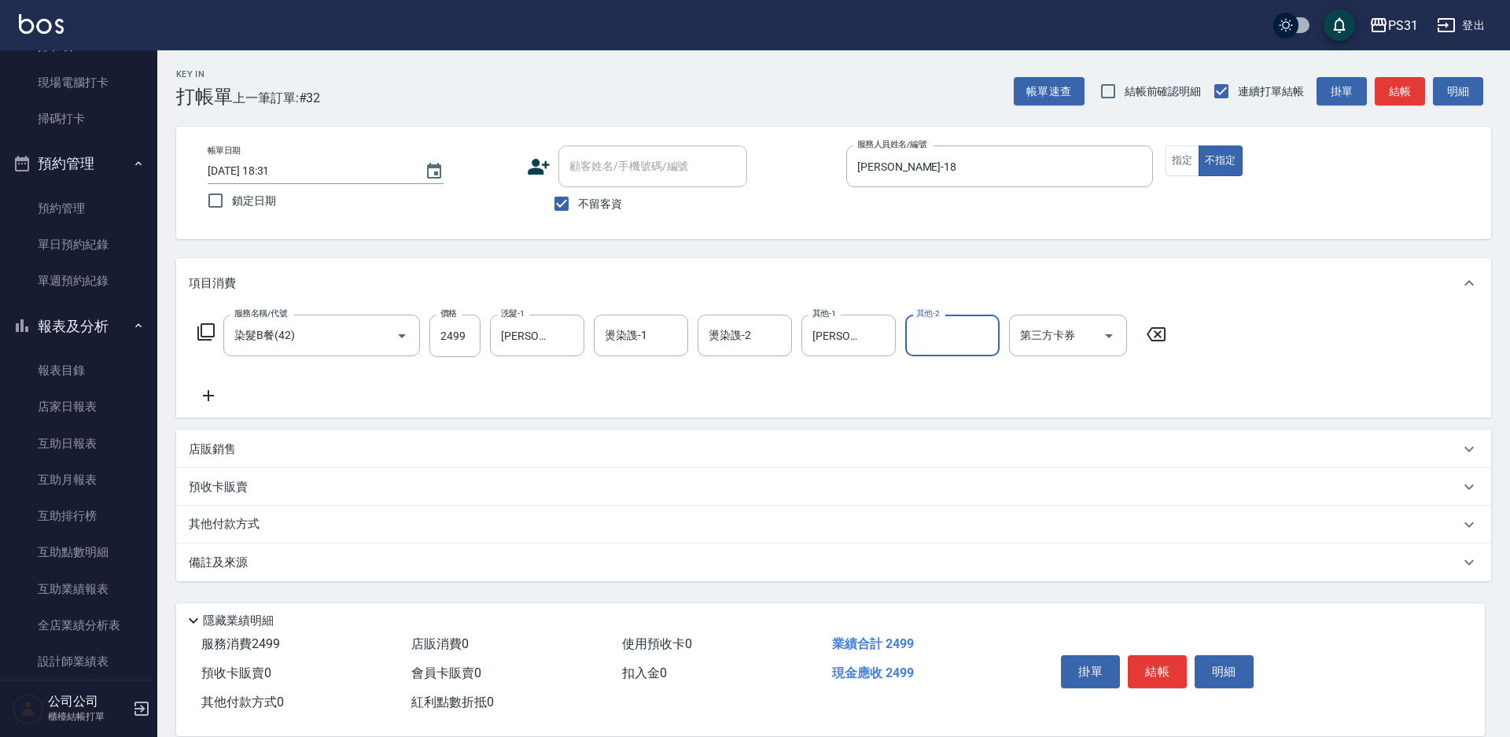
scroll to position [236, 0]
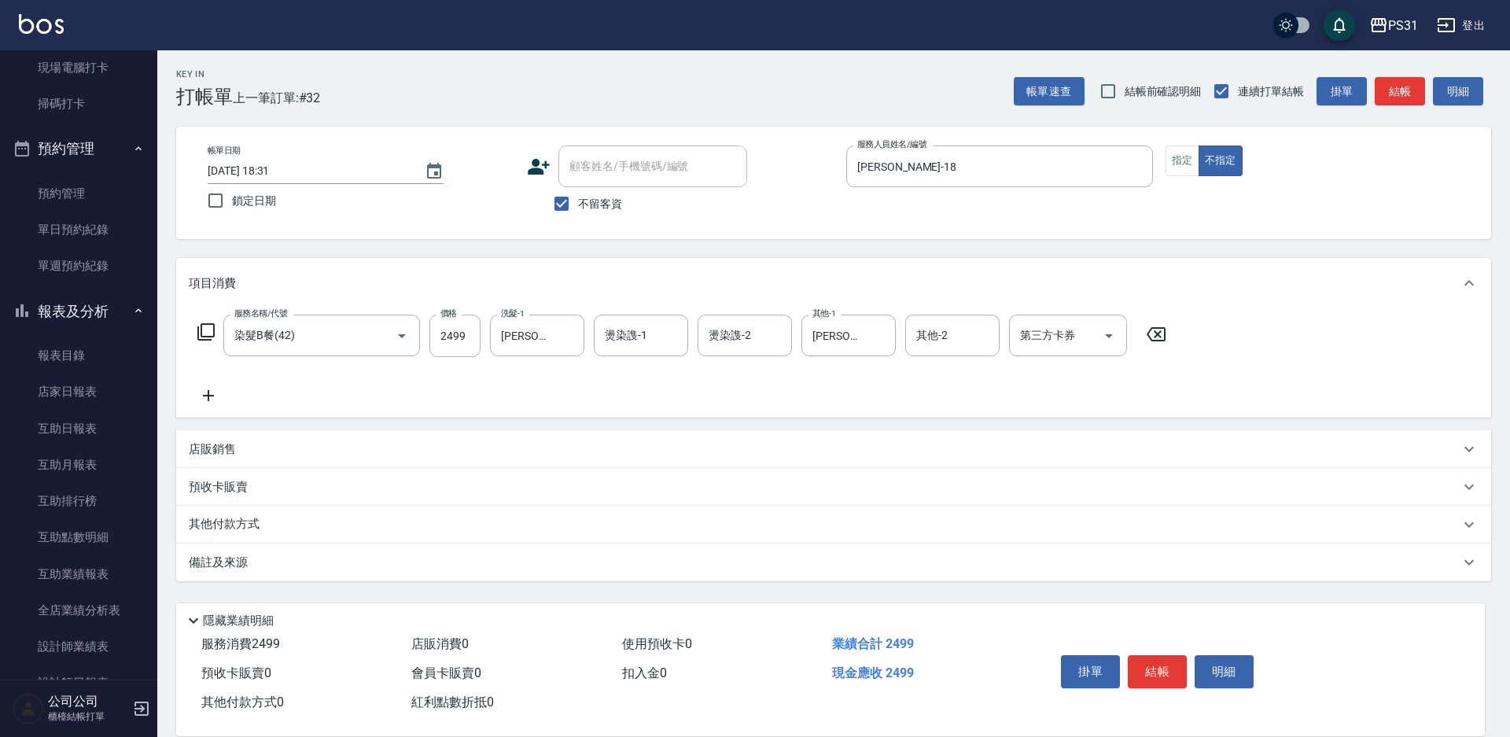
click at [248, 516] on p "其他付款方式" at bounding box center [228, 524] width 79 height 17
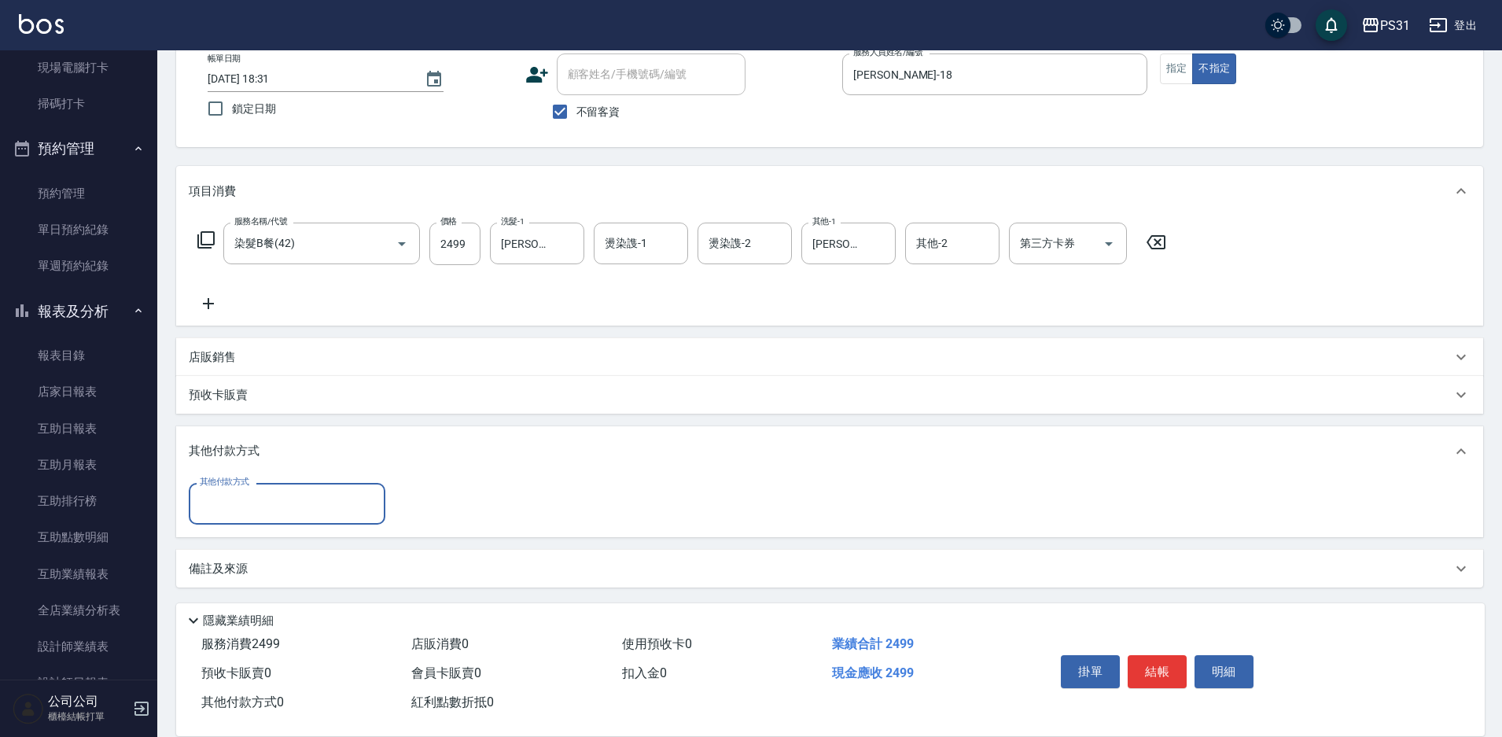
scroll to position [94, 0]
click at [319, 490] on input "其他付款方式" at bounding box center [287, 502] width 182 height 28
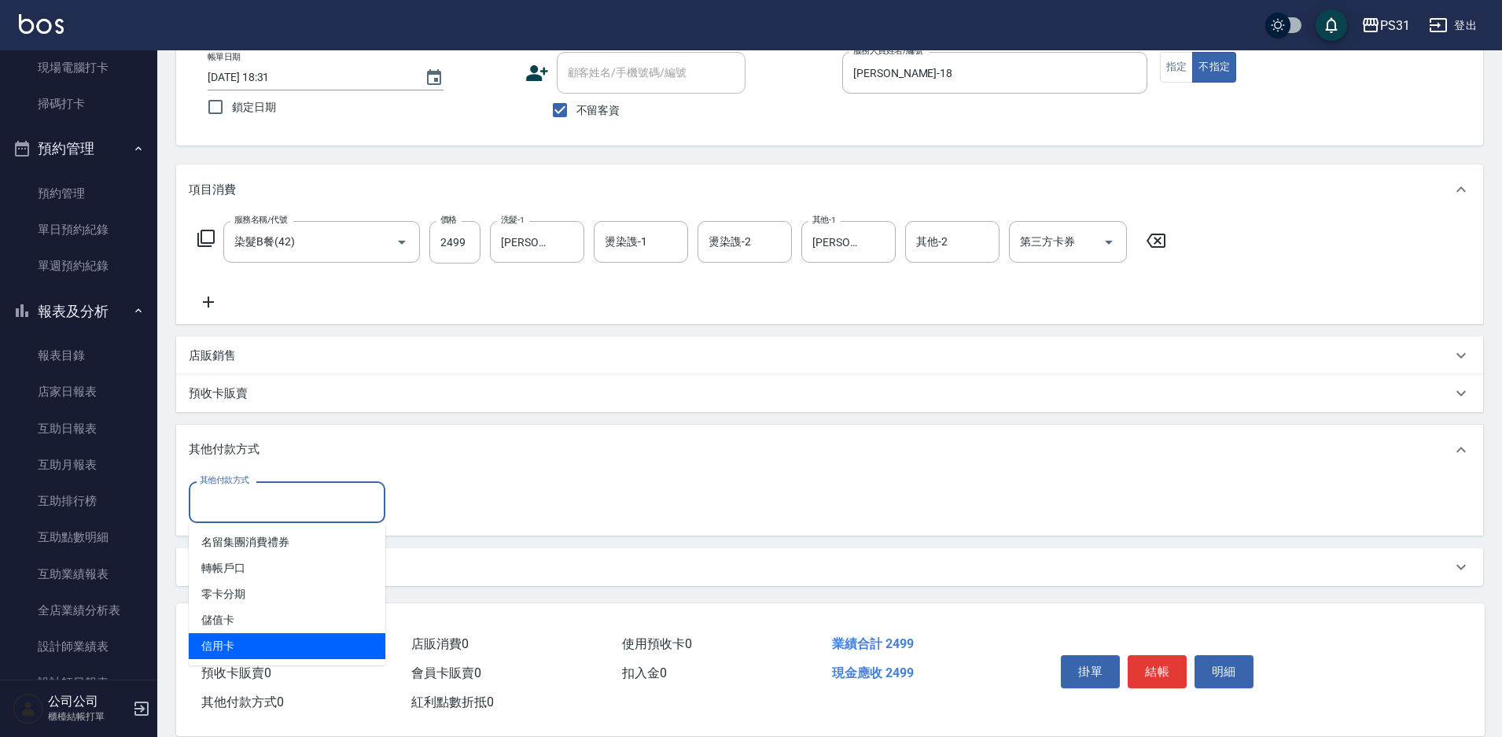
drag, startPoint x: 260, startPoint y: 656, endPoint x: 268, endPoint y: 654, distance: 8.2
click at [260, 655] on span "信用卡" at bounding box center [287, 646] width 197 height 26
type input "信用卡"
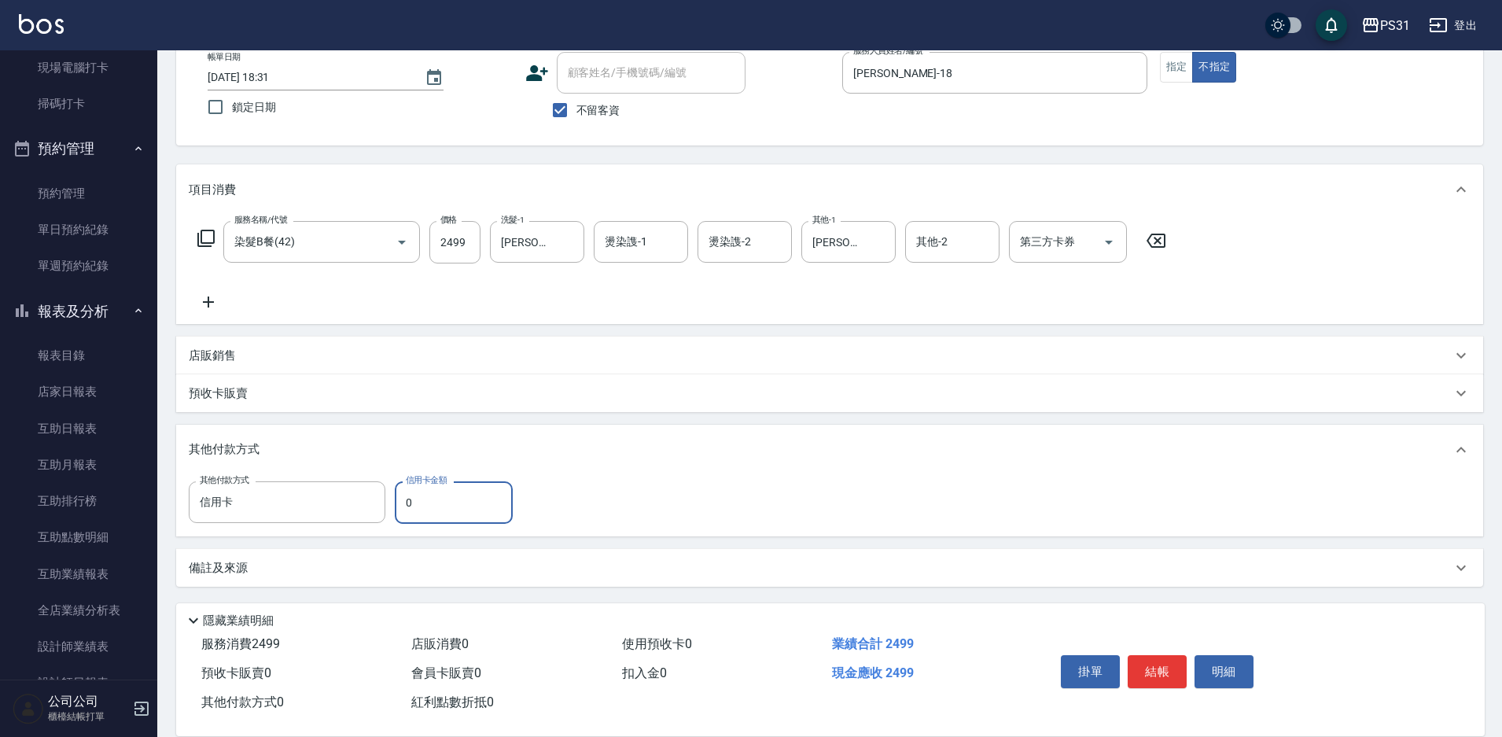
drag, startPoint x: 411, startPoint y: 492, endPoint x: 404, endPoint y: 503, distance: 12.0
click at [404, 503] on input "0" at bounding box center [454, 502] width 118 height 42
type input "2499"
type input "[DATE] 18:32"
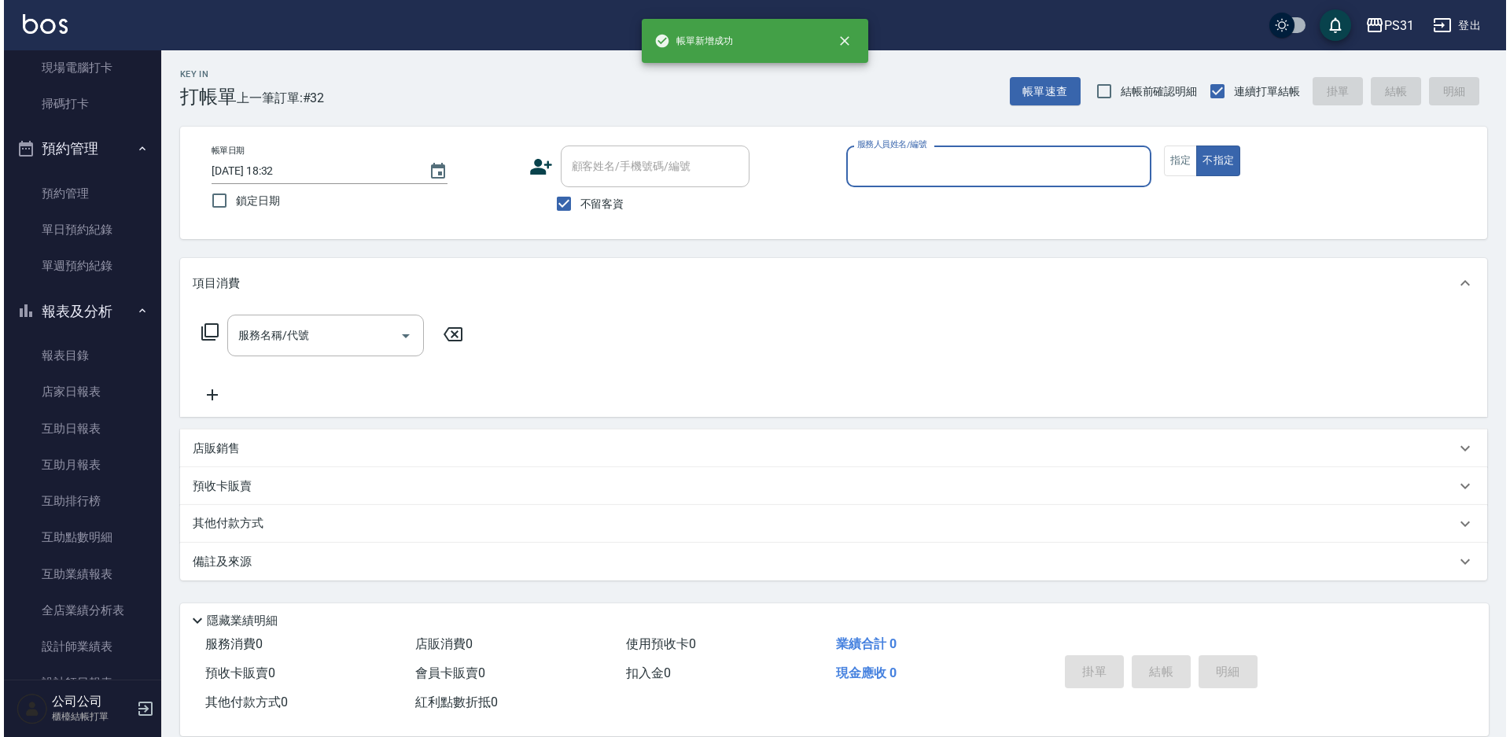
scroll to position [0, 0]
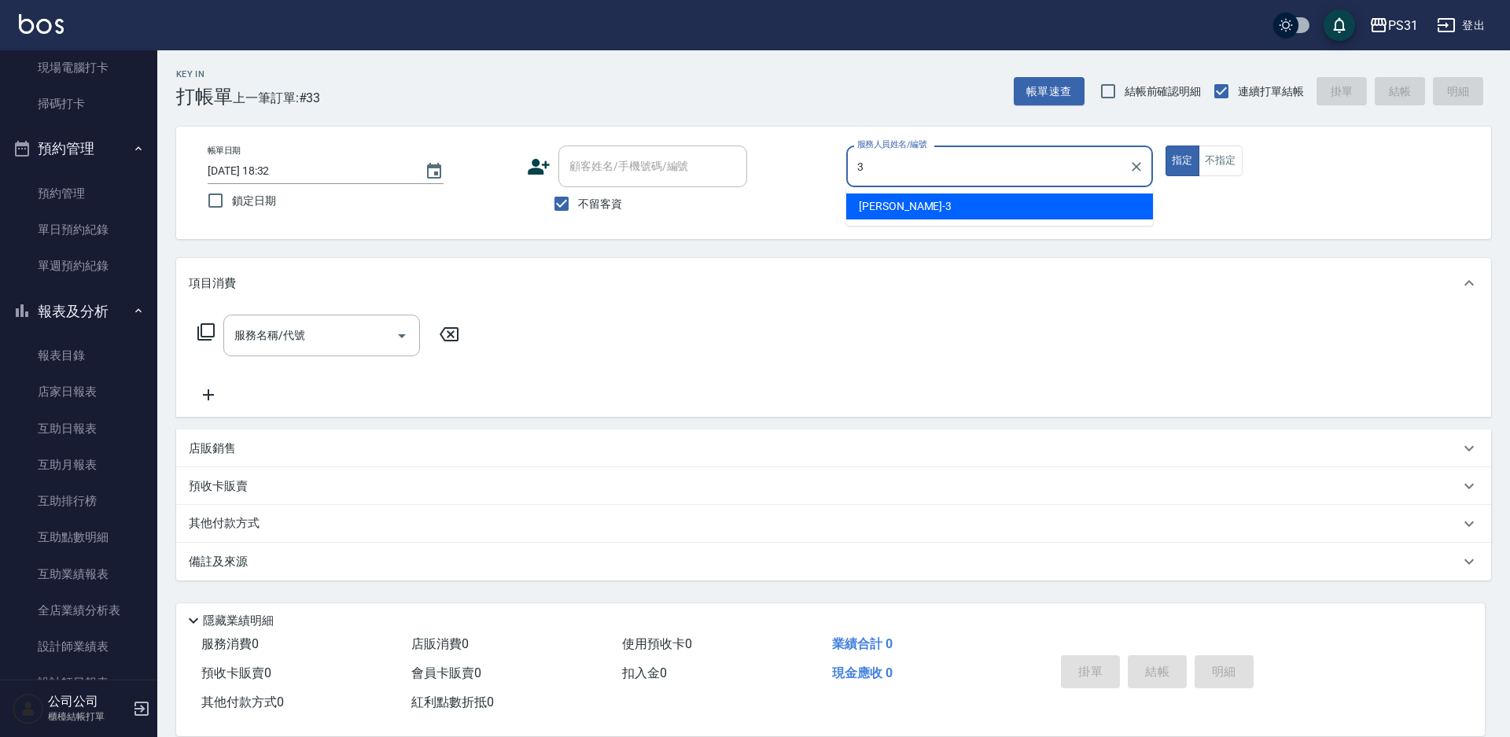
type input "[PERSON_NAME]-3"
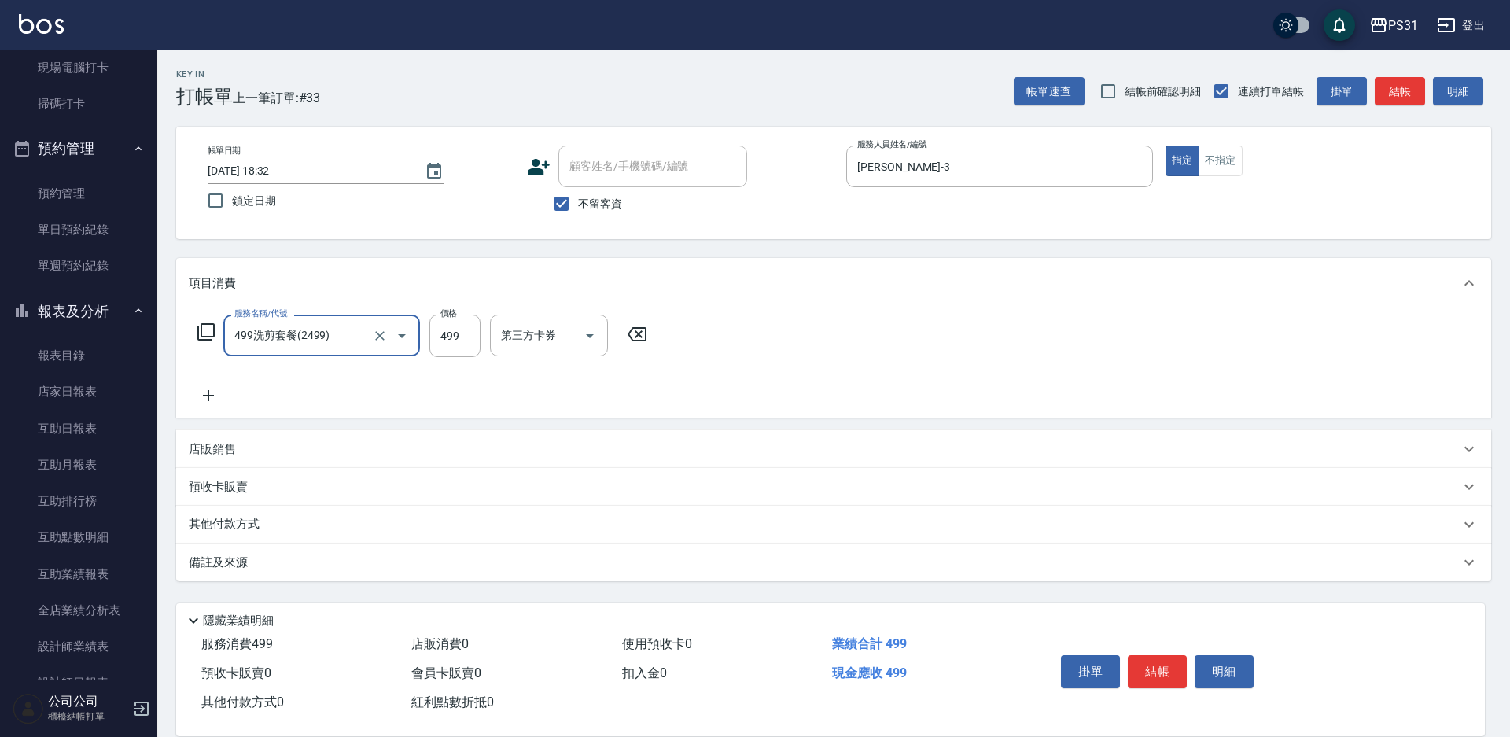
type input "499洗剪套餐(2499)"
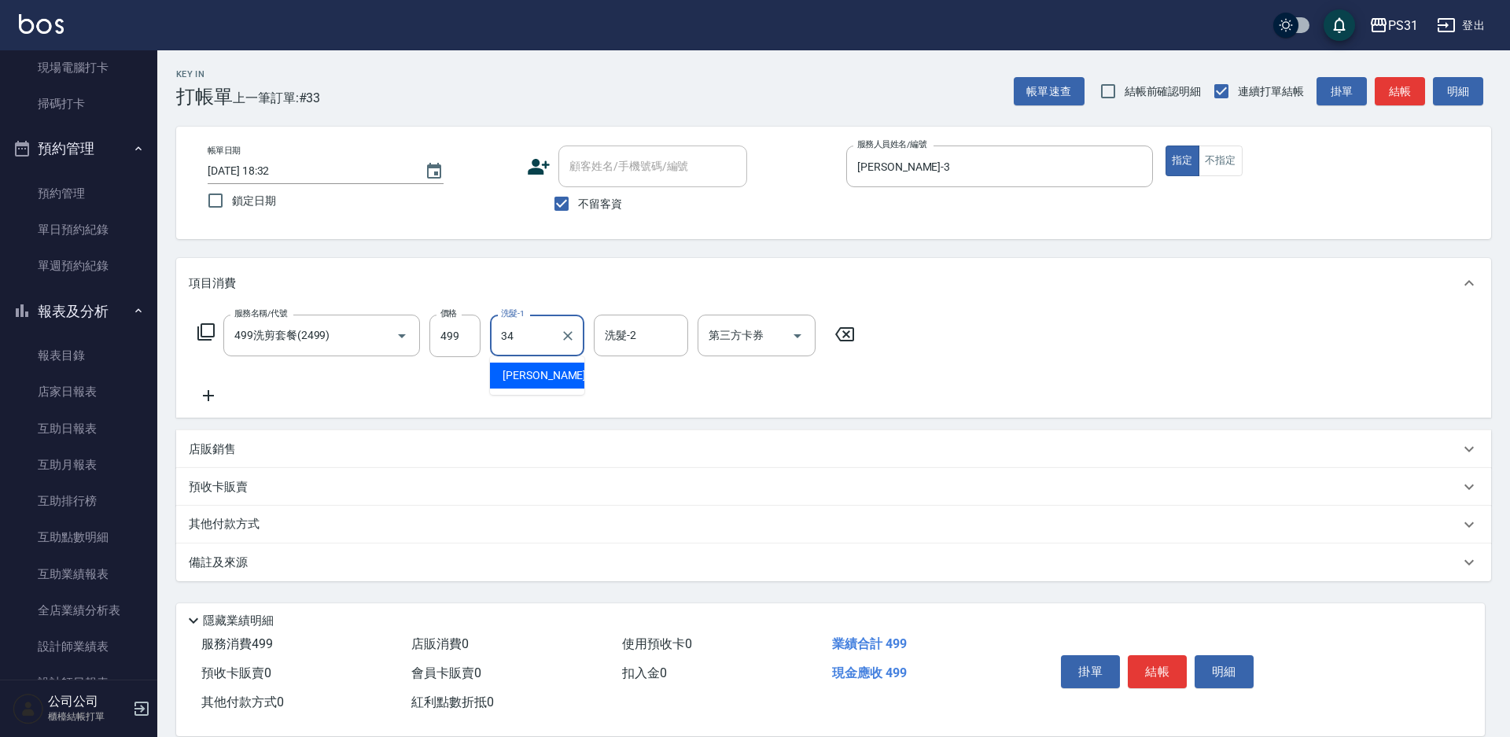
type input "[PERSON_NAME]-34"
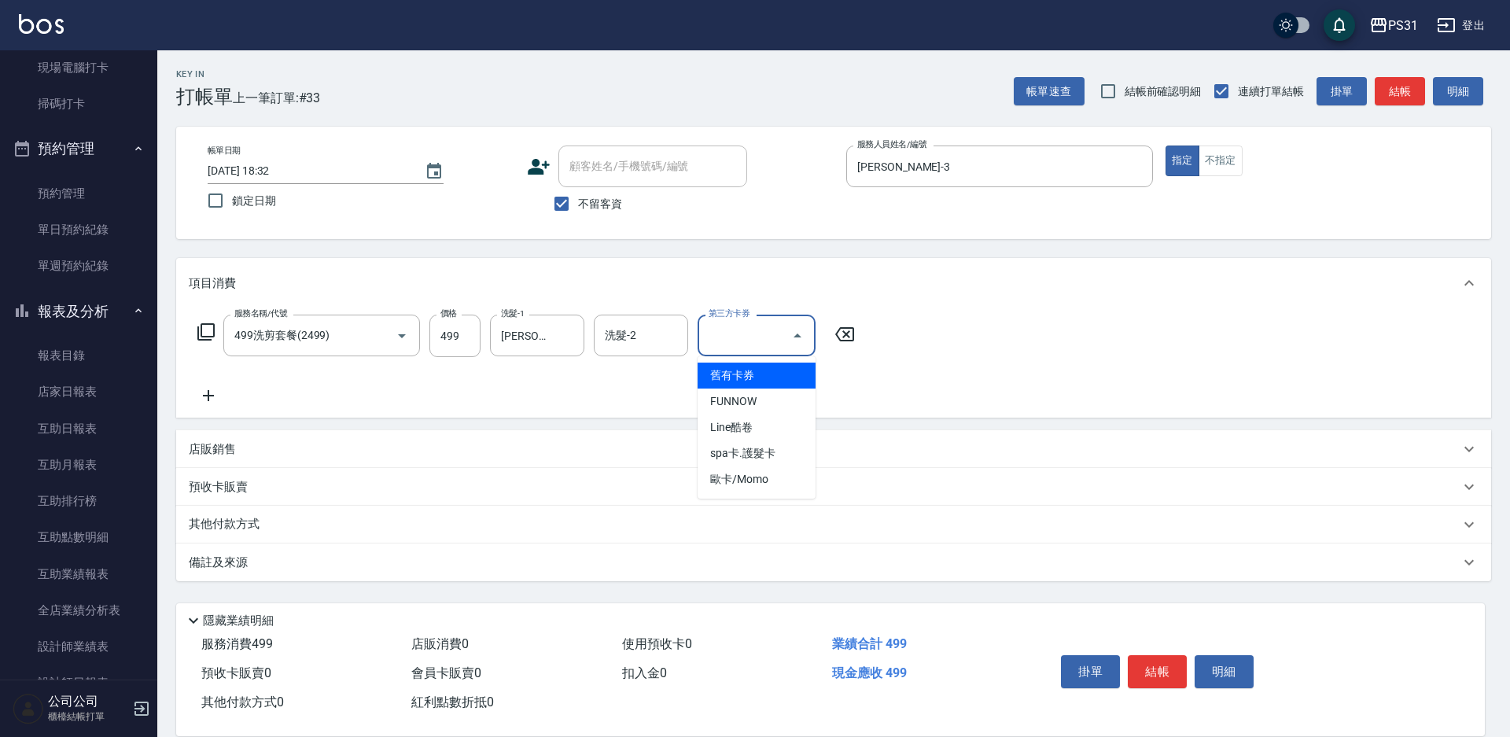
type input "舊有卡券"
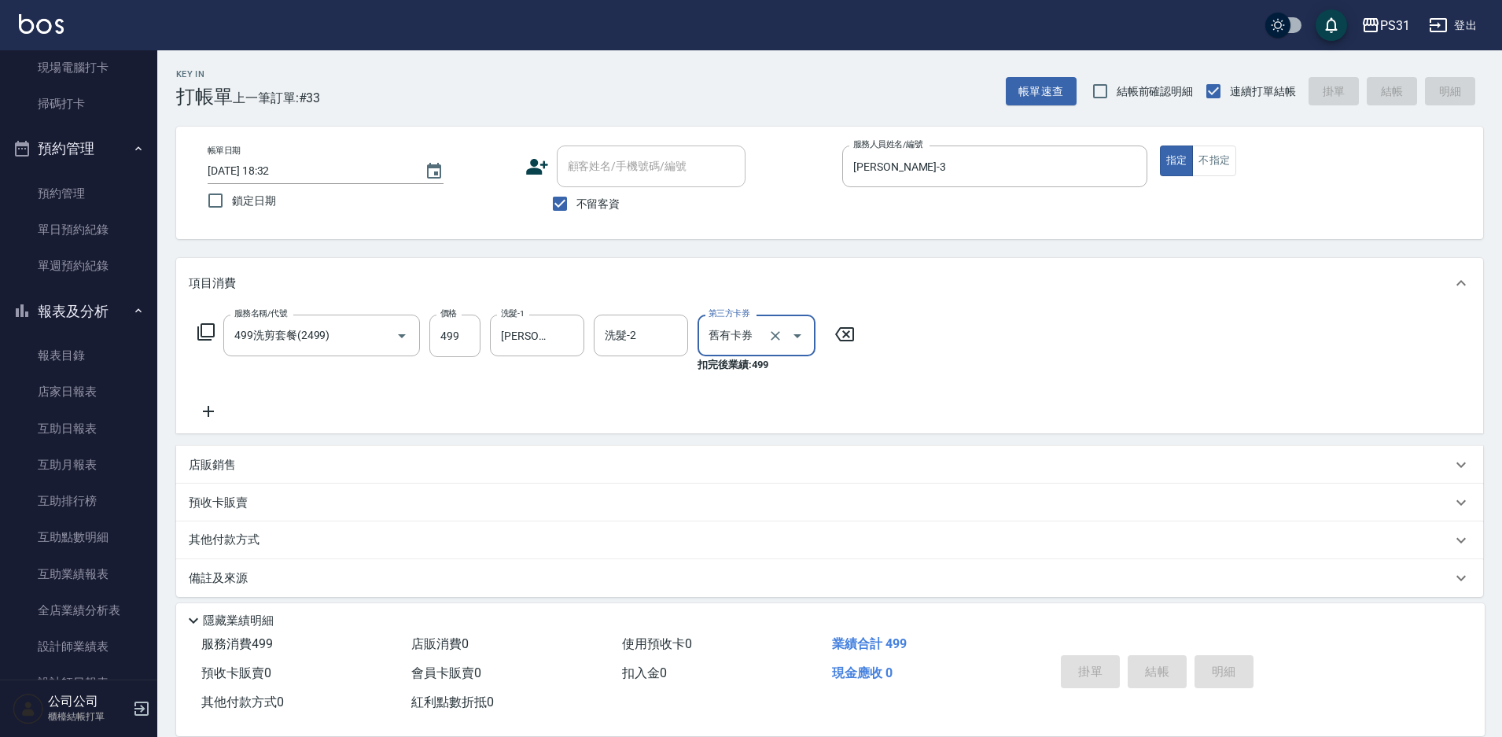
type input "[DATE] 18:33"
